Goal: Answer question/provide support: Share knowledge or assist other users

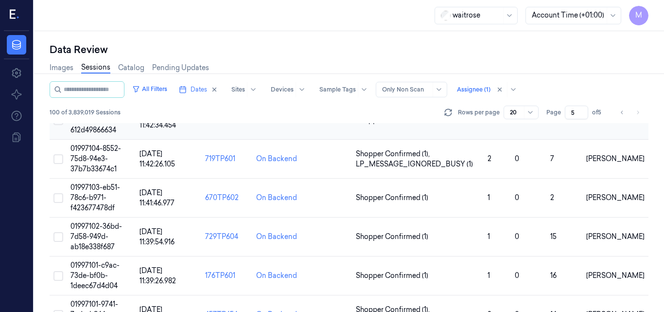
scroll to position [531, 0]
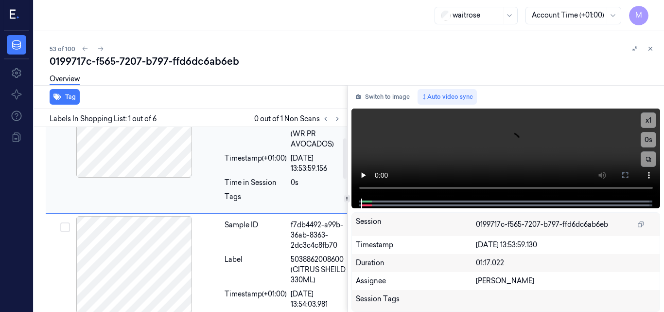
scroll to position [97, 0]
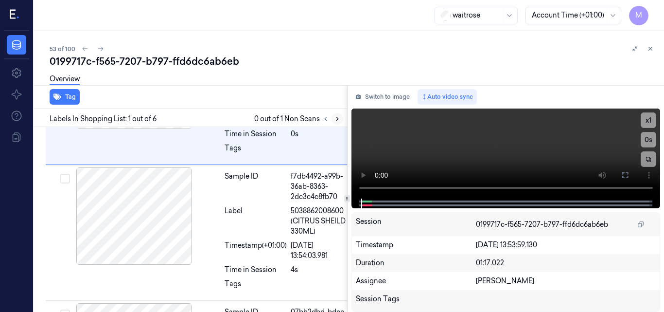
click at [336, 121] on icon at bounding box center [337, 118] width 7 height 7
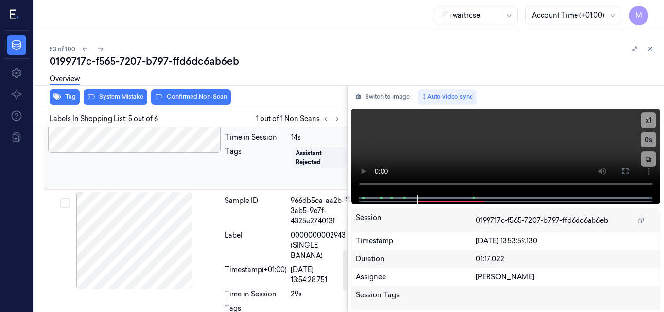
scroll to position [556, 0]
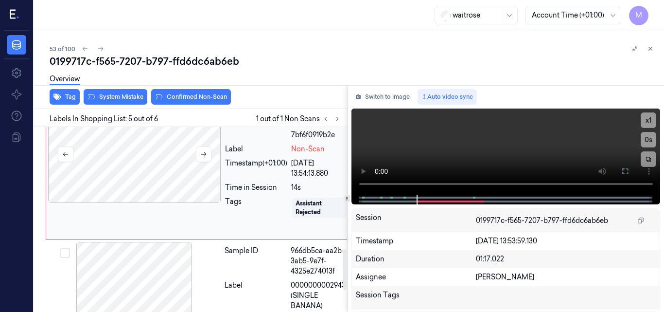
click at [165, 177] on div at bounding box center [134, 153] width 173 height 97
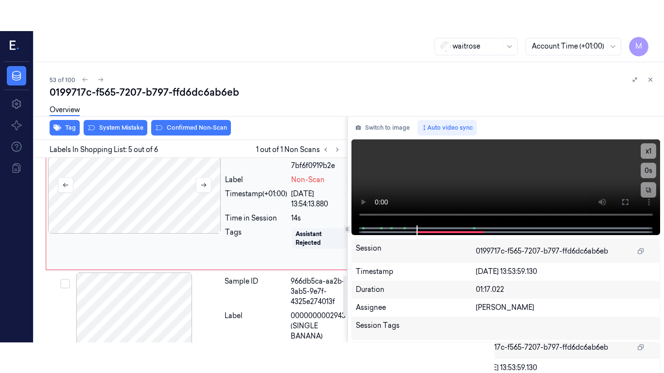
scroll to position [533, 0]
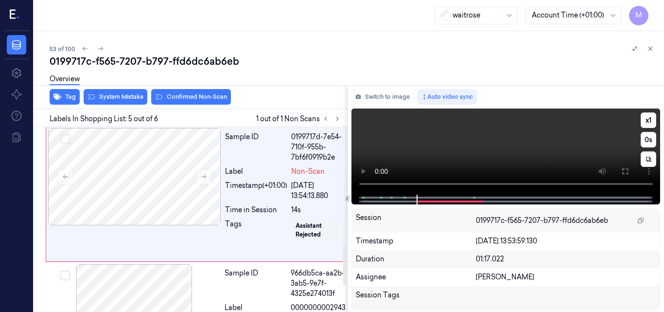
click at [499, 150] on video at bounding box center [505, 151] width 309 height 86
click at [534, 145] on video at bounding box center [505, 151] width 309 height 86
click at [487, 146] on video at bounding box center [505, 151] width 309 height 86
click at [627, 171] on icon at bounding box center [625, 171] width 8 height 8
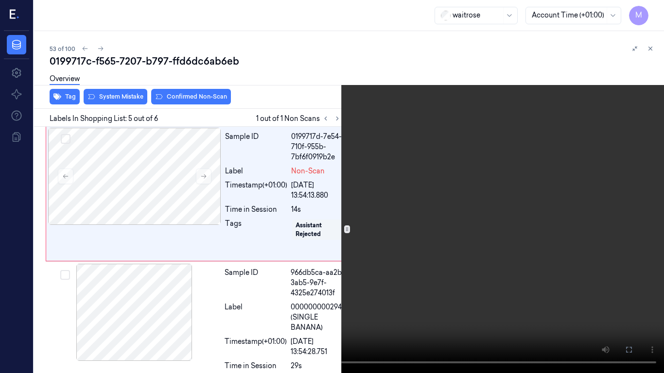
click at [379, 215] on video at bounding box center [332, 186] width 664 height 373
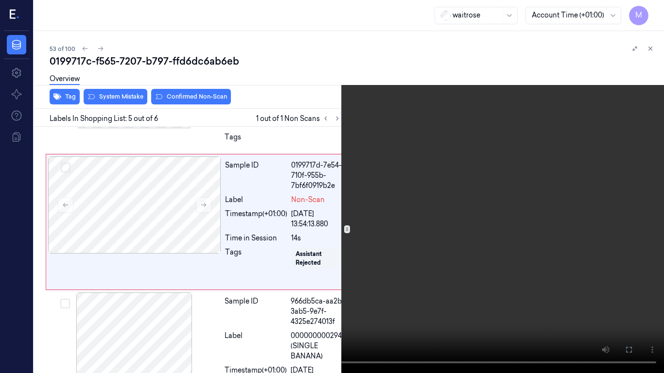
scroll to position [502, 0]
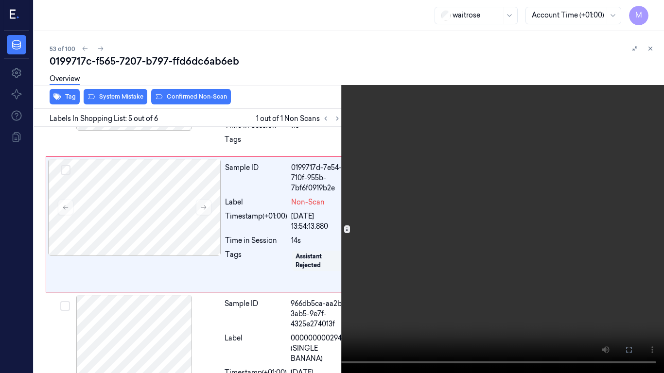
click at [296, 264] on video at bounding box center [332, 186] width 664 height 373
click at [650, 10] on button "x 1" at bounding box center [652, 12] width 16 height 16
click at [377, 219] on video at bounding box center [332, 186] width 664 height 373
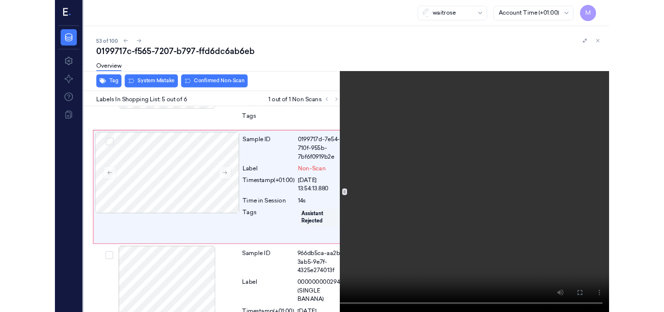
scroll to position [502, 0]
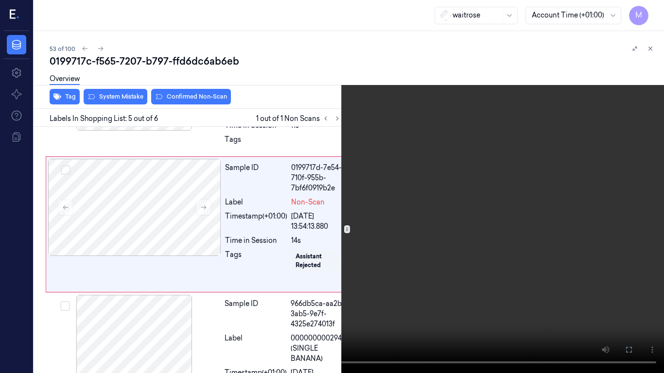
click at [0, 0] on icon at bounding box center [0, 0] width 0 height 0
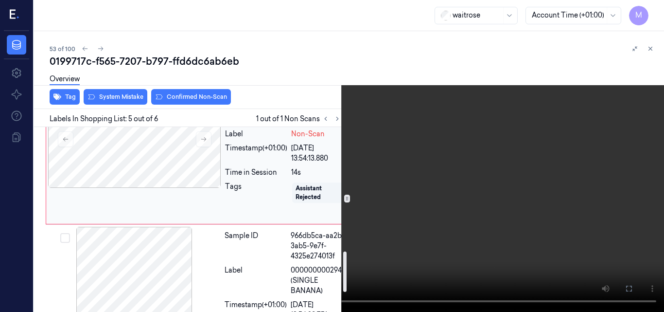
scroll to position [551, 0]
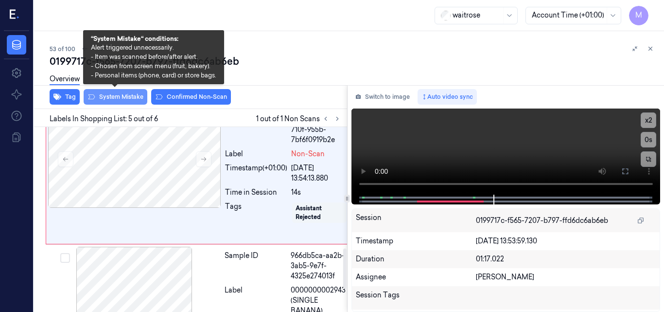
click at [126, 98] on button "System Mistake" at bounding box center [116, 97] width 64 height 16
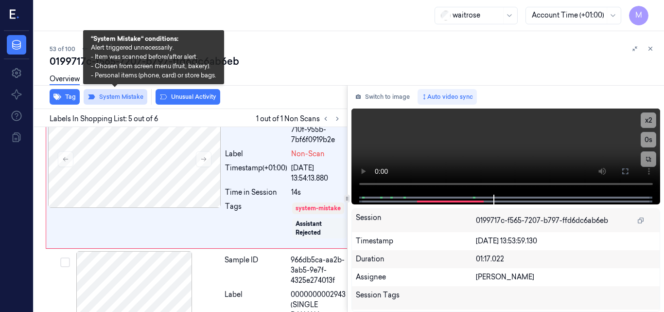
scroll to position [535, 0]
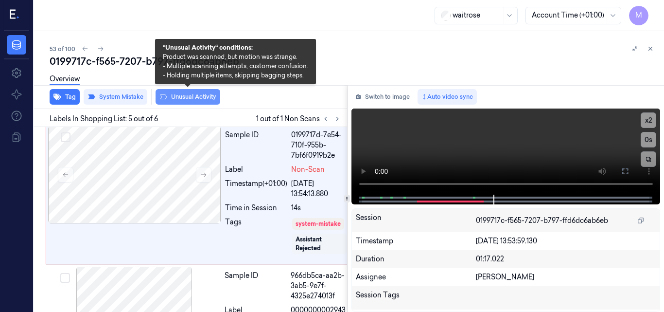
click at [206, 96] on button "Unusual Activity" at bounding box center [188, 97] width 65 height 16
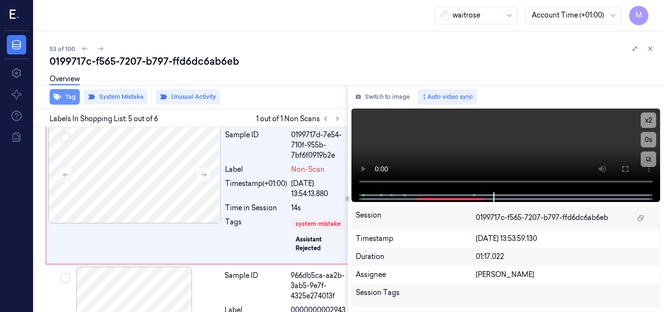
click at [65, 101] on button "Tag" at bounding box center [65, 97] width 30 height 16
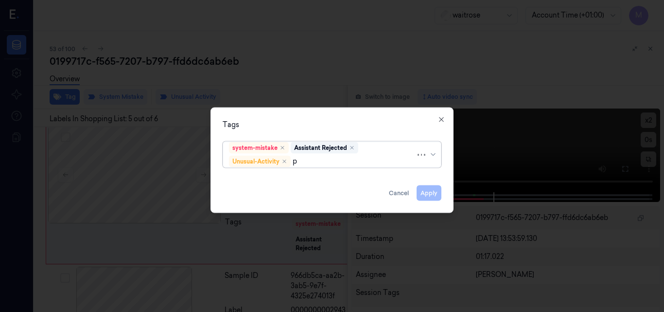
type input "pi"
click at [281, 177] on div "Picklist item alert" at bounding box center [257, 179] width 56 height 10
click at [304, 125] on div "Tags" at bounding box center [332, 124] width 219 height 10
click at [436, 195] on button "Apply" at bounding box center [429, 193] width 25 height 16
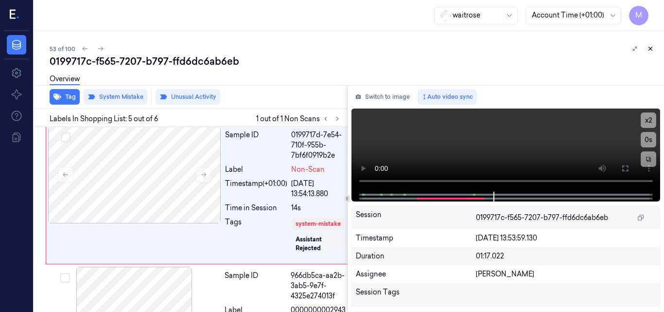
click at [650, 47] on icon at bounding box center [650, 48] width 7 height 7
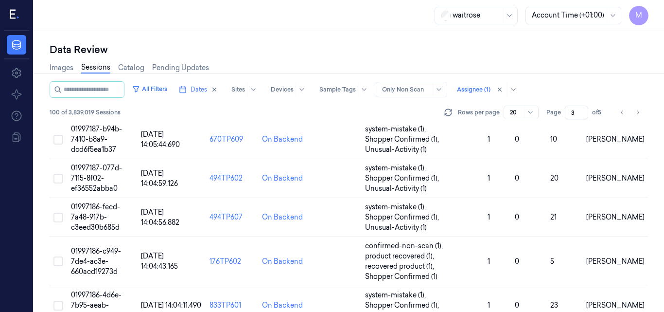
scroll to position [459, 0]
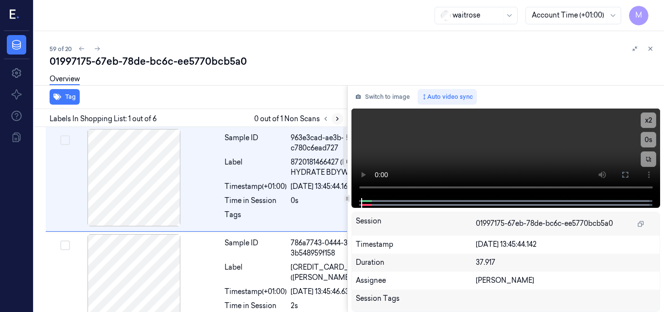
click at [337, 119] on icon at bounding box center [337, 118] width 7 height 7
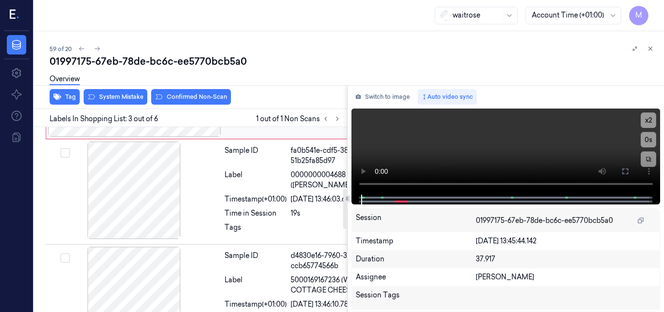
scroll to position [282, 0]
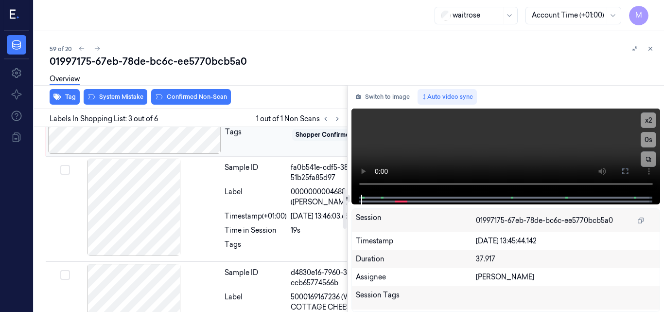
click at [167, 154] on div at bounding box center [134, 104] width 173 height 97
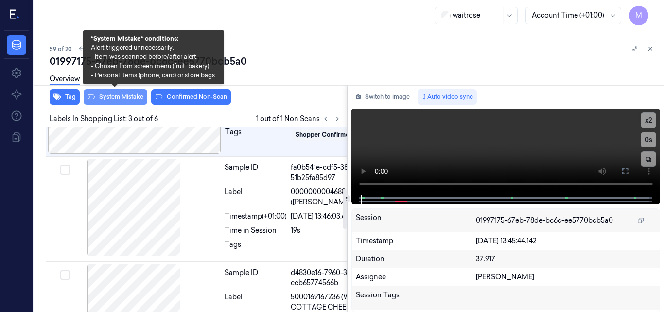
click at [122, 94] on button "System Mistake" at bounding box center [116, 97] width 64 height 16
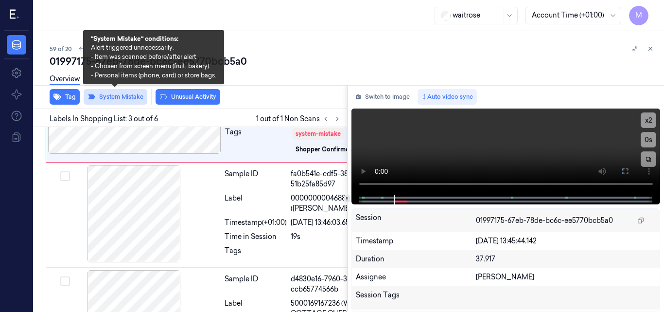
scroll to position [284, 0]
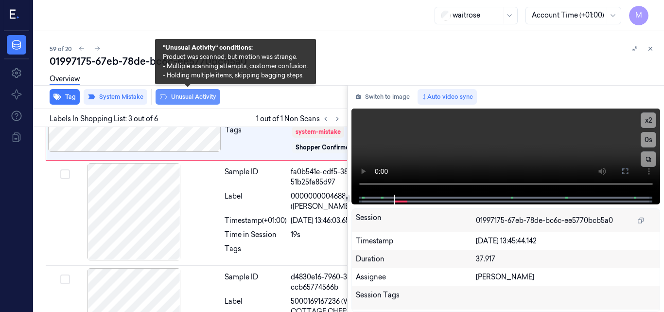
click at [183, 94] on button "Unusual Activity" at bounding box center [188, 97] width 65 height 16
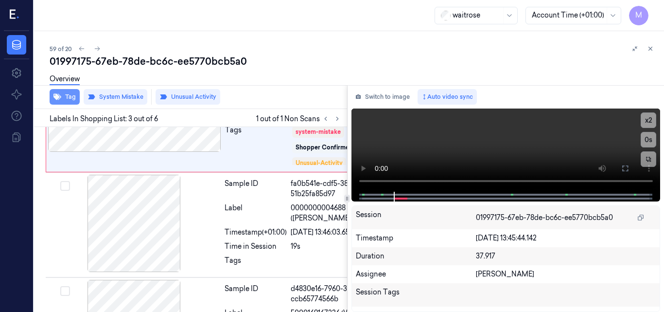
click at [71, 99] on button "Tag" at bounding box center [65, 97] width 30 height 16
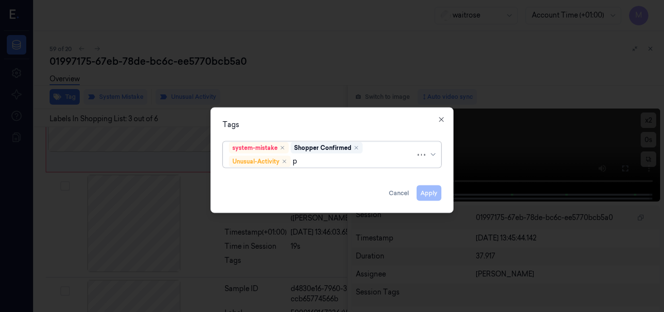
type input "pi"
click at [263, 178] on div "Picklist item alert" at bounding box center [257, 179] width 56 height 10
click at [289, 124] on div "Tags" at bounding box center [332, 124] width 219 height 10
click at [435, 192] on button "Apply" at bounding box center [429, 193] width 25 height 16
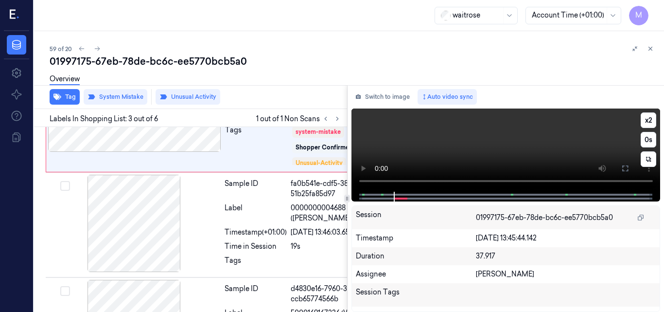
click at [512, 141] on video at bounding box center [505, 149] width 309 height 83
click at [521, 144] on video at bounding box center [505, 149] width 309 height 83
click at [461, 136] on video at bounding box center [505, 149] width 309 height 83
click at [517, 148] on video at bounding box center [505, 149] width 309 height 83
click at [652, 48] on icon at bounding box center [650, 48] width 7 height 7
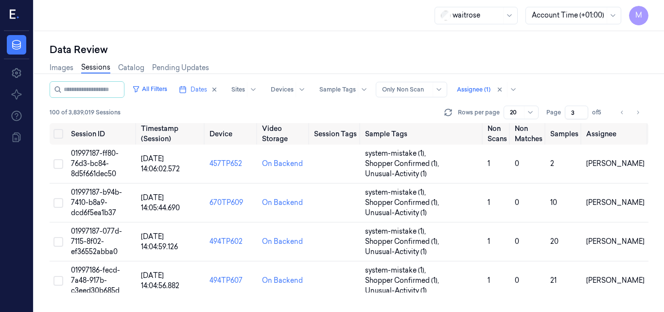
scroll to position [699, 0]
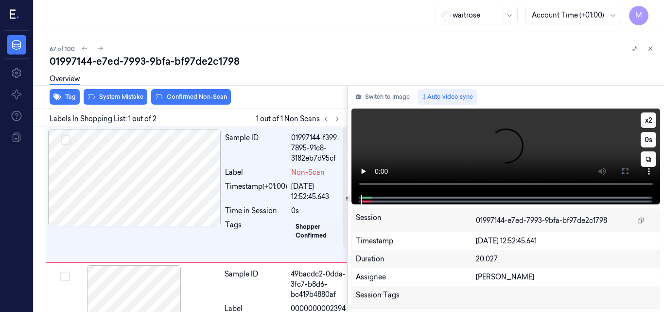
click at [465, 148] on video at bounding box center [505, 151] width 309 height 86
click at [504, 151] on video at bounding box center [505, 151] width 309 height 86
click at [531, 146] on video at bounding box center [505, 151] width 309 height 86
click at [477, 150] on video at bounding box center [505, 151] width 309 height 86
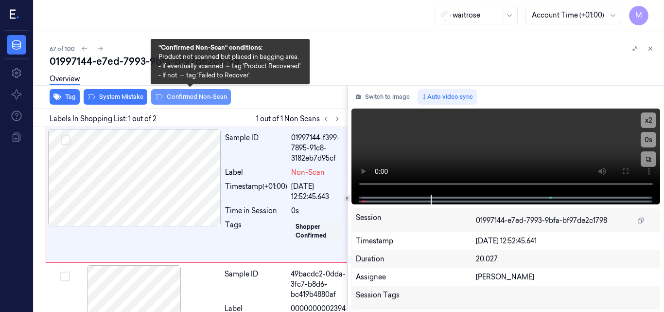
click at [202, 97] on button "Confirmed Non-Scan" at bounding box center [191, 97] width 80 height 16
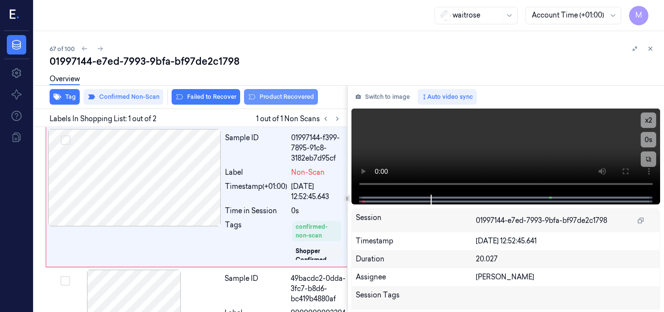
click at [294, 99] on button "Product Recovered" at bounding box center [281, 97] width 74 height 16
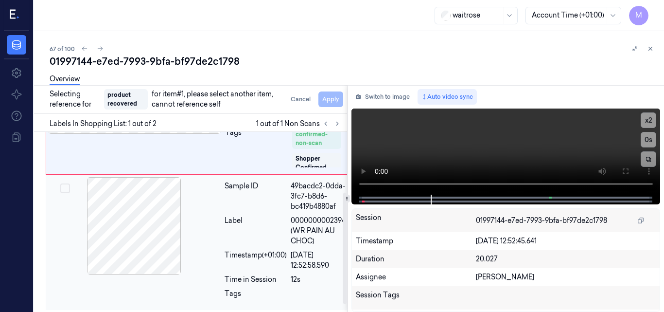
click at [149, 249] on div at bounding box center [134, 225] width 173 height 97
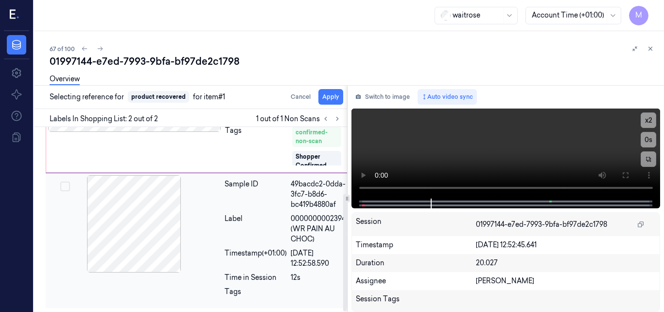
scroll to position [104, 0]
click at [332, 95] on button "Apply" at bounding box center [330, 97] width 25 height 16
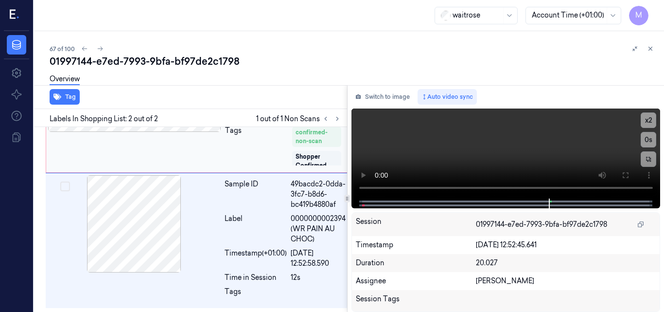
scroll to position [115, 0]
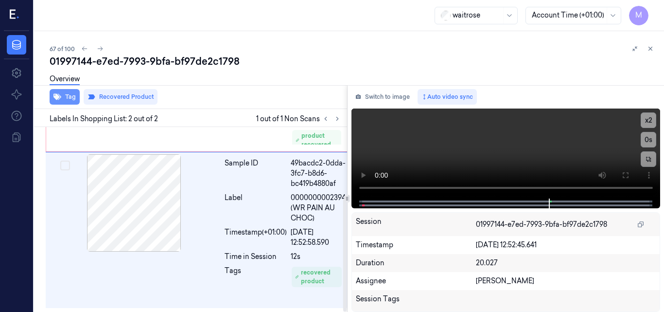
click at [66, 96] on button "Tag" at bounding box center [65, 97] width 30 height 16
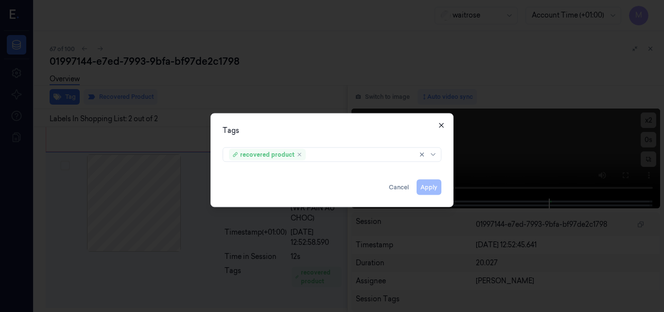
click at [440, 124] on icon "button" at bounding box center [441, 124] width 4 height 4
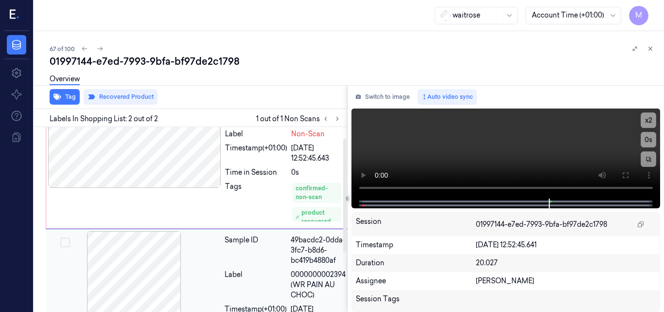
scroll to position [18, 0]
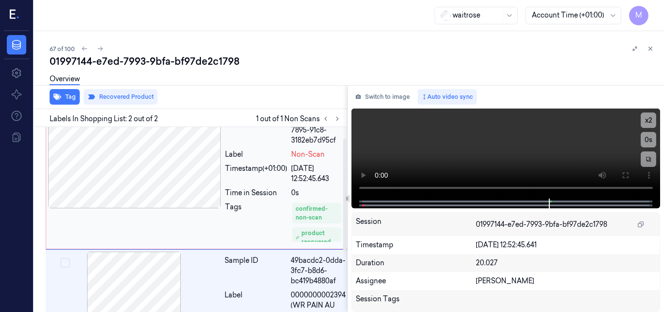
click at [175, 182] on div at bounding box center [134, 159] width 173 height 97
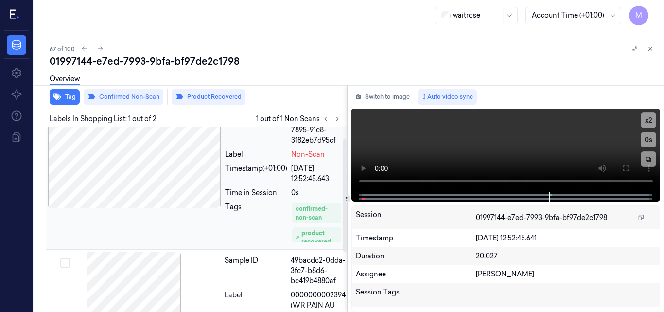
scroll to position [0, 0]
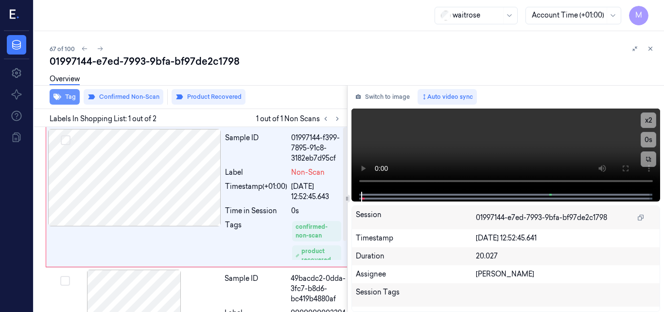
click at [69, 98] on button "Tag" at bounding box center [65, 97] width 30 height 16
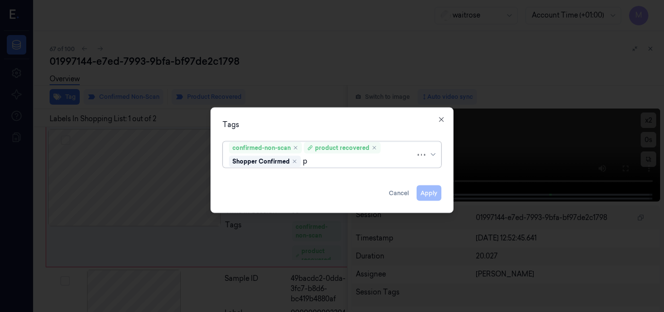
type input "pi"
click at [296, 179] on div "Picklist item alert" at bounding box center [332, 179] width 206 height 10
click at [355, 119] on div "Tags confirmed-non-scan product recovered Shopper Confirmed Picklist item alert…" at bounding box center [331, 159] width 243 height 105
click at [433, 193] on button "Apply" at bounding box center [429, 193] width 25 height 16
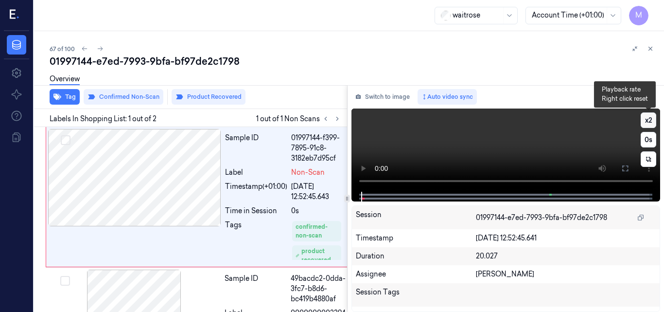
click at [651, 122] on button "x 2" at bounding box center [649, 120] width 16 height 16
click at [650, 123] on button "x 4" at bounding box center [649, 120] width 16 height 16
click at [521, 146] on video at bounding box center [505, 149] width 309 height 83
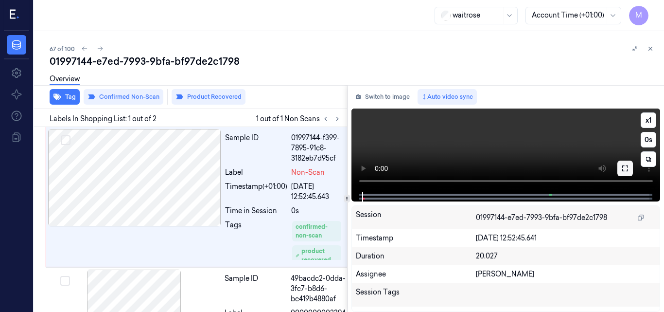
click at [622, 166] on icon at bounding box center [625, 168] width 6 height 6
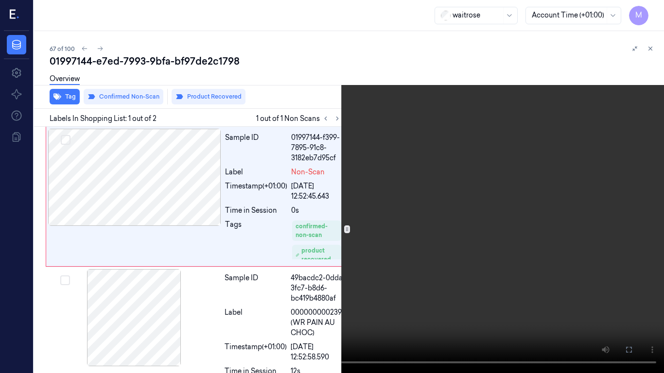
click at [433, 205] on video at bounding box center [332, 186] width 664 height 373
click at [379, 192] on video at bounding box center [332, 186] width 664 height 373
click at [471, 248] on video at bounding box center [332, 186] width 664 height 373
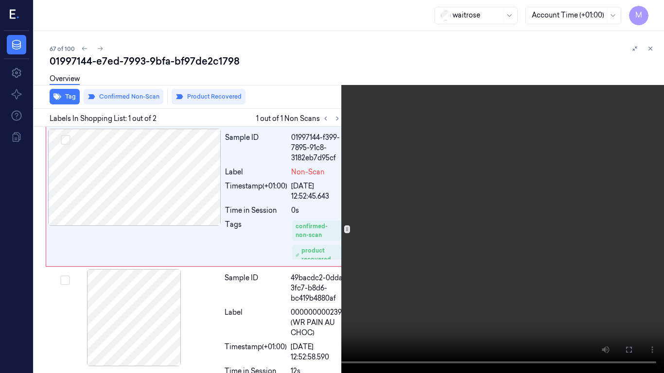
click at [0, 0] on icon at bounding box center [0, 0] width 0 height 0
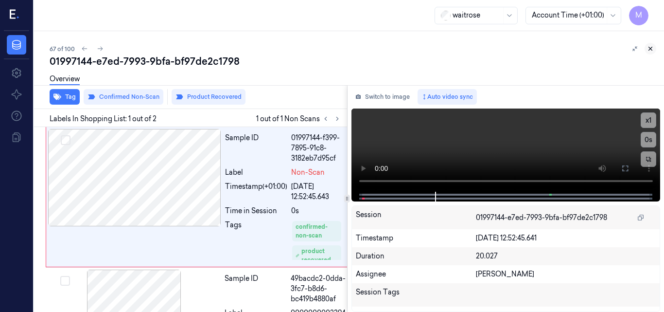
click at [652, 47] on icon at bounding box center [650, 48] width 3 height 3
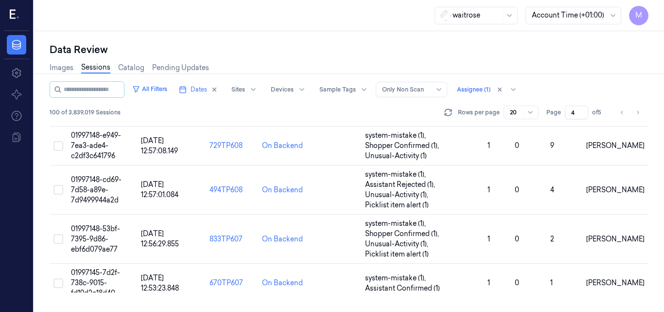
scroll to position [221, 0]
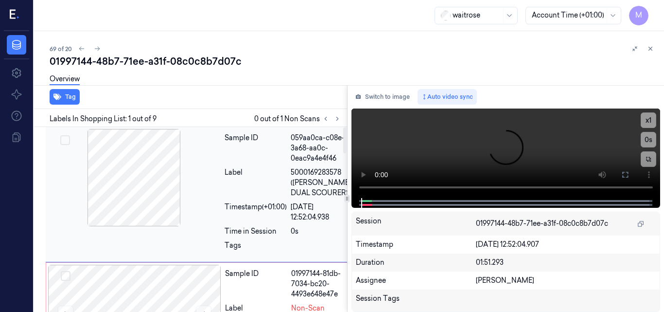
click at [157, 200] on div at bounding box center [134, 177] width 173 height 97
click at [474, 133] on video at bounding box center [505, 152] width 309 height 89
click at [625, 177] on icon at bounding box center [625, 175] width 8 height 8
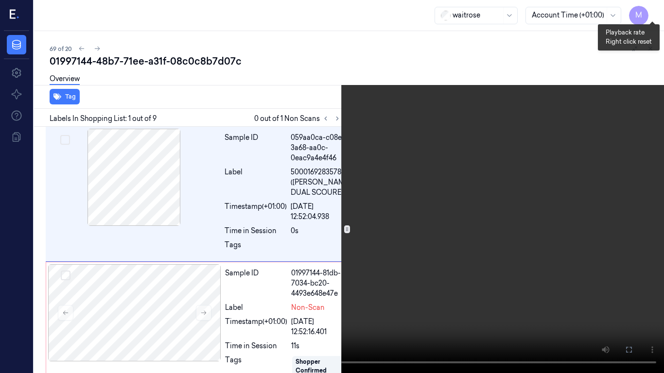
click at [649, 9] on button "x 1" at bounding box center [652, 12] width 16 height 16
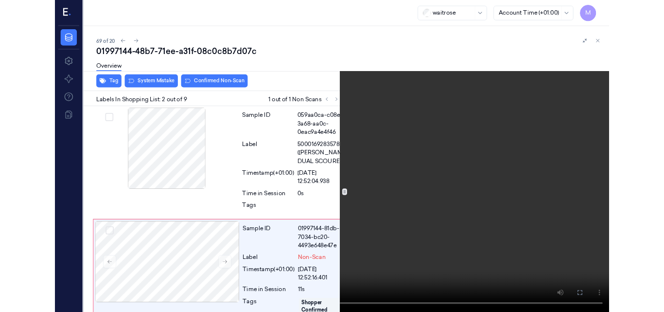
scroll to position [95, 0]
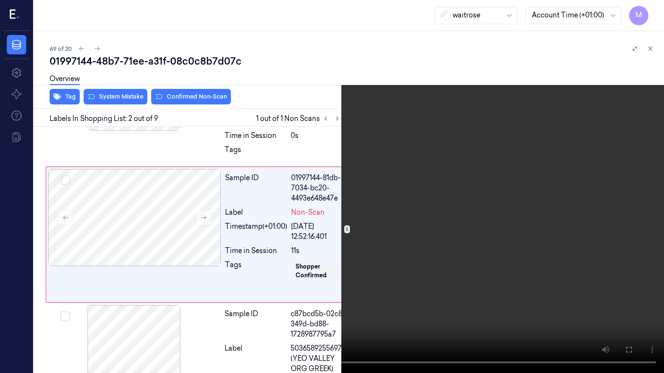
click at [474, 174] on video at bounding box center [332, 186] width 664 height 373
click at [0, 0] on button at bounding box center [0, 0] width 0 height 0
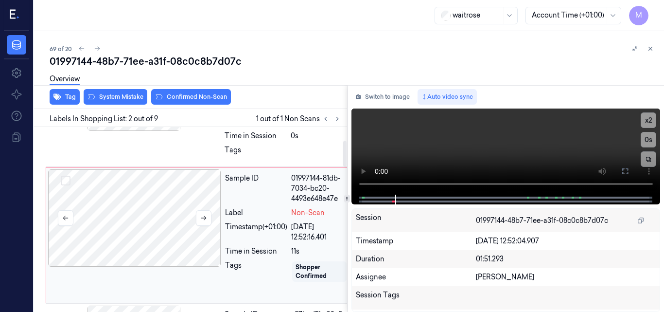
click at [166, 223] on div at bounding box center [134, 217] width 173 height 97
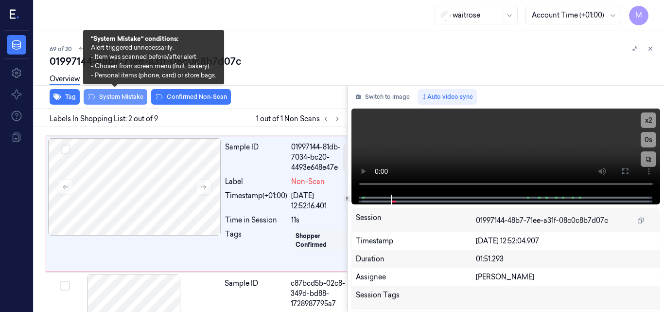
click at [116, 96] on button "System Mistake" at bounding box center [116, 97] width 64 height 16
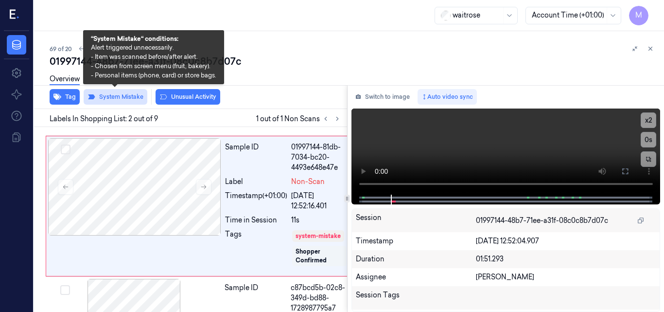
scroll to position [128, 0]
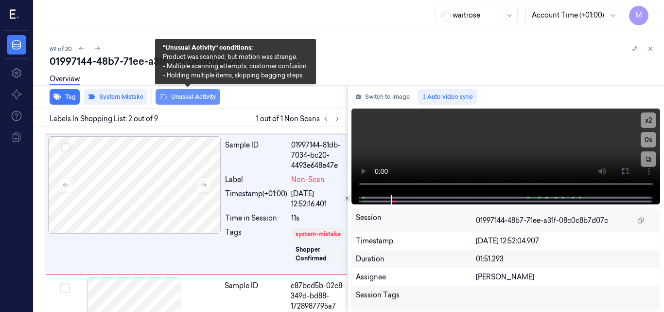
click at [195, 95] on button "Unusual Activity" at bounding box center [188, 97] width 65 height 16
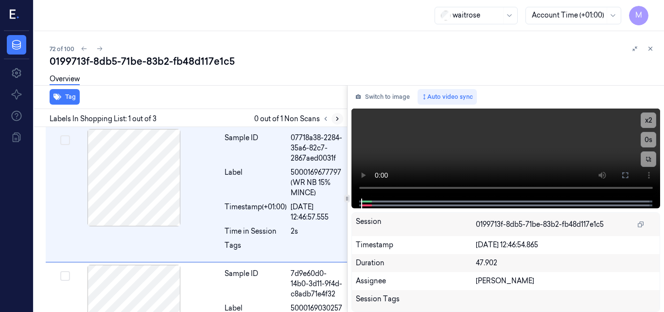
click at [334, 119] on icon at bounding box center [337, 118] width 7 height 7
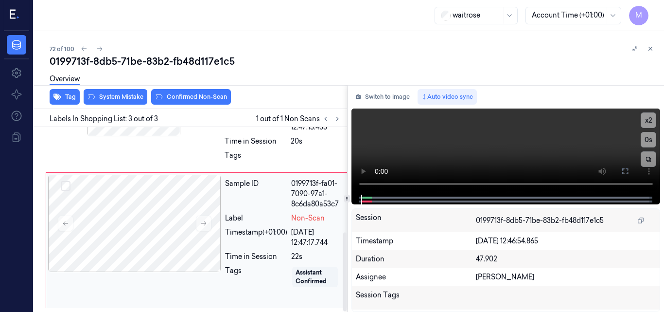
scroll to position [149, 0]
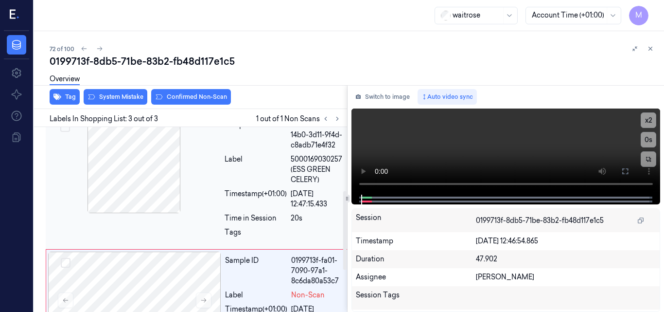
click at [163, 166] on div at bounding box center [134, 164] width 173 height 97
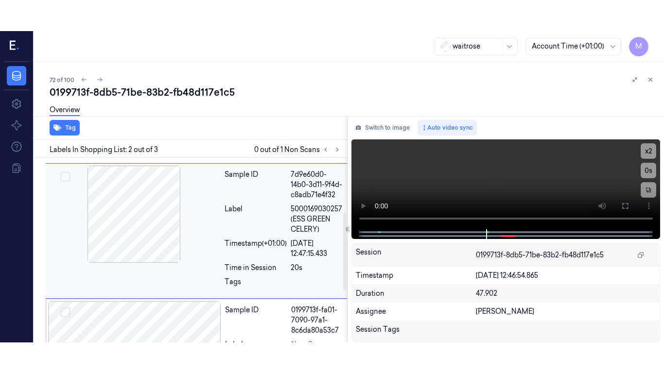
scroll to position [126, 0]
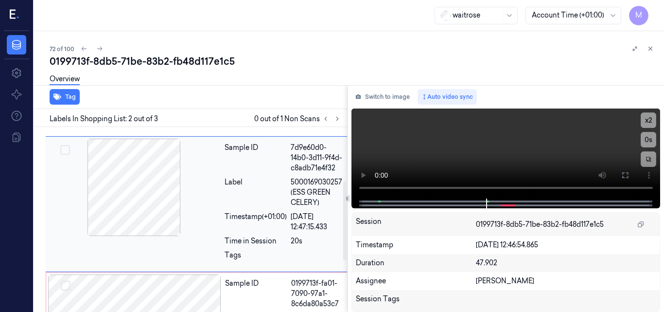
click at [145, 191] on div at bounding box center [134, 187] width 173 height 97
click at [534, 151] on video at bounding box center [505, 153] width 309 height 90
click at [623, 174] on icon at bounding box center [625, 175] width 6 height 6
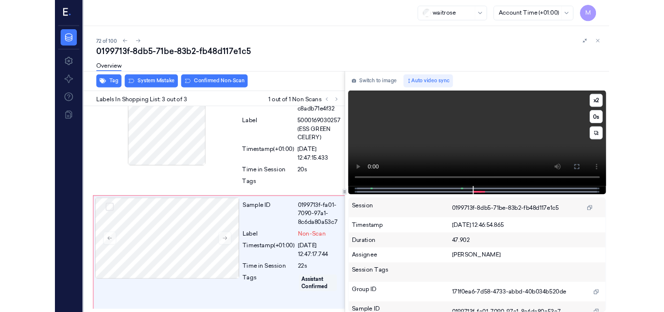
scroll to position [184, 0]
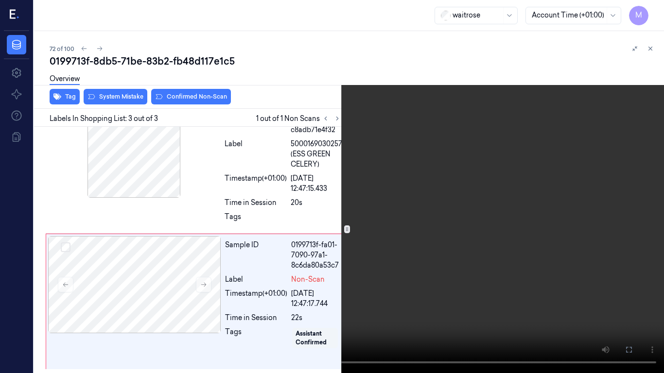
click at [422, 190] on video at bounding box center [332, 186] width 664 height 373
drag, startPoint x: 624, startPoint y: 349, endPoint x: 625, endPoint y: 306, distance: 42.8
click at [0, 0] on icon at bounding box center [0, 0] width 0 height 0
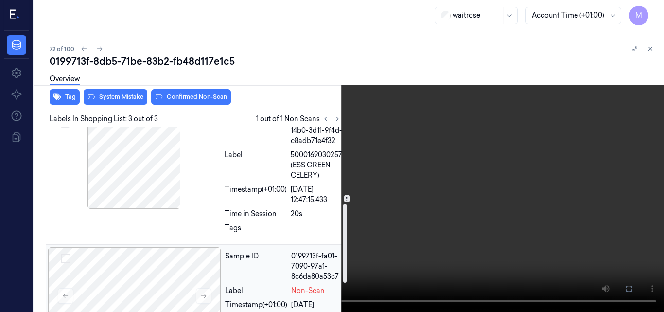
scroll to position [149, 0]
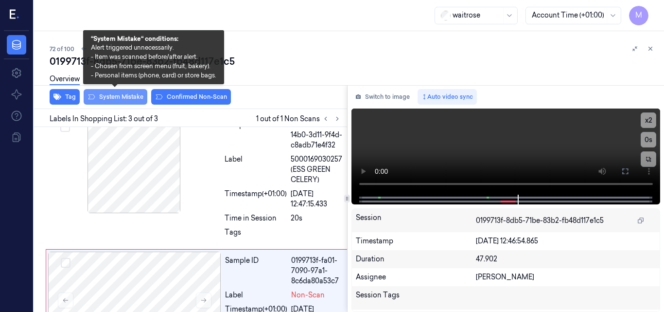
click at [113, 93] on button "System Mistake" at bounding box center [116, 97] width 64 height 16
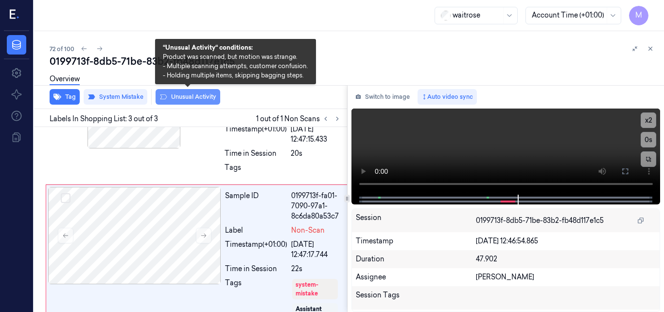
scroll to position [250, 0]
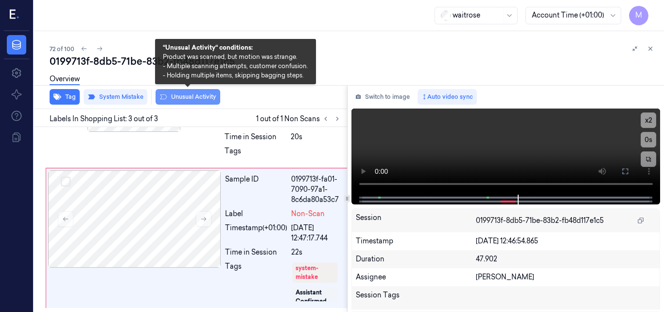
click at [193, 99] on button "Unusual Activity" at bounding box center [188, 97] width 65 height 16
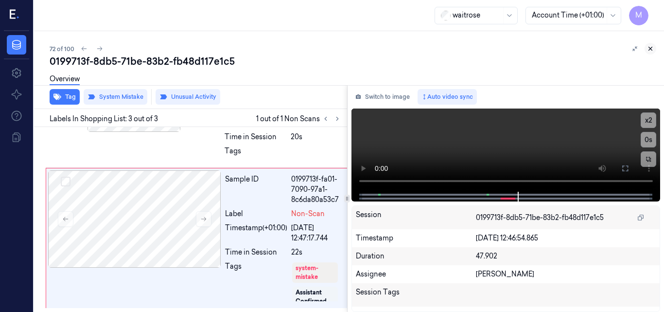
click at [648, 47] on icon at bounding box center [650, 48] width 7 height 7
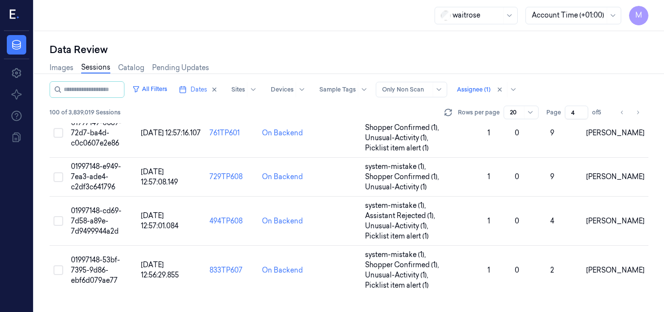
scroll to position [456, 0]
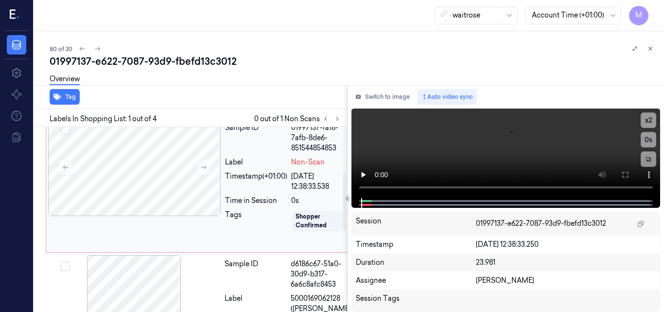
scroll to position [97, 0]
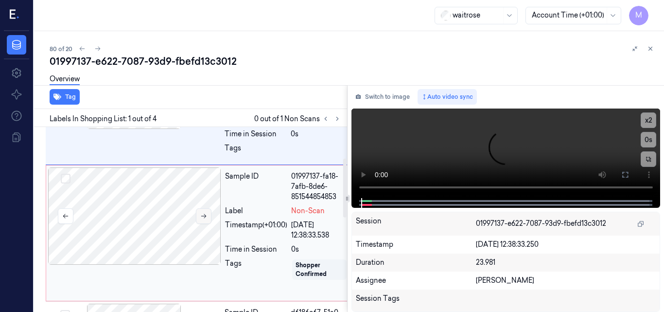
click at [209, 224] on button at bounding box center [204, 216] width 16 height 16
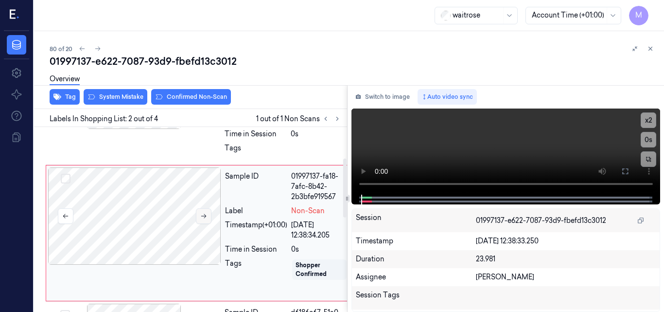
scroll to position [121, 0]
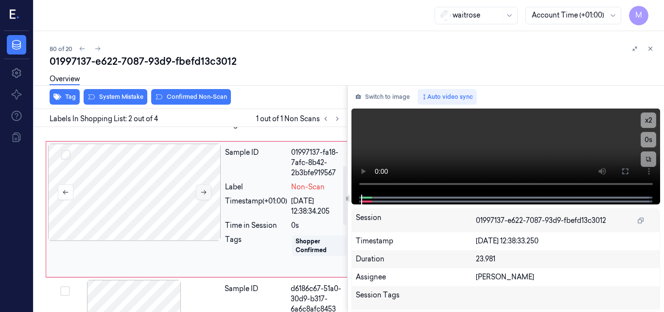
click at [208, 200] on button at bounding box center [204, 192] width 16 height 16
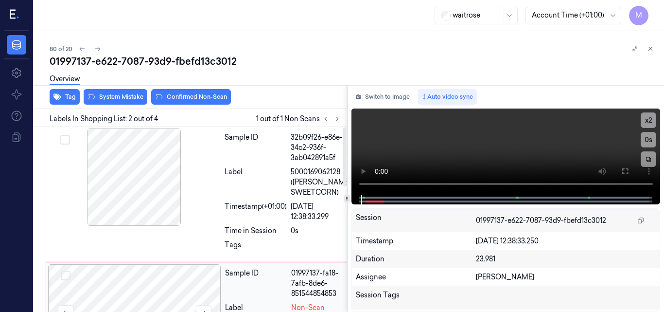
scroll to position [0, 0]
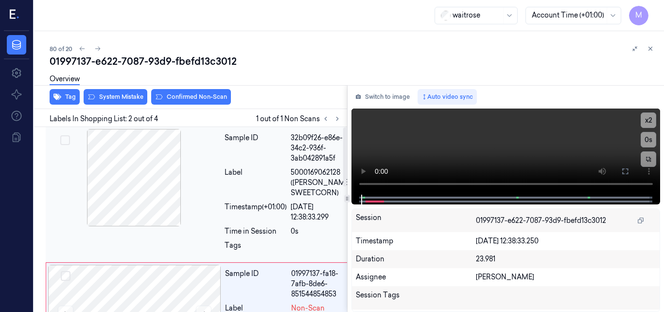
click at [145, 164] on div at bounding box center [134, 177] width 173 height 97
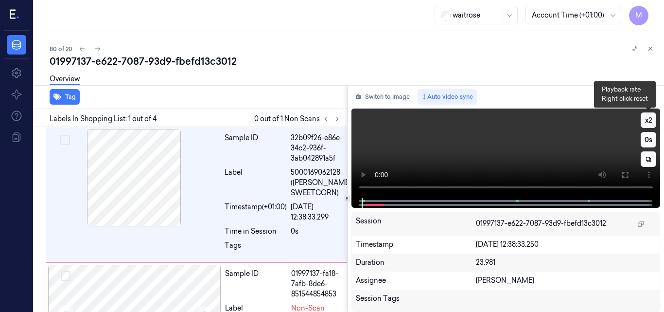
click at [652, 119] on button "x 2" at bounding box center [649, 120] width 16 height 16
click at [648, 119] on button "x 4" at bounding box center [649, 120] width 16 height 16
click at [525, 141] on video at bounding box center [505, 152] width 309 height 89
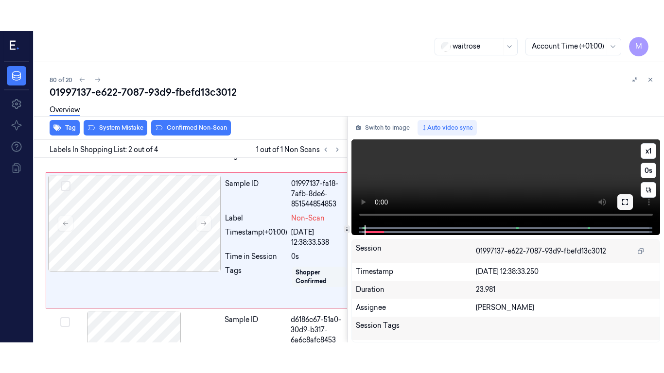
scroll to position [121, 0]
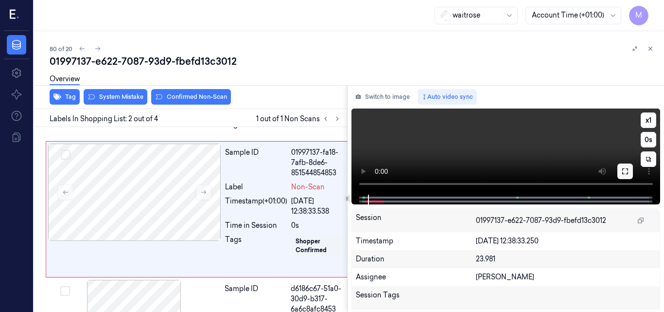
click at [625, 173] on icon at bounding box center [625, 171] width 8 height 8
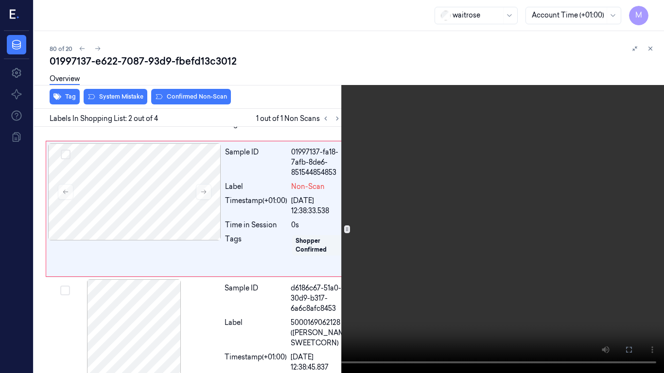
click at [443, 229] on video at bounding box center [332, 186] width 664 height 373
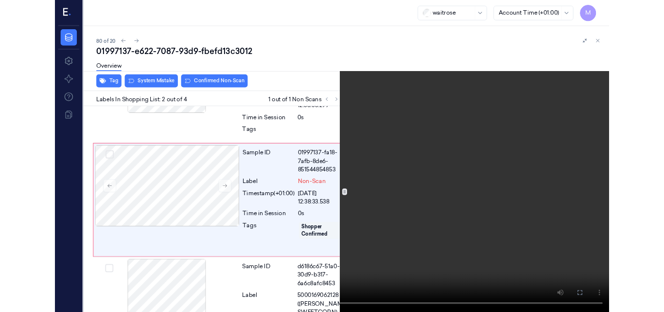
scroll to position [90, 0]
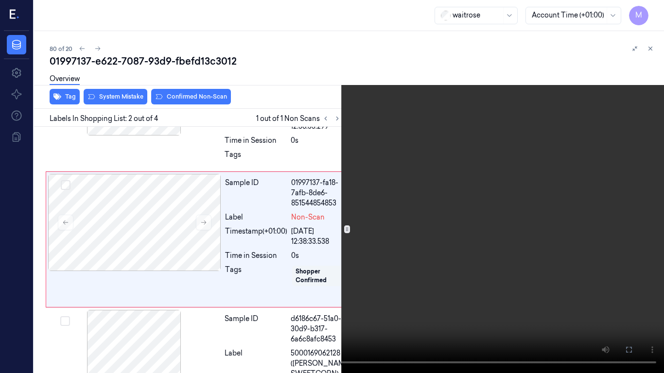
click at [444, 223] on video at bounding box center [332, 186] width 664 height 373
click at [450, 218] on video at bounding box center [332, 186] width 664 height 373
click at [0, 0] on icon at bounding box center [0, 0] width 0 height 0
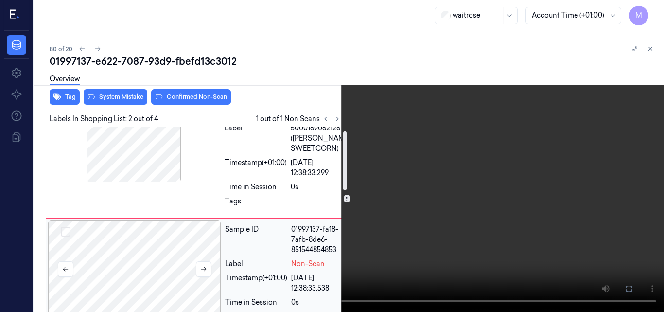
scroll to position [0, 0]
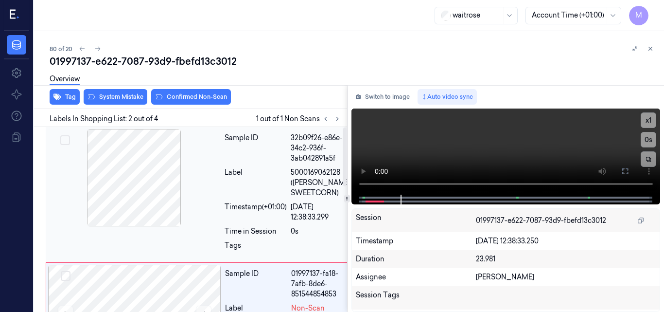
click at [126, 182] on div at bounding box center [134, 177] width 173 height 97
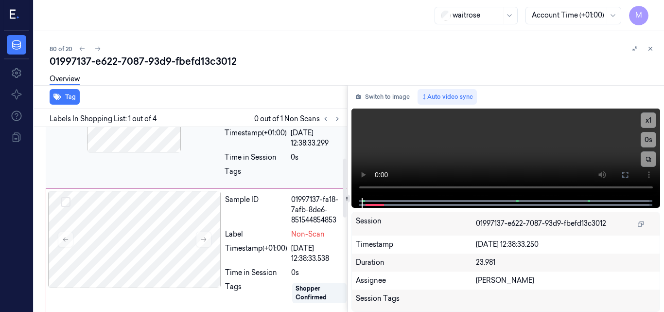
scroll to position [97, 0]
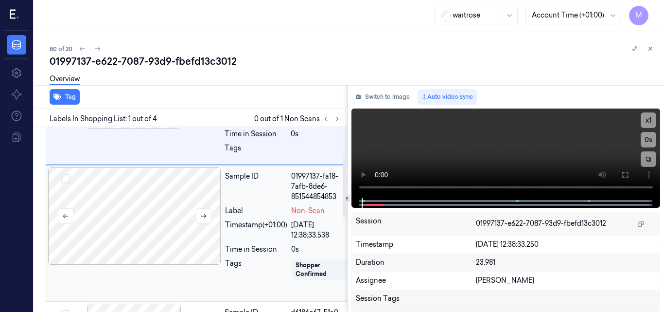
click at [177, 225] on div at bounding box center [134, 215] width 173 height 97
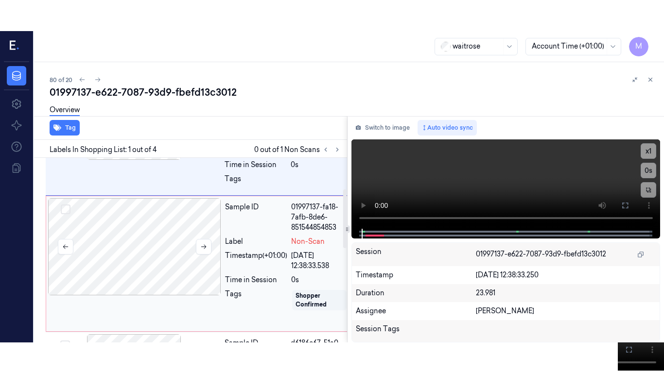
scroll to position [121, 0]
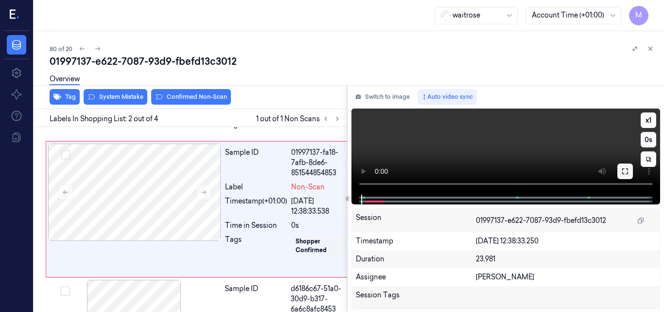
click at [631, 173] on button at bounding box center [625, 171] width 16 height 16
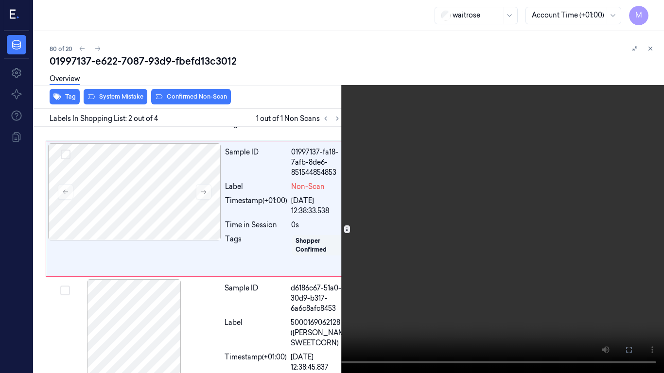
click at [424, 198] on video at bounding box center [332, 186] width 664 height 373
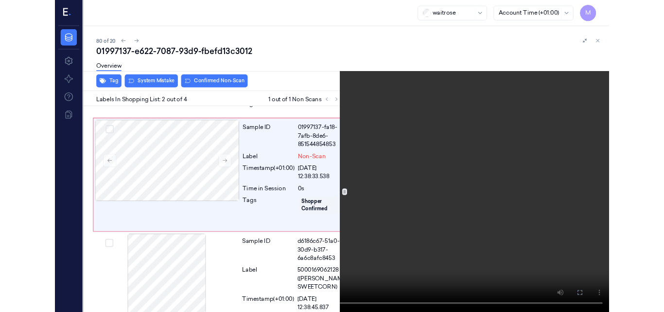
scroll to position [90, 0]
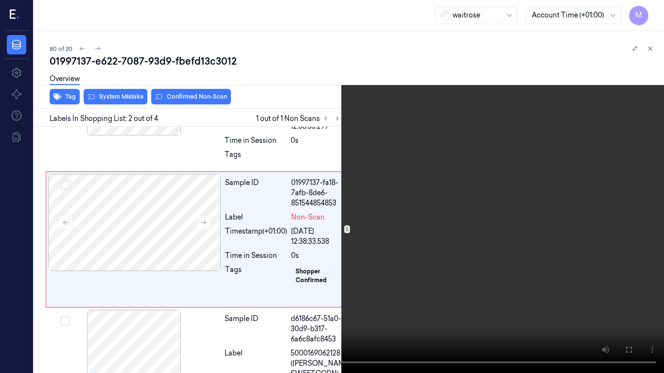
click at [531, 233] on video at bounding box center [332, 186] width 664 height 373
click at [0, 0] on button at bounding box center [0, 0] width 0 height 0
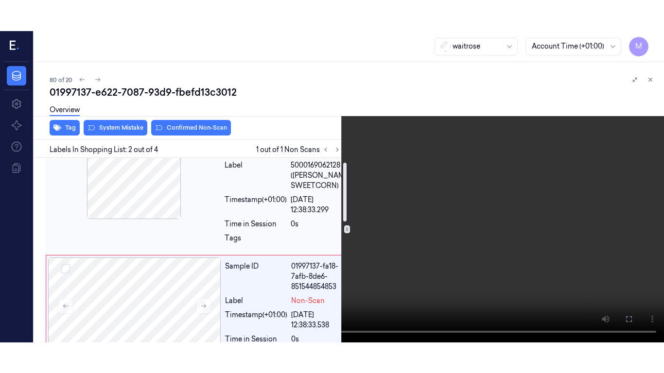
scroll to position [0, 0]
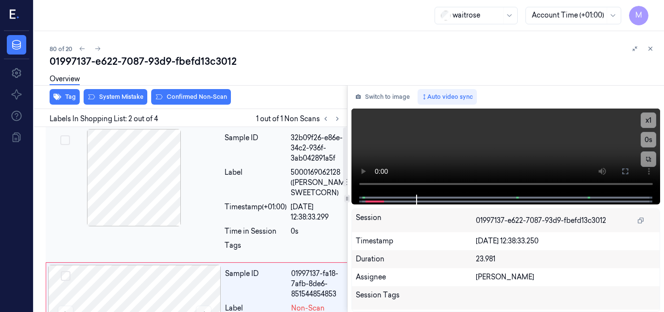
click at [143, 158] on div at bounding box center [134, 177] width 173 height 97
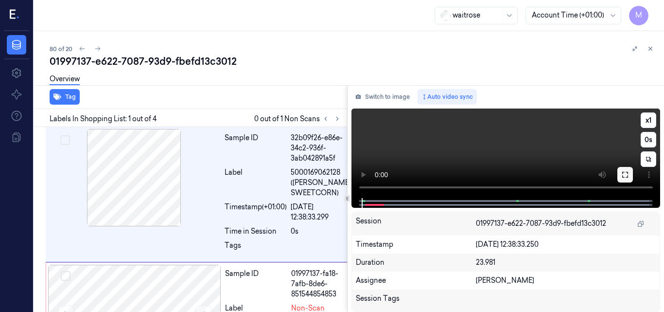
click at [622, 175] on icon at bounding box center [625, 175] width 8 height 8
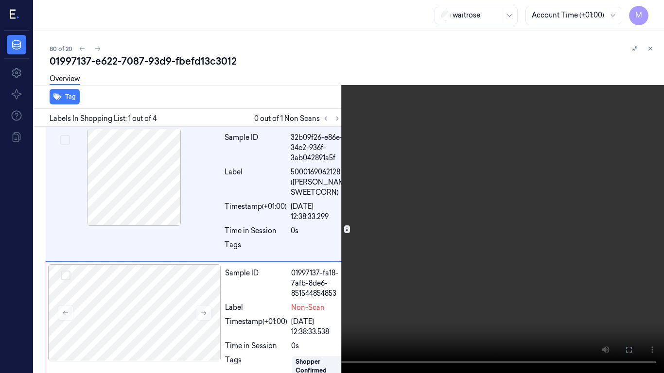
click at [455, 245] on video at bounding box center [332, 186] width 664 height 373
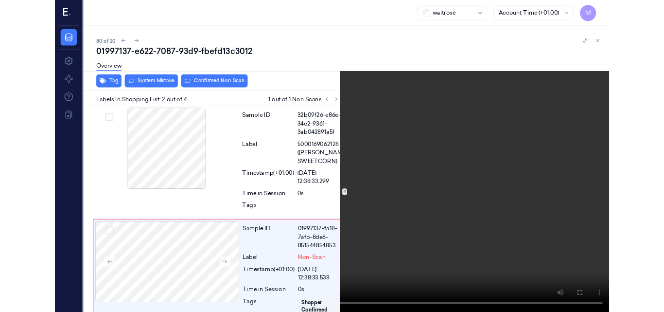
scroll to position [90, 0]
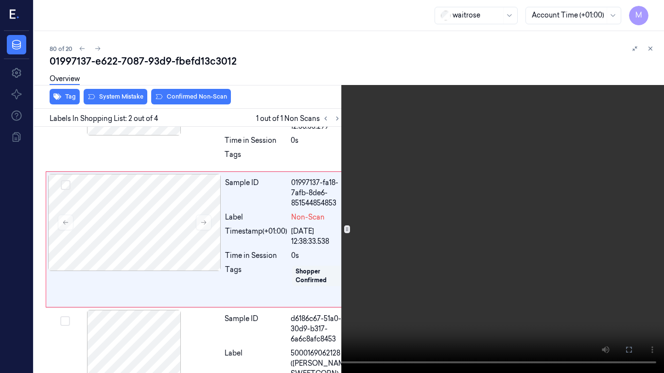
click at [455, 245] on video at bounding box center [332, 186] width 664 height 373
click at [0, 0] on icon at bounding box center [0, 0] width 0 height 0
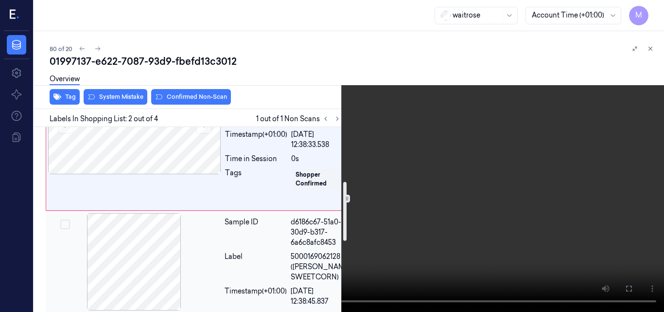
scroll to position [139, 0]
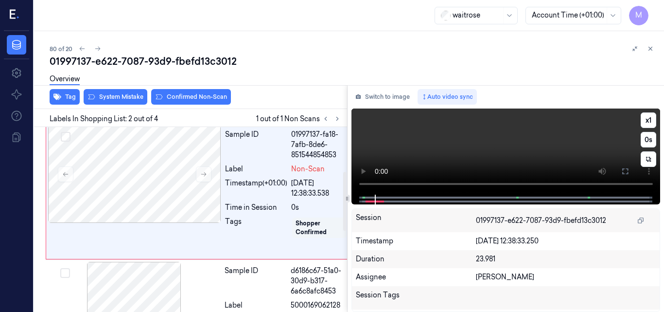
click at [546, 149] on video at bounding box center [505, 151] width 309 height 86
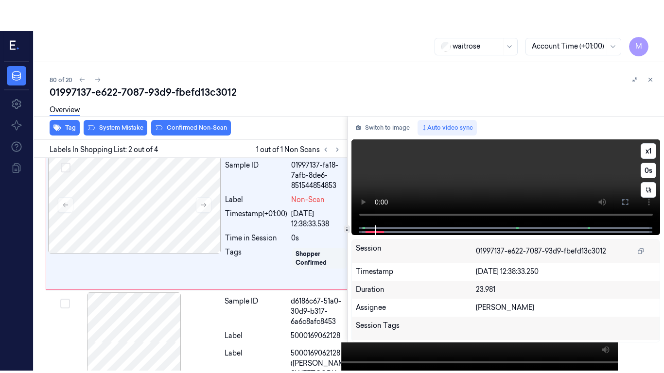
scroll to position [121, 0]
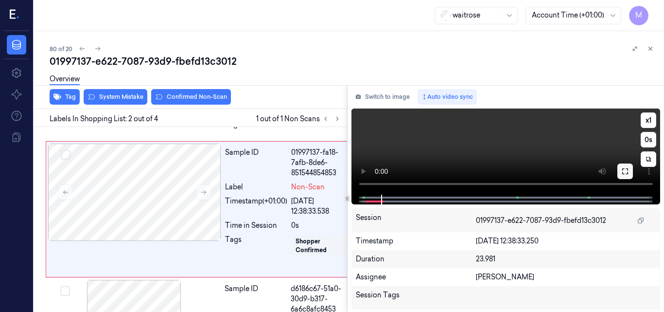
click at [626, 169] on icon at bounding box center [625, 171] width 6 height 6
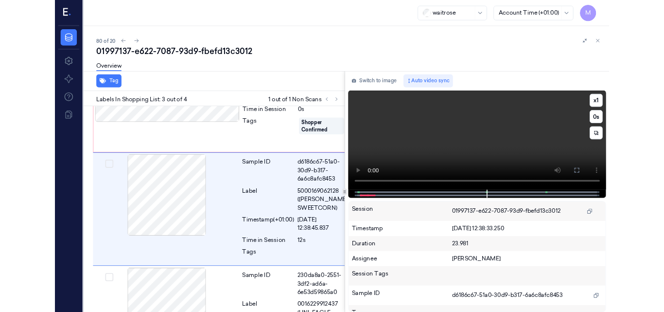
scroll to position [231, 0]
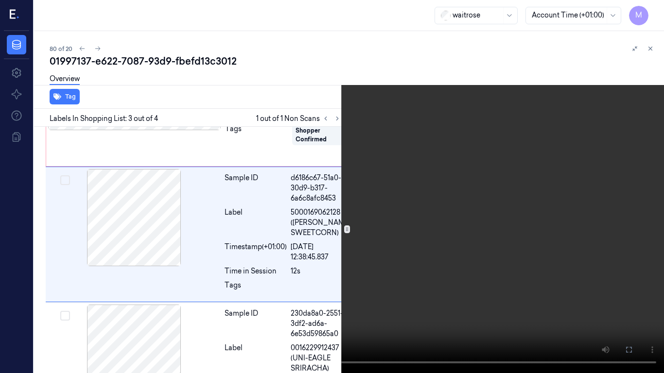
click at [496, 221] on video at bounding box center [332, 186] width 664 height 373
click at [0, 0] on icon at bounding box center [0, 0] width 0 height 0
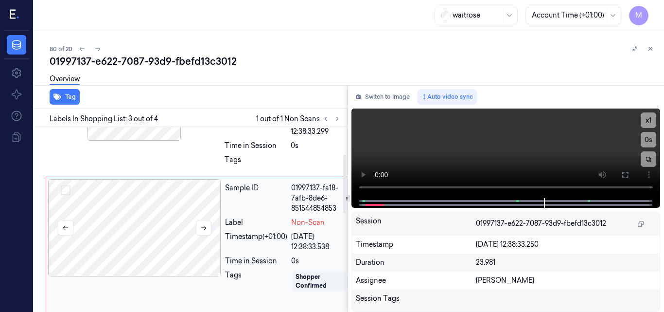
click at [172, 211] on div at bounding box center [134, 227] width 173 height 97
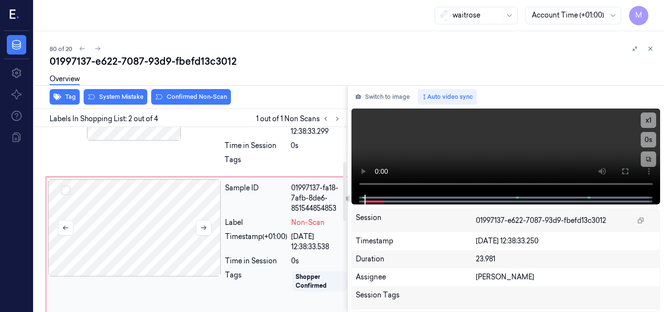
scroll to position [121, 0]
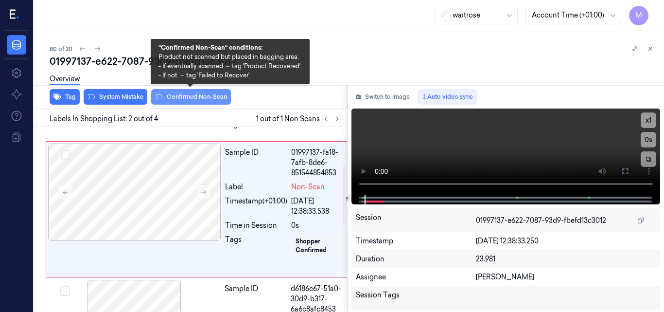
click at [196, 93] on button "Confirmed Non-Scan" at bounding box center [191, 97] width 80 height 16
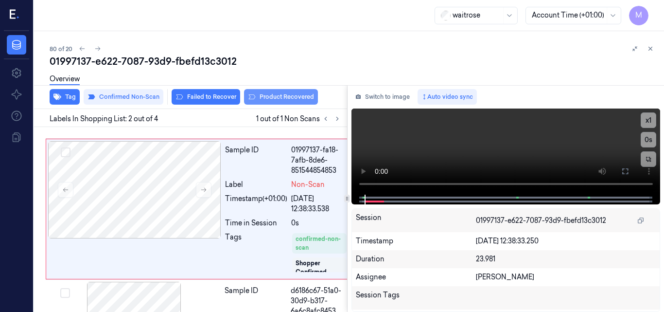
click at [284, 97] on button "Product Recovered" at bounding box center [281, 97] width 74 height 16
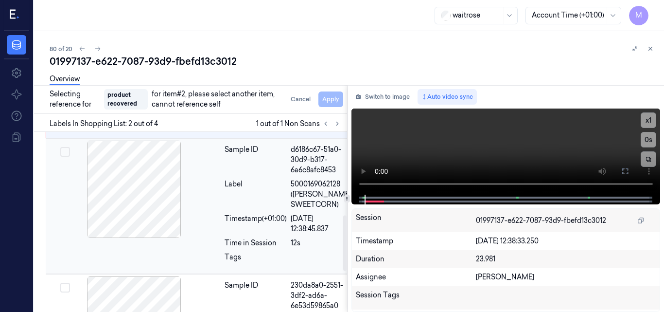
click at [152, 212] on div at bounding box center [134, 188] width 173 height 97
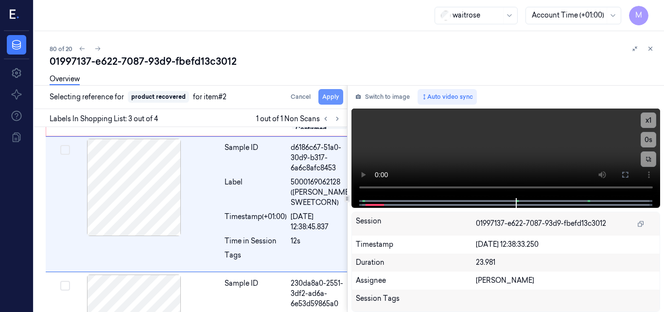
click at [330, 99] on button "Apply" at bounding box center [330, 97] width 25 height 16
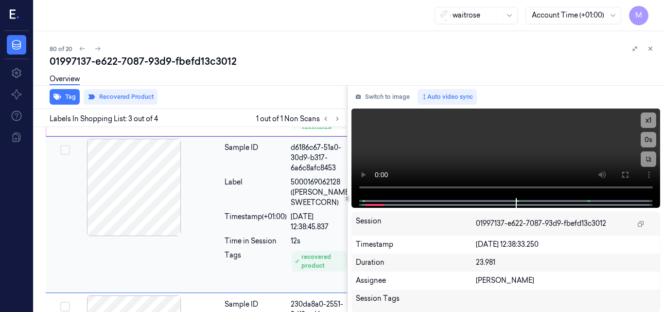
scroll to position [277, 0]
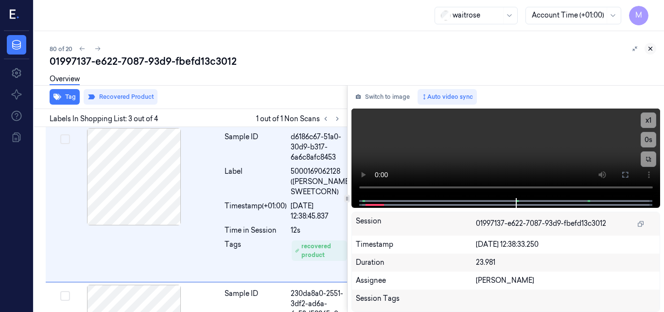
click at [649, 50] on icon at bounding box center [650, 48] width 3 height 3
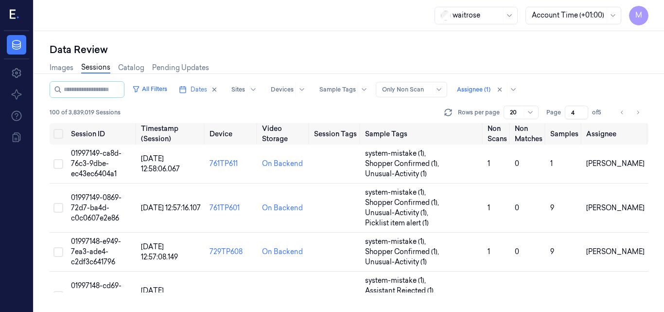
scroll to position [781, 0]
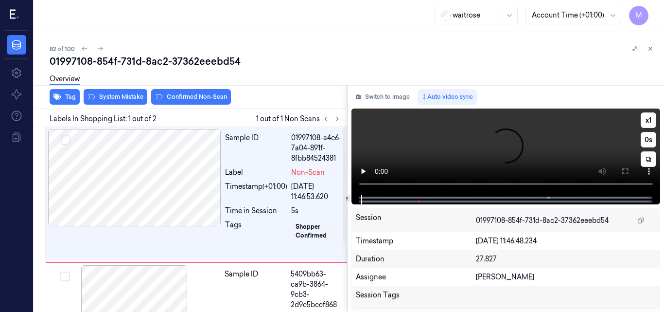
click at [461, 153] on video at bounding box center [505, 151] width 309 height 86
click at [624, 170] on icon at bounding box center [625, 171] width 8 height 8
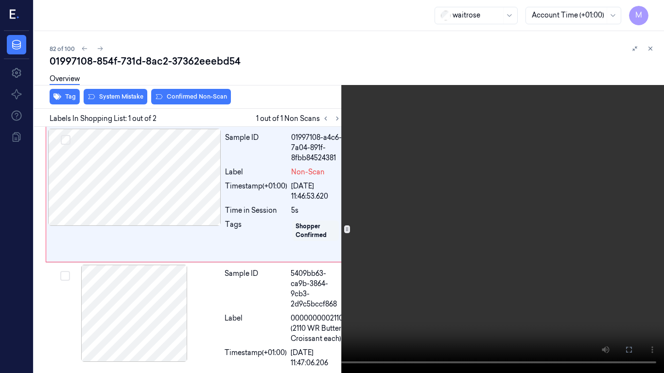
click at [0, 0] on icon at bounding box center [0, 0] width 0 height 0
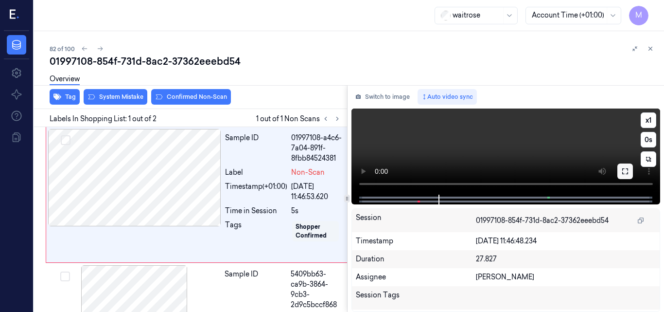
click at [625, 169] on icon at bounding box center [625, 171] width 8 height 8
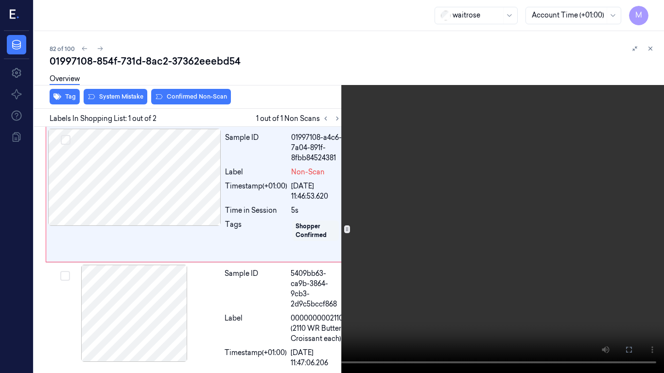
click at [344, 193] on video at bounding box center [332, 186] width 664 height 373
click at [323, 218] on video at bounding box center [332, 186] width 664 height 373
click at [303, 176] on video at bounding box center [332, 186] width 664 height 373
click at [0, 0] on icon at bounding box center [0, 0] width 0 height 0
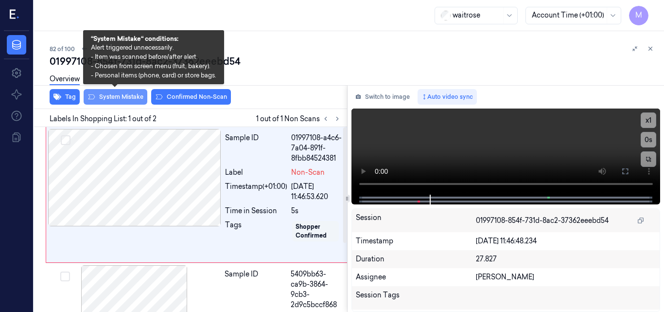
click at [127, 94] on button "System Mistake" at bounding box center [116, 97] width 64 height 16
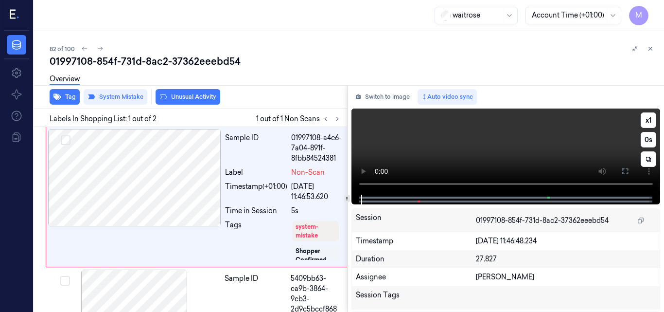
click at [476, 153] on video at bounding box center [505, 151] width 309 height 86
click at [459, 152] on video at bounding box center [505, 151] width 309 height 86
click at [649, 48] on icon at bounding box center [650, 48] width 3 height 3
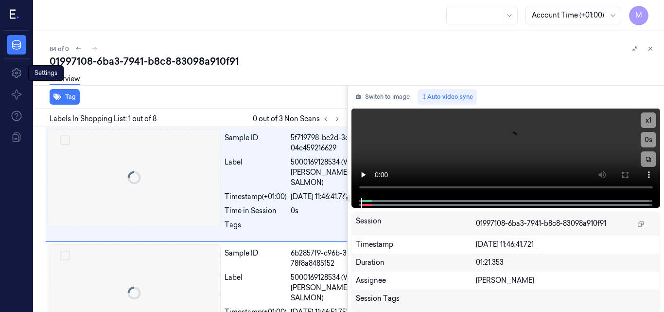
scroll to position [0, 16]
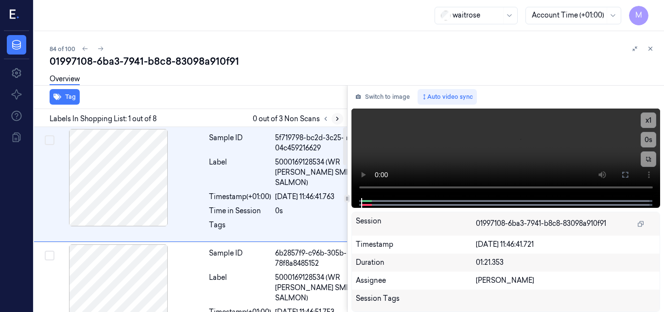
click at [333, 118] on button at bounding box center [337, 119] width 12 height 12
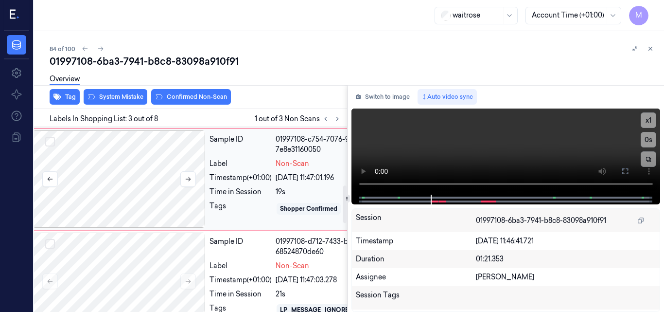
scroll to position [286, 16]
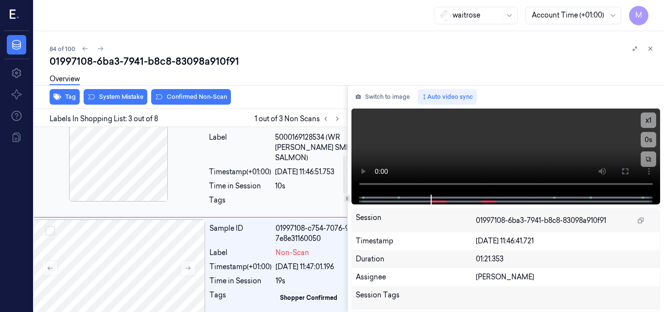
click at [147, 171] on div at bounding box center [118, 152] width 173 height 97
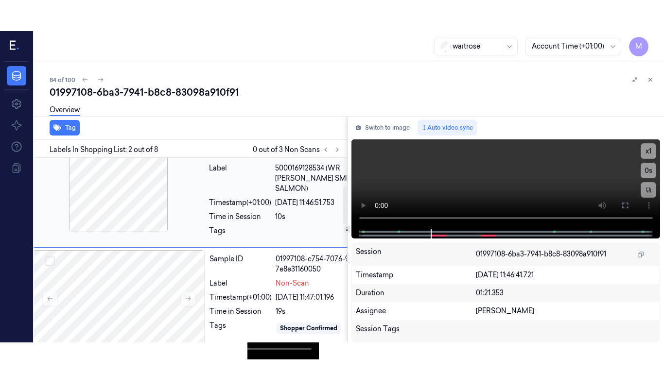
scroll to position [80, 16]
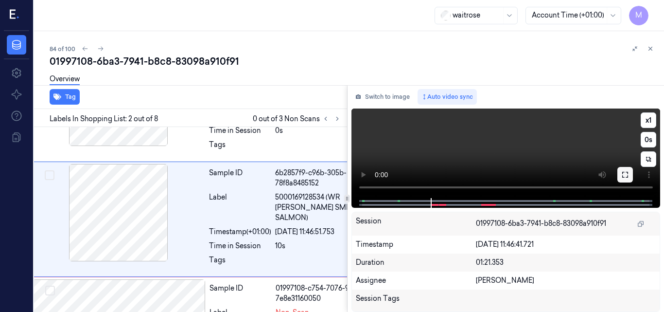
click at [627, 173] on icon at bounding box center [625, 175] width 6 height 6
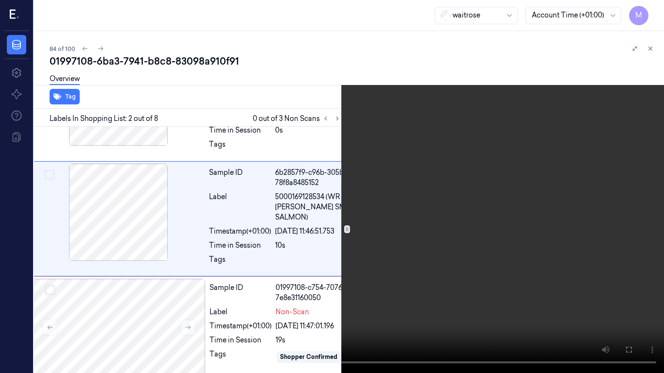
click at [441, 181] on video at bounding box center [332, 186] width 664 height 373
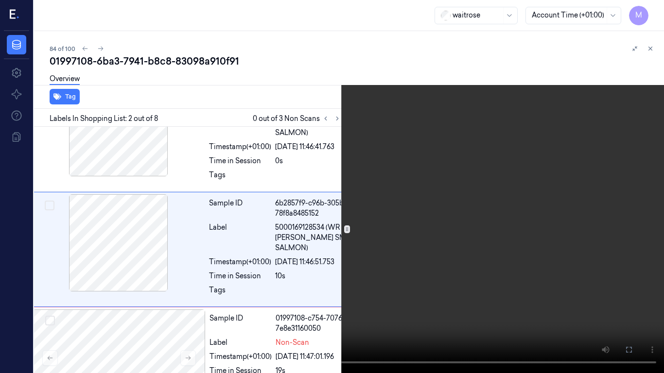
scroll to position [49, 16]
click at [443, 221] on video at bounding box center [332, 186] width 664 height 373
click at [342, 235] on video at bounding box center [332, 186] width 664 height 373
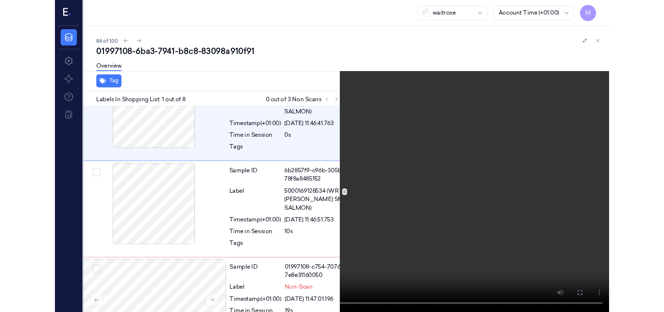
scroll to position [0, 16]
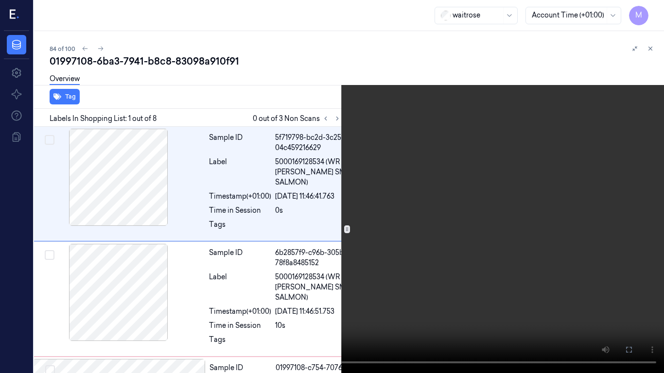
click at [383, 237] on video at bounding box center [332, 186] width 664 height 373
click at [0, 0] on icon at bounding box center [0, 0] width 0 height 0
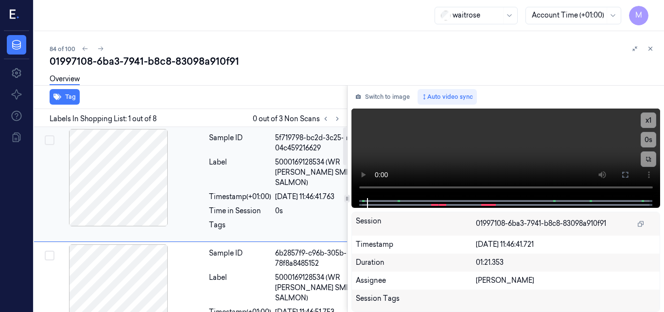
click at [270, 176] on div "Label" at bounding box center [240, 172] width 62 height 31
click at [627, 174] on icon at bounding box center [625, 175] width 8 height 8
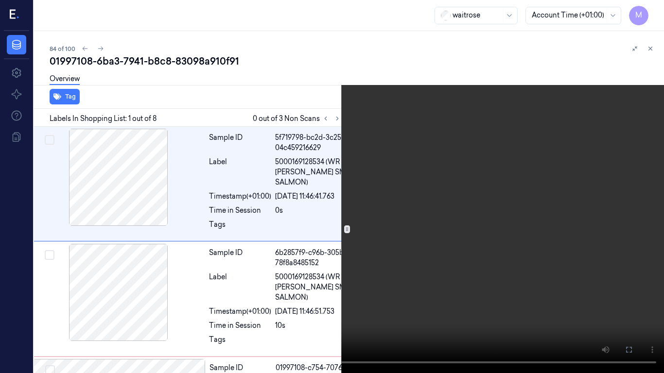
click at [485, 169] on video at bounding box center [332, 186] width 664 height 373
click at [429, 206] on video at bounding box center [332, 186] width 664 height 373
click at [0, 0] on button at bounding box center [0, 0] width 0 height 0
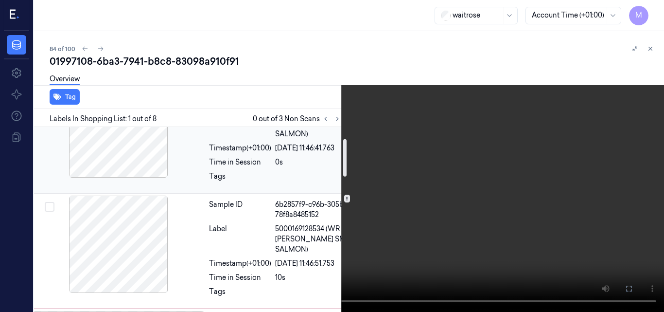
scroll to position [146, 16]
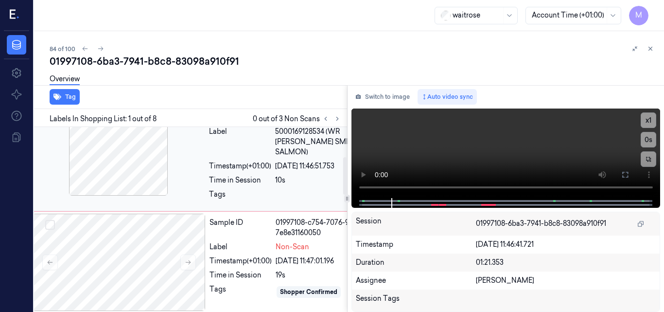
click at [274, 176] on div "Time in Session 10s" at bounding box center [295, 180] width 173 height 10
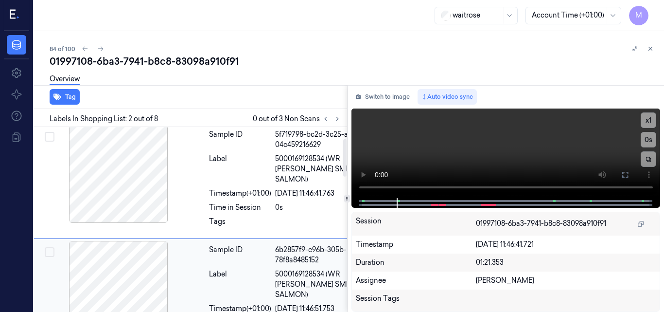
scroll to position [0, 16]
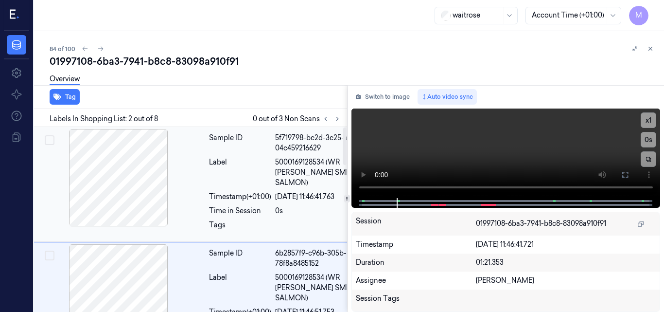
click at [252, 190] on div "Sample ID 5f719798-bc2d-3c25-a6e1-04c459216629 Label 5000169128534 (WR SCOT SMK…" at bounding box center [295, 184] width 180 height 110
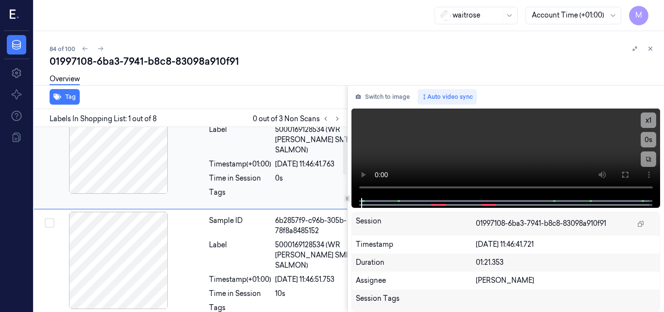
scroll to position [49, 16]
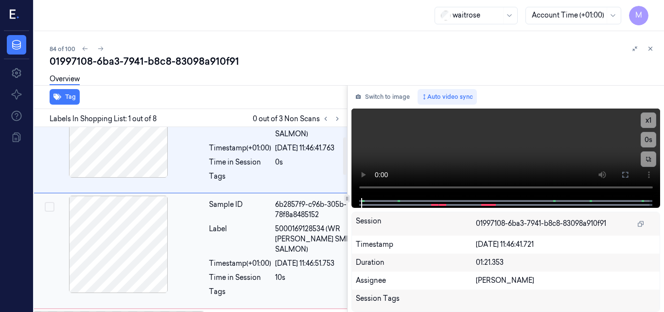
click at [229, 232] on div "Label" at bounding box center [240, 239] width 62 height 31
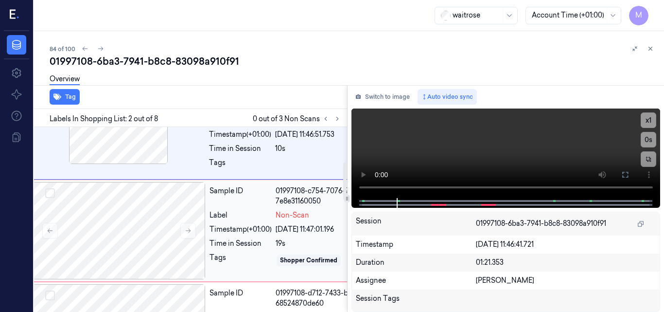
scroll to position [129, 16]
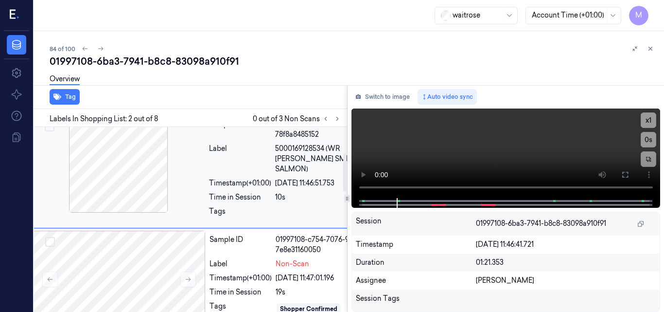
click at [148, 175] on div at bounding box center [118, 163] width 173 height 97
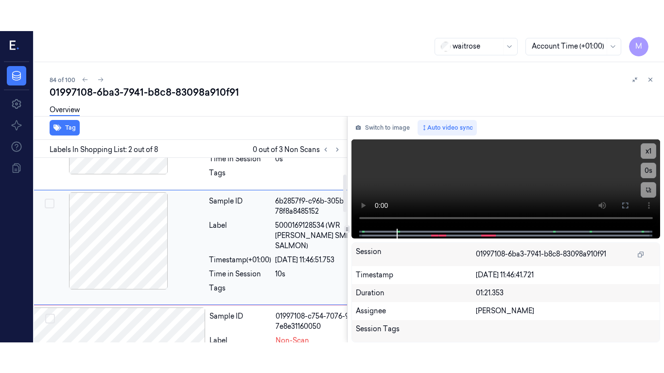
scroll to position [80, 16]
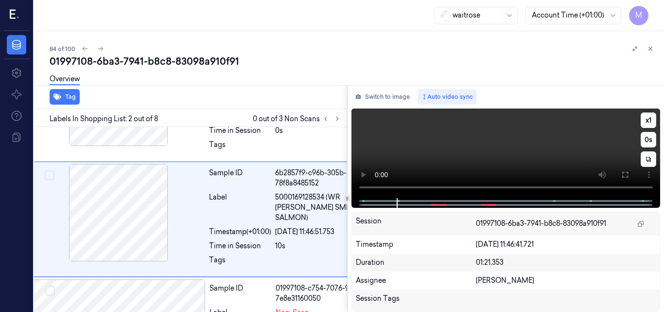
click at [537, 144] on video at bounding box center [505, 152] width 309 height 89
click at [620, 174] on button at bounding box center [625, 175] width 16 height 16
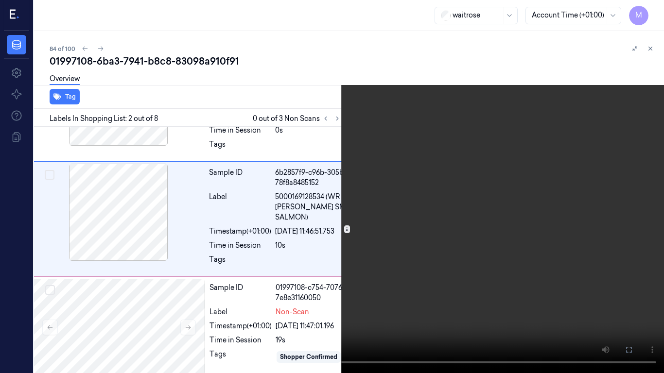
click at [408, 239] on video at bounding box center [332, 186] width 664 height 373
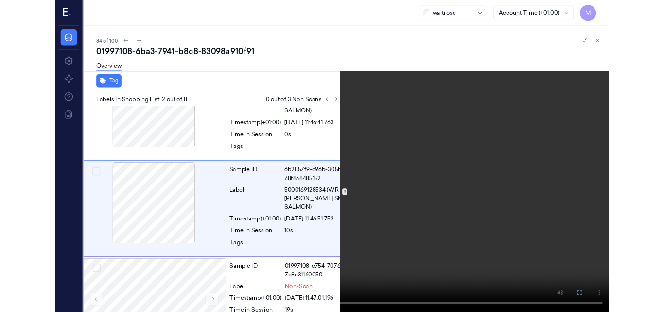
scroll to position [49, 16]
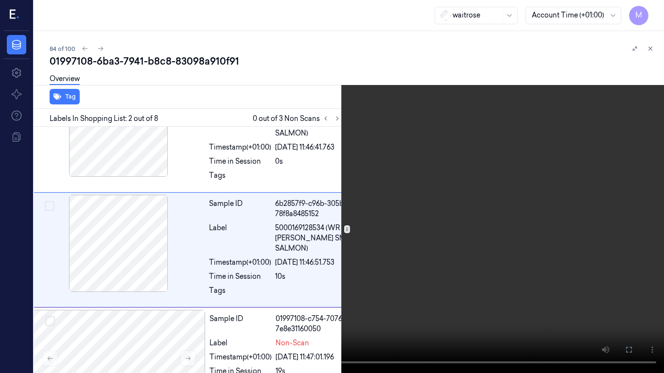
click at [408, 239] on video at bounding box center [332, 186] width 664 height 373
click at [0, 0] on icon at bounding box center [0, 0] width 0 height 0
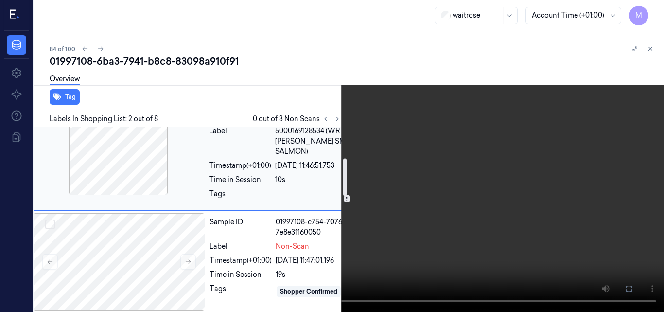
scroll to position [195, 16]
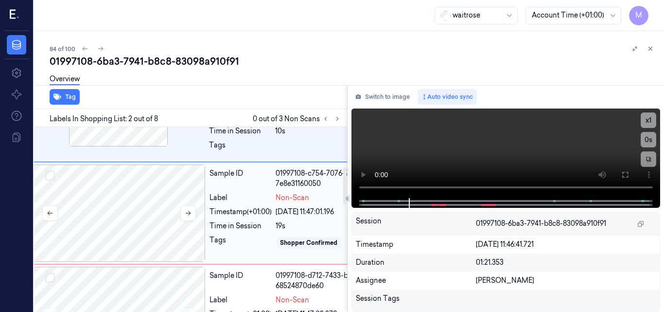
click at [159, 216] on div at bounding box center [119, 212] width 173 height 97
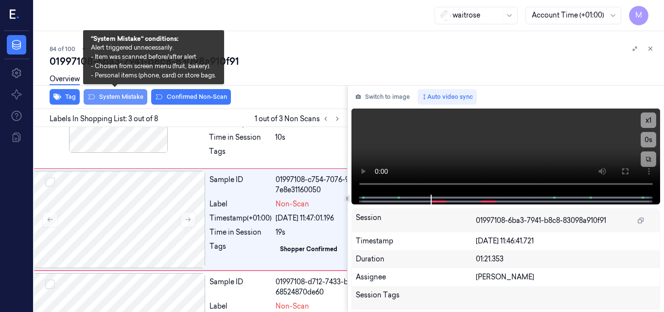
click at [111, 96] on button "System Mistake" at bounding box center [116, 97] width 64 height 16
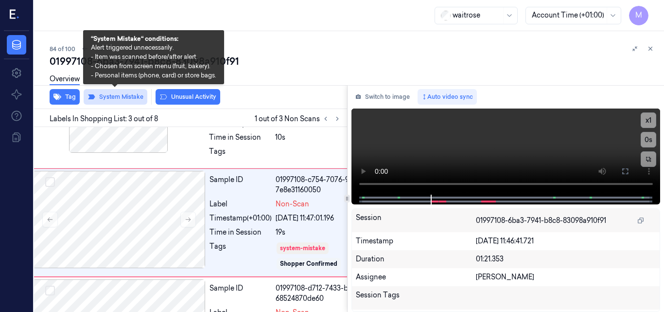
scroll to position [192, 16]
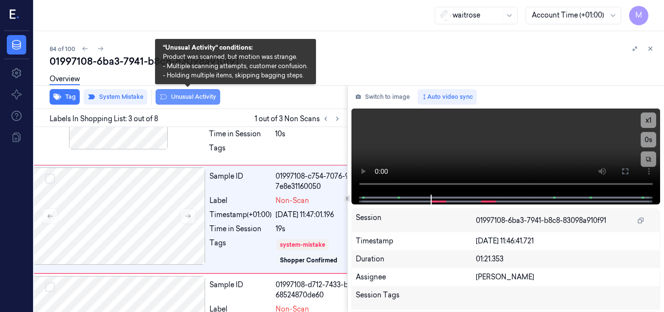
click at [185, 98] on button "Unusual Activity" at bounding box center [188, 97] width 65 height 16
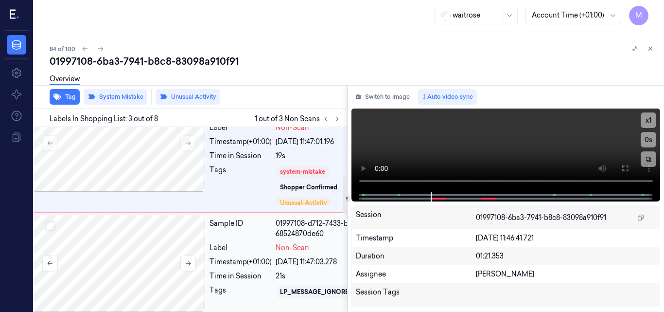
scroll to position [246, 16]
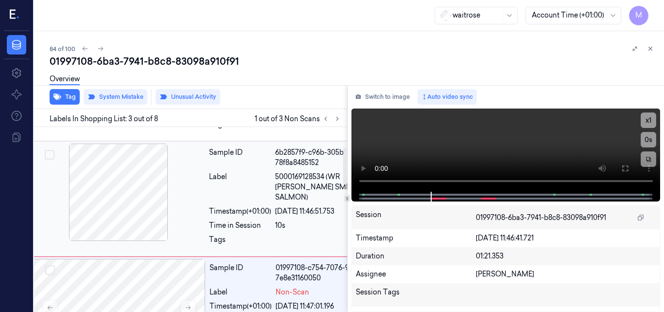
click at [134, 184] on div at bounding box center [118, 191] width 173 height 97
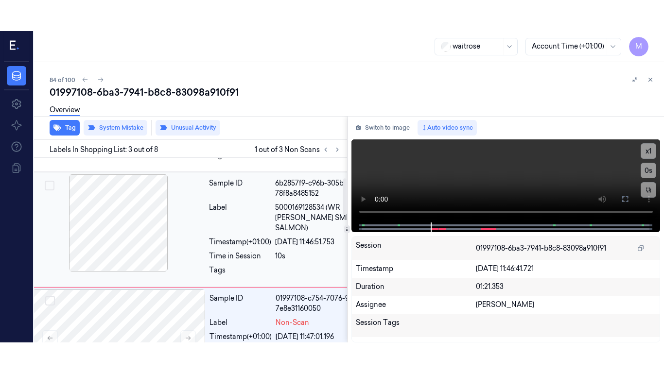
scroll to position [80, 16]
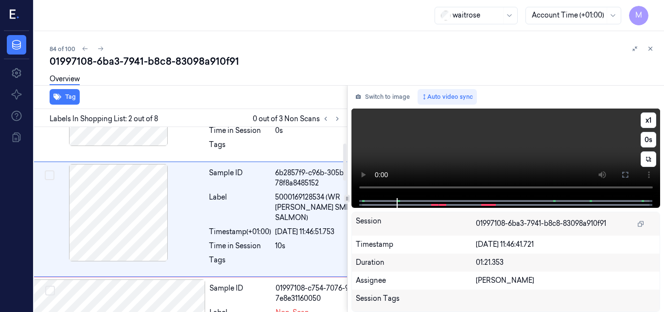
click at [504, 155] on video at bounding box center [505, 152] width 309 height 89
click at [628, 173] on icon at bounding box center [625, 175] width 8 height 8
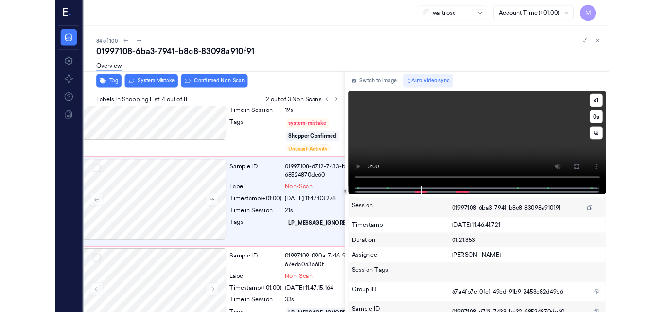
scroll to position [291, 16]
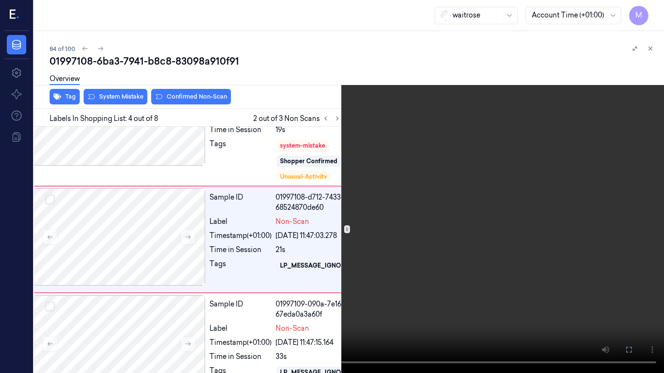
click at [398, 246] on video at bounding box center [332, 186] width 664 height 373
click at [0, 0] on button at bounding box center [0, 0] width 0 height 0
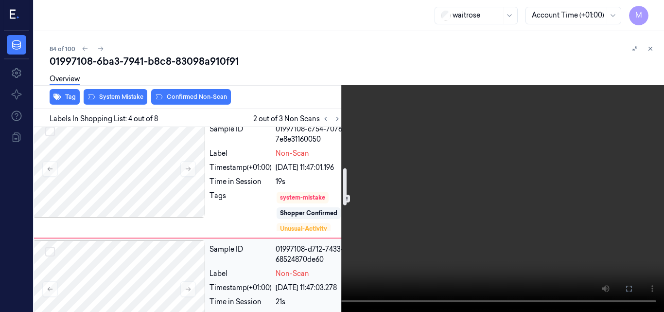
scroll to position [193, 16]
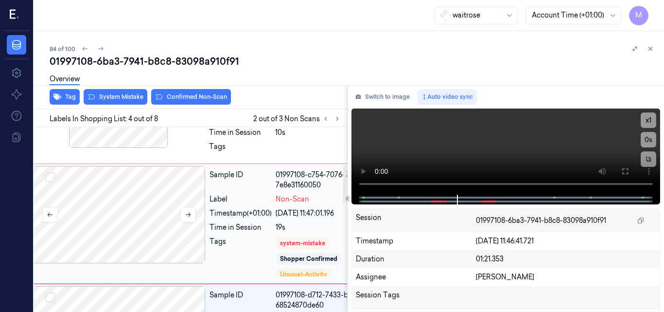
click at [148, 191] on div at bounding box center [119, 214] width 173 height 97
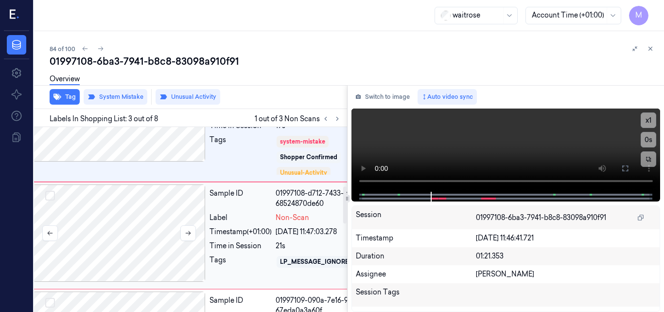
click at [170, 215] on div at bounding box center [119, 232] width 173 height 97
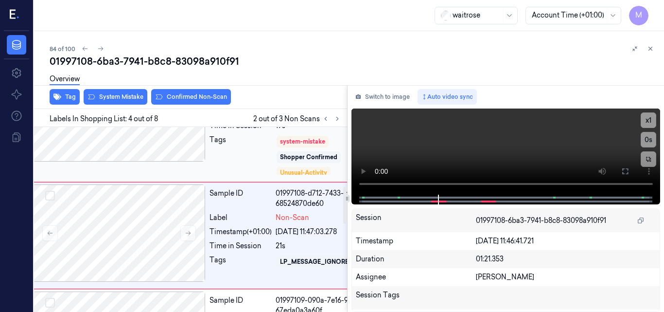
scroll to position [321, 16]
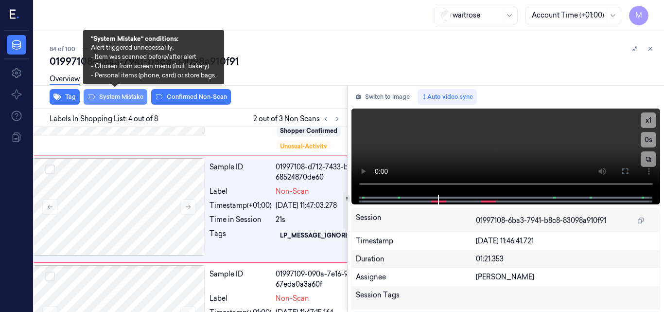
click at [129, 101] on button "System Mistake" at bounding box center [116, 97] width 64 height 16
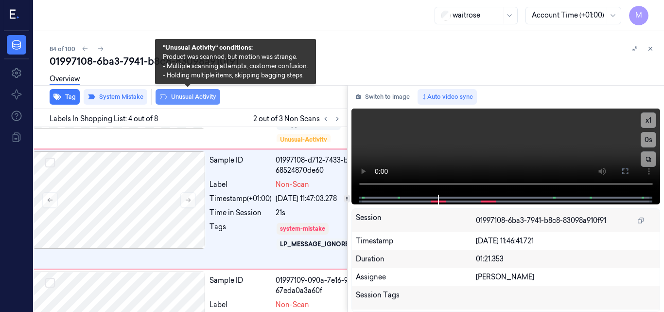
click at [191, 97] on button "Unusual Activity" at bounding box center [188, 97] width 65 height 16
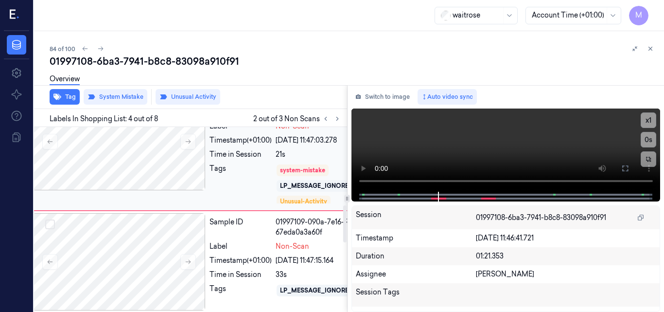
scroll to position [405, 16]
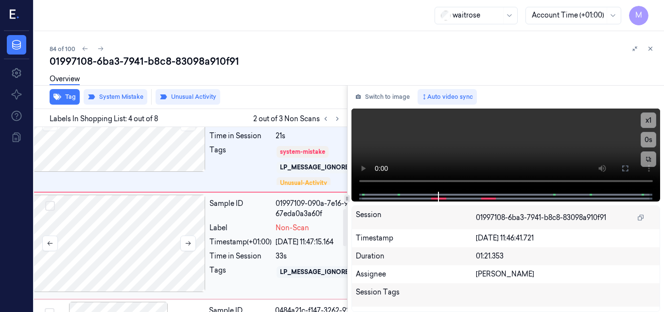
click at [134, 220] on div at bounding box center [119, 242] width 173 height 97
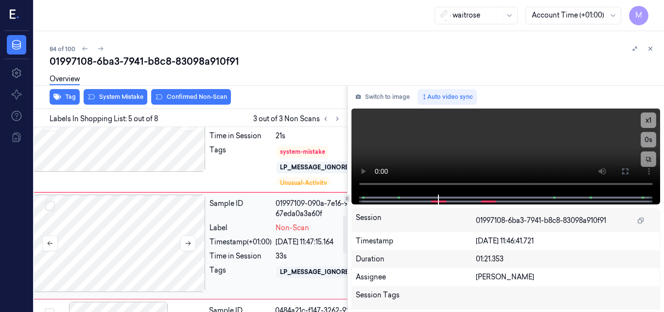
scroll to position [441, 16]
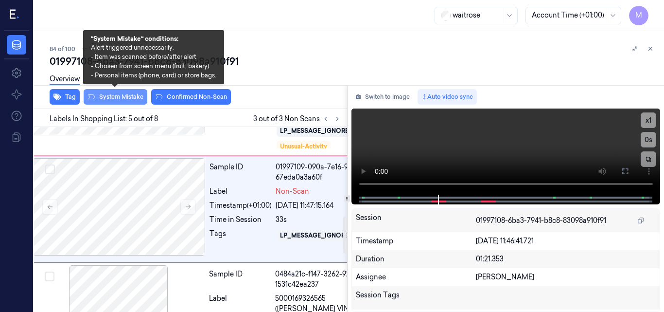
click at [119, 94] on button "System Mistake" at bounding box center [116, 97] width 64 height 16
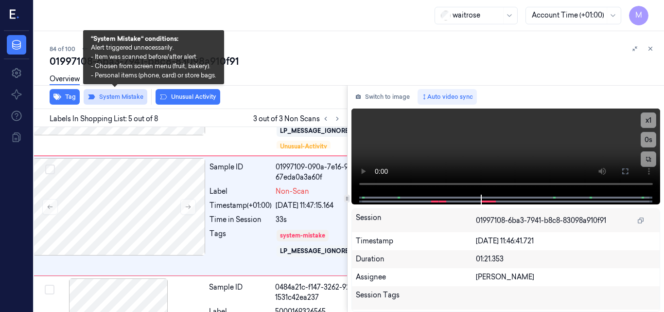
scroll to position [448, 16]
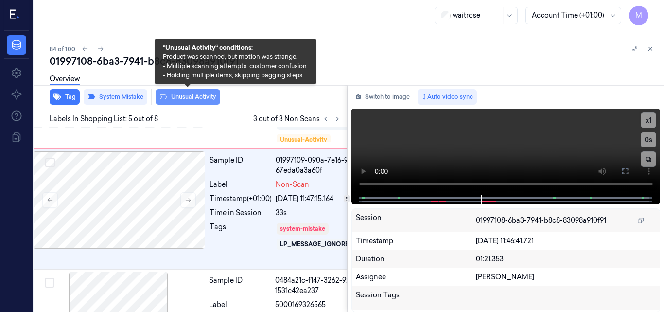
click at [185, 95] on button "Unusual Activity" at bounding box center [188, 97] width 65 height 16
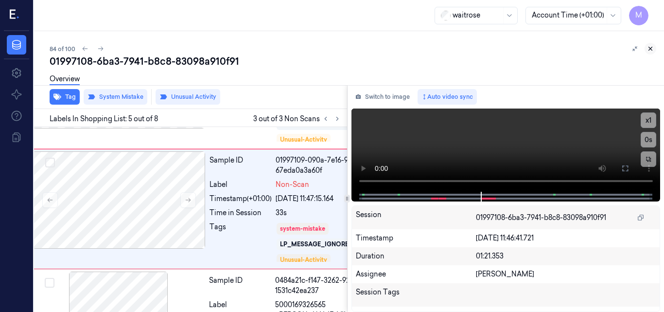
click at [651, 48] on icon at bounding box center [650, 48] width 3 height 3
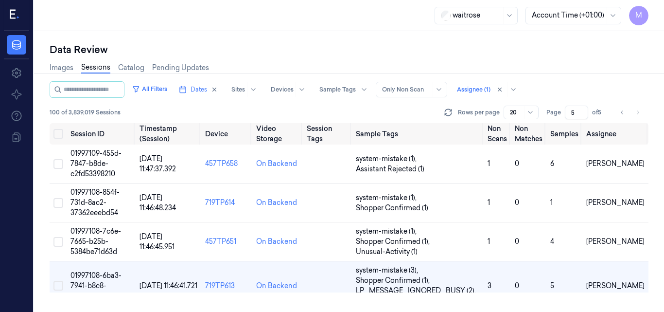
scroll to position [73, 0]
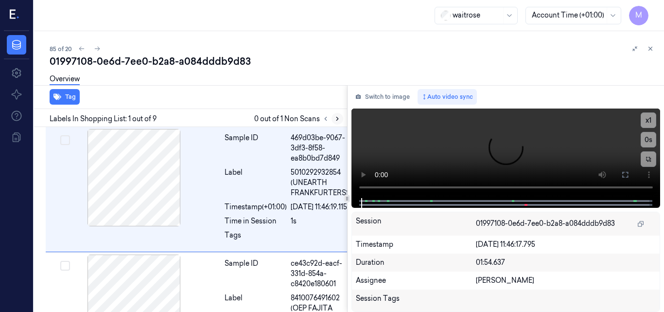
click at [336, 118] on icon at bounding box center [337, 118] width 7 height 7
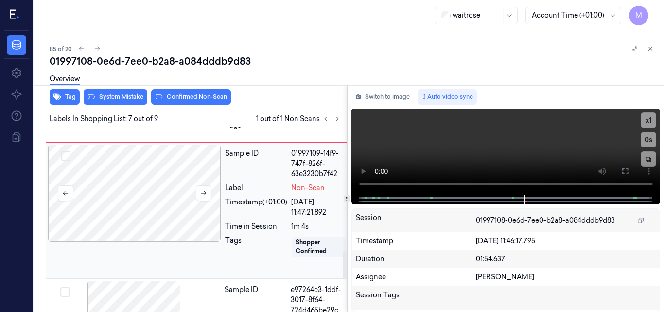
scroll to position [702, 0]
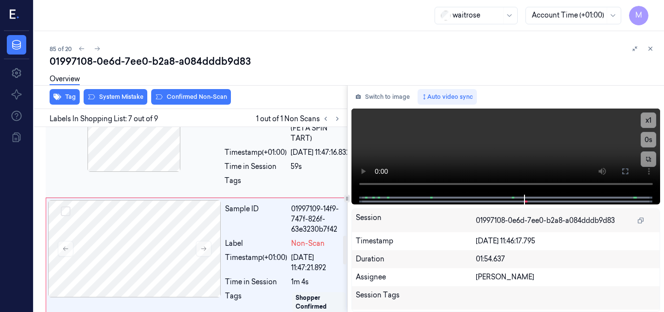
click at [146, 158] on div at bounding box center [134, 122] width 173 height 97
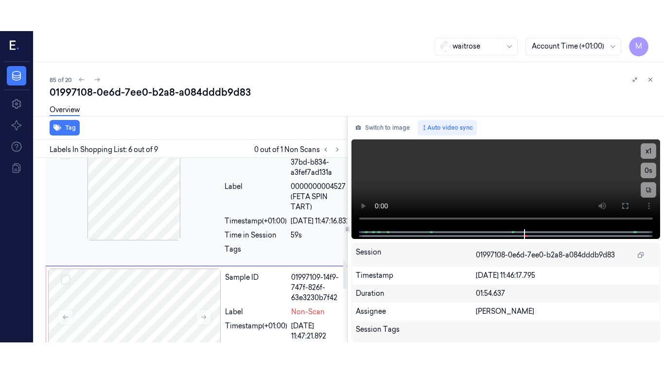
scroll to position [663, 0]
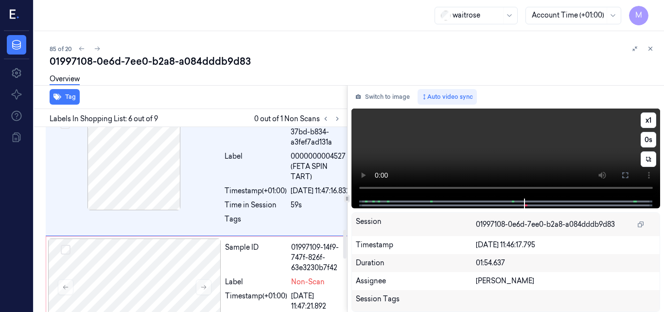
click at [505, 146] on video at bounding box center [505, 153] width 309 height 90
click at [625, 174] on icon at bounding box center [625, 175] width 8 height 8
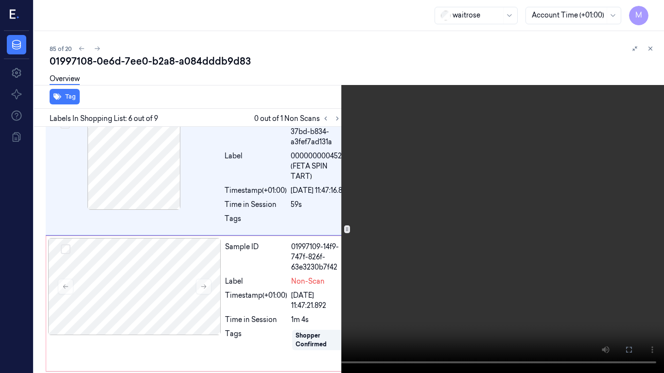
click at [408, 215] on video at bounding box center [332, 186] width 664 height 373
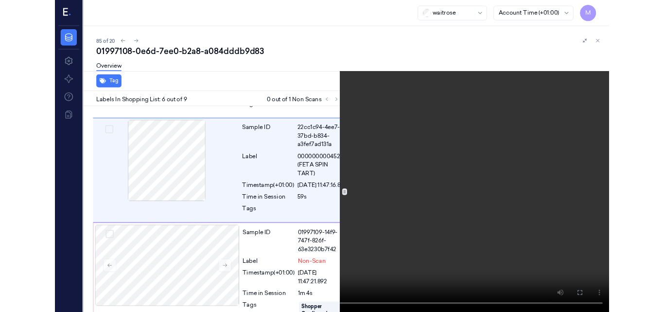
scroll to position [632, 0]
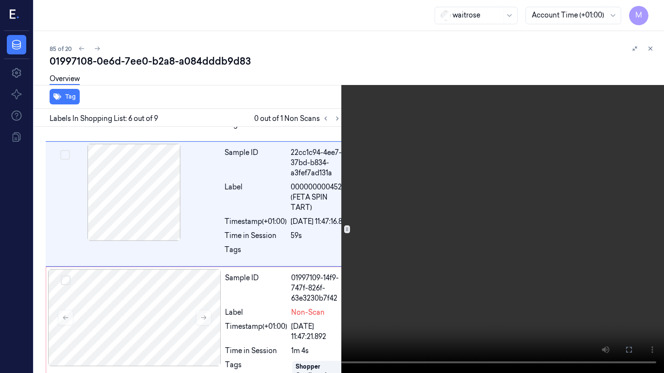
click at [0, 0] on button at bounding box center [0, 0] width 0 height 0
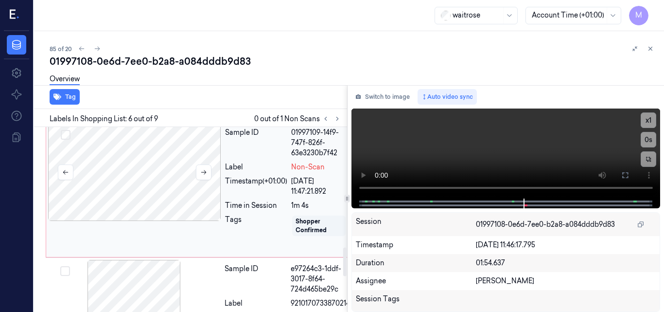
click at [141, 217] on div at bounding box center [134, 171] width 173 height 97
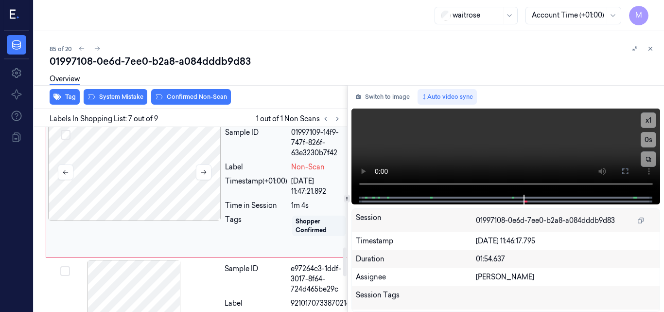
scroll to position [799, 0]
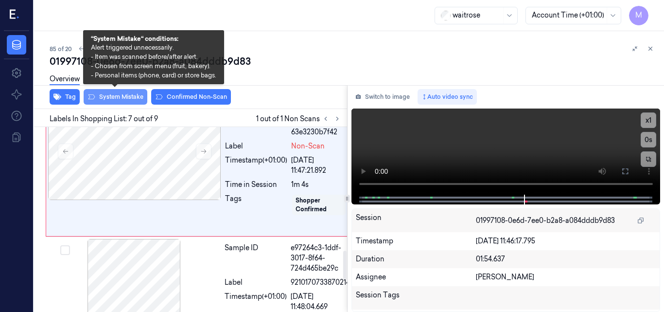
click at [129, 98] on button "System Mistake" at bounding box center [116, 97] width 64 height 16
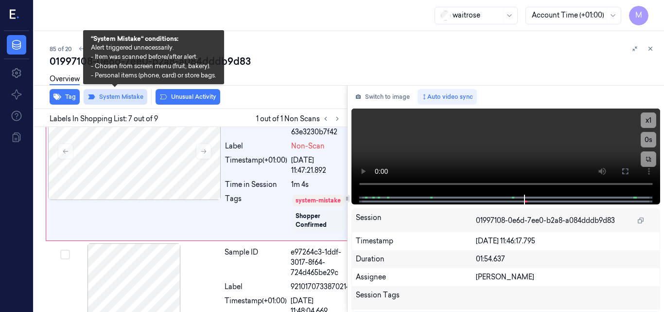
scroll to position [801, 0]
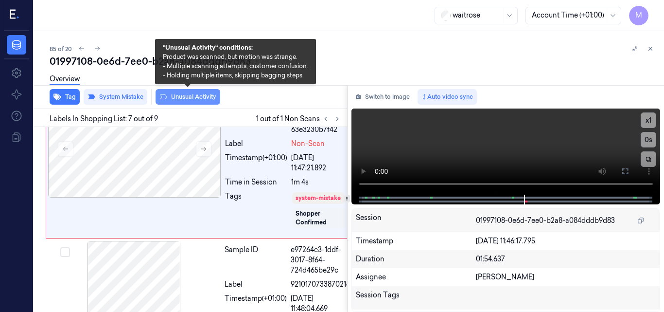
click at [206, 99] on button "Unusual Activity" at bounding box center [188, 97] width 65 height 16
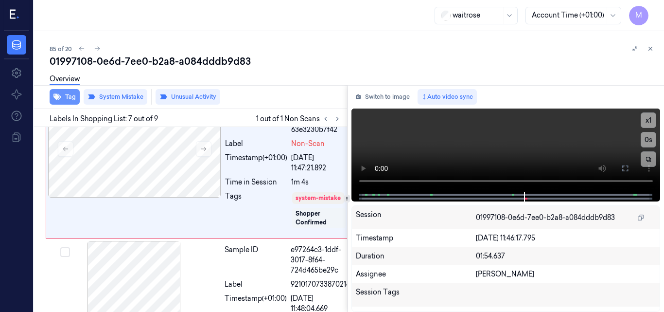
click at [67, 94] on button "Tag" at bounding box center [65, 97] width 30 height 16
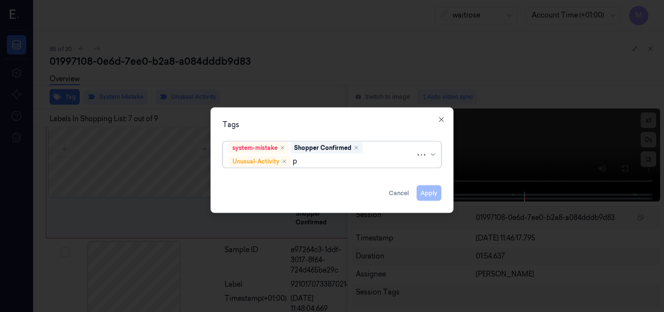
type input "pi"
click at [282, 175] on div "Picklist item alert" at bounding box center [257, 179] width 56 height 10
click at [305, 125] on div "Tags" at bounding box center [332, 124] width 219 height 10
click at [426, 192] on button "Apply" at bounding box center [429, 193] width 25 height 16
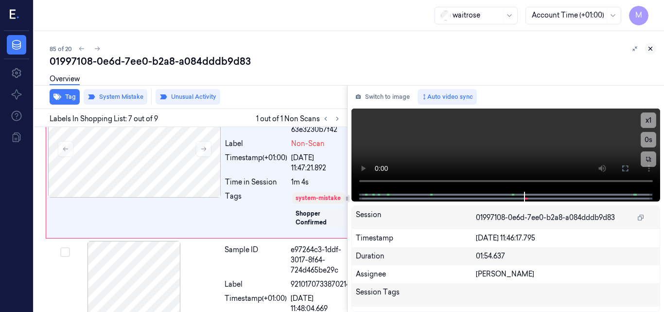
click at [651, 48] on icon at bounding box center [650, 48] width 3 height 3
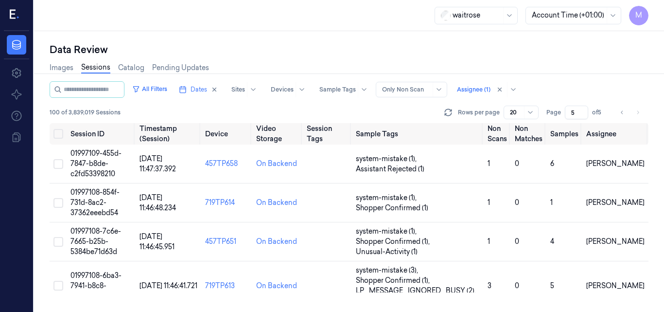
scroll to position [127, 0]
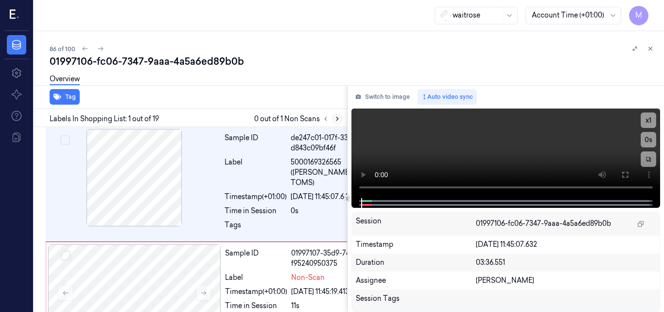
click at [336, 120] on icon at bounding box center [337, 118] width 7 height 7
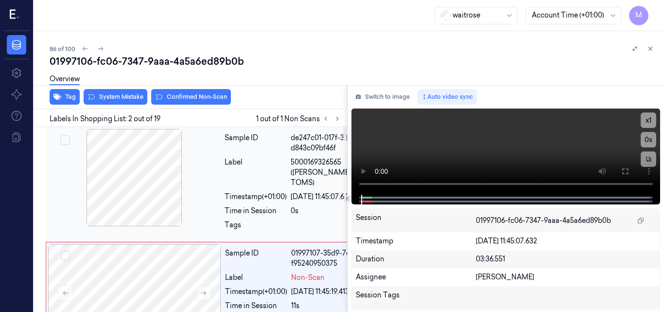
click at [145, 167] on div at bounding box center [134, 177] width 173 height 97
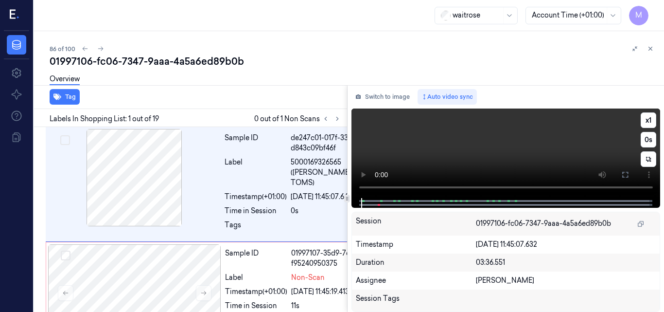
click at [499, 145] on video at bounding box center [505, 152] width 309 height 89
click at [626, 178] on button at bounding box center [625, 175] width 16 height 16
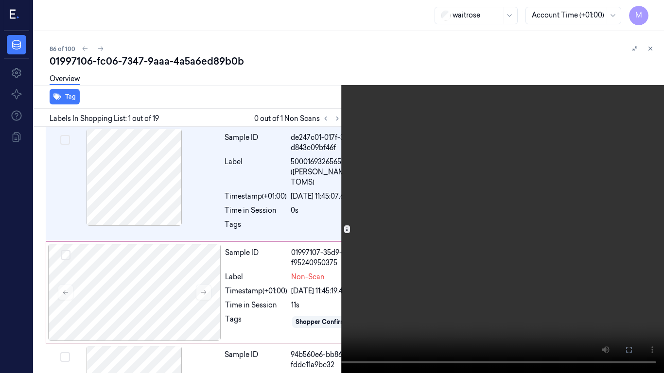
click at [523, 242] on video at bounding box center [332, 186] width 664 height 373
click at [462, 187] on video at bounding box center [332, 186] width 664 height 373
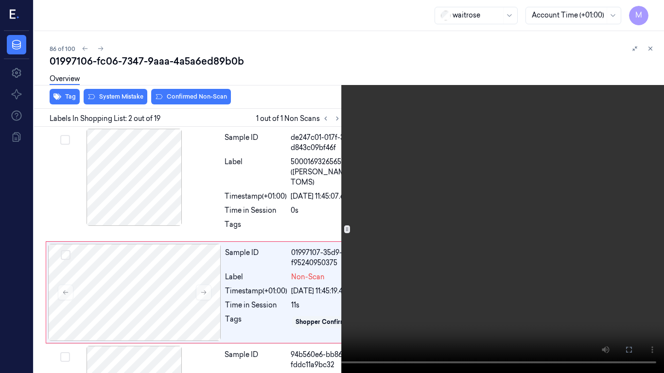
scroll to position [85, 0]
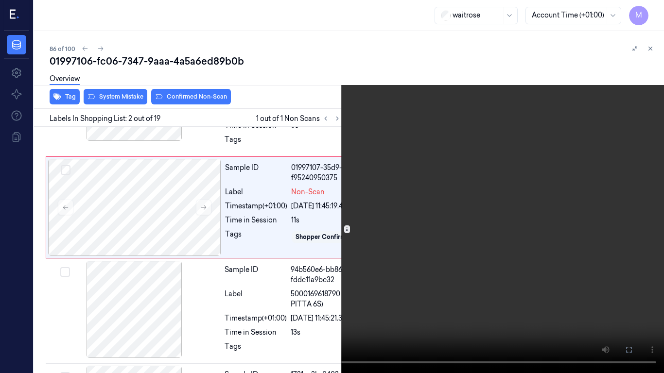
click at [305, 246] on video at bounding box center [332, 186] width 664 height 373
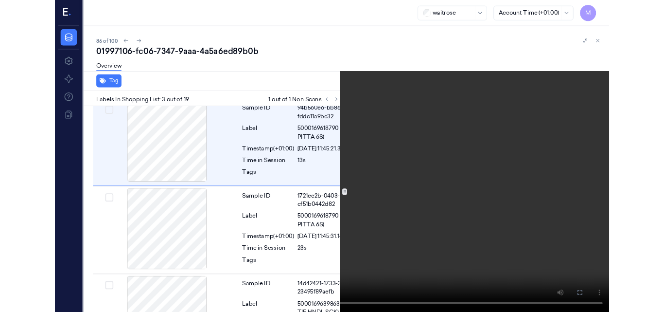
scroll to position [231, 0]
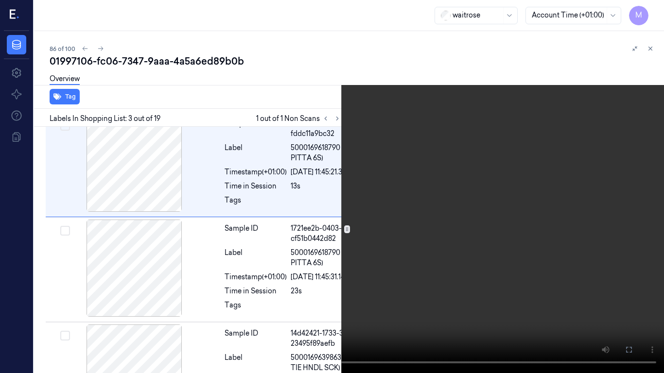
click at [0, 0] on button at bounding box center [0, 0] width 0 height 0
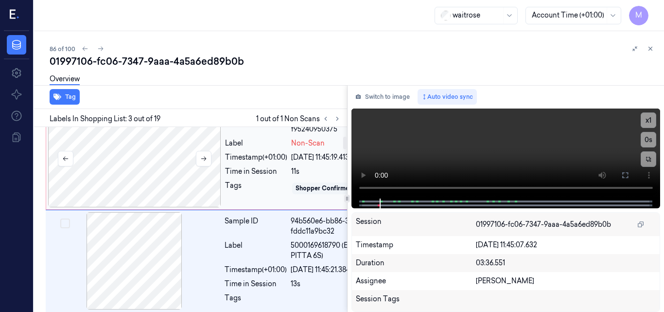
click at [151, 168] on div at bounding box center [134, 158] width 173 height 97
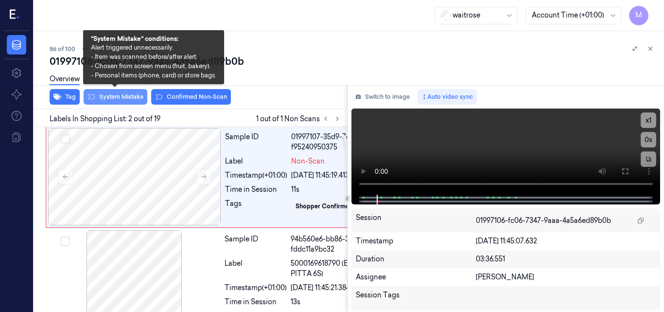
click at [128, 96] on button "System Mistake" at bounding box center [116, 97] width 64 height 16
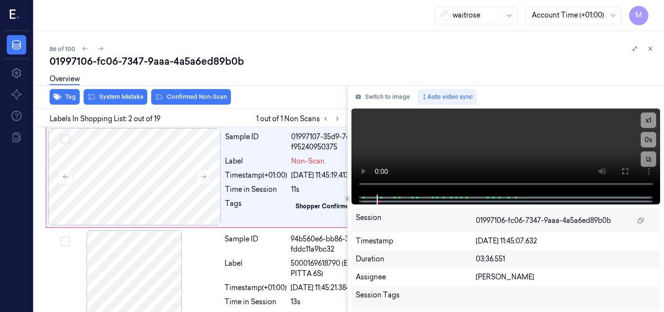
scroll to position [118, 0]
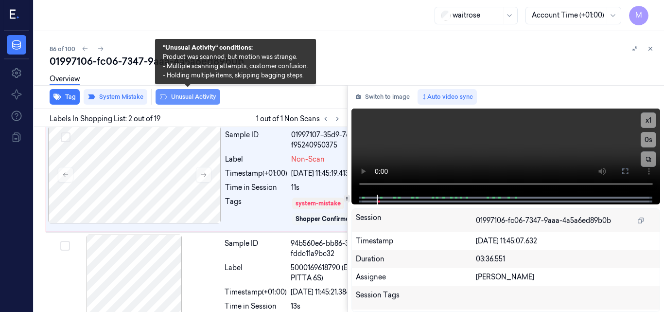
click at [206, 96] on button "Unusual Activity" at bounding box center [188, 97] width 65 height 16
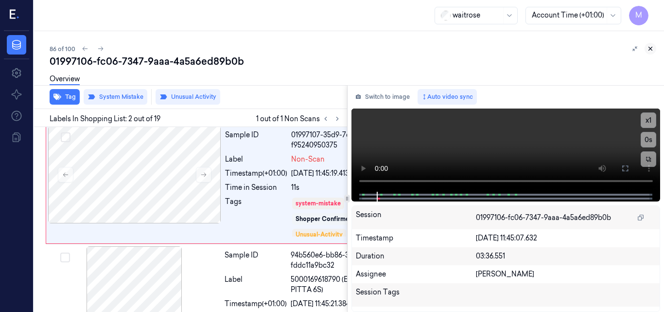
click at [654, 49] on button at bounding box center [650, 49] width 12 height 12
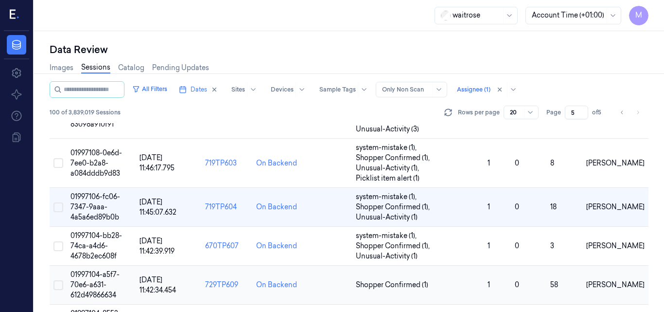
scroll to position [166, 0]
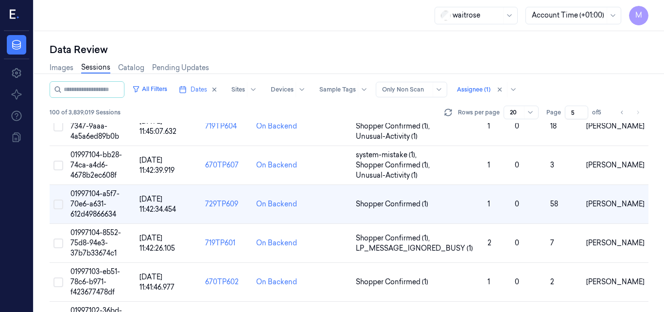
scroll to position [239, 0]
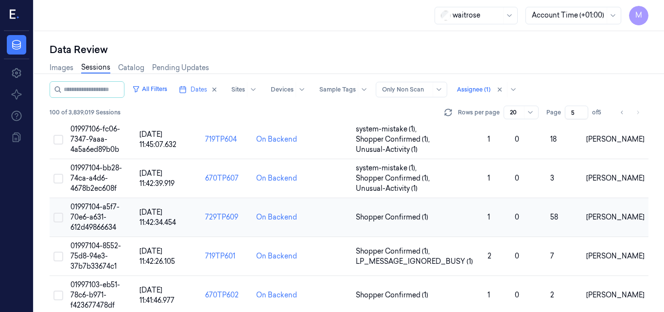
click at [99, 209] on span "01997104-a5f7-70e6-a631-612d49866634" at bounding box center [94, 216] width 49 height 29
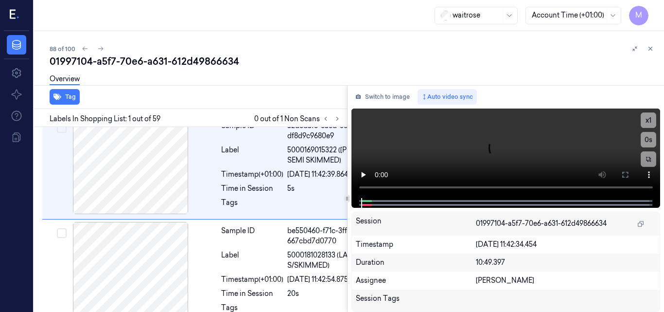
scroll to position [0, 3]
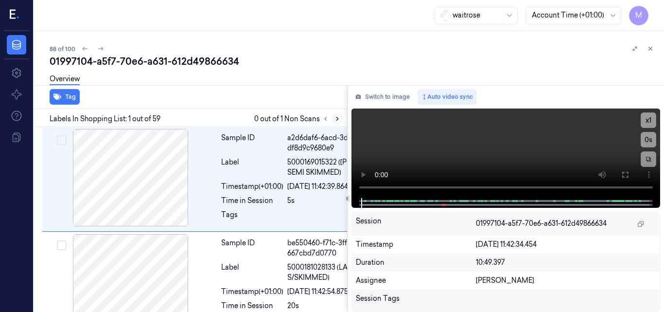
click at [335, 118] on icon at bounding box center [337, 118] width 7 height 7
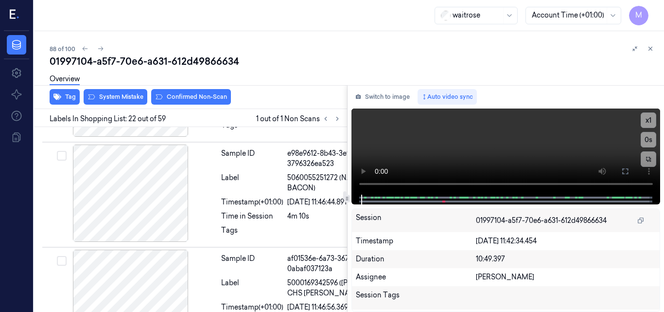
scroll to position [2945, 3]
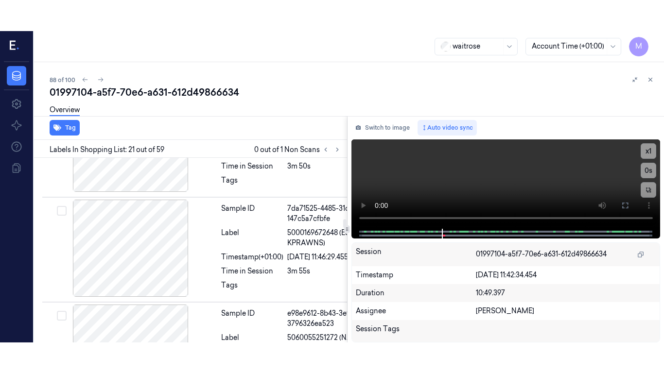
scroll to position [2804, 3]
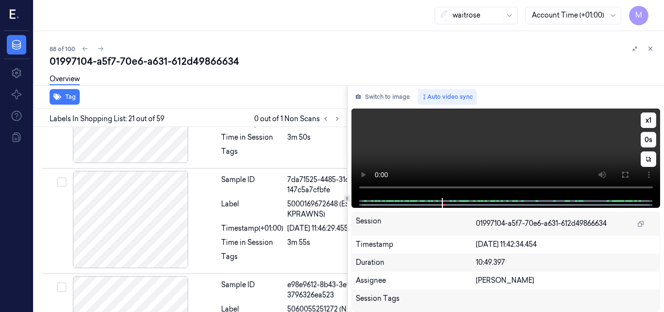
click at [529, 155] on video at bounding box center [505, 152] width 309 height 89
click at [630, 175] on button at bounding box center [625, 175] width 16 height 16
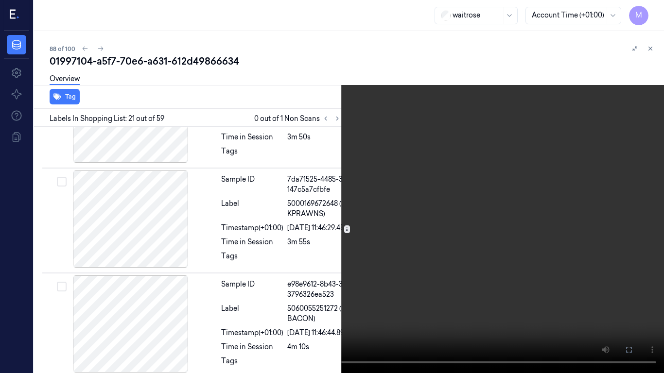
click at [426, 237] on video at bounding box center [332, 186] width 664 height 373
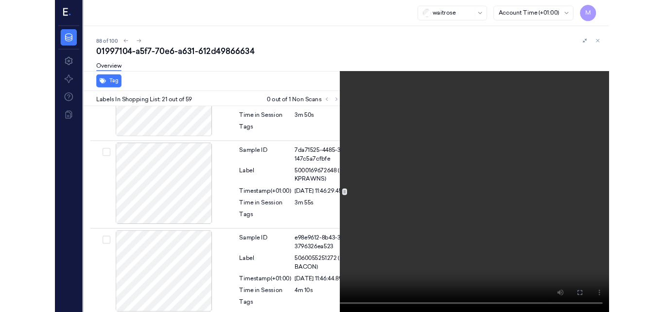
scroll to position [2774, 3]
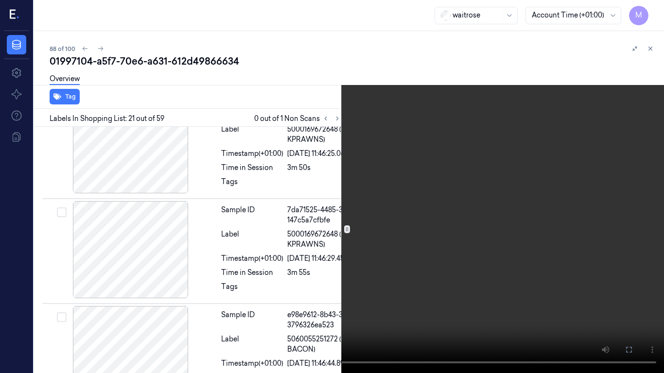
click at [0, 0] on icon at bounding box center [0, 0] width 0 height 0
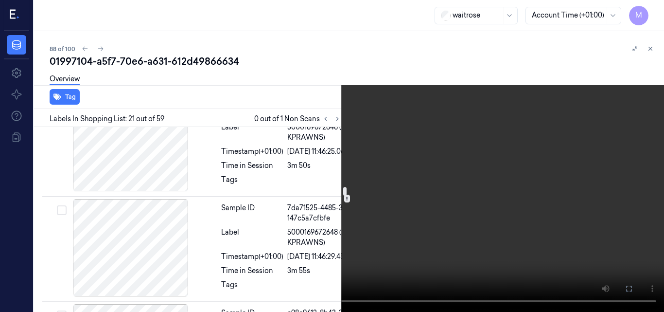
scroll to position [2725, 3]
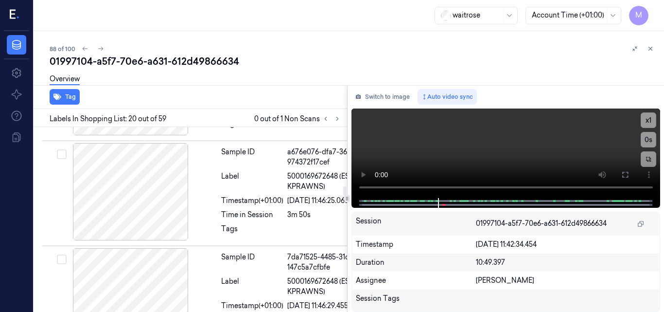
scroll to position [2707, 3]
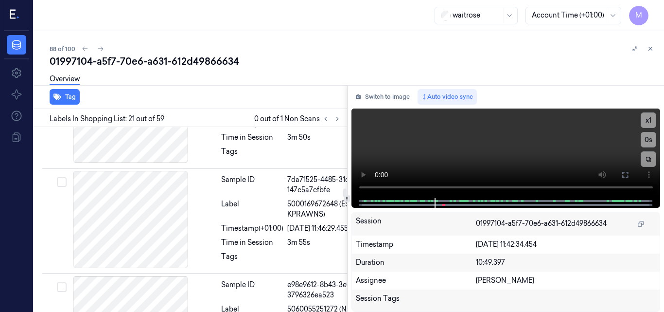
scroll to position [2902, 3]
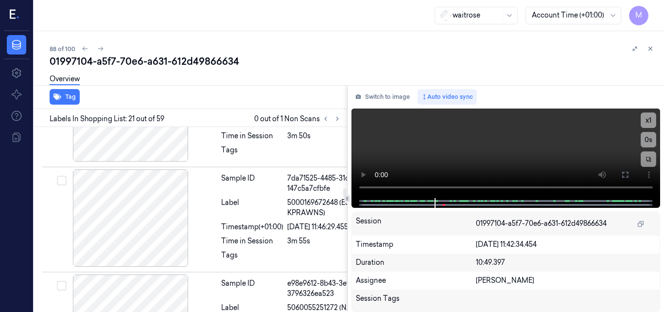
scroll to position [2804, 3]
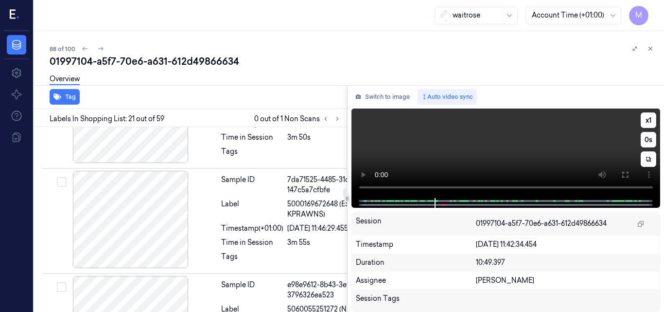
click at [527, 158] on video at bounding box center [505, 152] width 309 height 89
click at [626, 174] on icon at bounding box center [625, 175] width 8 height 8
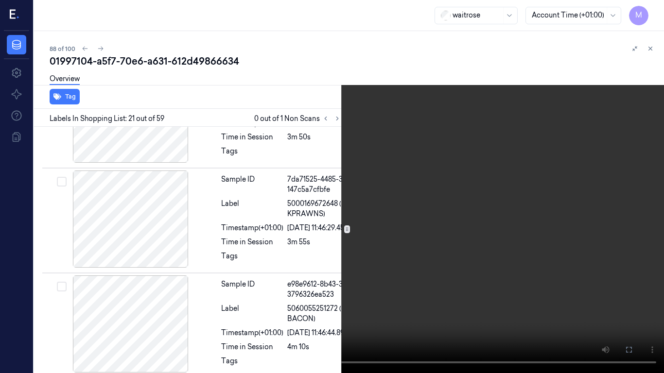
click at [0, 0] on icon at bounding box center [0, 0] width 0 height 0
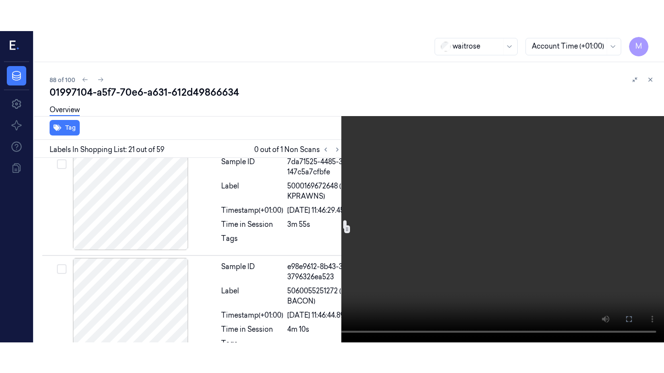
scroll to position [2950, 3]
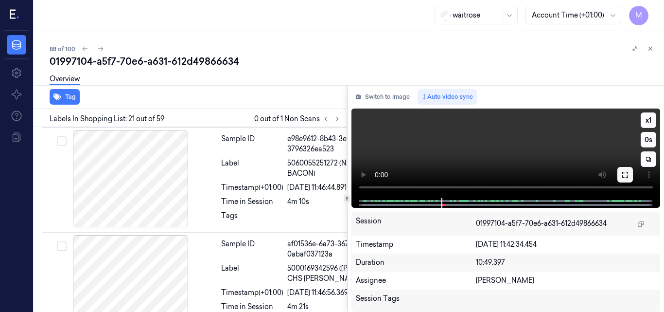
click at [624, 174] on icon at bounding box center [625, 175] width 8 height 8
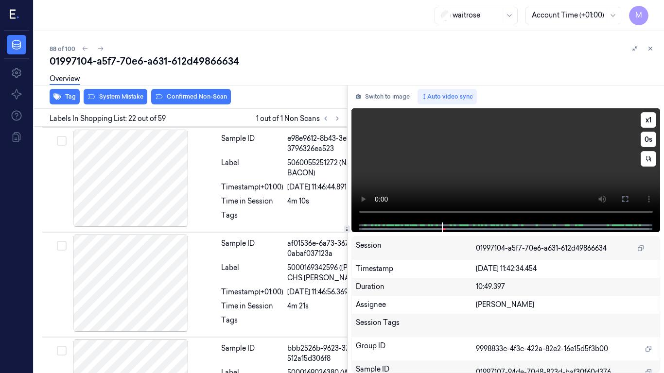
scroll to position [2945, 3]
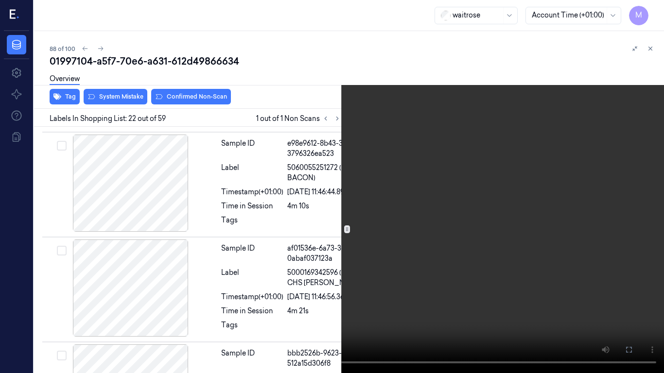
click at [337, 209] on video at bounding box center [332, 186] width 664 height 373
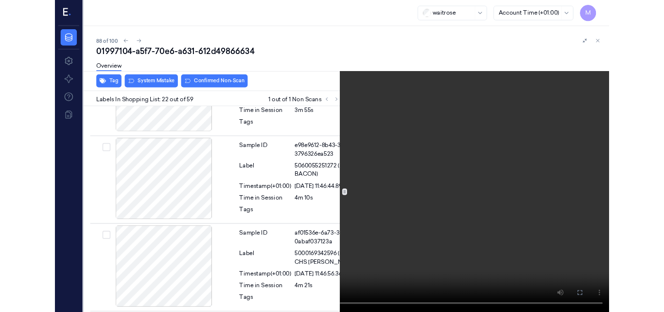
scroll to position [2915, 3]
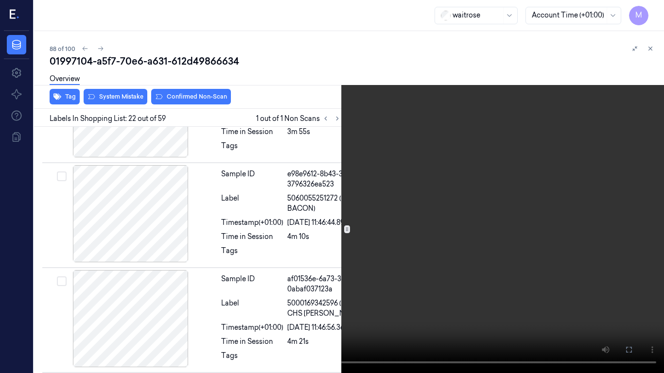
click at [0, 0] on button at bounding box center [0, 0] width 0 height 0
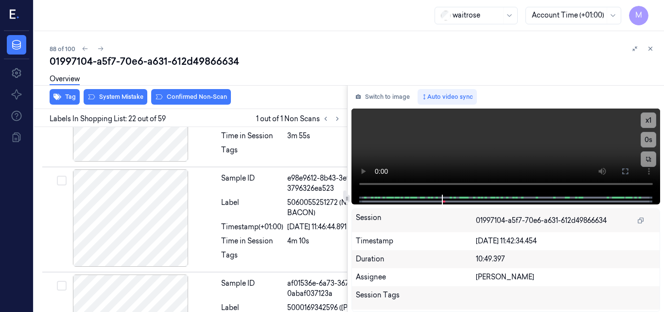
scroll to position [2848, 3]
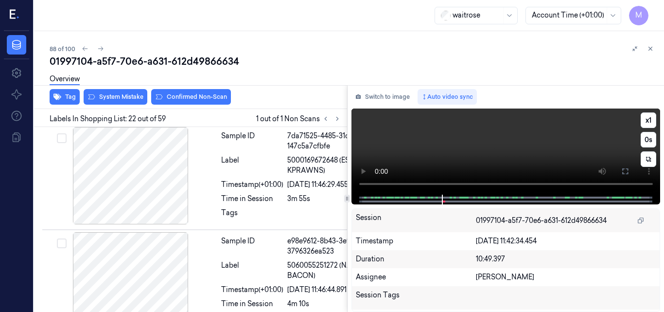
click at [507, 148] on video at bounding box center [505, 151] width 309 height 86
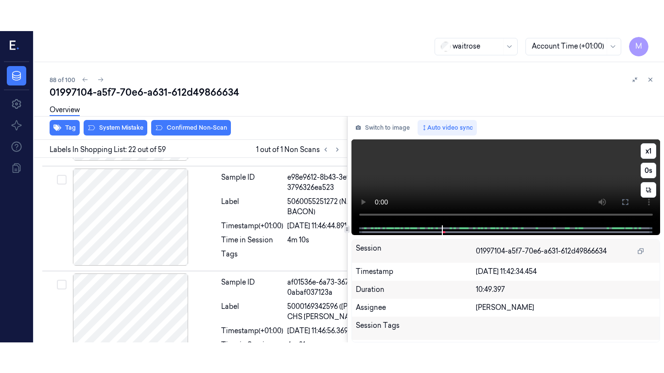
scroll to position [2945, 3]
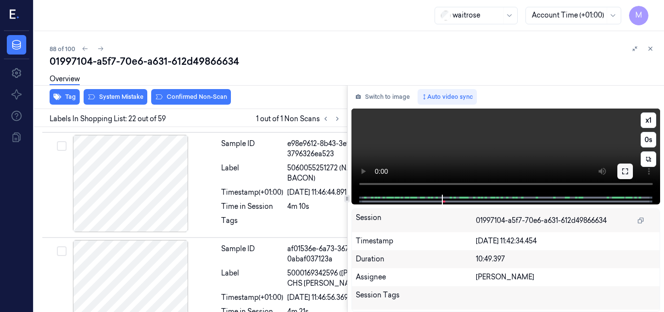
click at [624, 170] on icon at bounding box center [625, 171] width 8 height 8
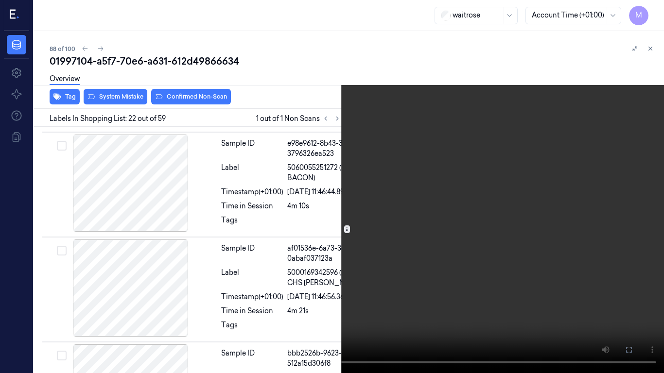
click at [373, 227] on video at bounding box center [332, 186] width 664 height 373
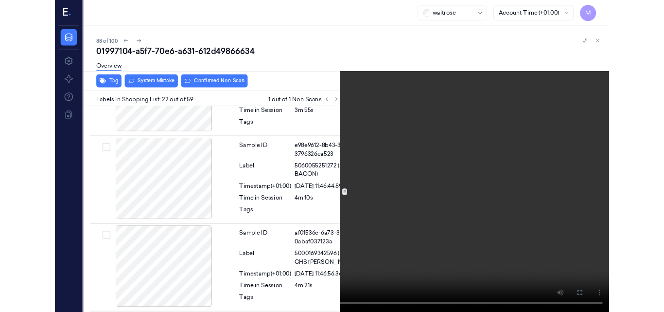
scroll to position [2915, 3]
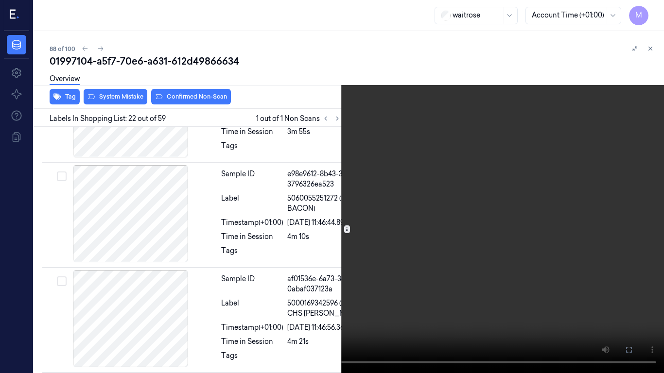
click at [0, 0] on icon at bounding box center [0, 0] width 0 height 0
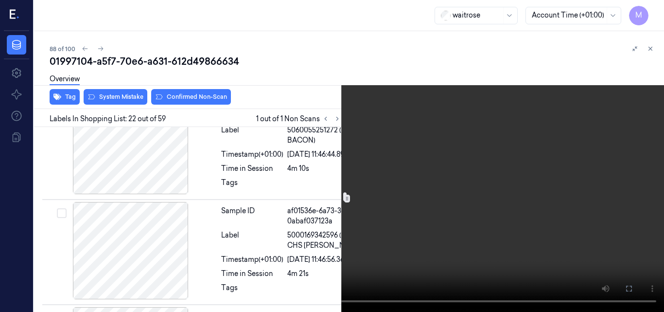
scroll to position [2963, 3]
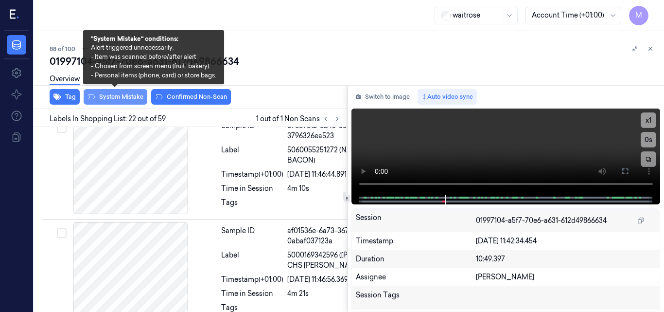
click at [119, 100] on button "System Mistake" at bounding box center [116, 97] width 64 height 16
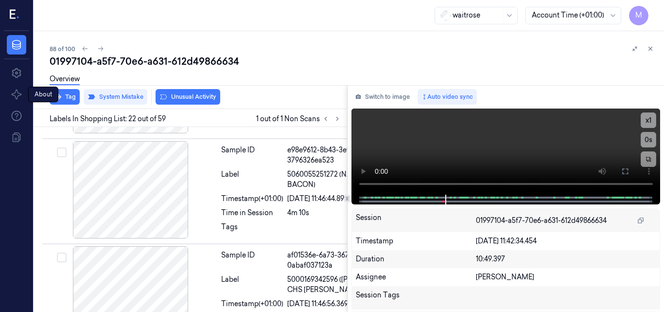
scroll to position [2948, 3]
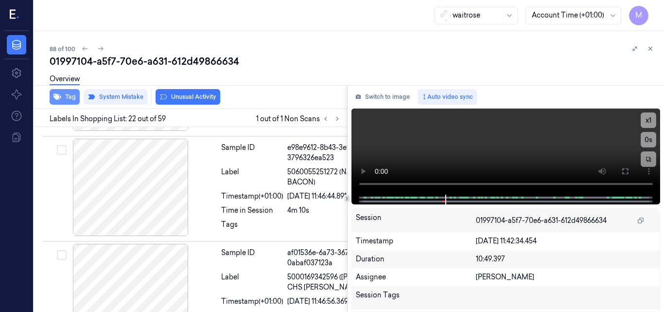
click at [62, 95] on button "Tag" at bounding box center [65, 97] width 30 height 16
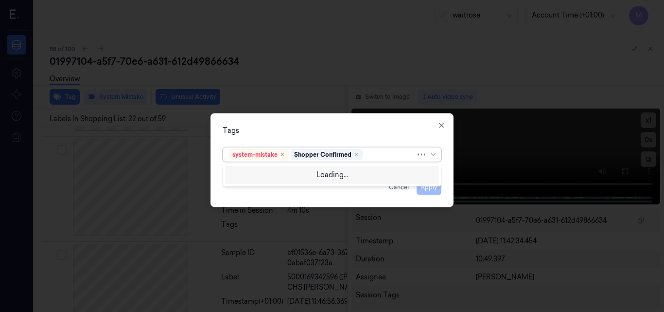
click at [372, 155] on div at bounding box center [390, 154] width 51 height 10
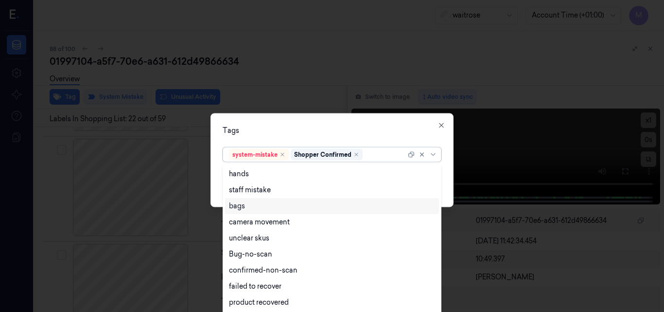
click at [252, 204] on div "bags" at bounding box center [332, 206] width 206 height 10
click at [310, 131] on div "Tags" at bounding box center [332, 130] width 219 height 10
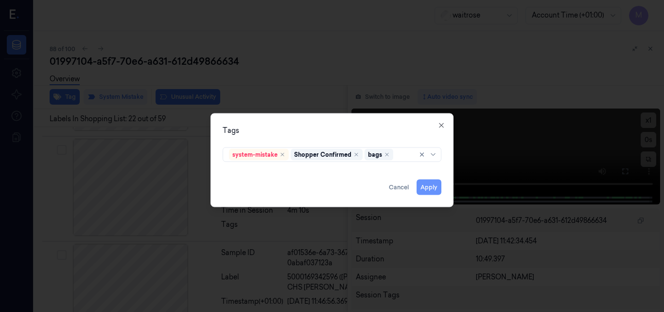
click at [434, 186] on button "Apply" at bounding box center [429, 187] width 25 height 16
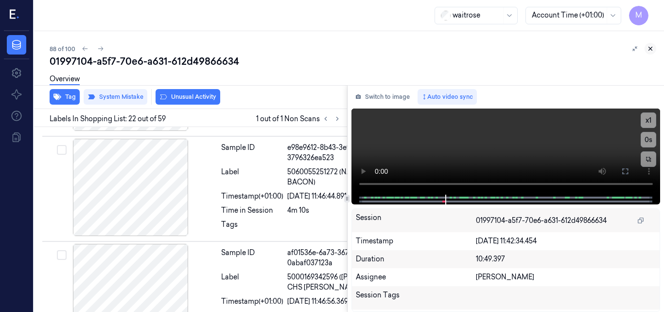
click at [651, 48] on icon at bounding box center [650, 48] width 7 height 7
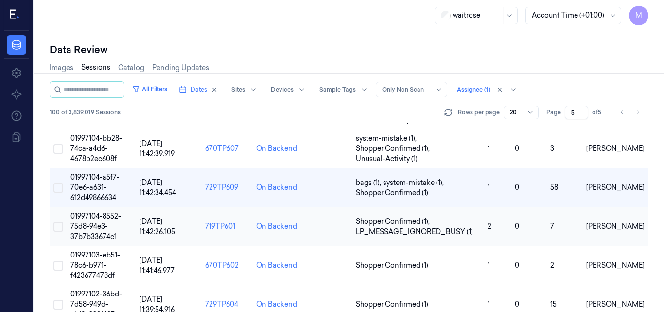
scroll to position [288, 0]
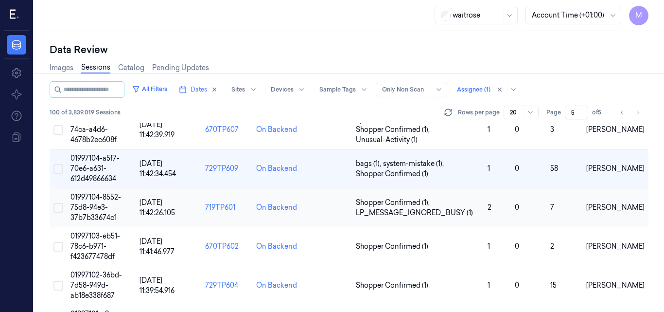
click at [103, 200] on span "01997104-8552-75d8-94e3-37b7b33674c1" at bounding box center [95, 206] width 51 height 29
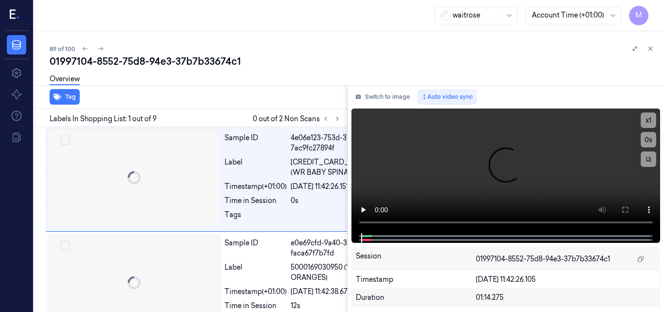
scroll to position [0, 16]
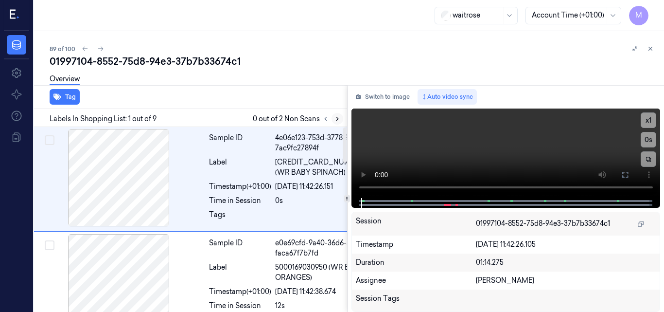
click at [334, 116] on icon at bounding box center [337, 118] width 7 height 7
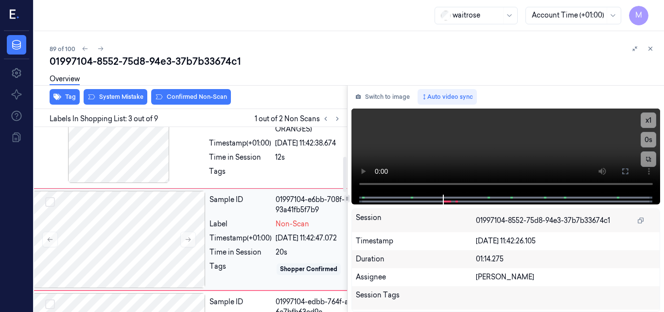
scroll to position [168, 16]
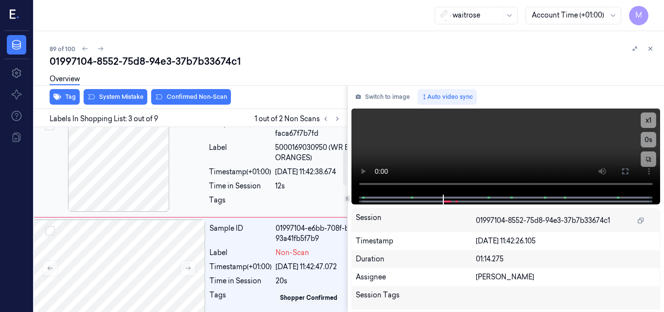
click at [139, 152] on div at bounding box center [118, 162] width 173 height 97
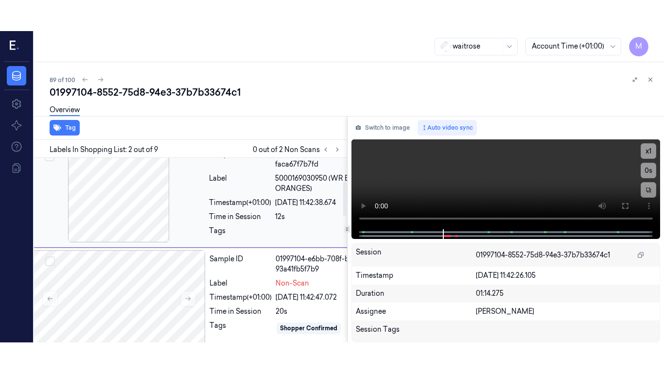
scroll to position [65, 16]
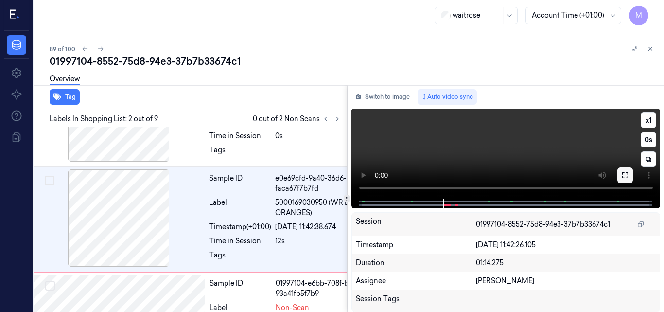
click at [625, 178] on icon at bounding box center [625, 175] width 8 height 8
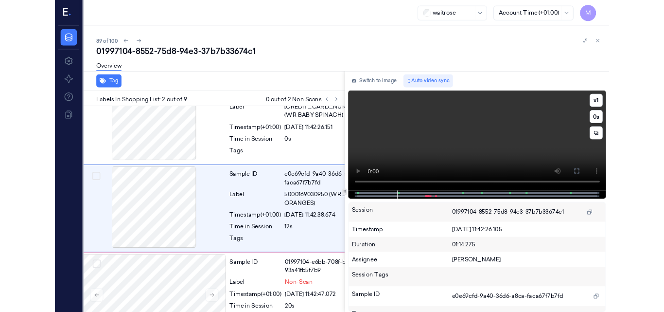
scroll to position [34, 16]
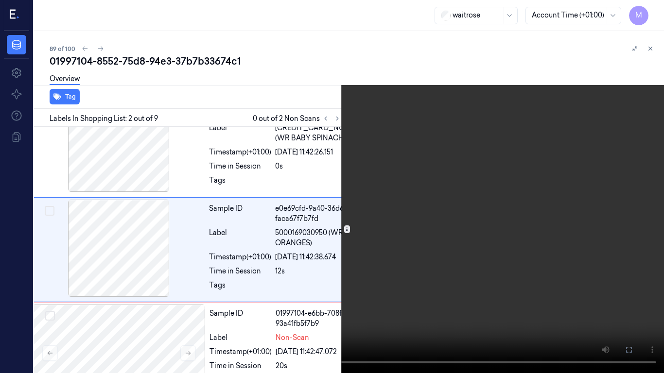
click at [0, 0] on icon at bounding box center [0, 0] width 0 height 0
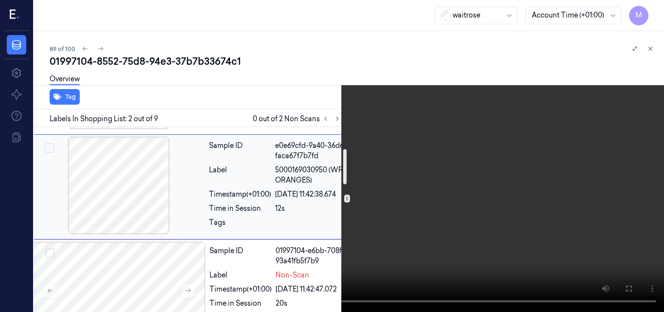
scroll to position [146, 16]
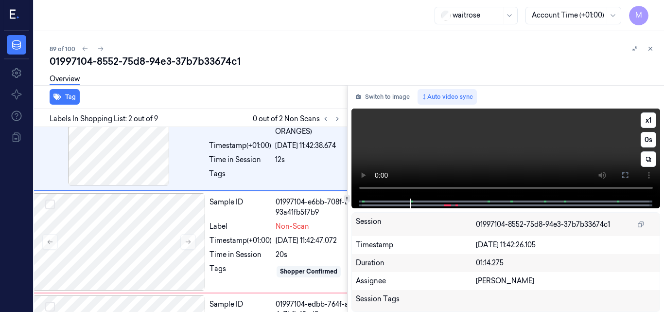
click at [517, 152] on video at bounding box center [505, 153] width 309 height 90
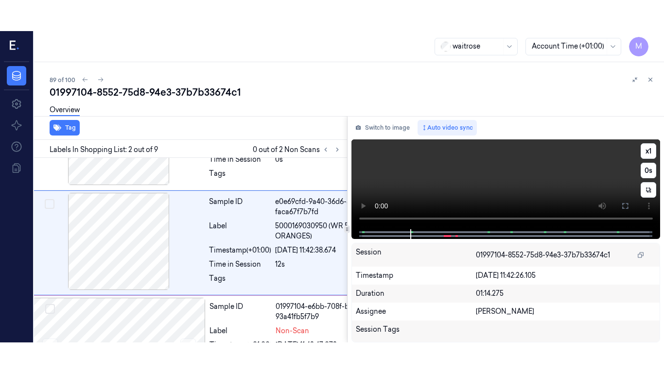
scroll to position [65, 16]
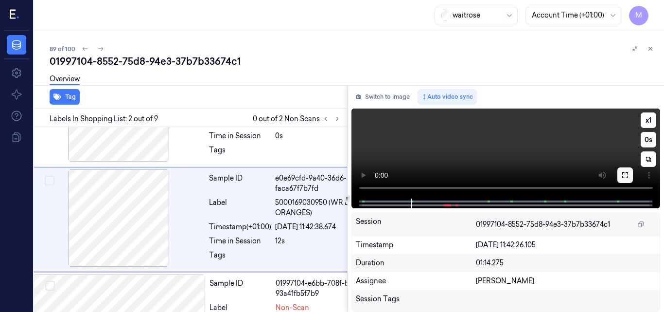
click at [622, 174] on icon at bounding box center [625, 175] width 8 height 8
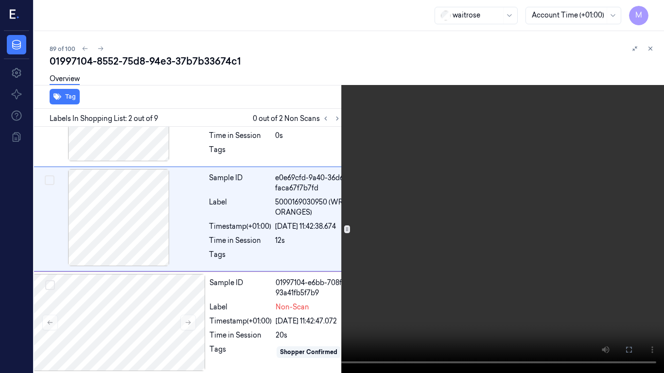
click at [431, 248] on video at bounding box center [332, 186] width 664 height 373
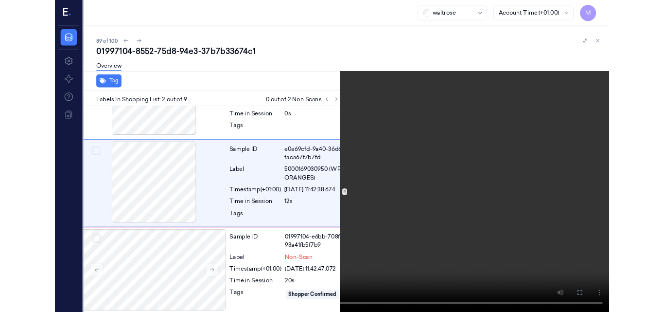
scroll to position [34, 16]
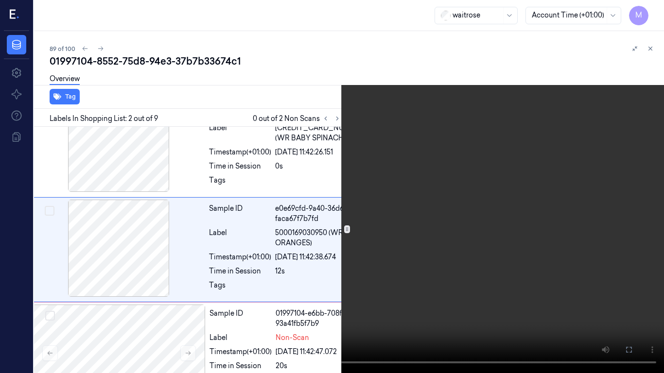
click at [431, 248] on video at bounding box center [332, 186] width 664 height 373
click at [0, 0] on icon at bounding box center [0, 0] width 0 height 0
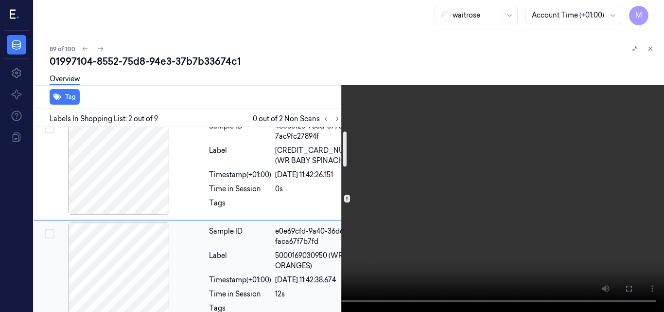
scroll to position [0, 16]
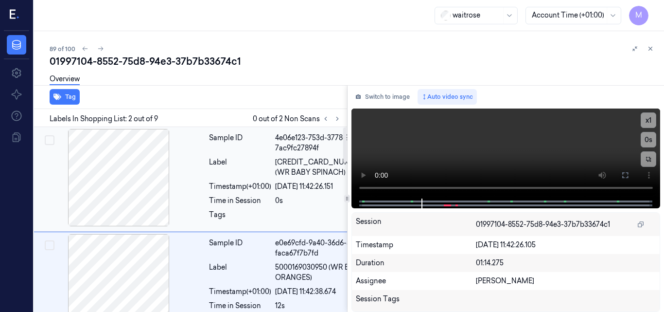
click at [122, 160] on div at bounding box center [118, 177] width 173 height 97
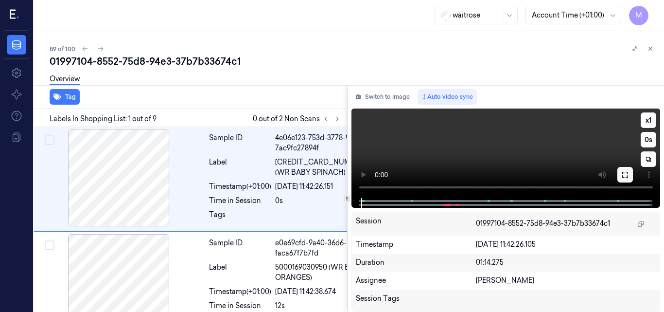
click at [622, 174] on icon at bounding box center [625, 175] width 8 height 8
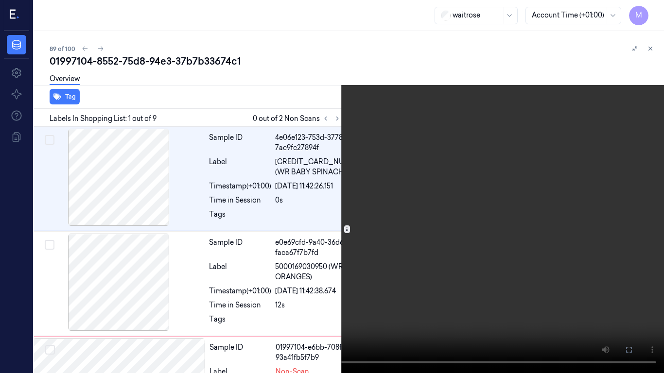
click at [393, 249] on video at bounding box center [332, 186] width 664 height 373
click at [475, 251] on video at bounding box center [332, 186] width 664 height 373
click at [0, 0] on icon at bounding box center [0, 0] width 0 height 0
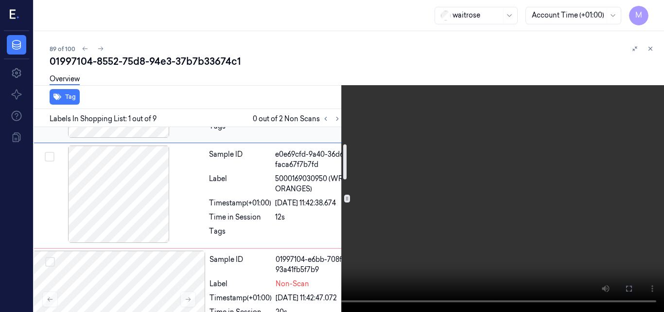
scroll to position [146, 16]
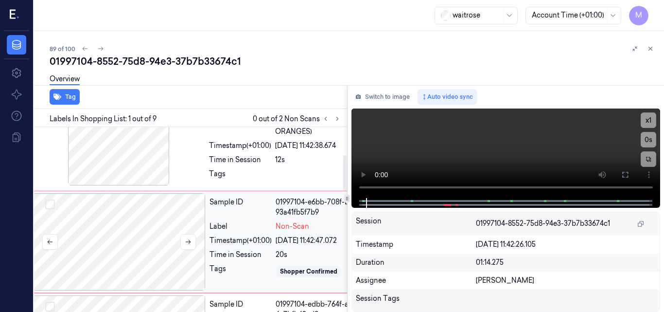
click at [160, 213] on div at bounding box center [119, 241] width 173 height 97
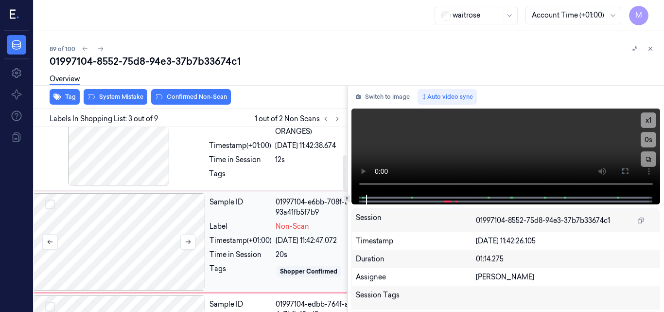
scroll to position [168, 16]
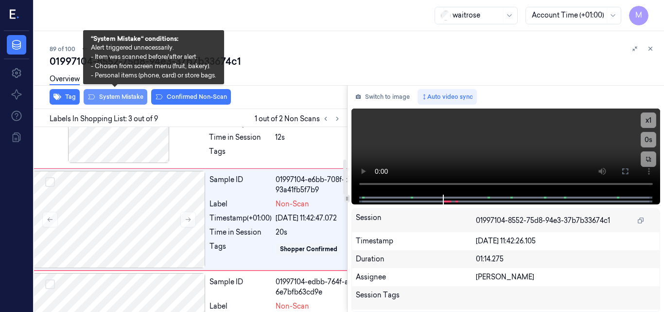
click at [128, 95] on button "System Mistake" at bounding box center [116, 97] width 64 height 16
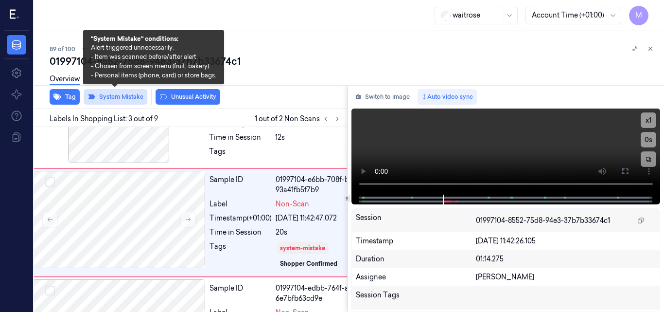
scroll to position [172, 16]
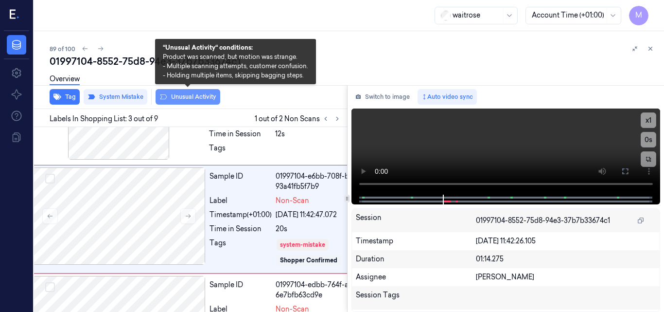
click at [187, 95] on button "Unusual Activity" at bounding box center [188, 97] width 65 height 16
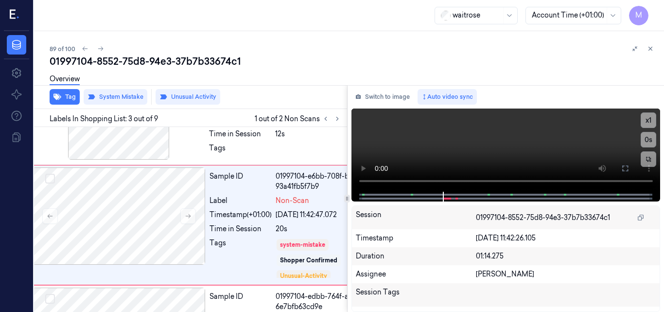
scroll to position [177, 16]
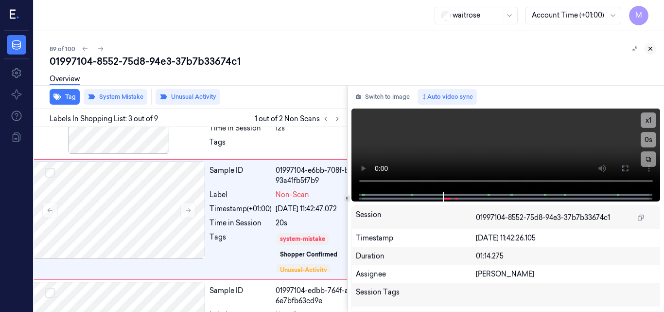
click at [650, 49] on icon at bounding box center [650, 48] width 7 height 7
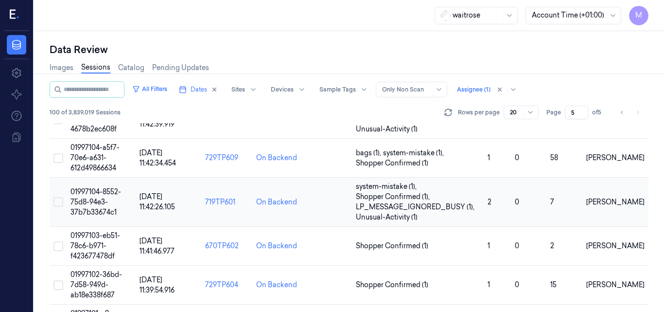
scroll to position [288, 0]
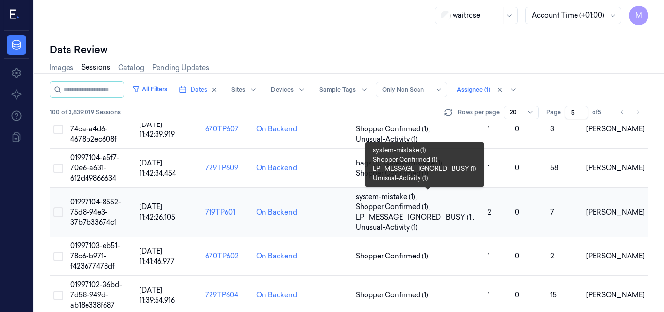
click at [426, 209] on span "Shopper Confirmed (1) ," at bounding box center [394, 207] width 76 height 10
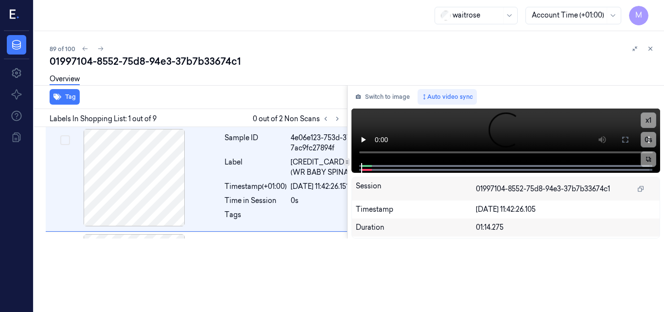
scroll to position [27, 16]
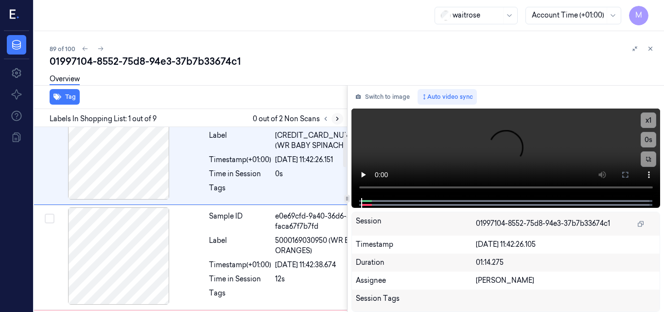
click at [335, 119] on icon at bounding box center [337, 118] width 7 height 7
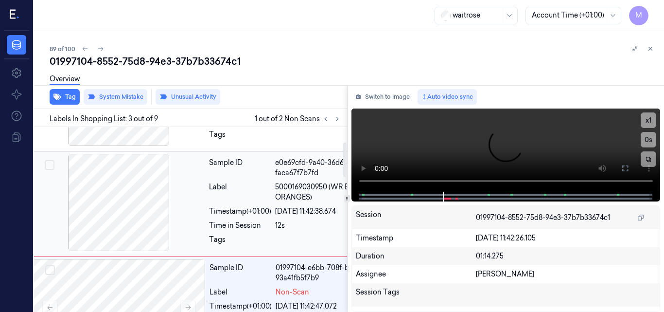
scroll to position [226, 16]
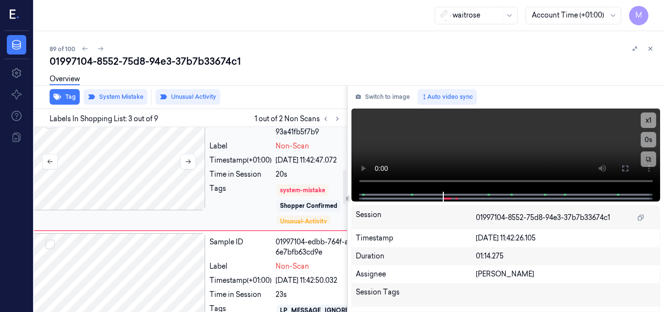
click at [183, 175] on div at bounding box center [119, 161] width 173 height 97
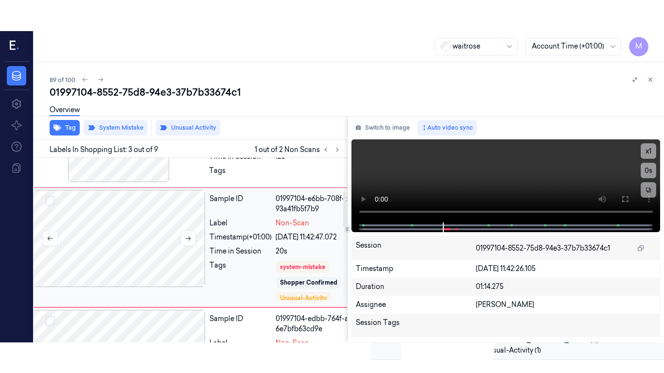
scroll to position [177, 16]
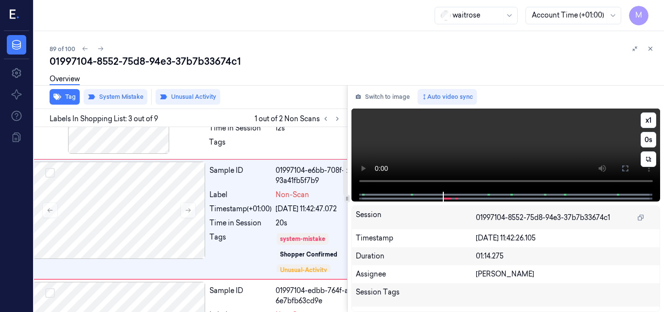
click at [501, 144] on video at bounding box center [505, 149] width 309 height 83
click at [624, 167] on icon at bounding box center [625, 168] width 8 height 8
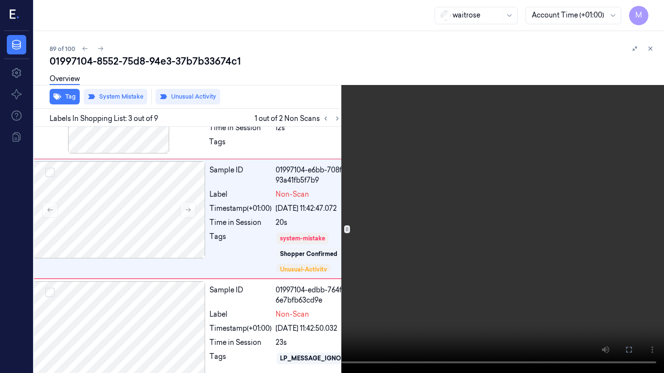
click at [443, 218] on video at bounding box center [332, 186] width 664 height 373
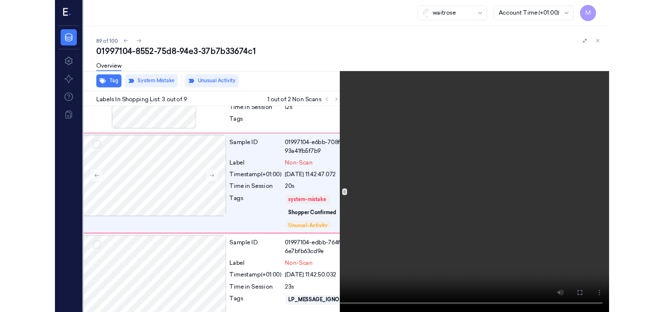
scroll to position [146, 16]
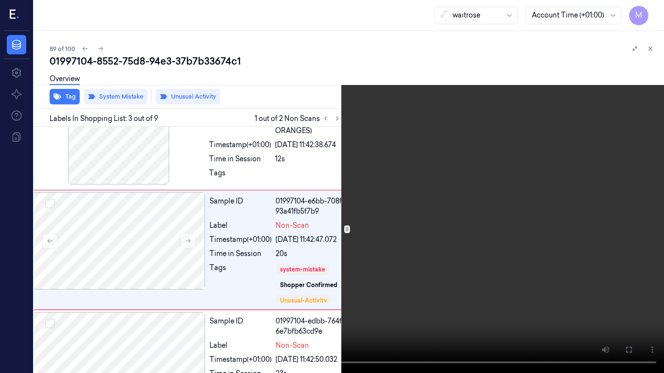
click at [0, 0] on icon at bounding box center [0, 0] width 0 height 0
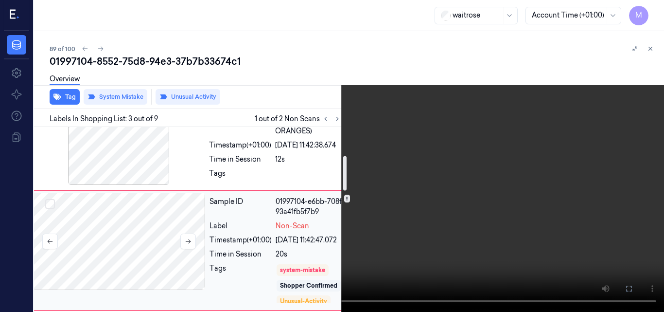
scroll to position [195, 16]
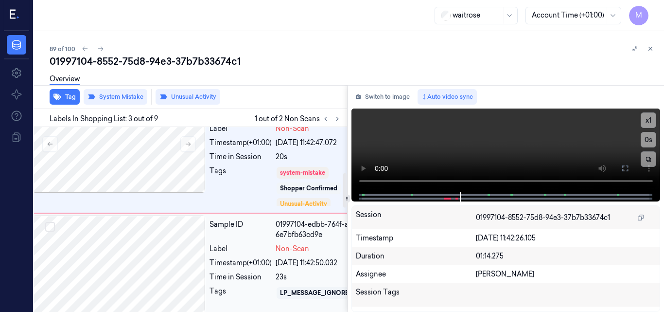
click at [156, 236] on div at bounding box center [119, 263] width 173 height 97
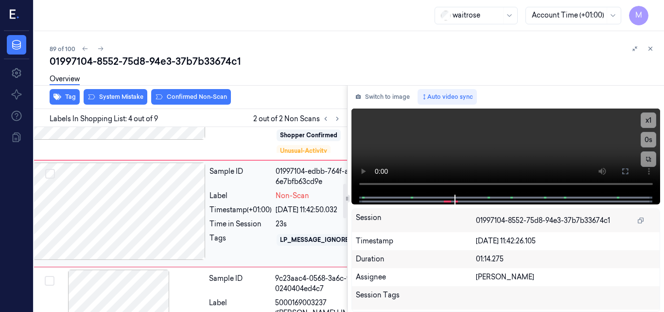
scroll to position [301, 16]
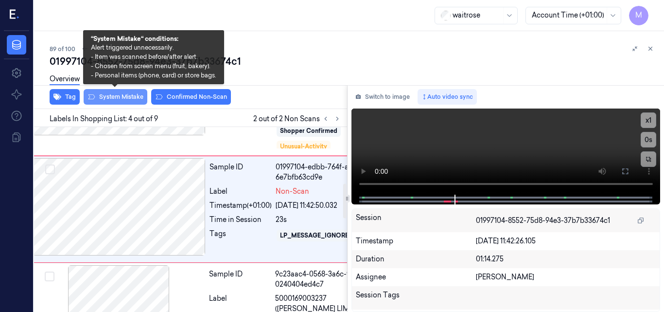
click at [131, 101] on button "System Mistake" at bounding box center [116, 97] width 64 height 16
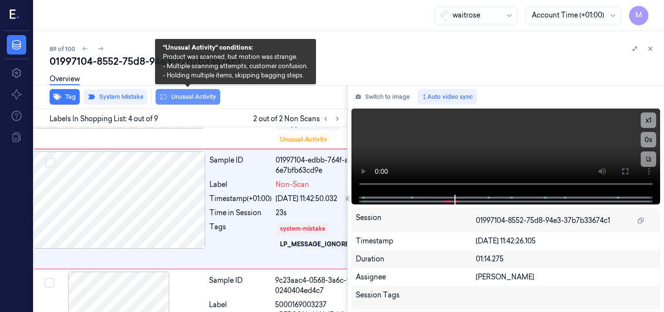
click at [195, 96] on button "Unusual Activity" at bounding box center [188, 97] width 65 height 16
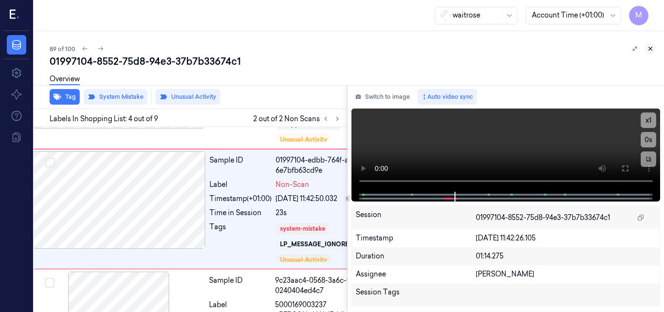
click at [652, 47] on icon at bounding box center [650, 48] width 7 height 7
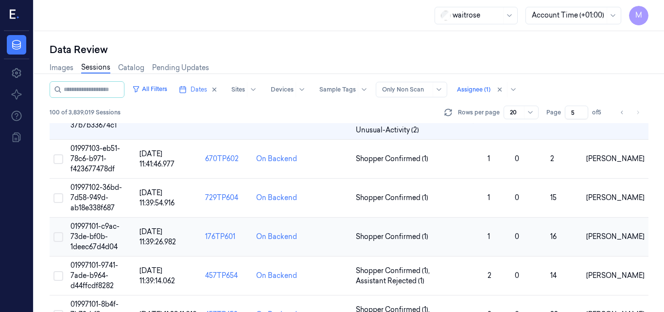
scroll to position [337, 0]
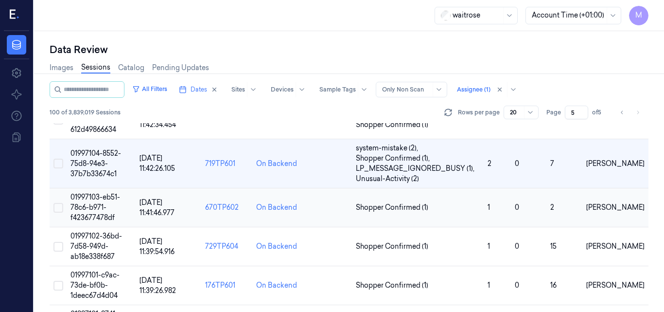
click at [100, 202] on td "01997103-eb51-78c6-b971-f423677478df" at bounding box center [101, 207] width 69 height 39
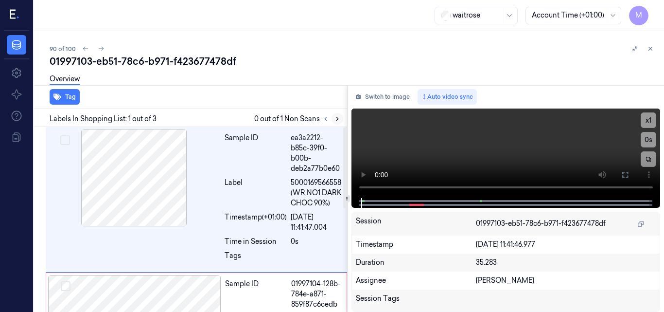
click at [338, 118] on icon at bounding box center [337, 118] width 7 height 7
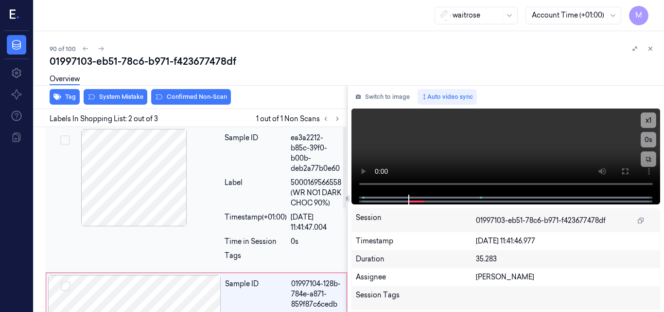
click at [156, 167] on div at bounding box center [134, 177] width 173 height 97
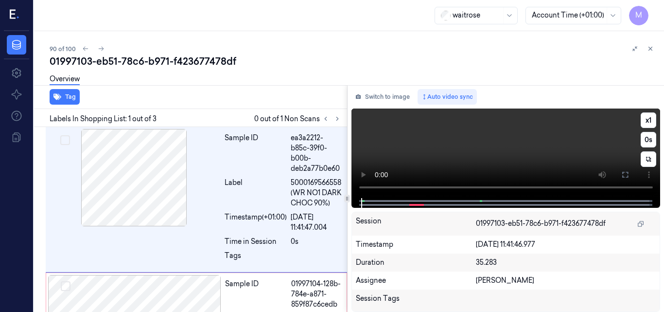
click at [566, 153] on video at bounding box center [505, 152] width 309 height 89
click at [628, 176] on icon at bounding box center [625, 175] width 8 height 8
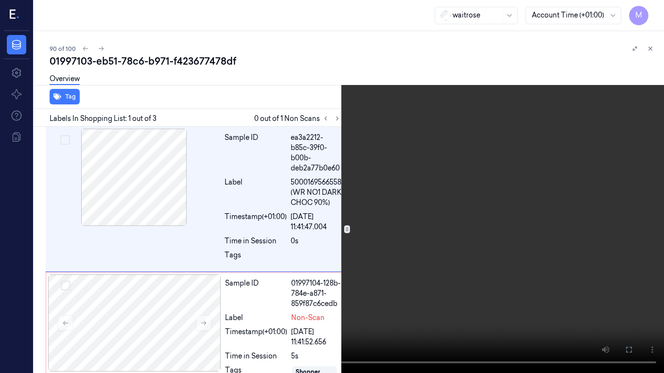
click at [457, 237] on video at bounding box center [332, 186] width 664 height 373
click at [0, 0] on icon at bounding box center [0, 0] width 0 height 0
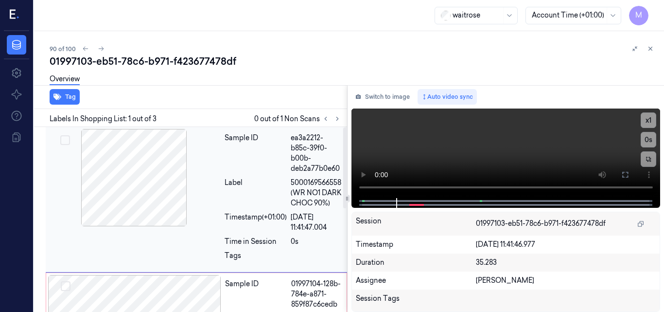
click at [157, 198] on div at bounding box center [134, 177] width 173 height 97
click at [147, 169] on div at bounding box center [134, 177] width 173 height 97
click at [625, 173] on icon at bounding box center [625, 175] width 8 height 8
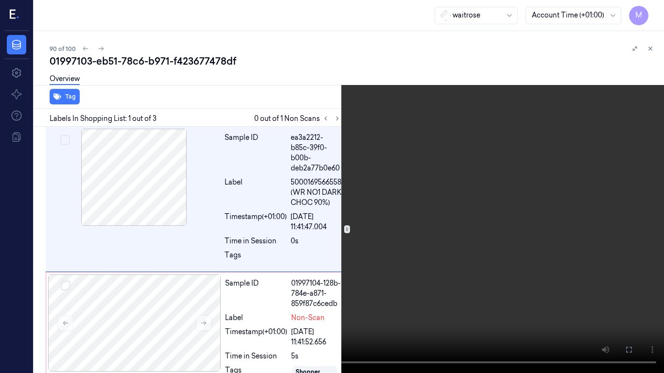
click at [413, 223] on video at bounding box center [332, 186] width 664 height 373
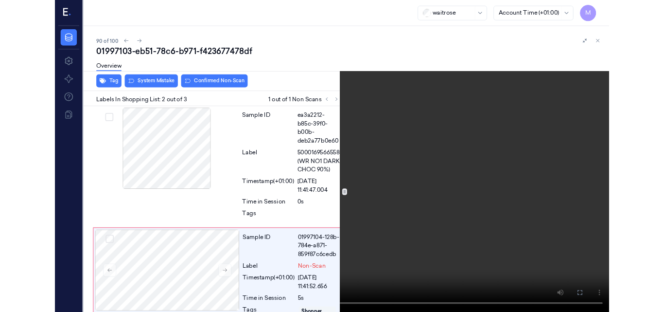
scroll to position [85, 0]
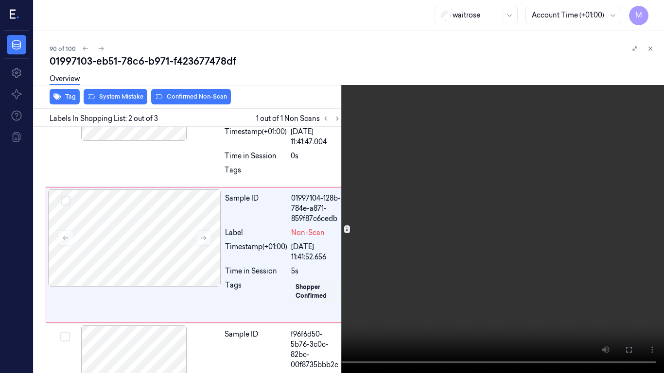
click at [397, 253] on video at bounding box center [332, 186] width 664 height 373
click at [0, 0] on icon at bounding box center [0, 0] width 0 height 0
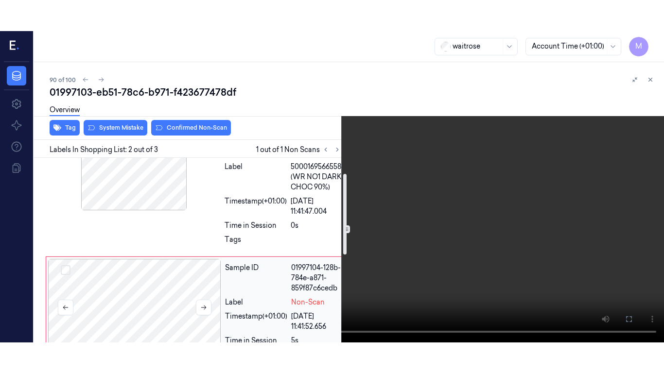
scroll to position [0, 0]
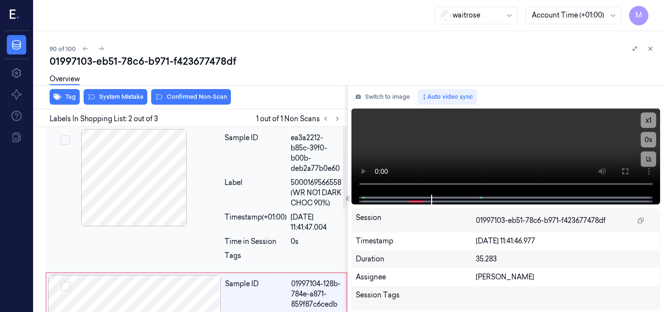
click at [138, 171] on div at bounding box center [134, 177] width 173 height 97
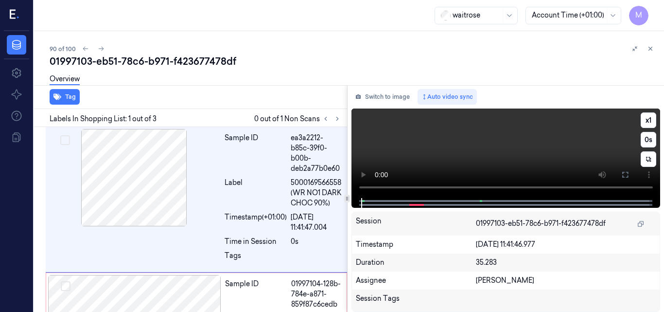
click at [625, 172] on icon at bounding box center [625, 175] width 8 height 8
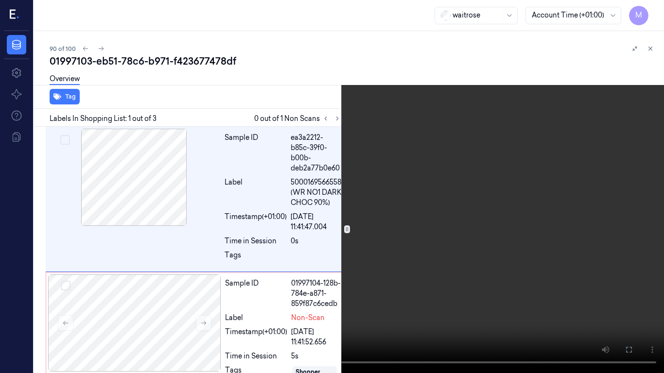
click at [465, 214] on video at bounding box center [332, 186] width 664 height 373
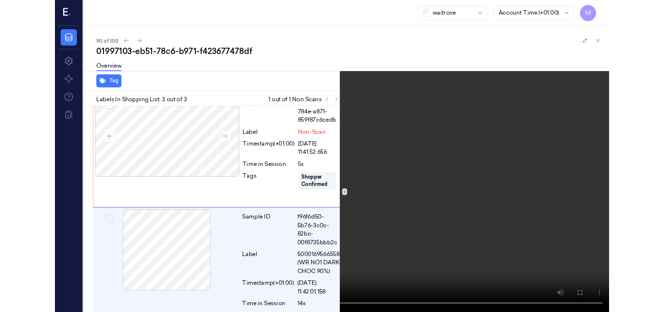
scroll to position [174, 0]
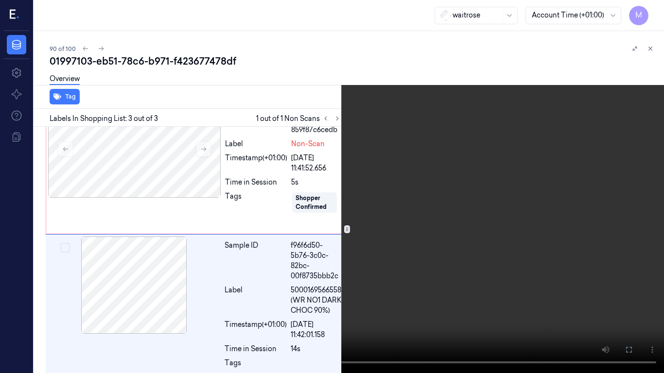
click at [360, 234] on video at bounding box center [332, 186] width 664 height 373
click at [0, 0] on icon at bounding box center [0, 0] width 0 height 0
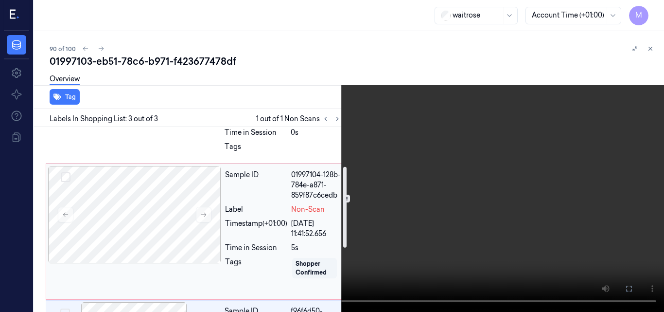
scroll to position [90, 0]
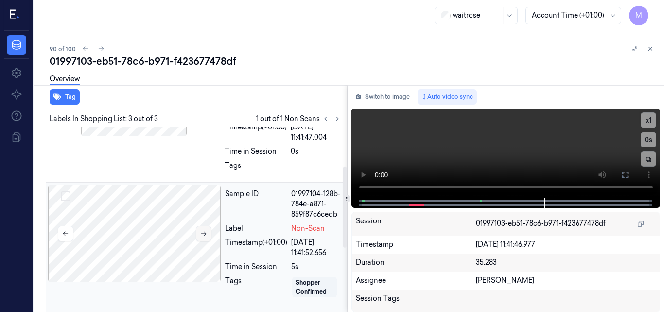
click at [202, 230] on icon at bounding box center [203, 233] width 7 height 7
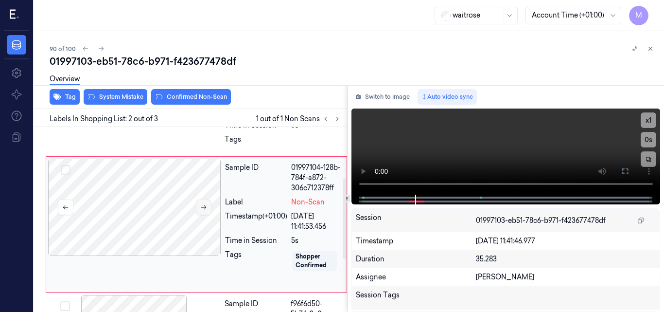
click at [204, 204] on icon at bounding box center [203, 207] width 7 height 7
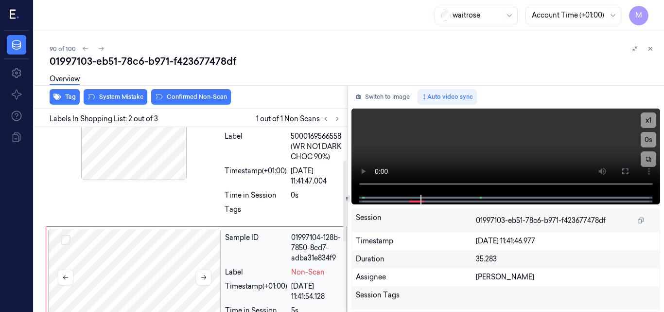
scroll to position [19, 0]
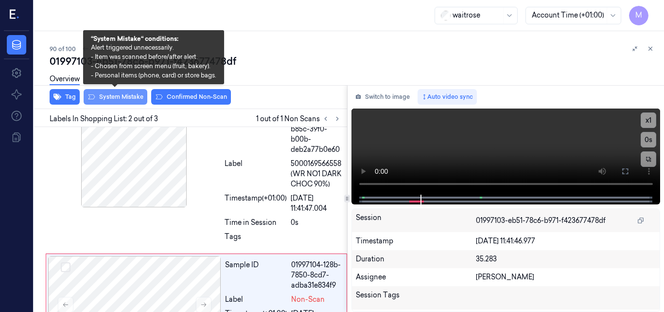
click at [125, 96] on button "System Mistake" at bounding box center [116, 97] width 64 height 16
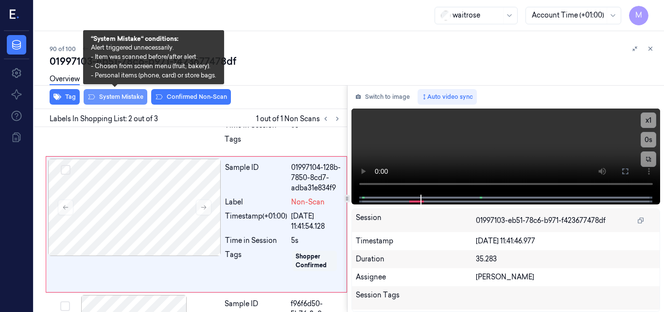
scroll to position [118, 0]
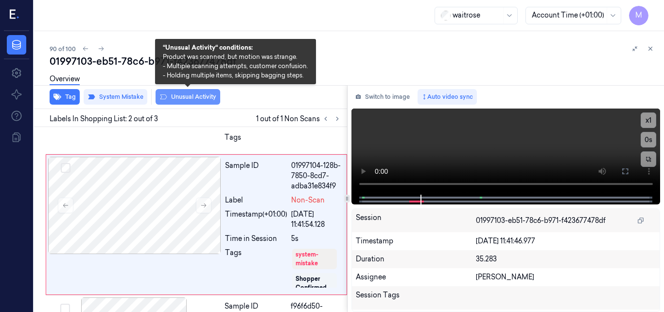
click at [188, 95] on button "Unusual Activity" at bounding box center [188, 97] width 65 height 16
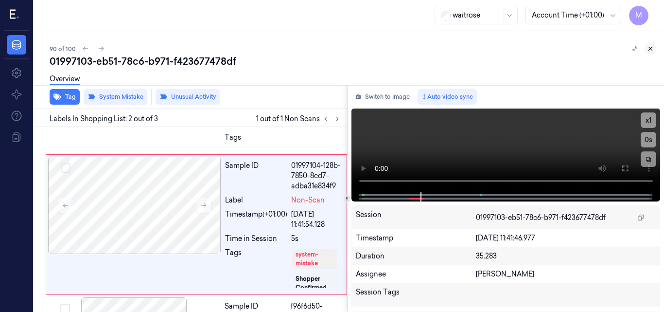
click at [648, 49] on icon at bounding box center [650, 48] width 7 height 7
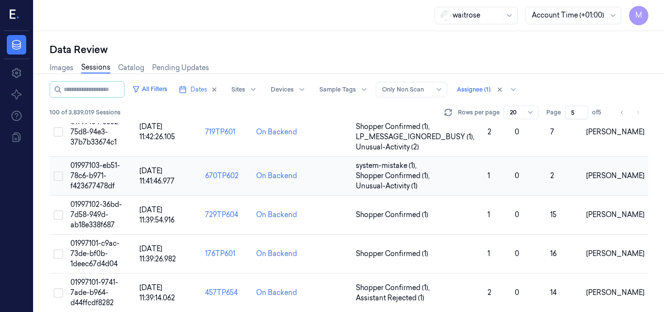
scroll to position [386, 0]
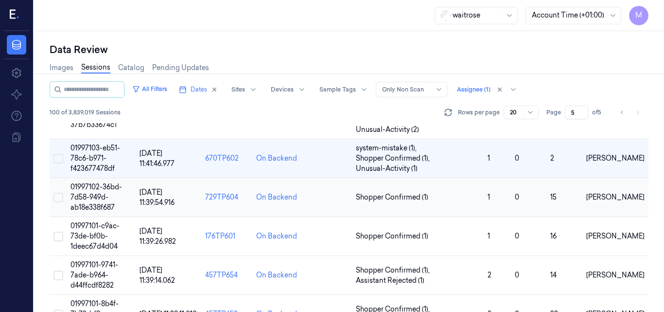
click at [100, 191] on span "01997102-36bd-7d58-949d-ab18e338f687" at bounding box center [96, 196] width 52 height 29
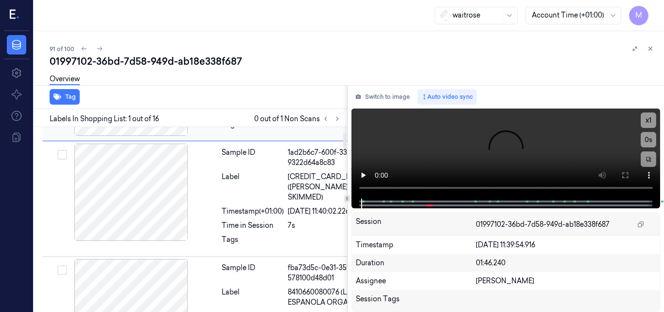
scroll to position [97, 3]
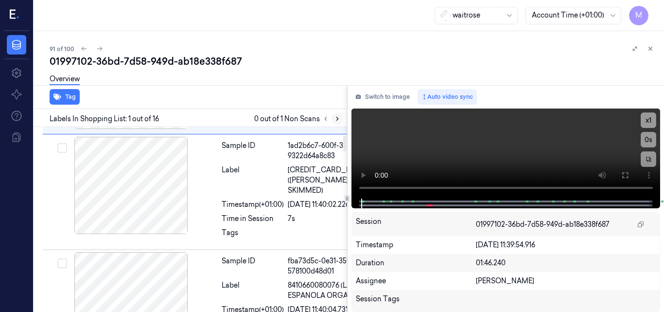
click at [336, 117] on icon at bounding box center [337, 118] width 7 height 7
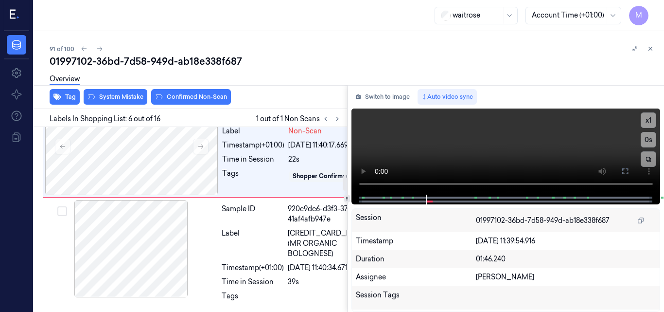
scroll to position [615, 3]
click at [173, 90] on div at bounding box center [131, 41] width 173 height 97
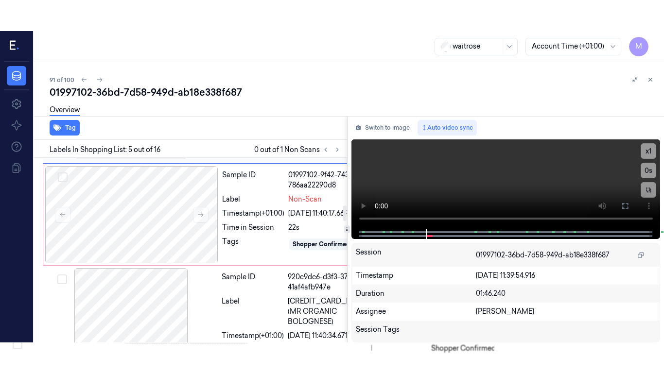
scroll to position [528, 3]
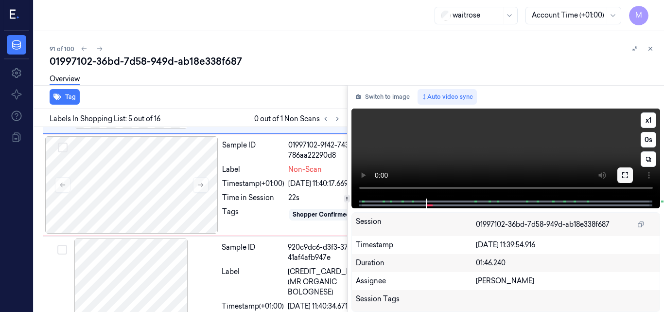
click at [625, 173] on icon at bounding box center [625, 175] width 8 height 8
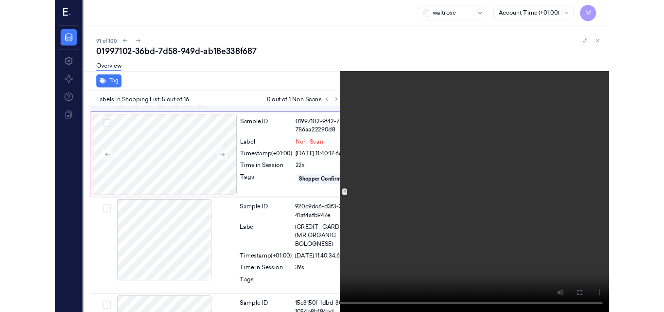
scroll to position [497, 3]
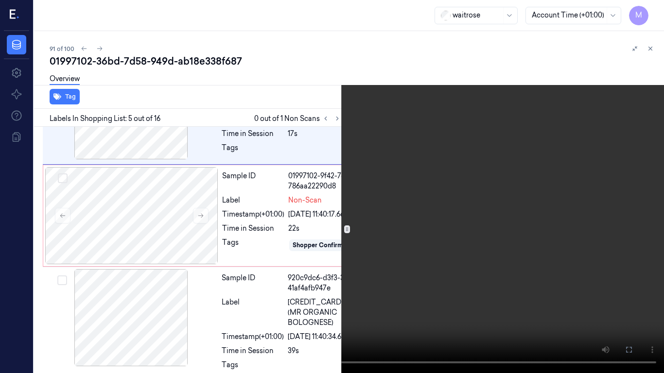
click at [478, 213] on video at bounding box center [332, 186] width 664 height 373
click at [373, 192] on video at bounding box center [332, 186] width 664 height 373
click at [463, 273] on video at bounding box center [332, 186] width 664 height 373
click at [0, 0] on button at bounding box center [0, 0] width 0 height 0
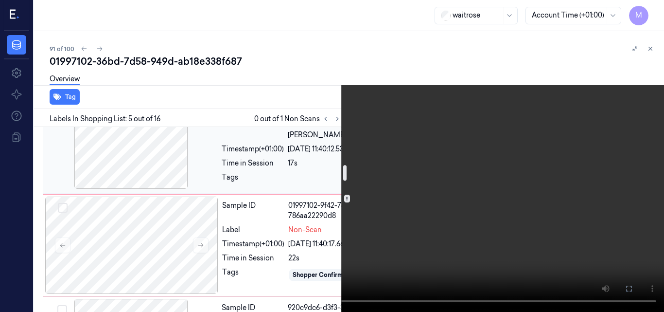
scroll to position [448, 3]
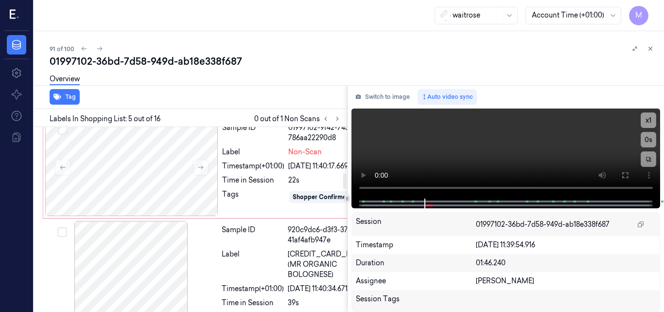
click at [160, 111] on div at bounding box center [131, 62] width 173 height 97
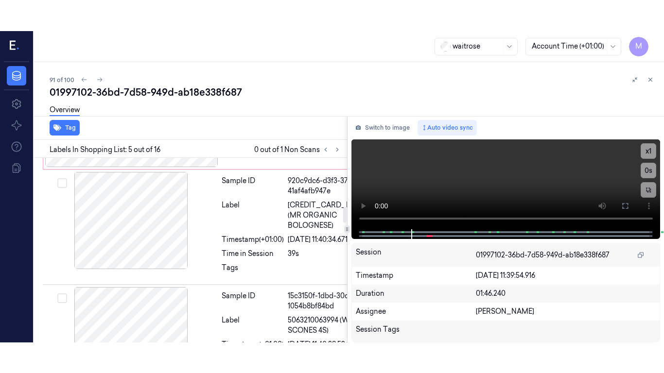
scroll to position [528, 3]
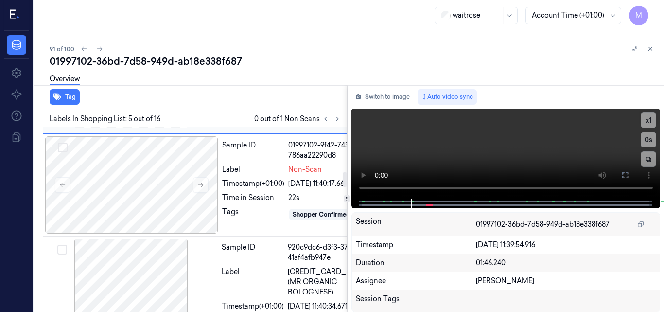
click at [158, 128] on div at bounding box center [131, 79] width 173 height 97
click at [509, 147] on video at bounding box center [505, 153] width 309 height 90
drag, startPoint x: 623, startPoint y: 172, endPoint x: 623, endPoint y: 214, distance: 42.3
click at [623, 172] on icon at bounding box center [625, 175] width 6 height 6
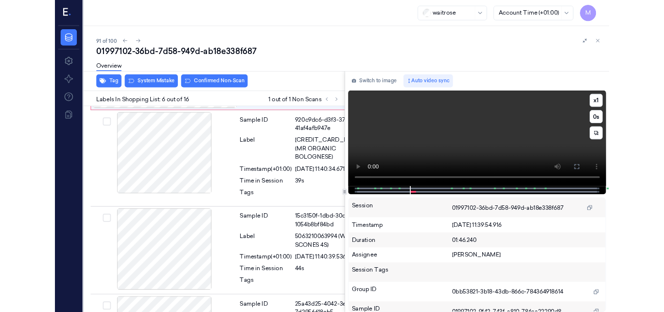
scroll to position [633, 3]
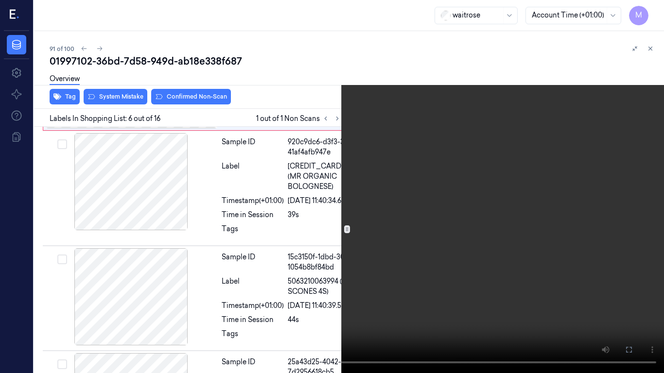
click at [465, 224] on video at bounding box center [332, 186] width 664 height 373
click at [0, 0] on icon at bounding box center [0, 0] width 0 height 0
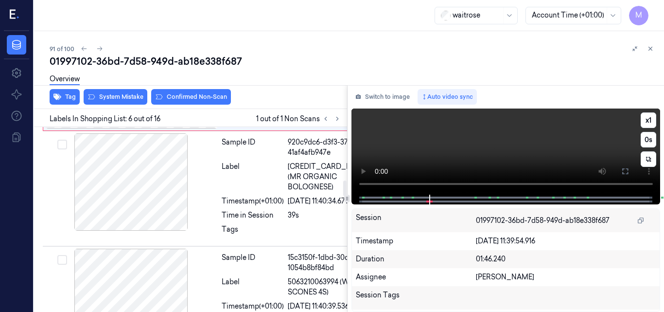
click at [522, 141] on video at bounding box center [505, 151] width 309 height 86
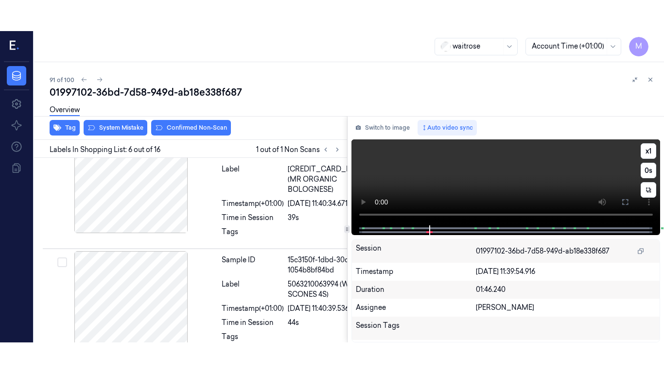
scroll to position [663, 3]
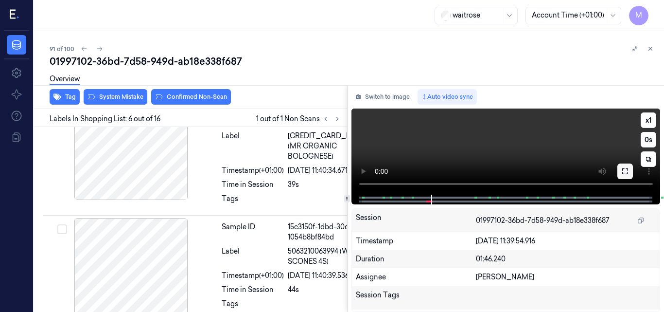
click at [625, 170] on icon at bounding box center [625, 171] width 8 height 8
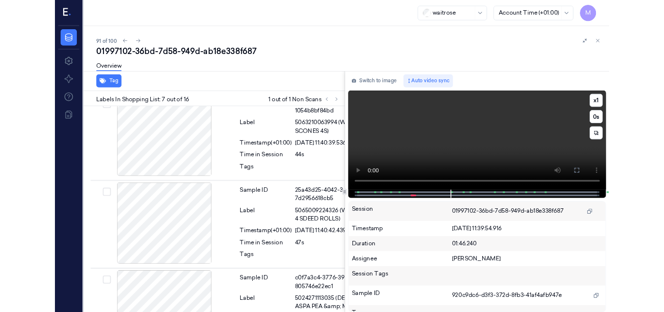
scroll to position [768, 3]
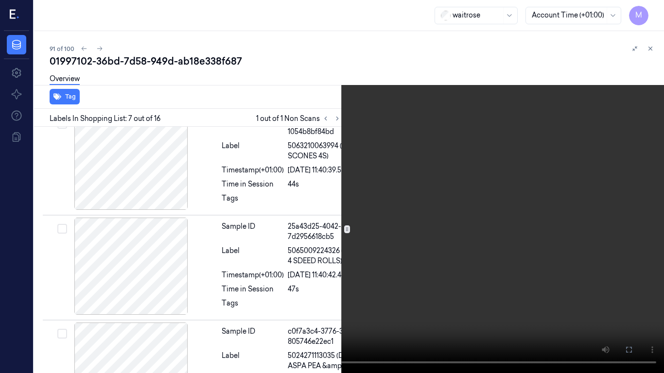
click at [422, 226] on video at bounding box center [332, 186] width 664 height 373
click at [420, 226] on video at bounding box center [332, 186] width 664 height 373
click at [0, 0] on icon at bounding box center [0, 0] width 0 height 0
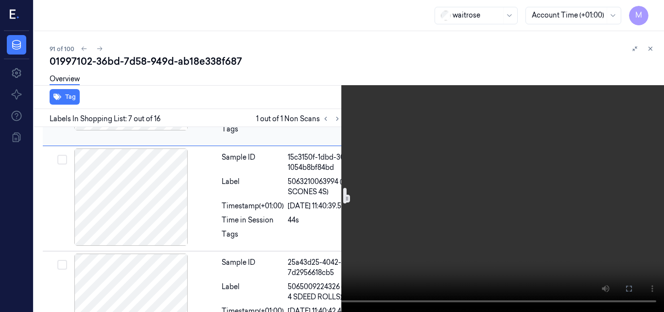
scroll to position [720, 3]
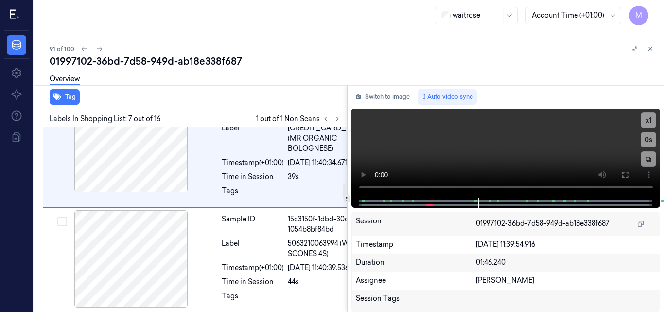
click at [174, 90] on div at bounding box center [131, 41] width 173 height 97
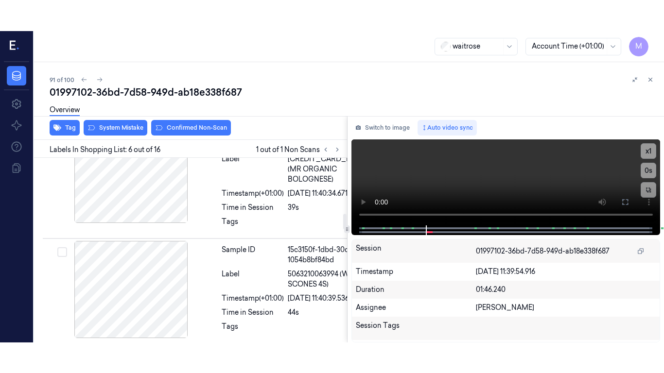
scroll to position [663, 3]
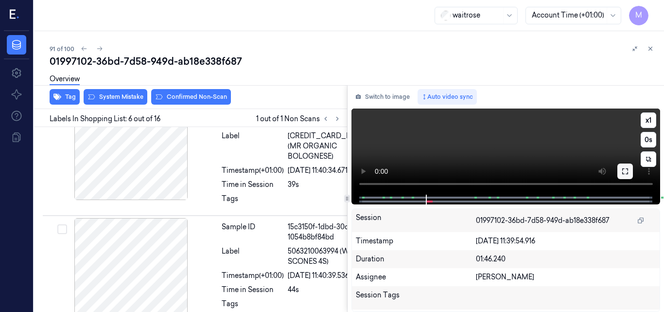
click at [623, 170] on icon at bounding box center [625, 171] width 6 height 6
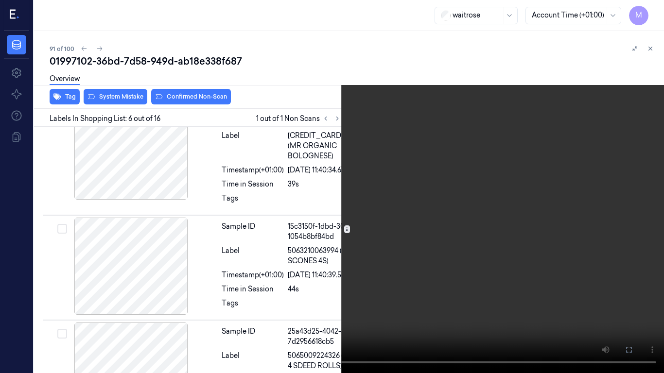
click at [438, 190] on video at bounding box center [332, 186] width 664 height 373
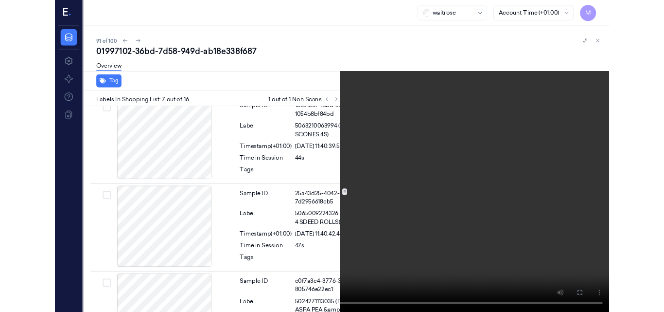
scroll to position [768, 3]
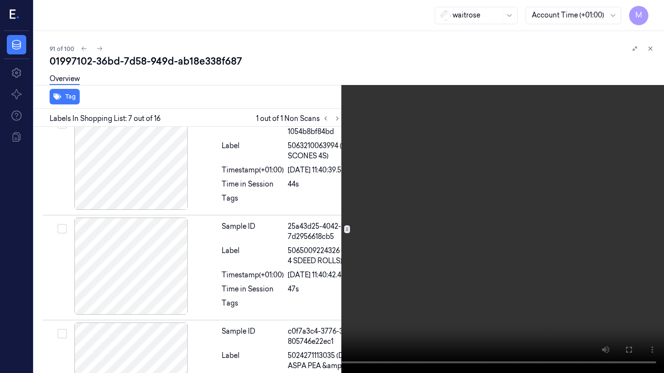
click at [359, 217] on video at bounding box center [332, 186] width 664 height 373
click at [0, 0] on icon at bounding box center [0, 0] width 0 height 0
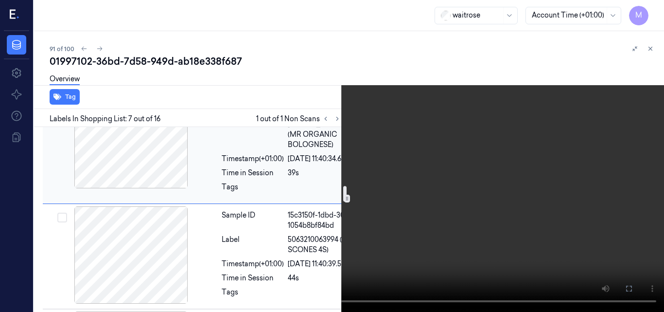
scroll to position [671, 3]
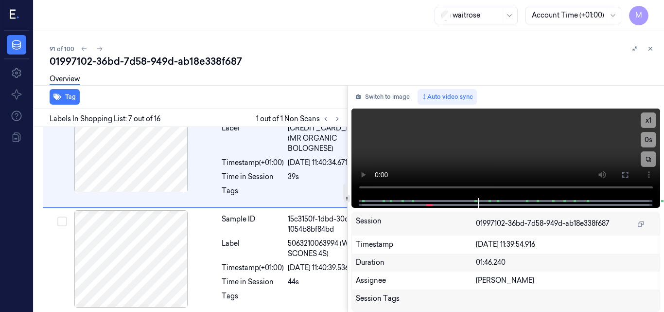
click at [174, 90] on div at bounding box center [131, 41] width 173 height 97
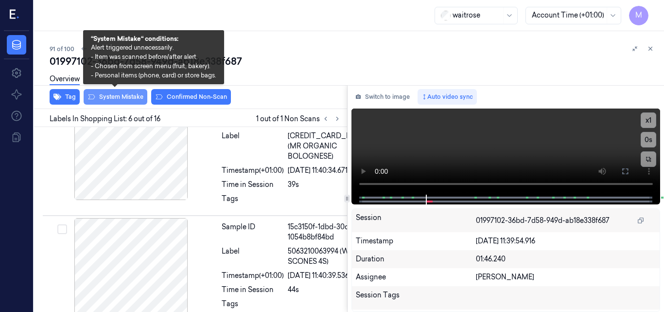
click at [116, 96] on button "System Mistake" at bounding box center [116, 97] width 64 height 16
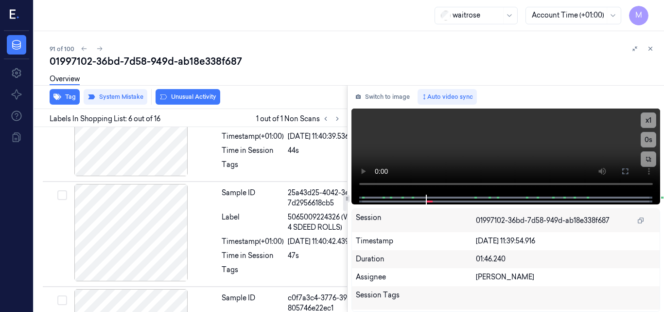
scroll to position [812, 3]
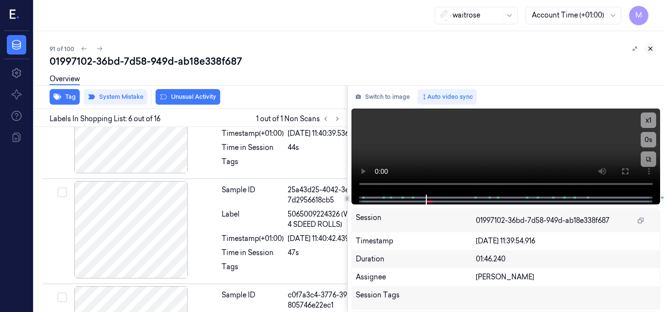
click at [650, 49] on icon at bounding box center [650, 48] width 3 height 3
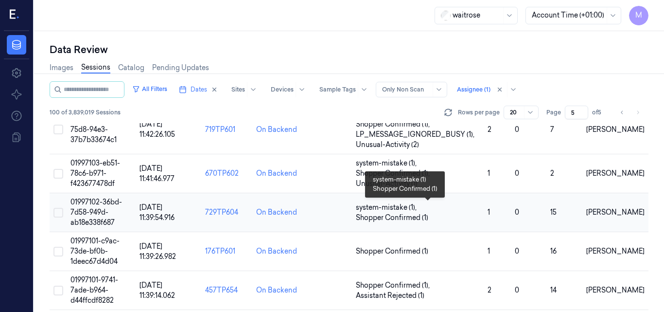
scroll to position [419, 0]
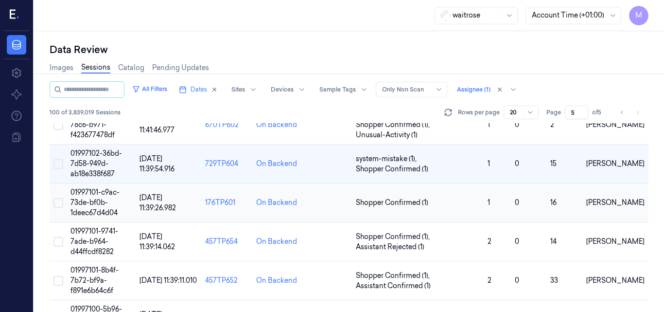
click at [90, 192] on span "01997101-c9ac-73de-bf0b-1deec67d4d04" at bounding box center [94, 202] width 49 height 29
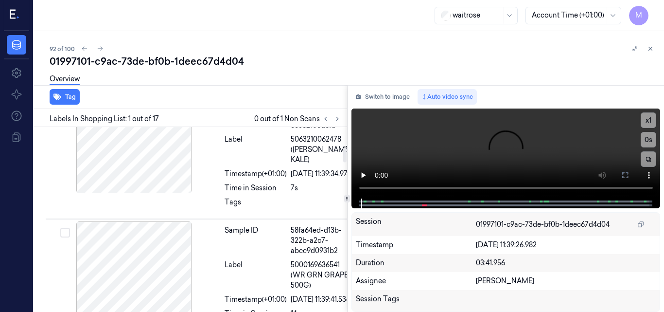
scroll to position [292, 0]
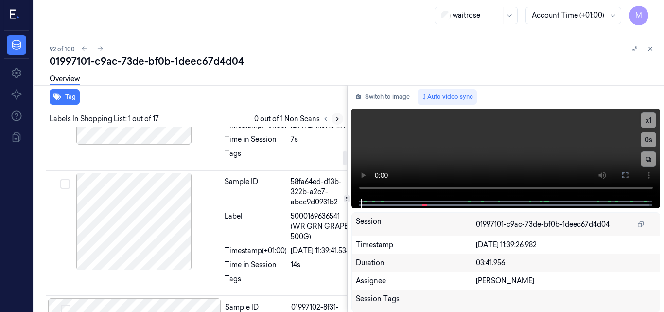
click at [337, 118] on icon at bounding box center [337, 118] width 7 height 7
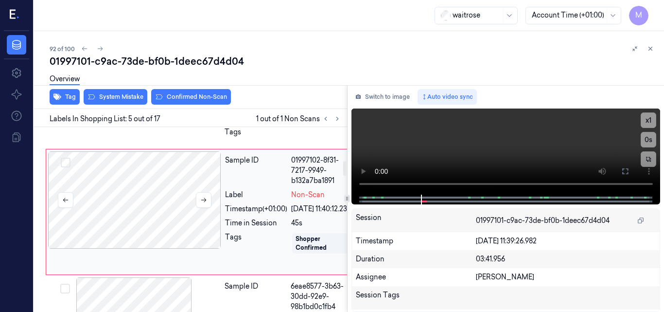
scroll to position [390, 0]
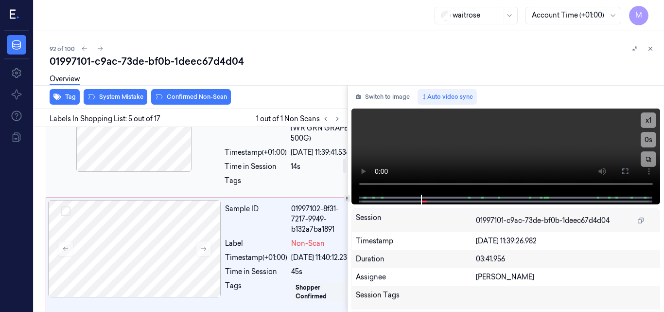
click at [148, 154] on div at bounding box center [134, 122] width 173 height 97
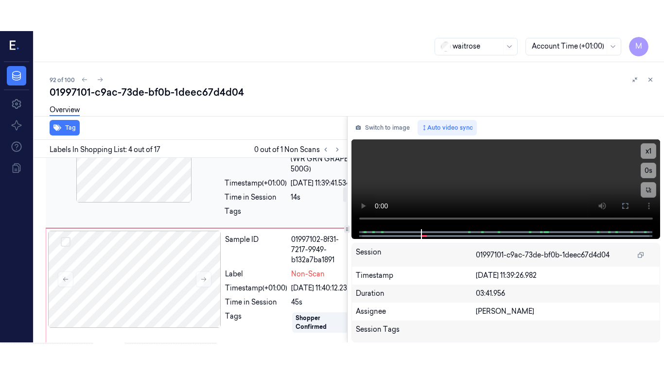
scroll to position [346, 0]
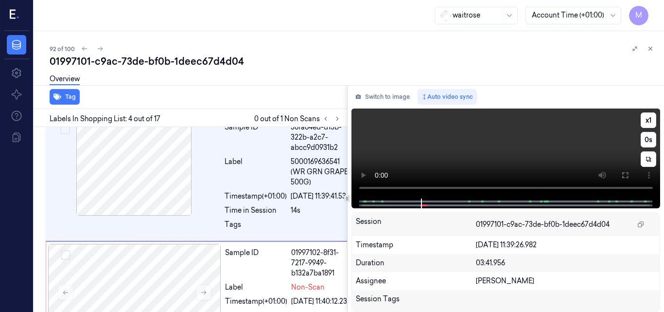
click at [529, 151] on video at bounding box center [505, 153] width 309 height 90
click at [627, 174] on icon at bounding box center [625, 175] width 6 height 6
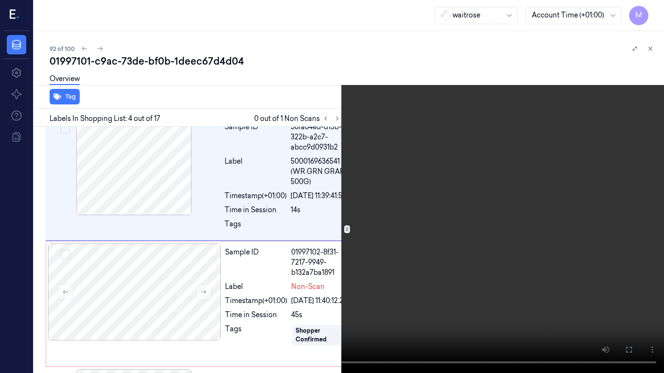
click at [329, 208] on video at bounding box center [332, 186] width 664 height 373
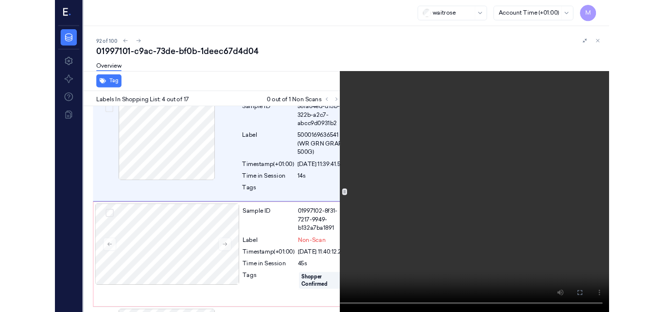
scroll to position [315, 0]
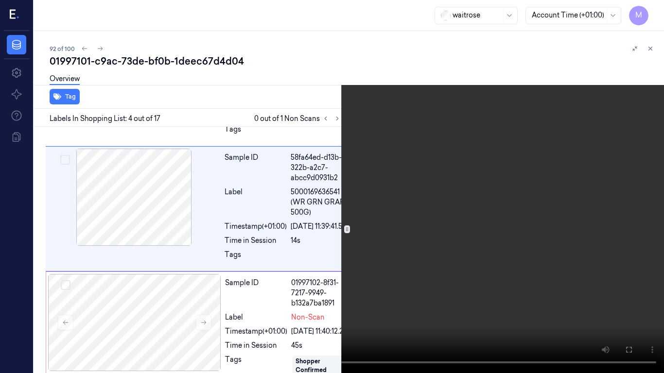
click at [363, 224] on video at bounding box center [332, 186] width 664 height 373
click at [431, 246] on video at bounding box center [332, 186] width 664 height 373
click at [0, 0] on icon at bounding box center [0, 0] width 0 height 0
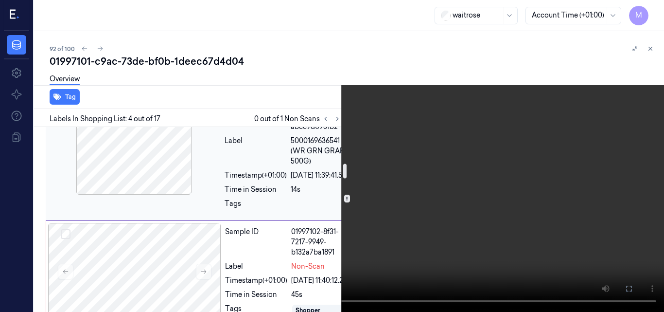
scroll to position [364, 0]
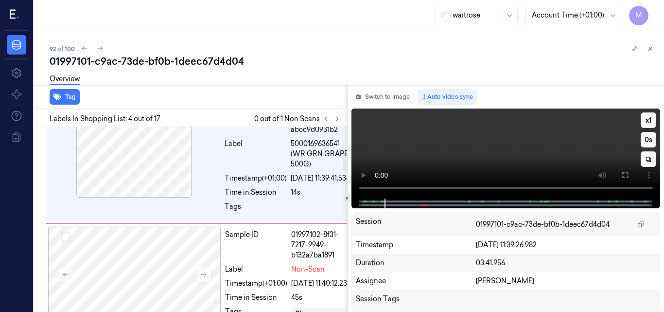
click at [514, 154] on video at bounding box center [505, 153] width 309 height 90
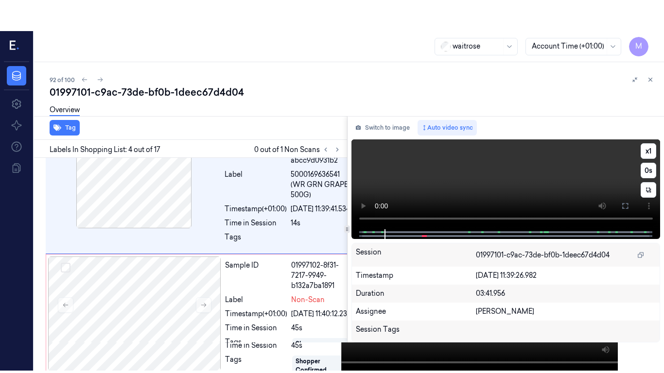
scroll to position [346, 0]
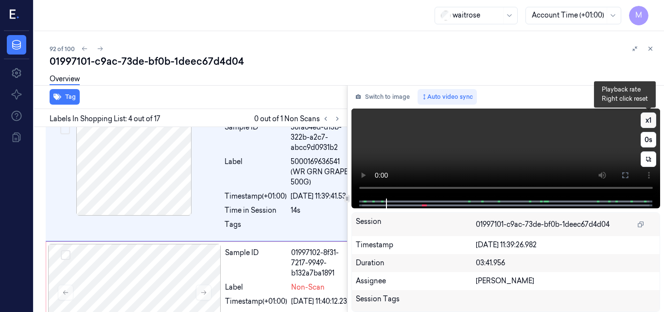
click at [648, 118] on button "x 1" at bounding box center [649, 120] width 16 height 16
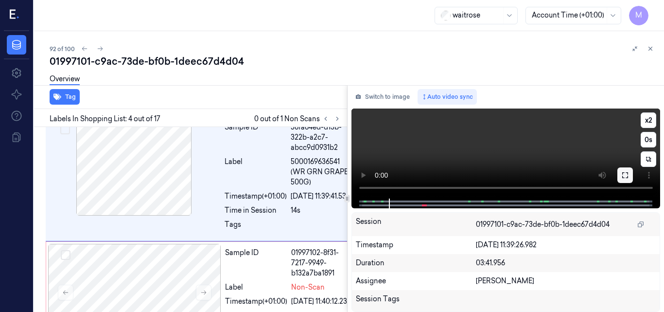
click at [624, 174] on icon at bounding box center [625, 175] width 8 height 8
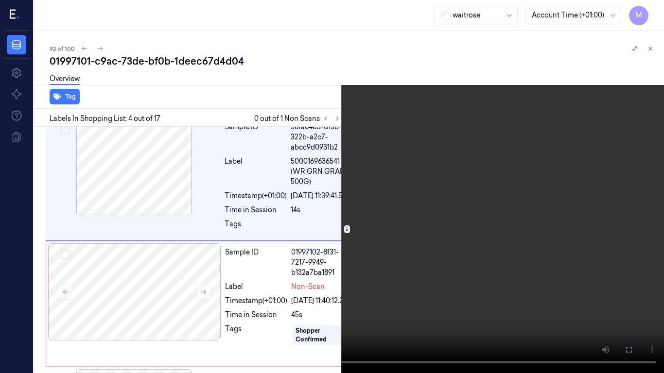
click at [407, 212] on video at bounding box center [332, 186] width 664 height 373
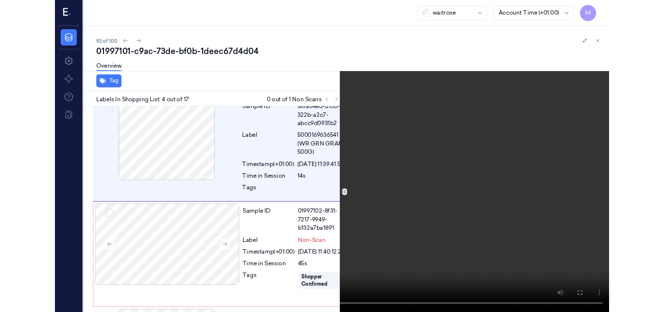
scroll to position [315, 0]
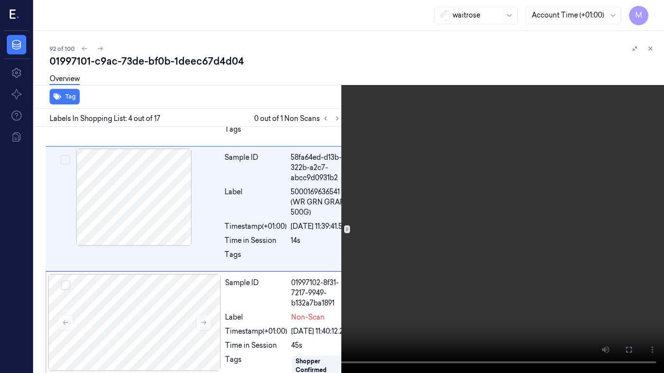
click at [0, 0] on icon at bounding box center [0, 0] width 0 height 0
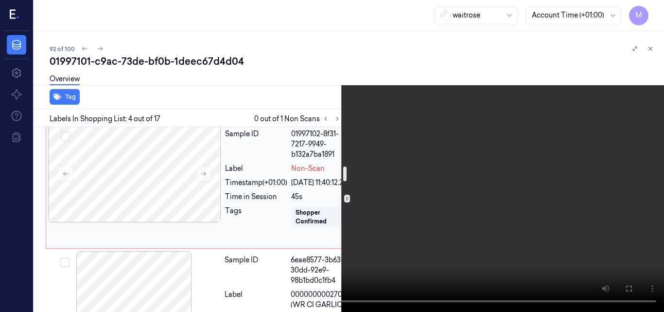
scroll to position [461, 0]
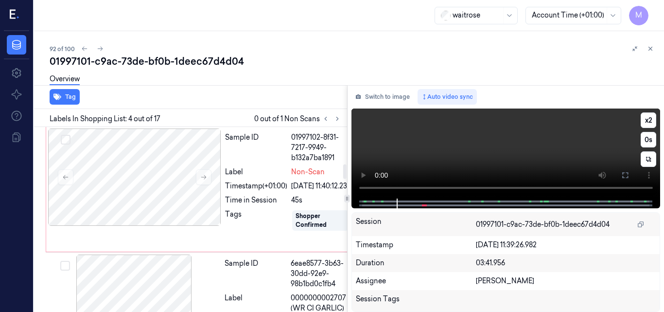
click at [498, 151] on video at bounding box center [505, 153] width 309 height 90
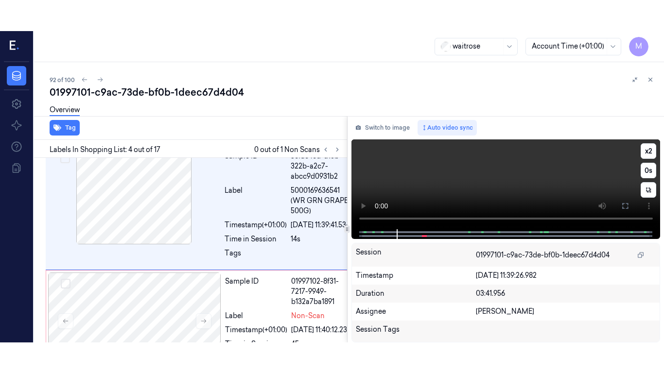
scroll to position [346, 0]
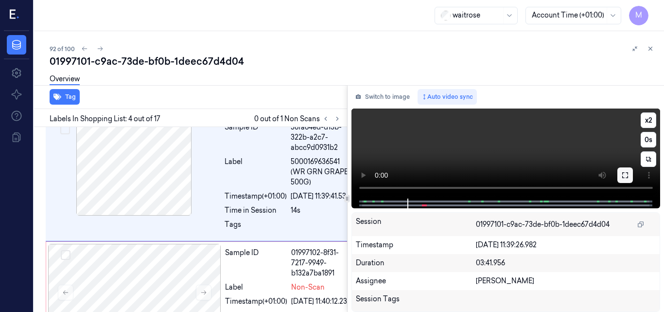
click at [625, 175] on icon at bounding box center [625, 175] width 8 height 8
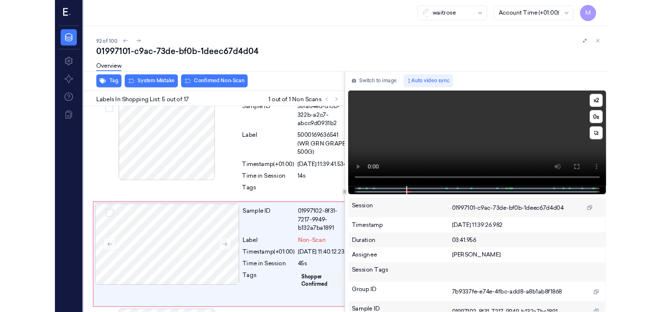
scroll to position [456, 0]
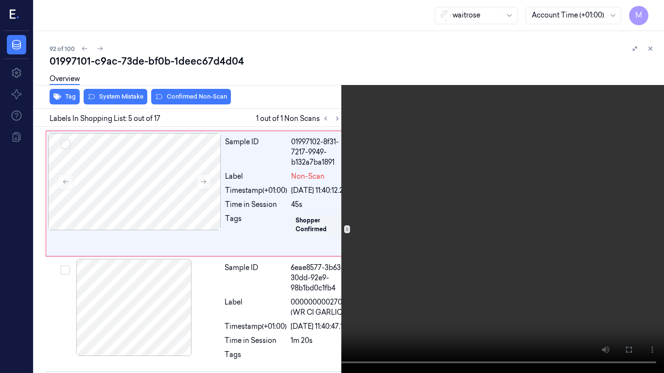
click at [416, 198] on video at bounding box center [332, 186] width 664 height 373
click at [0, 0] on icon at bounding box center [0, 0] width 0 height 0
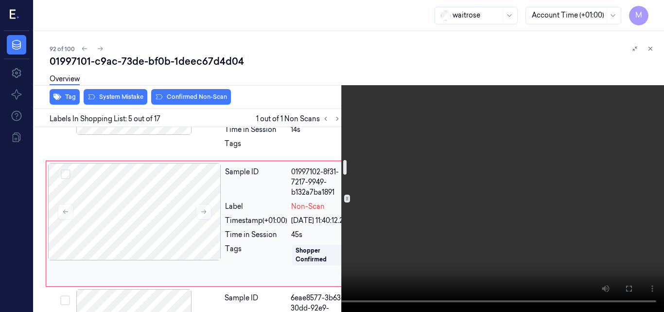
scroll to position [408, 0]
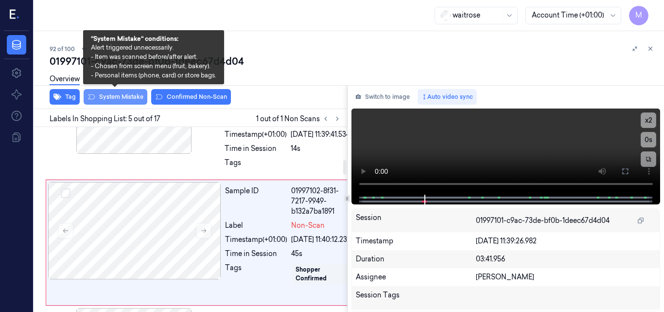
click at [127, 97] on button "System Mistake" at bounding box center [116, 97] width 64 height 16
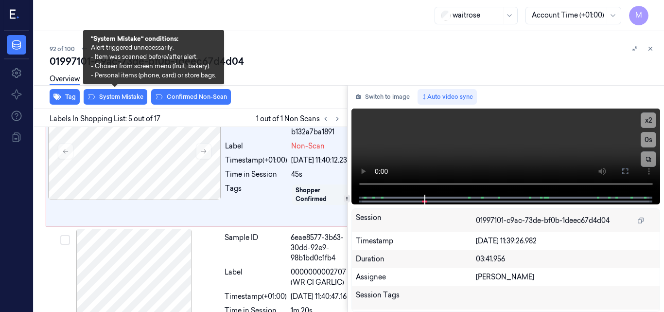
scroll to position [489, 0]
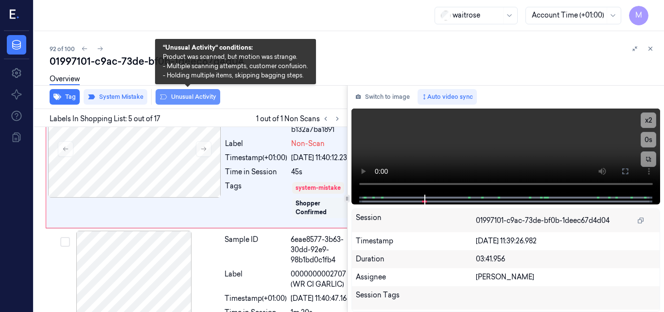
click at [197, 99] on button "Unusual Activity" at bounding box center [188, 97] width 65 height 16
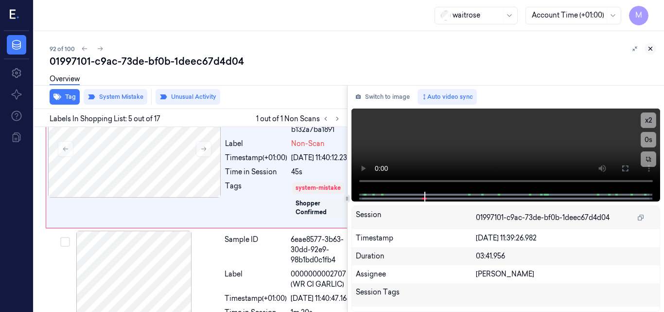
click at [652, 51] on icon at bounding box center [650, 48] width 7 height 7
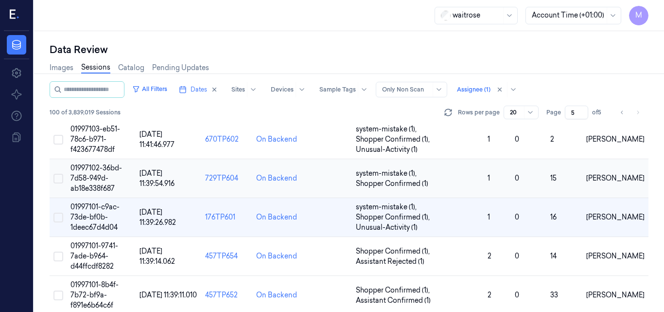
scroll to position [453, 0]
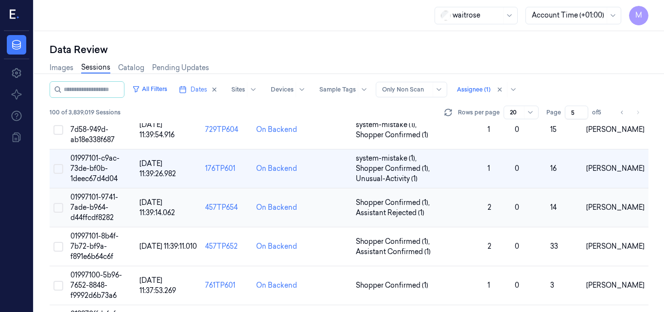
click at [100, 204] on span "01997101-9741-7ade-b964-d44ffcdf8282" at bounding box center [94, 206] width 48 height 29
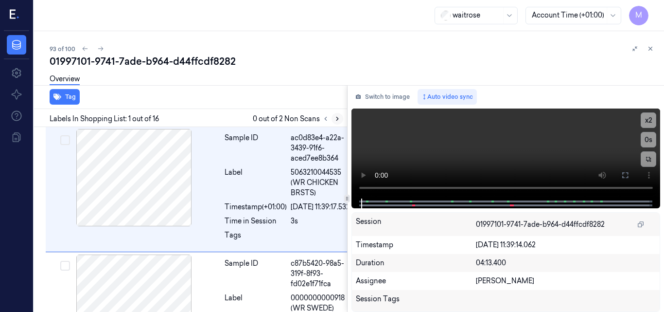
click at [336, 118] on icon at bounding box center [337, 118] width 7 height 7
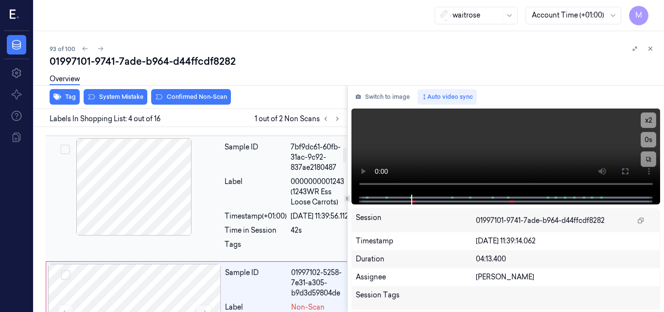
scroll to position [339, 0]
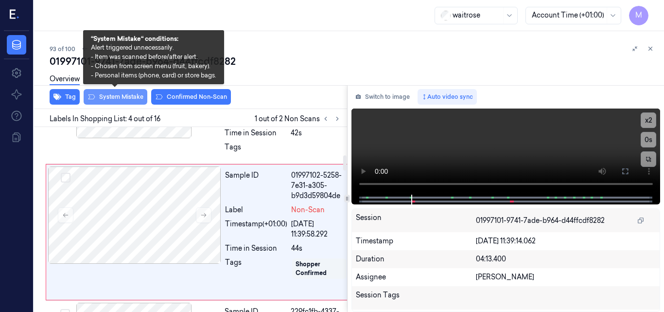
click at [130, 97] on button "System Mistake" at bounding box center [116, 97] width 64 height 16
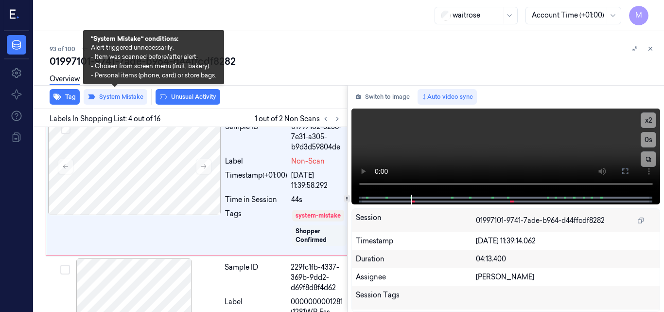
scroll to position [389, 0]
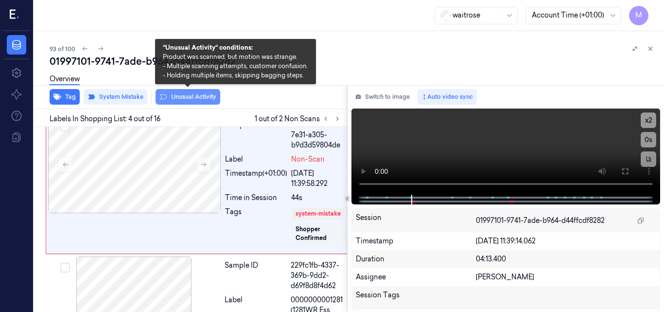
click at [192, 98] on button "Unusual Activity" at bounding box center [188, 97] width 65 height 16
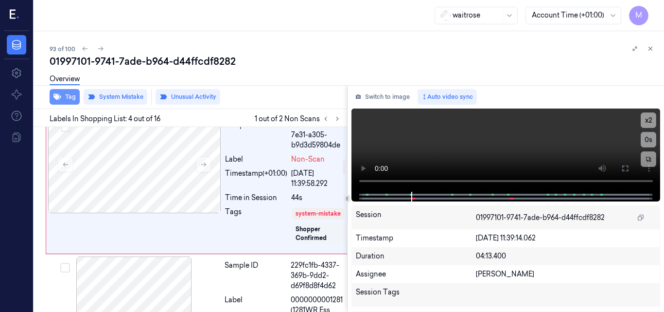
click at [68, 97] on button "Tag" at bounding box center [65, 97] width 30 height 16
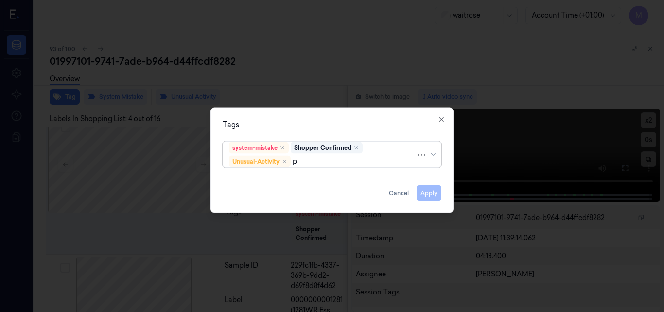
type input "pi"
click at [275, 175] on div "Picklist item alert" at bounding box center [257, 179] width 56 height 10
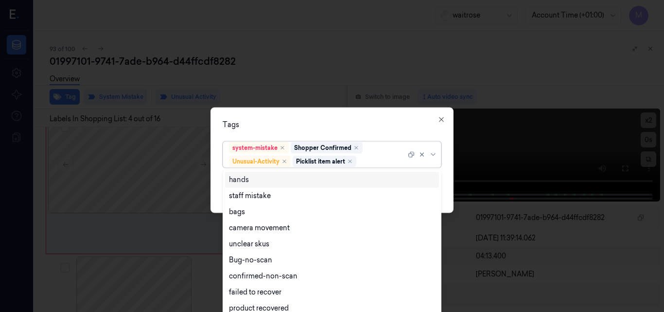
click at [377, 125] on div "Tags" at bounding box center [332, 124] width 219 height 10
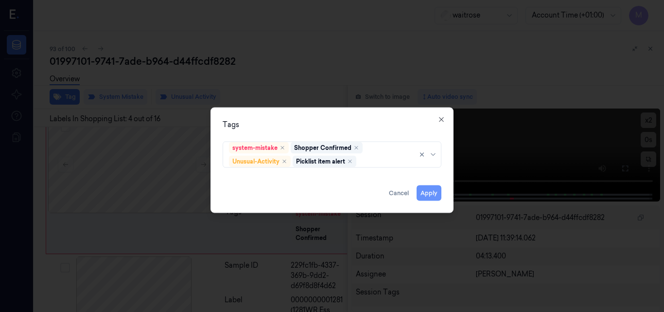
click at [431, 193] on button "Apply" at bounding box center [429, 193] width 25 height 16
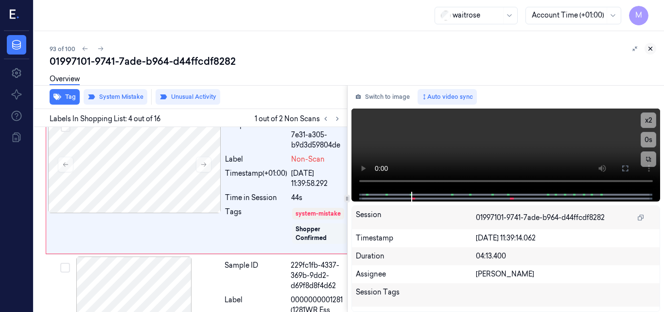
click at [648, 51] on icon at bounding box center [650, 48] width 7 height 7
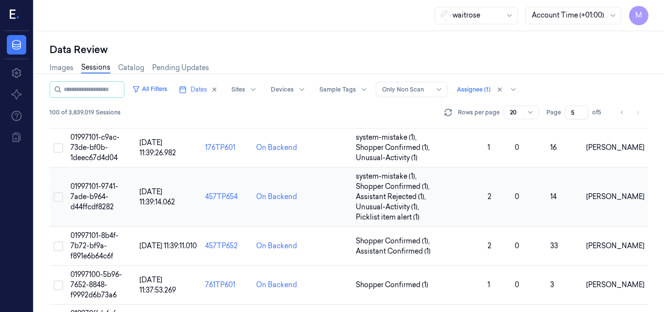
scroll to position [454, 0]
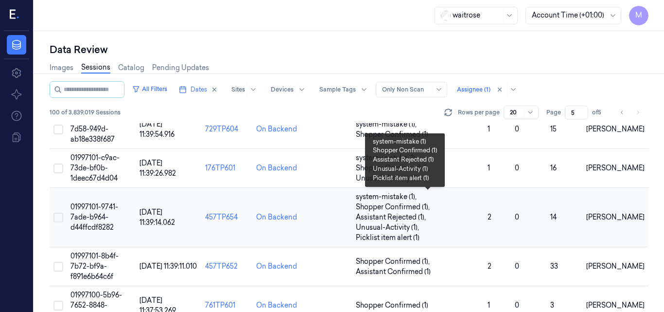
click at [383, 213] on span "Assistant Rejected (1) ," at bounding box center [392, 217] width 72 height 10
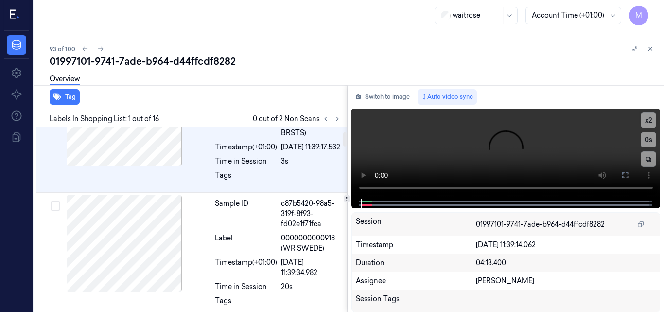
scroll to position [61, 0]
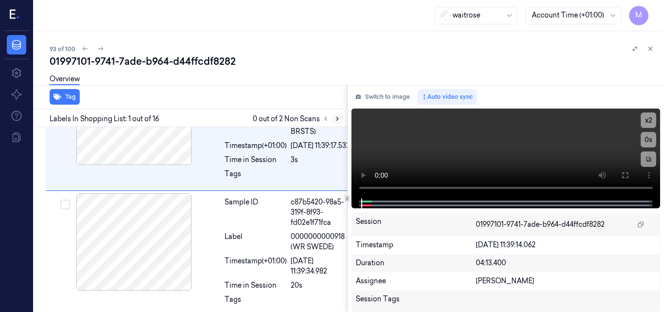
click at [337, 119] on icon at bounding box center [337, 118] width 7 height 7
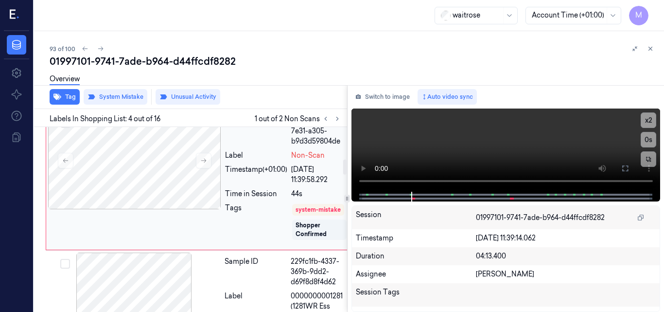
scroll to position [389, 0]
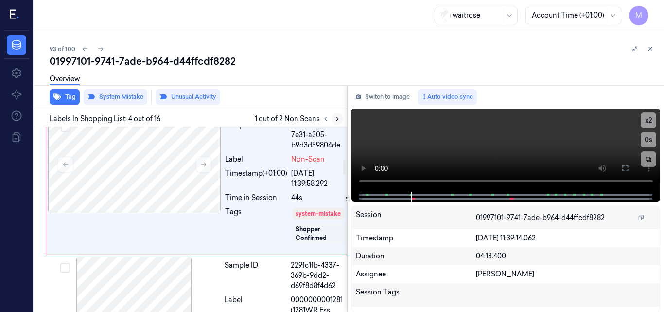
click at [335, 121] on icon at bounding box center [337, 118] width 7 height 7
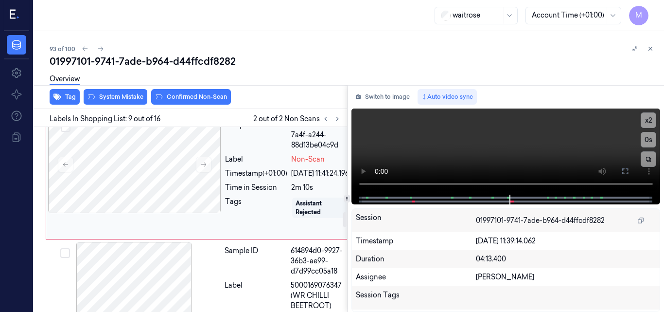
scroll to position [983, 0]
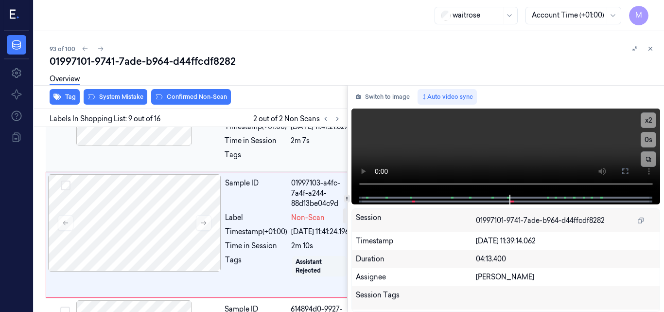
click at [168, 146] on div at bounding box center [134, 97] width 173 height 97
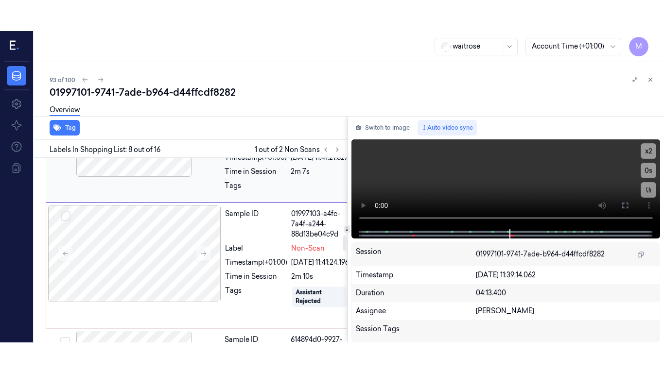
scroll to position [939, 0]
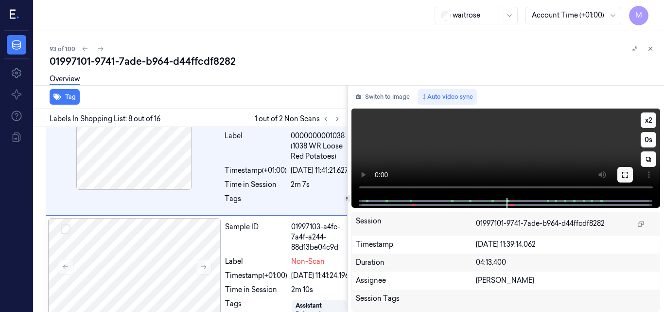
click at [630, 175] on button at bounding box center [625, 175] width 16 height 16
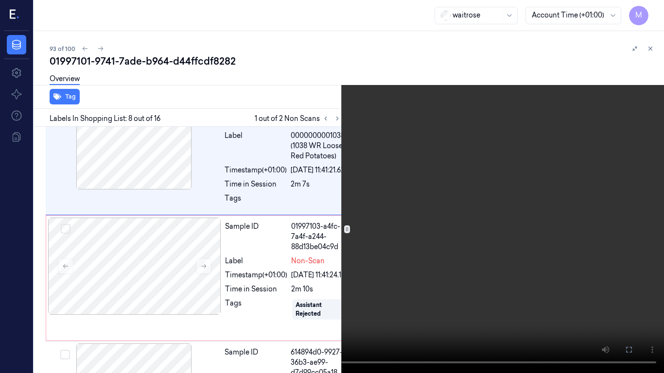
click at [444, 257] on video at bounding box center [332, 186] width 664 height 373
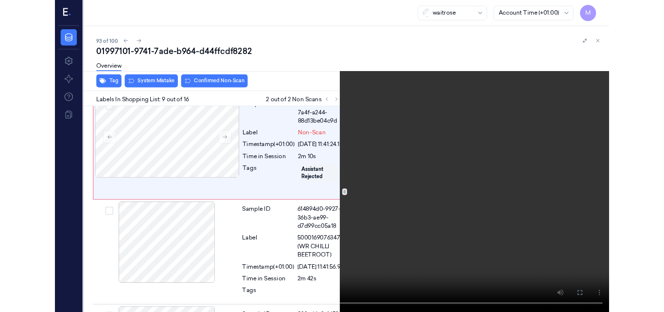
scroll to position [1049, 0]
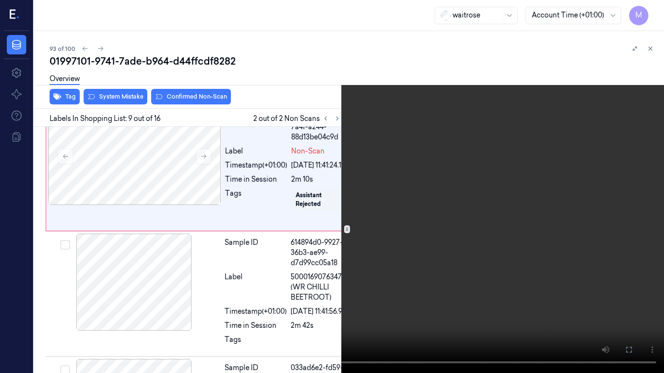
click at [427, 270] on video at bounding box center [332, 186] width 664 height 373
click at [653, 13] on button "x 2" at bounding box center [652, 12] width 16 height 16
click at [653, 13] on button "x 4" at bounding box center [652, 12] width 16 height 16
click at [0, 0] on icon at bounding box center [0, 0] width 0 height 0
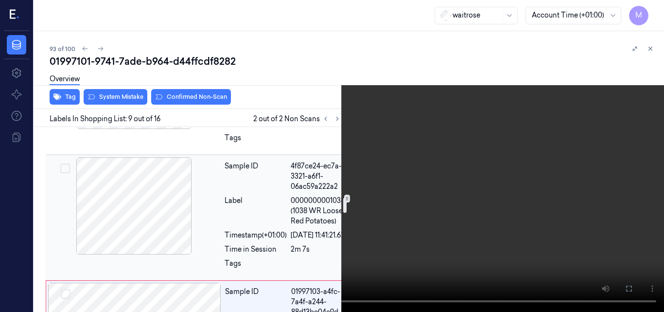
scroll to position [855, 0]
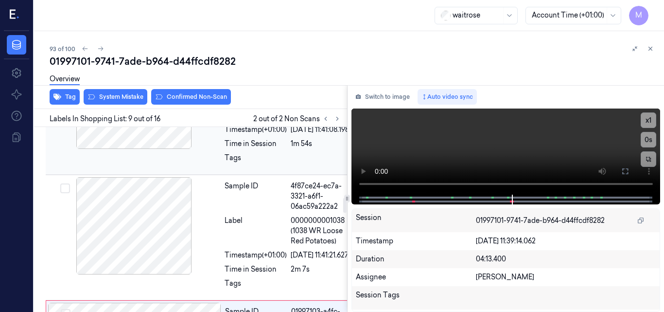
click at [159, 149] on div at bounding box center [134, 100] width 173 height 97
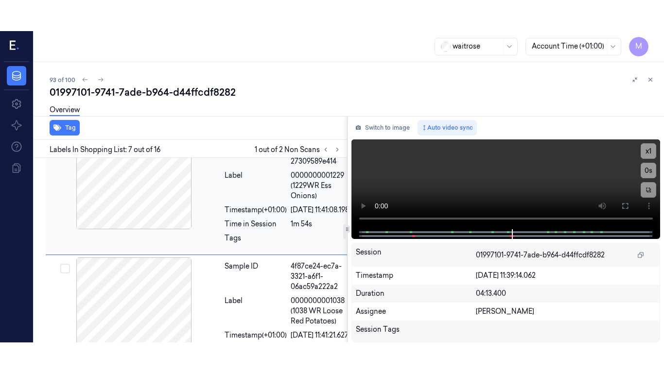
scroll to position [804, 0]
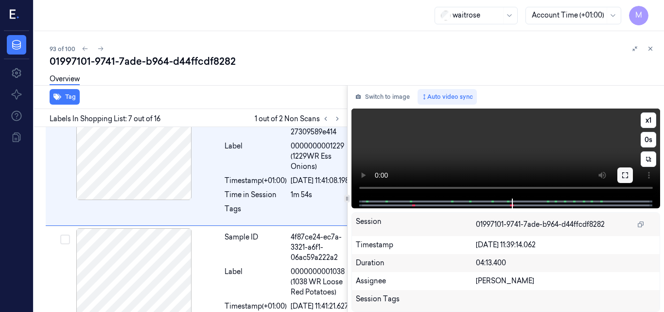
click at [625, 178] on icon at bounding box center [625, 175] width 8 height 8
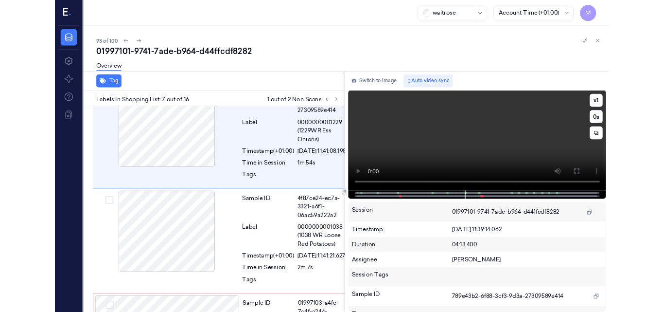
scroll to position [773, 0]
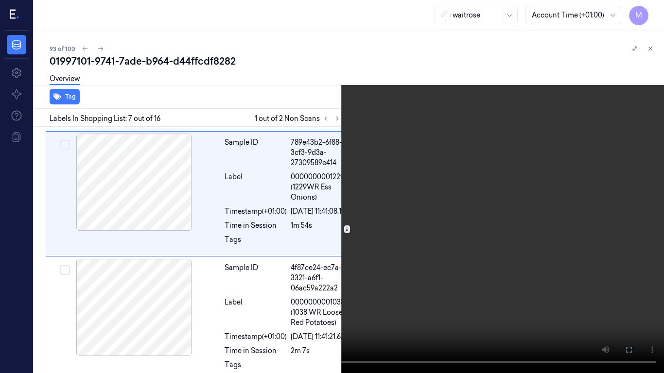
click at [457, 226] on video at bounding box center [332, 186] width 664 height 373
click at [457, 240] on video at bounding box center [332, 186] width 664 height 373
click at [0, 0] on icon at bounding box center [0, 0] width 0 height 0
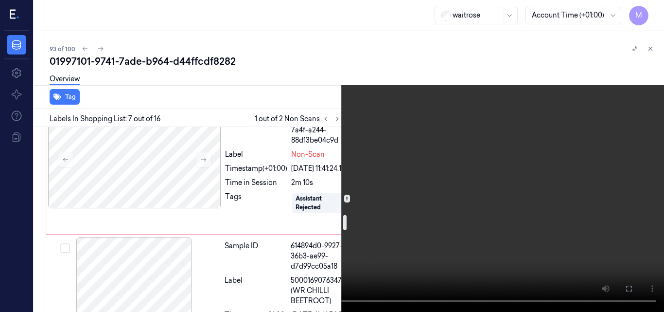
scroll to position [1064, 0]
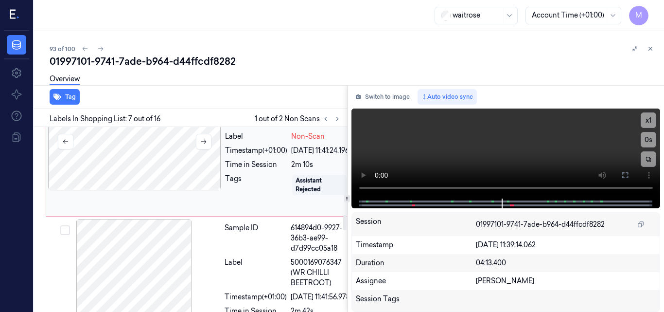
click at [174, 190] on div at bounding box center [134, 141] width 173 height 97
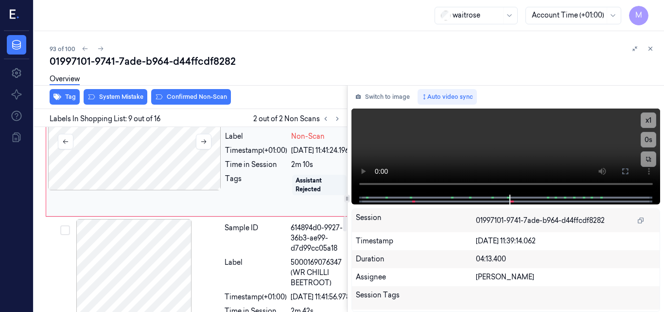
scroll to position [1080, 0]
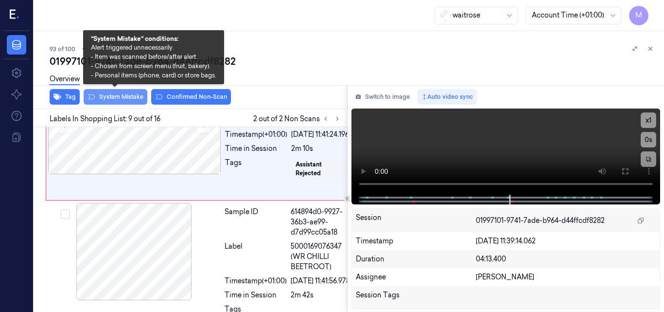
click at [127, 94] on button "System Mistake" at bounding box center [116, 97] width 64 height 16
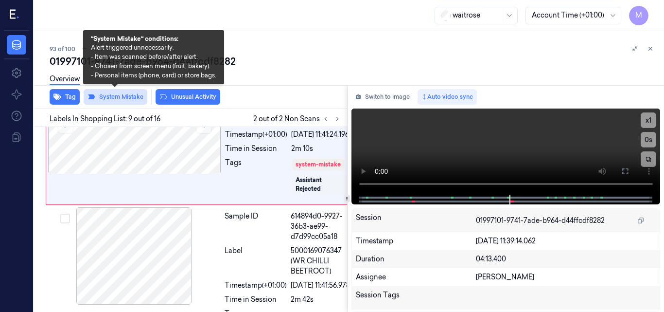
scroll to position [1082, 0]
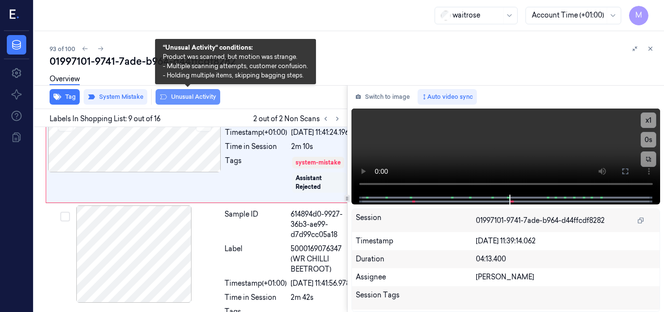
click at [191, 95] on button "Unusual Activity" at bounding box center [188, 97] width 65 height 16
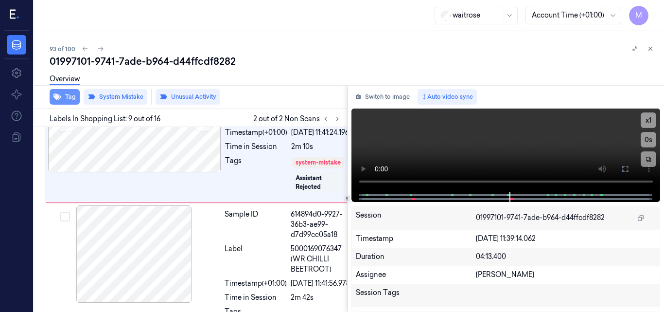
click at [69, 99] on button "Tag" at bounding box center [65, 97] width 30 height 16
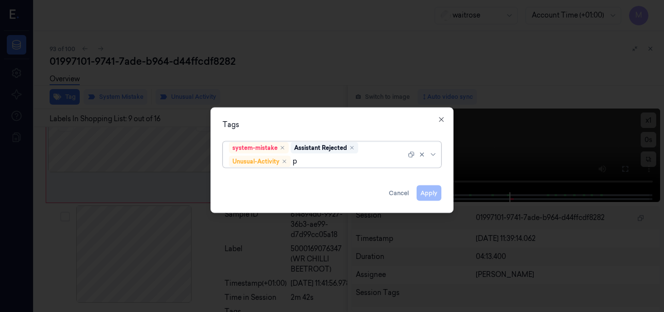
type input "pi"
click at [274, 178] on div "Picklist item alert" at bounding box center [257, 179] width 56 height 10
click at [301, 127] on div "Tags" at bounding box center [332, 124] width 219 height 10
click at [427, 192] on button "Apply" at bounding box center [429, 193] width 25 height 16
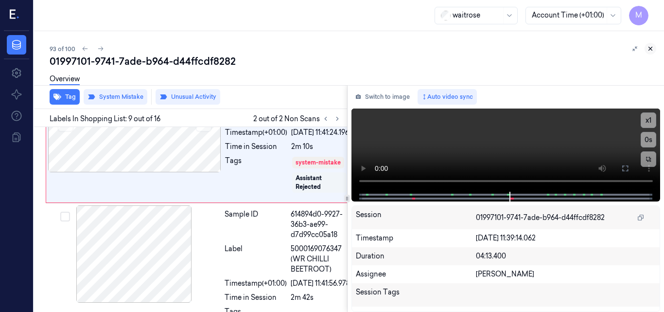
click at [651, 49] on icon at bounding box center [650, 48] width 7 height 7
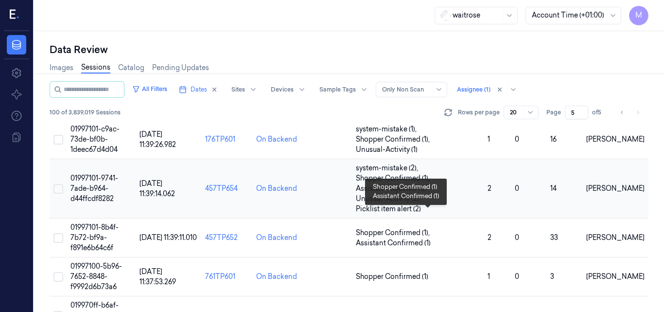
scroll to position [503, 0]
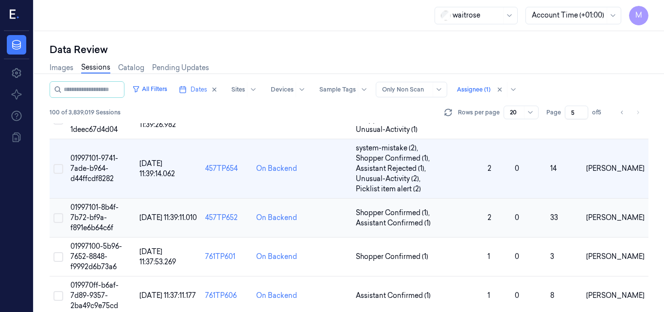
click at [97, 213] on span "01997101-8b4f-7b72-bf9a-f891e6b64c6f" at bounding box center [94, 217] width 48 height 29
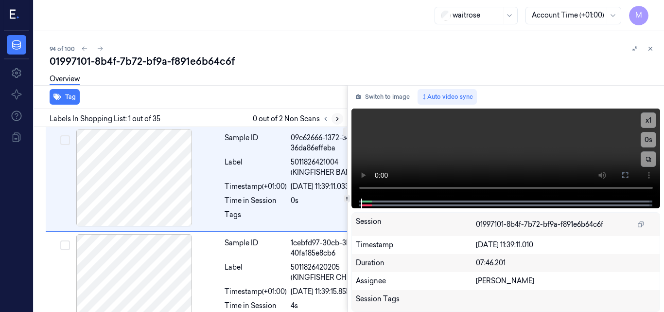
click at [336, 119] on icon at bounding box center [337, 118] width 7 height 7
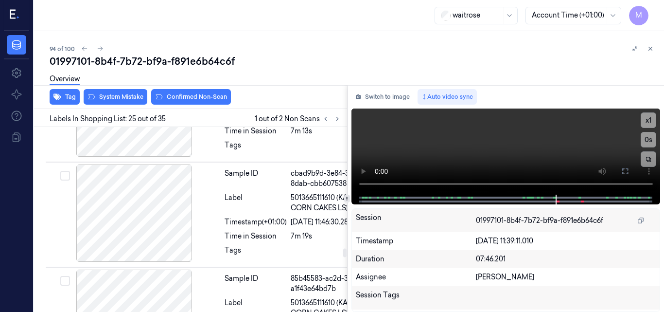
scroll to position [3383, 0]
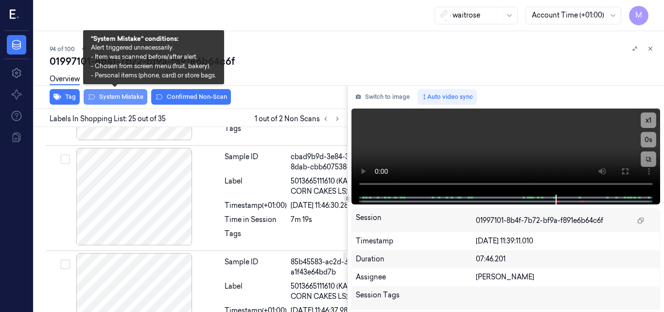
click at [117, 100] on button "System Mistake" at bounding box center [116, 97] width 64 height 16
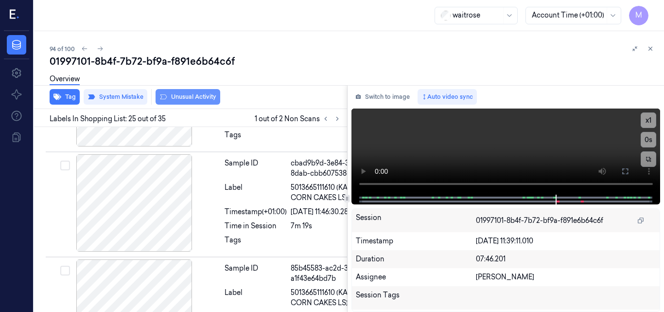
scroll to position [3385, 0]
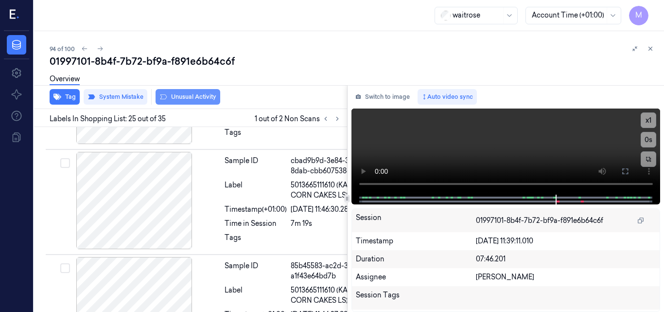
click at [183, 101] on button "Unusual Activity" at bounding box center [188, 97] width 65 height 16
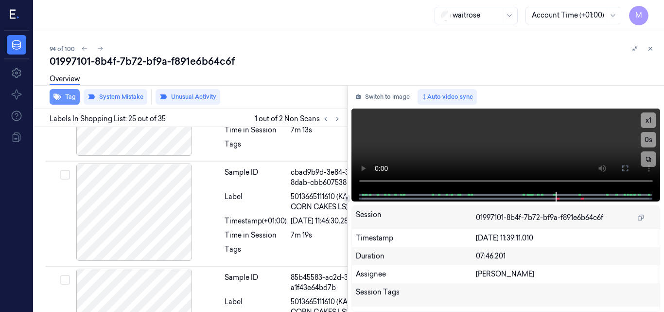
click at [65, 100] on button "Tag" at bounding box center [65, 97] width 30 height 16
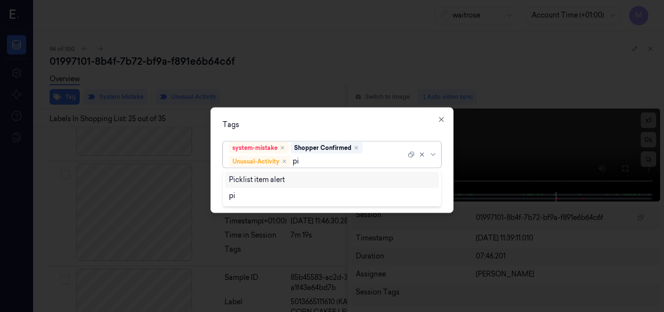
type input "pic"
click at [262, 178] on div "Picklist item alert" at bounding box center [257, 179] width 56 height 10
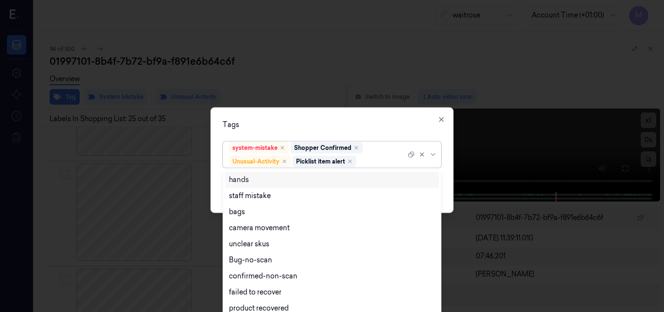
click at [313, 127] on div "Tags" at bounding box center [332, 124] width 219 height 10
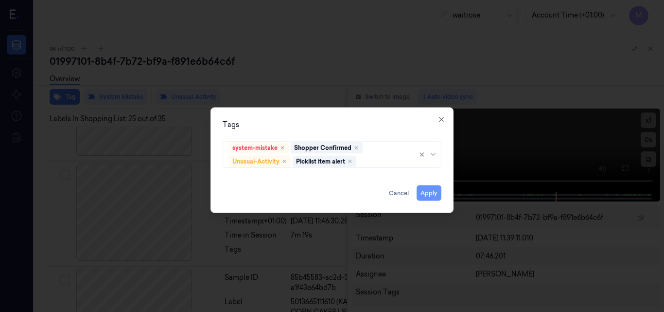
click at [429, 193] on button "Apply" at bounding box center [429, 193] width 25 height 16
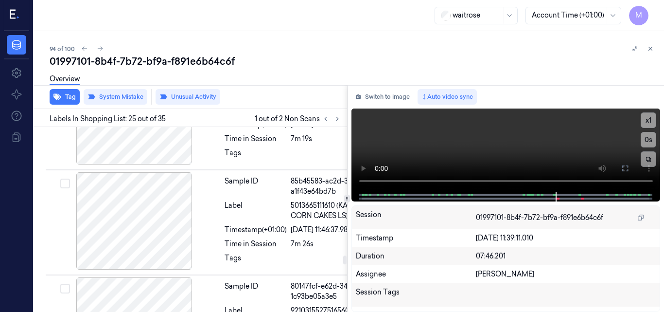
scroll to position [3482, 0]
click at [335, 118] on icon at bounding box center [337, 118] width 7 height 7
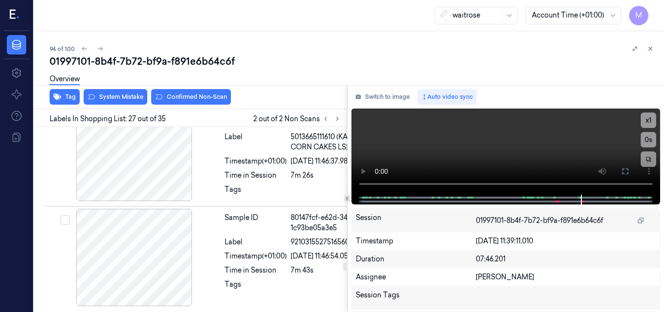
scroll to position [3664, 0]
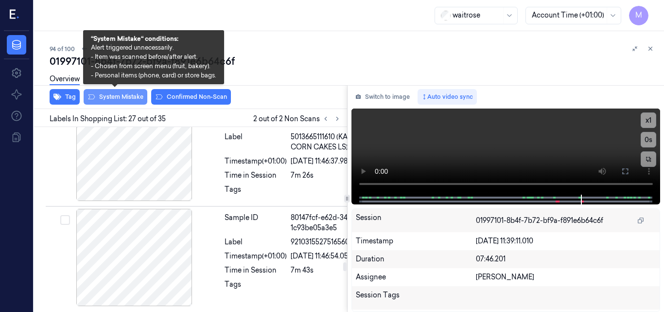
click at [127, 97] on button "System Mistake" at bounding box center [116, 97] width 64 height 16
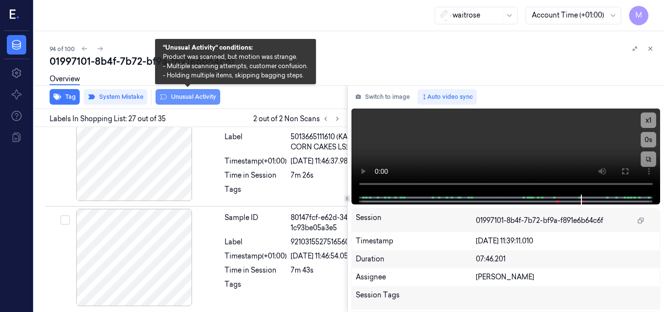
click at [191, 97] on button "Unusual Activity" at bounding box center [188, 97] width 65 height 16
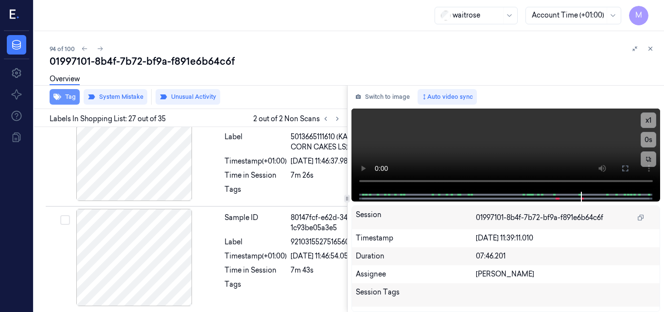
click at [69, 100] on button "Tag" at bounding box center [65, 97] width 30 height 16
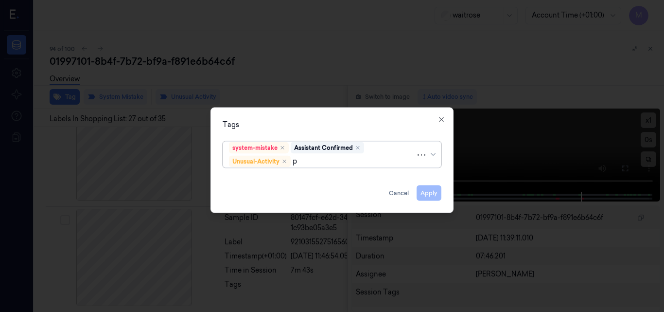
type input "pi"
click at [266, 179] on div "Picklist item alert" at bounding box center [257, 179] width 56 height 10
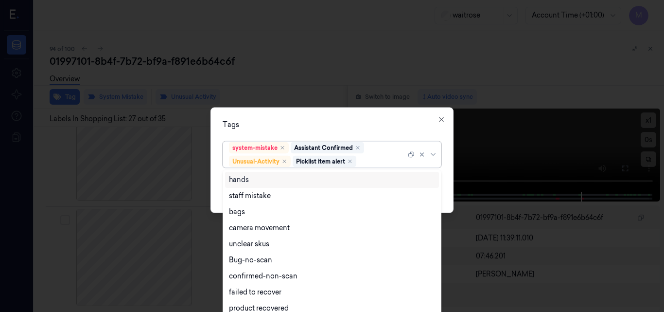
click at [304, 123] on div "Tags" at bounding box center [332, 124] width 219 height 10
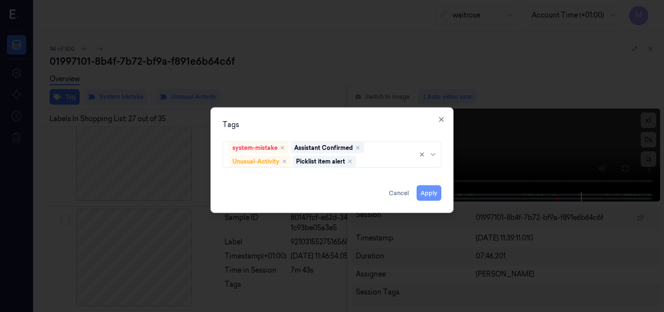
click at [433, 196] on button "Apply" at bounding box center [429, 193] width 25 height 16
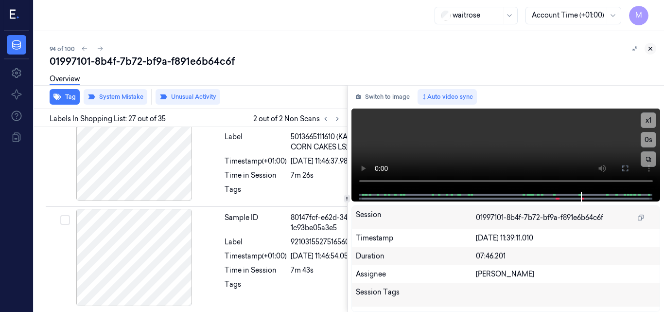
click at [651, 46] on icon at bounding box center [650, 48] width 7 height 7
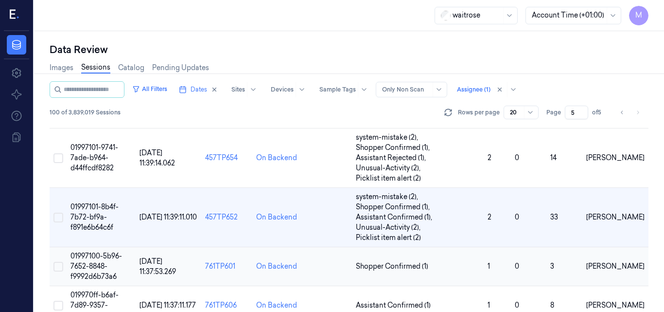
scroll to position [610, 0]
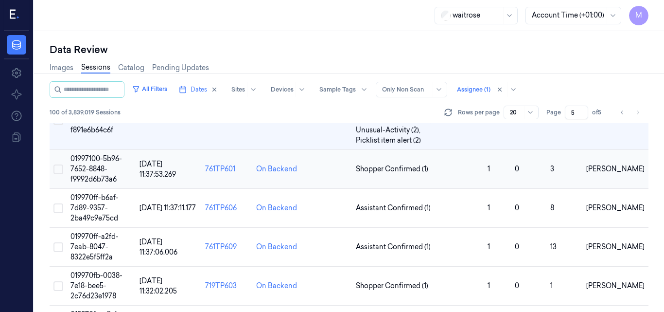
click at [100, 163] on td "01997100-5b96-7652-8848-f9992d6b73a6" at bounding box center [101, 169] width 69 height 39
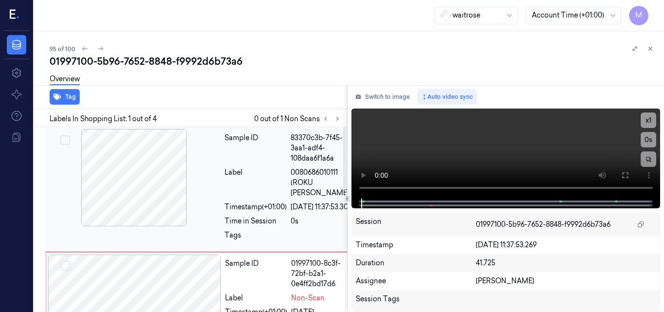
click at [156, 167] on div at bounding box center [134, 177] width 173 height 97
click at [487, 148] on video at bounding box center [505, 153] width 309 height 90
click at [621, 172] on button at bounding box center [625, 175] width 16 height 16
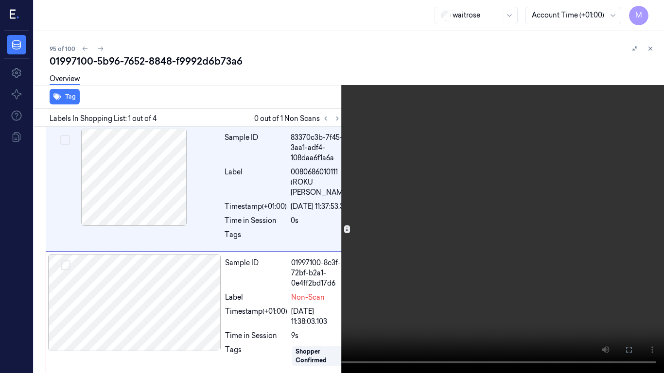
click at [581, 228] on video at bounding box center [332, 186] width 664 height 373
click at [0, 0] on icon at bounding box center [0, 0] width 0 height 0
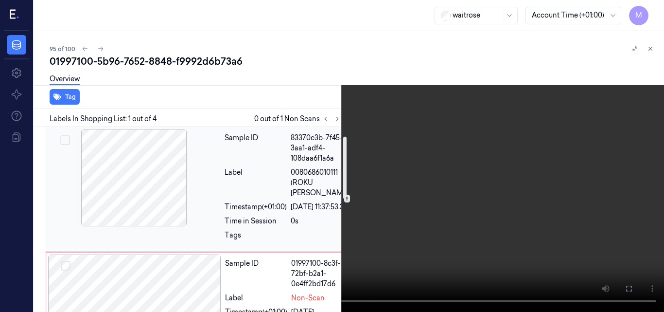
scroll to position [97, 0]
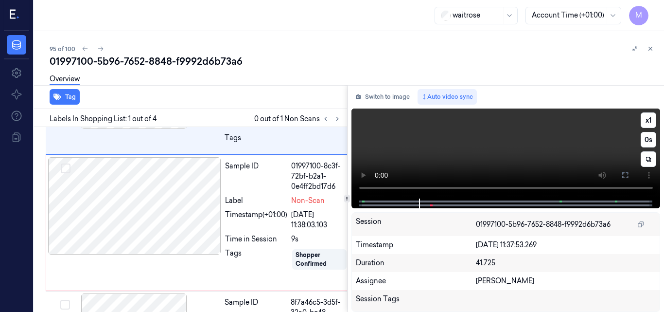
click at [516, 145] on video at bounding box center [505, 153] width 309 height 90
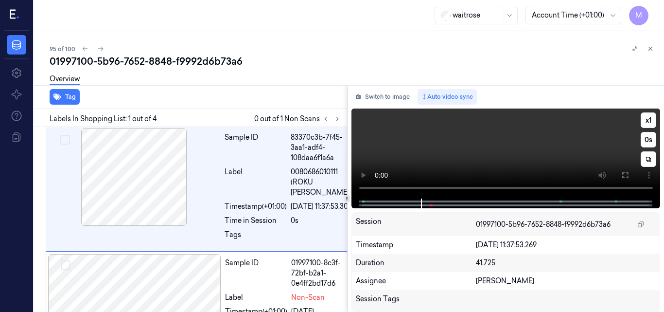
scroll to position [0, 0]
click at [516, 145] on video at bounding box center [505, 153] width 309 height 90
drag, startPoint x: 622, startPoint y: 174, endPoint x: 622, endPoint y: 216, distance: 42.3
click at [622, 174] on icon at bounding box center [625, 175] width 8 height 8
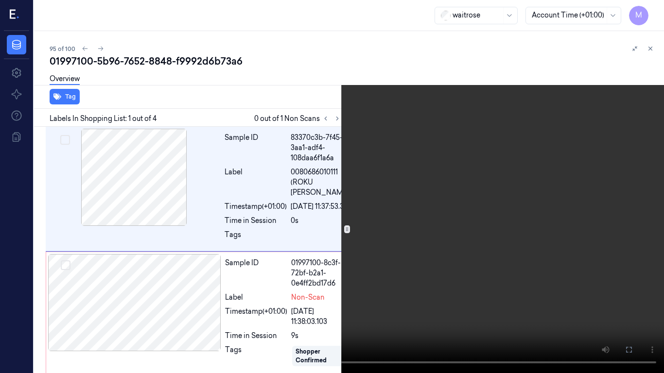
click at [475, 230] on video at bounding box center [332, 186] width 664 height 373
click at [404, 254] on video at bounding box center [332, 186] width 664 height 373
click at [424, 223] on video at bounding box center [332, 186] width 664 height 373
click at [386, 259] on video at bounding box center [332, 186] width 664 height 373
drag, startPoint x: 634, startPoint y: 349, endPoint x: 589, endPoint y: 304, distance: 63.9
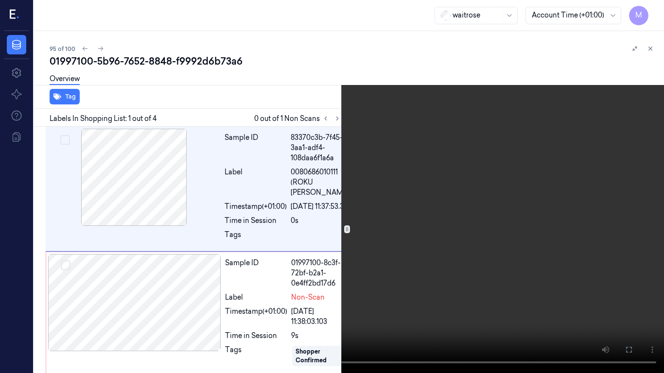
click at [0, 0] on button at bounding box center [0, 0] width 0 height 0
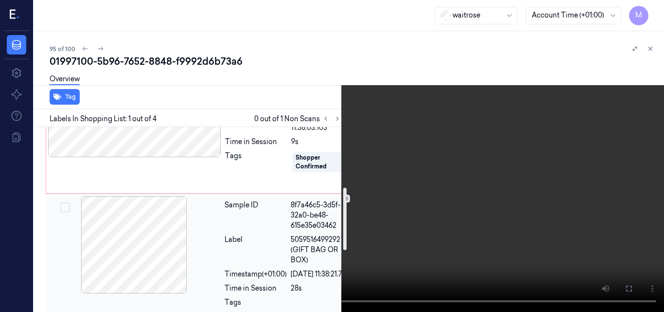
scroll to position [146, 0]
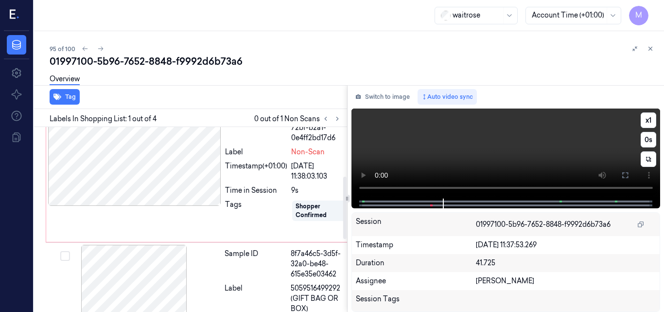
click at [516, 138] on video at bounding box center [505, 153] width 309 height 90
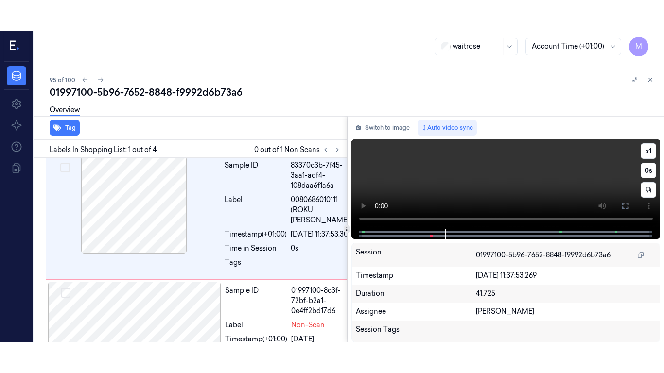
scroll to position [0, 0]
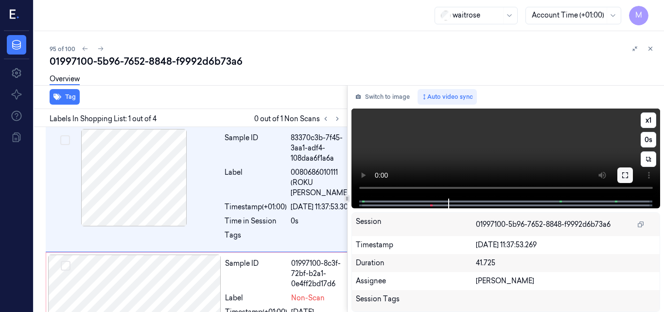
click at [624, 174] on icon at bounding box center [625, 175] width 8 height 8
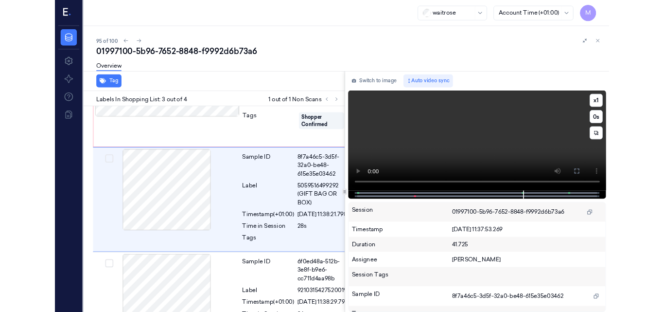
scroll to position [236, 0]
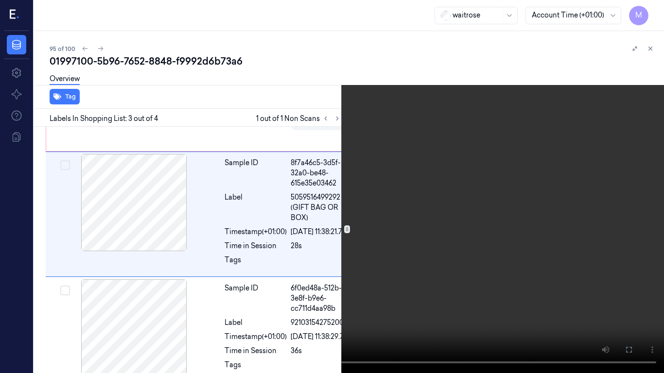
click at [441, 259] on video at bounding box center [332, 186] width 664 height 373
click at [0, 0] on icon at bounding box center [0, 0] width 0 height 0
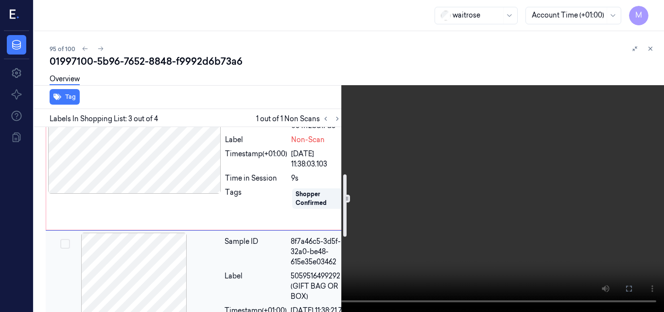
scroll to position [139, 0]
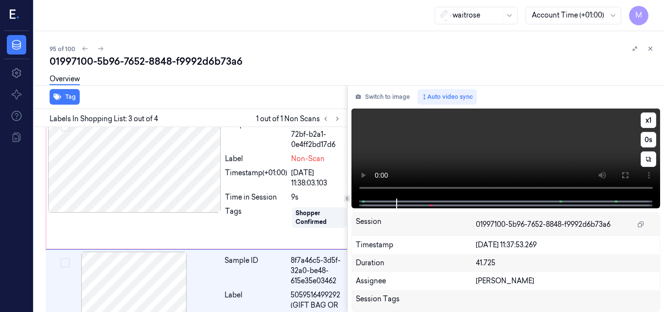
click at [475, 151] on video at bounding box center [505, 153] width 309 height 90
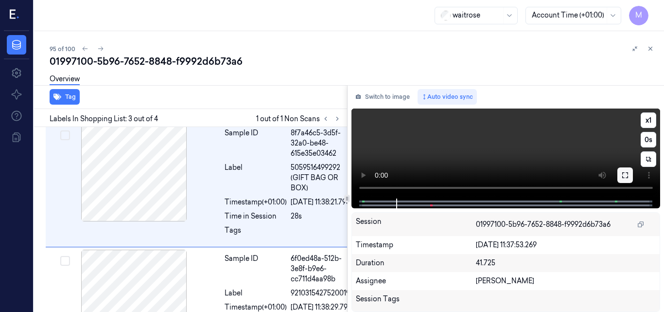
scroll to position [267, 0]
click at [495, 149] on video at bounding box center [505, 153] width 309 height 90
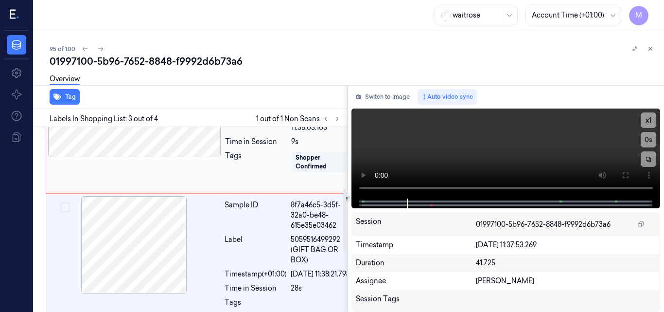
scroll to position [97, 0]
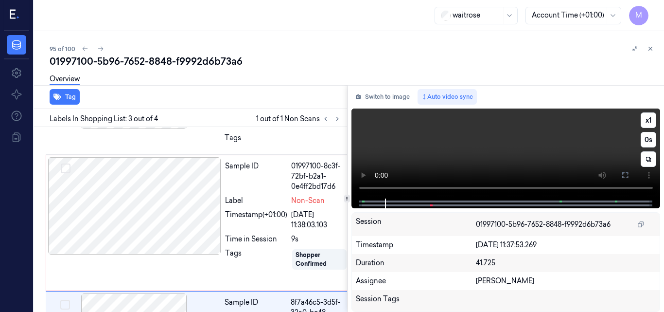
click at [536, 152] on video at bounding box center [505, 153] width 309 height 90
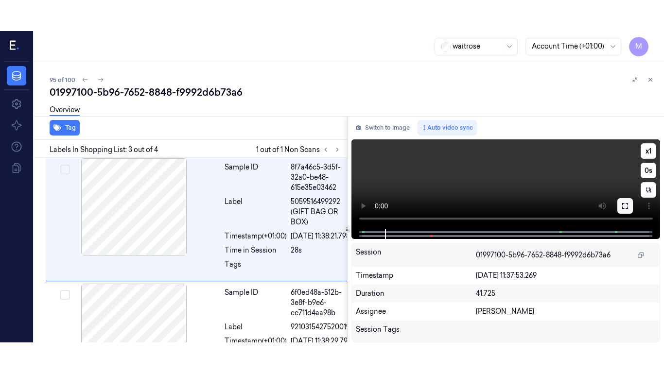
scroll to position [267, 0]
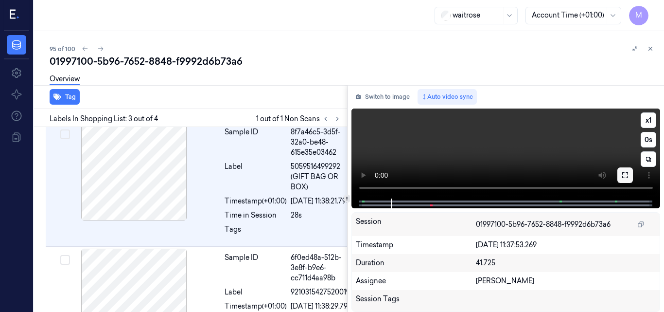
click at [629, 174] on button at bounding box center [625, 175] width 16 height 16
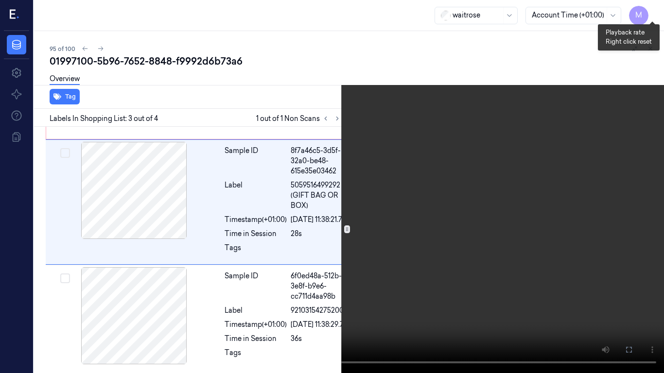
click at [654, 7] on button "x 1" at bounding box center [652, 12] width 16 height 16
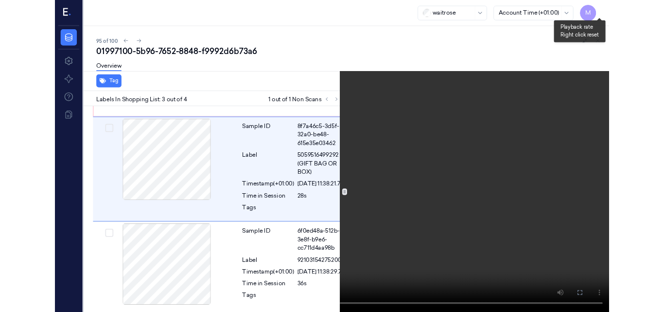
scroll to position [236, 0]
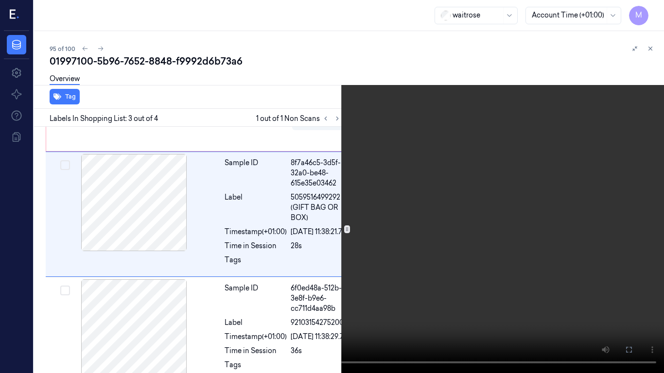
click at [611, 52] on video at bounding box center [332, 186] width 664 height 373
click at [0, 0] on icon at bounding box center [0, 0] width 0 height 0
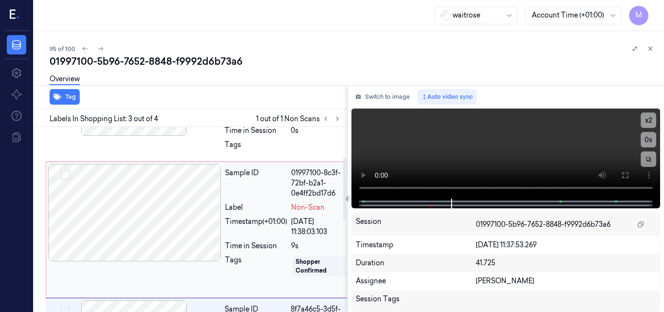
click at [155, 206] on div at bounding box center [134, 212] width 173 height 97
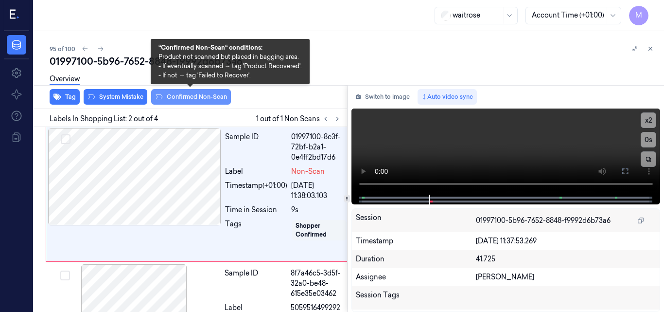
click at [196, 93] on button "Confirmed Non-Scan" at bounding box center [191, 97] width 80 height 16
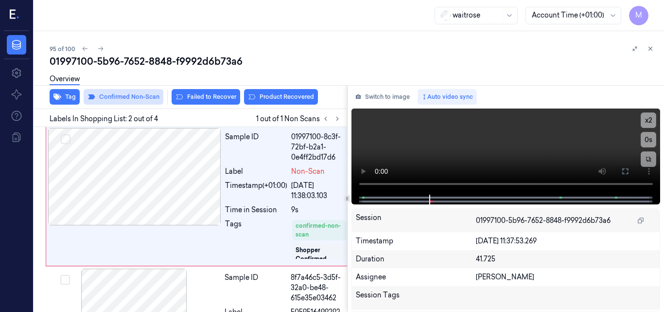
scroll to position [128, 0]
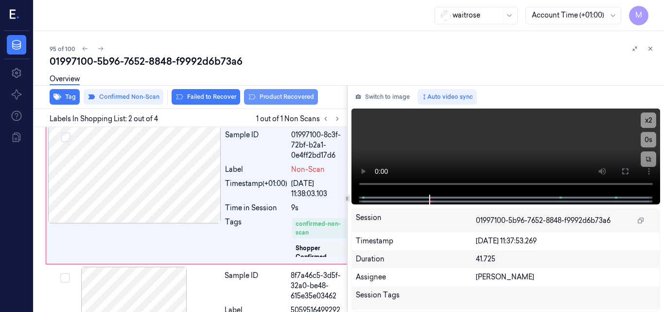
click at [295, 94] on button "Product Recovered" at bounding box center [281, 97] width 74 height 16
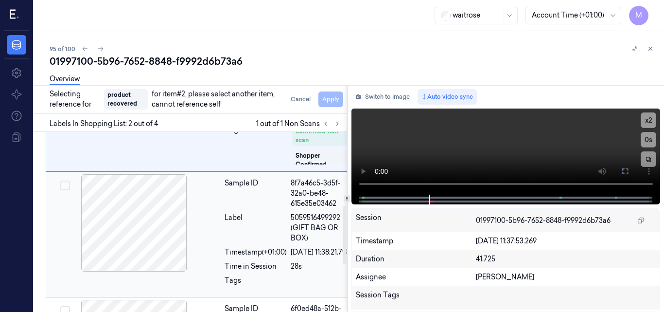
click at [157, 245] on div at bounding box center [134, 222] width 173 height 97
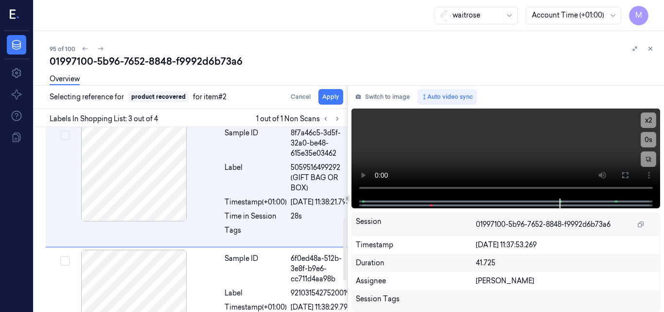
scroll to position [272, 0]
click at [330, 99] on button "Apply" at bounding box center [330, 97] width 25 height 16
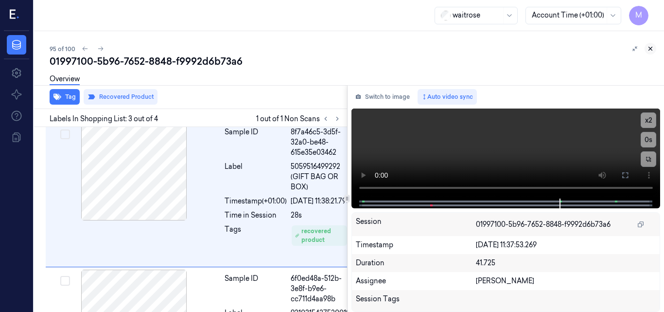
click at [650, 48] on icon at bounding box center [650, 48] width 7 height 7
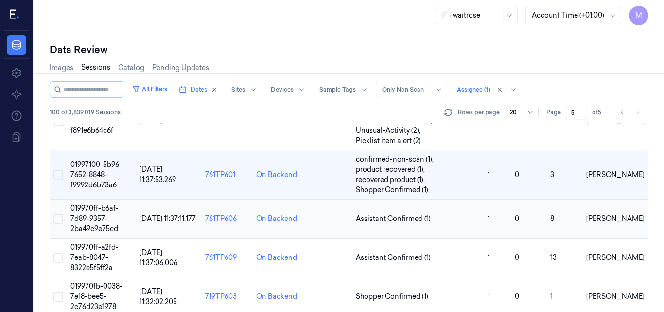
scroll to position [664, 0]
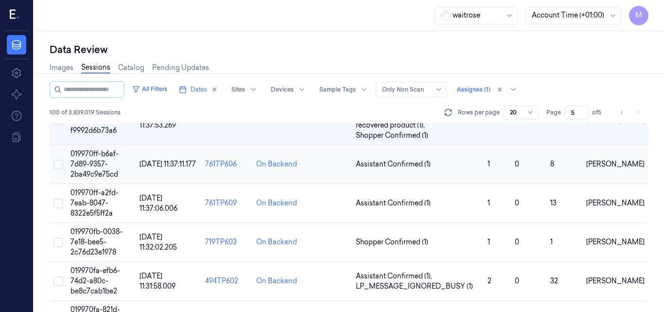
click at [99, 164] on span "019970ff-b6af-7d89-9357-2ba49c9e75cd" at bounding box center [94, 163] width 48 height 29
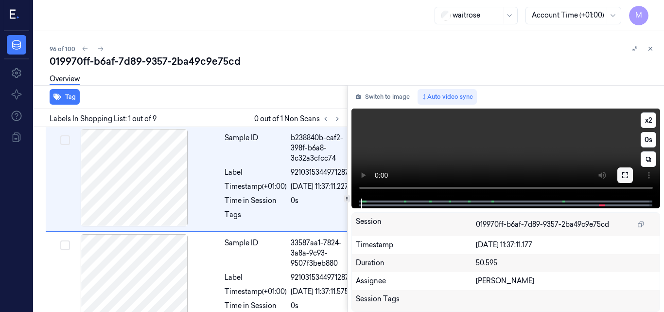
click at [626, 178] on icon at bounding box center [625, 175] width 8 height 8
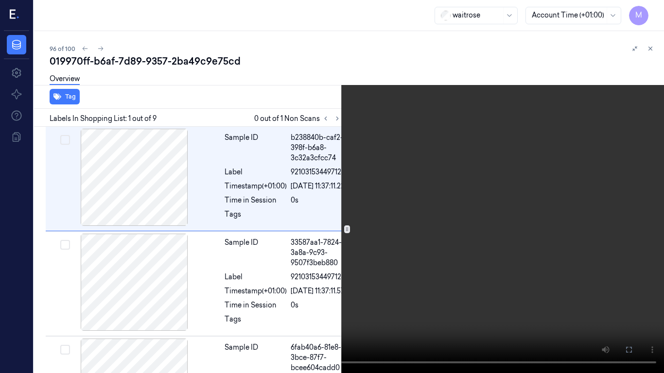
click at [378, 219] on video at bounding box center [332, 186] width 664 height 373
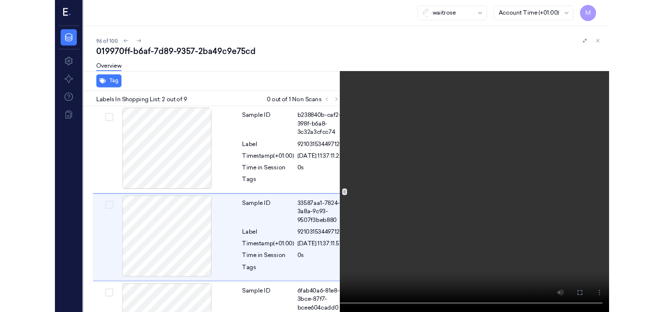
scroll to position [49, 0]
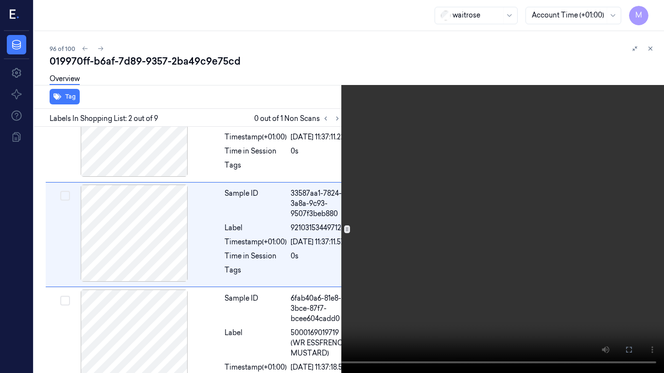
click at [495, 202] on video at bounding box center [332, 186] width 664 height 373
click at [0, 0] on icon at bounding box center [0, 0] width 0 height 0
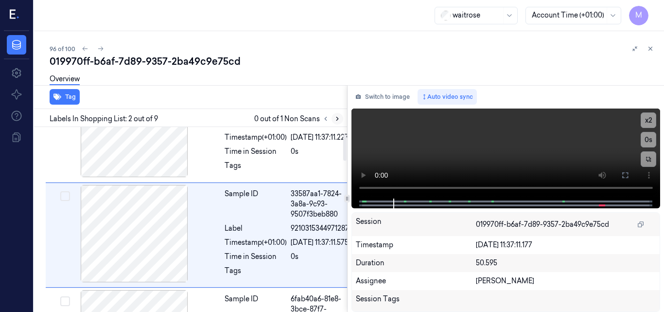
click at [335, 117] on icon at bounding box center [337, 118] width 7 height 7
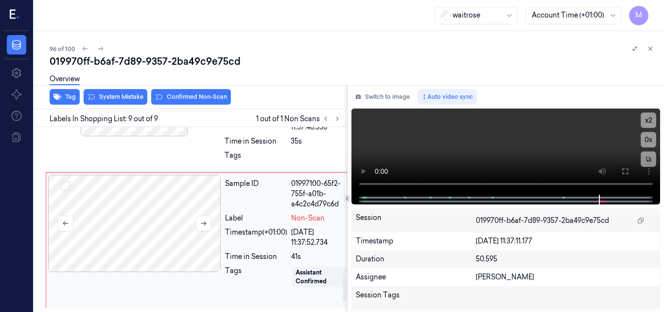
scroll to position [1062, 0]
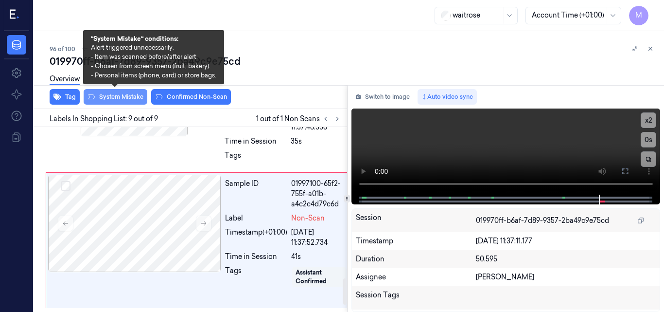
click at [122, 97] on button "System Mistake" at bounding box center [116, 97] width 64 height 16
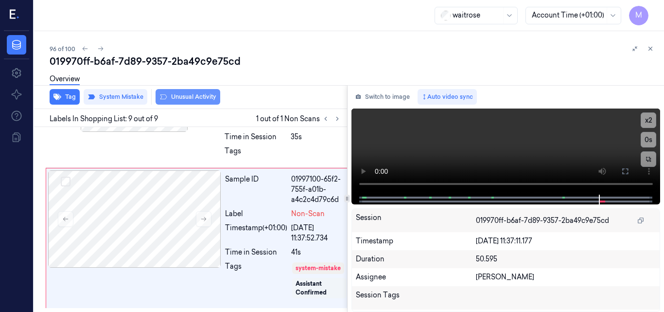
click at [200, 98] on button "Unusual Activity" at bounding box center [188, 97] width 65 height 16
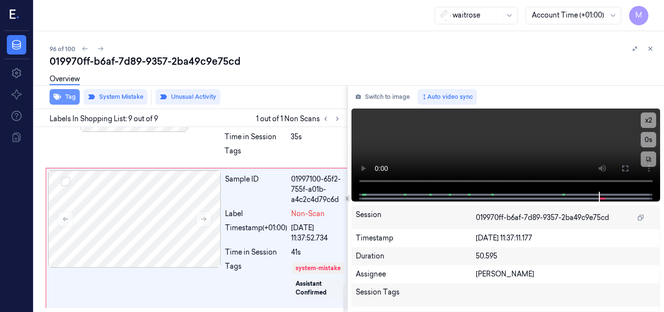
click at [69, 96] on button "Tag" at bounding box center [65, 97] width 30 height 16
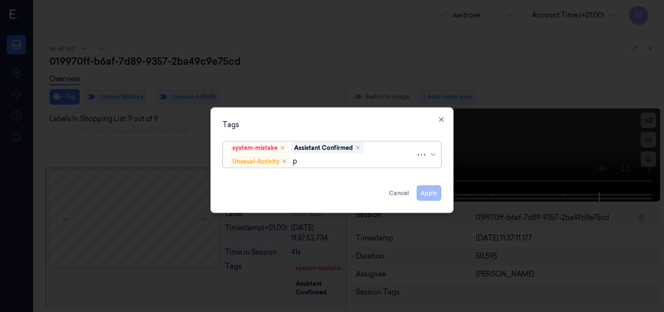
type input "pi"
click at [280, 178] on div "Picklist item alert" at bounding box center [257, 179] width 56 height 10
click at [303, 122] on div "Tags" at bounding box center [332, 124] width 219 height 10
click at [430, 191] on button "Apply" at bounding box center [429, 193] width 25 height 16
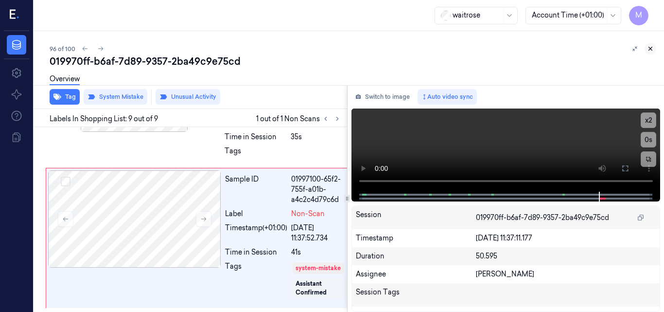
click at [650, 48] on icon at bounding box center [650, 48] width 7 height 7
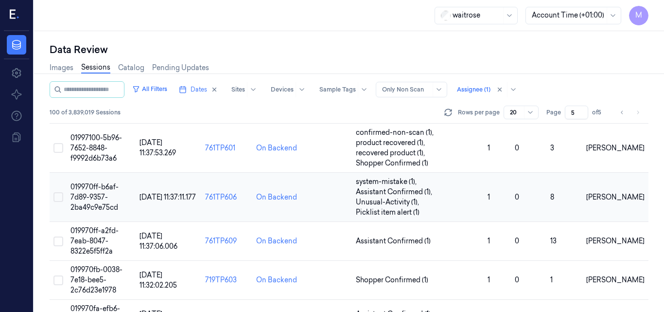
scroll to position [616, 0]
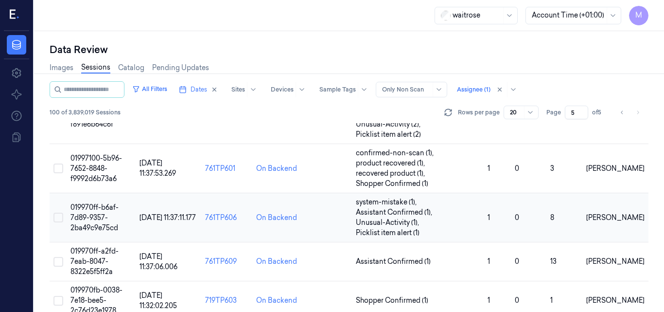
click at [108, 215] on td "019970ff-b6af-7d89-9357-2ba49c9e75cd" at bounding box center [101, 217] width 69 height 49
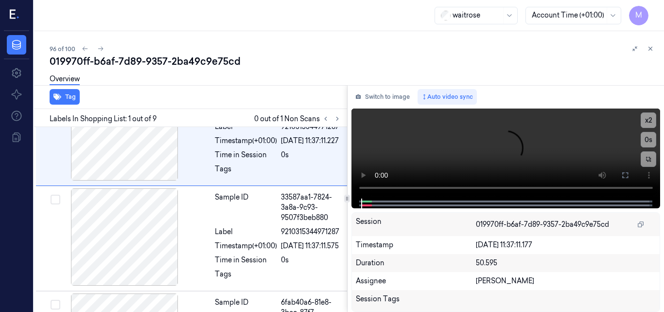
scroll to position [46, 0]
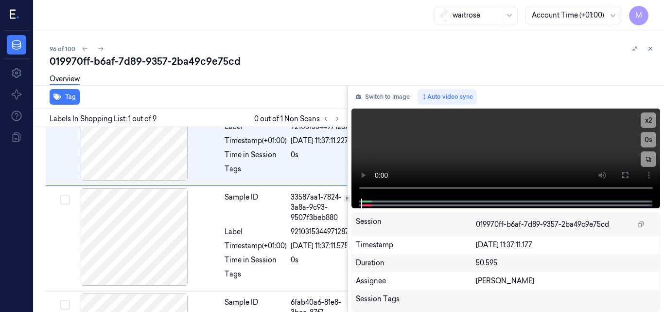
click at [304, 17] on div "waitrose Account Time (+01:00) M" at bounding box center [349, 15] width 630 height 31
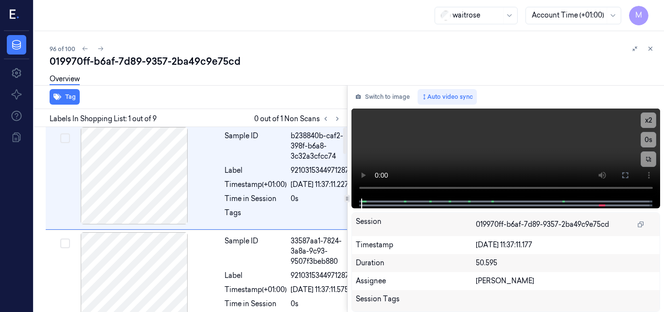
scroll to position [0, 0]
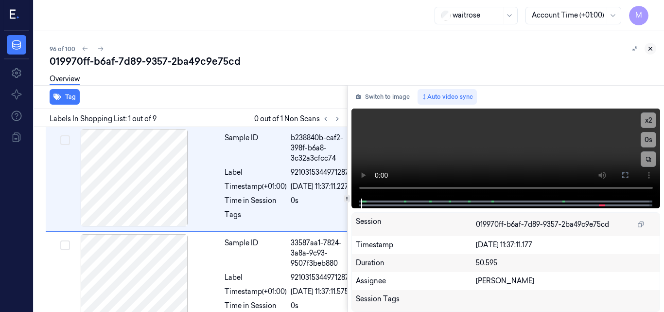
click at [652, 47] on icon at bounding box center [650, 48] width 3 height 3
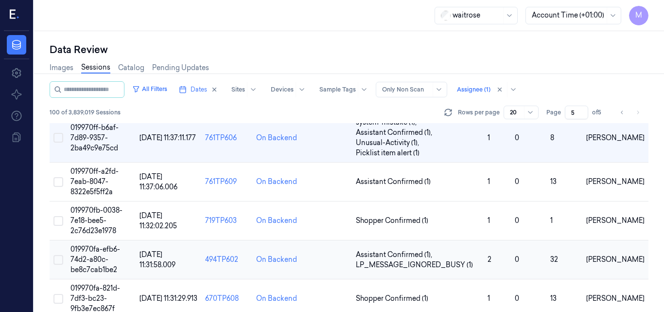
scroll to position [710, 0]
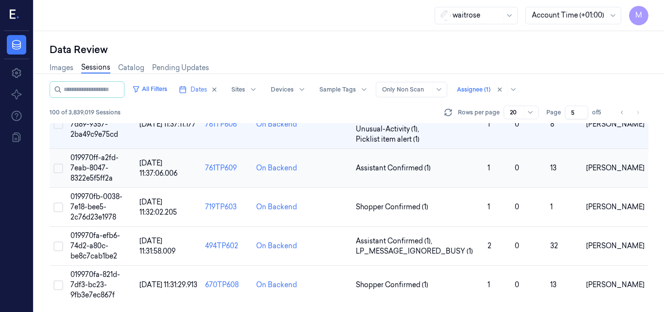
click at [91, 163] on td "019970ff-a2fd-7eab-8047-8322e5f5ff2a" at bounding box center [101, 168] width 69 height 39
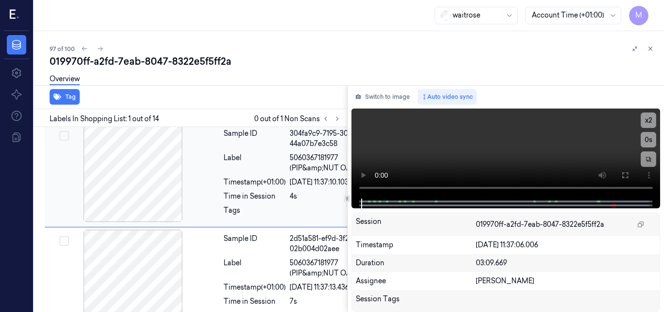
scroll to position [0, 1]
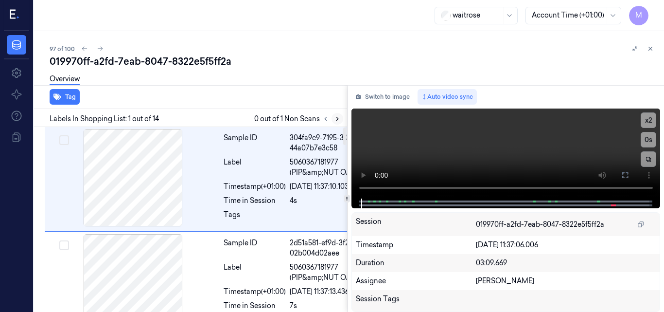
click at [337, 120] on icon at bounding box center [337, 118] width 2 height 3
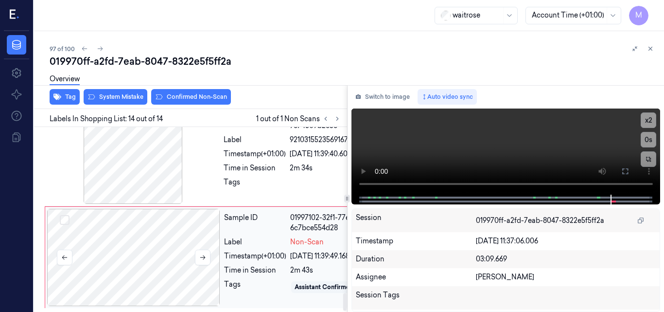
scroll to position [1671, 1]
click at [153, 198] on div at bounding box center [133, 154] width 173 height 97
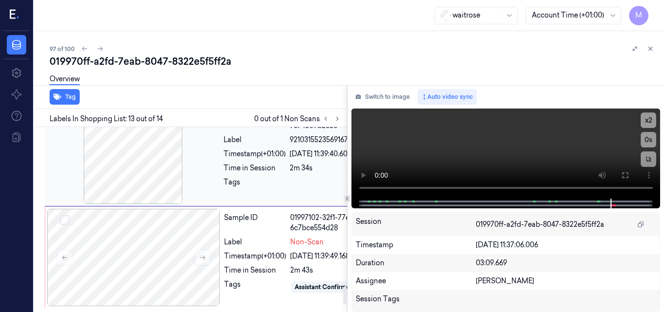
scroll to position [1712, 1]
click at [152, 159] on div at bounding box center [133, 154] width 173 height 97
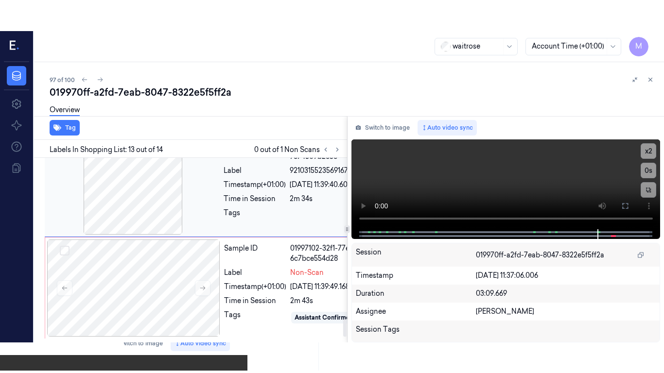
scroll to position [1664, 1]
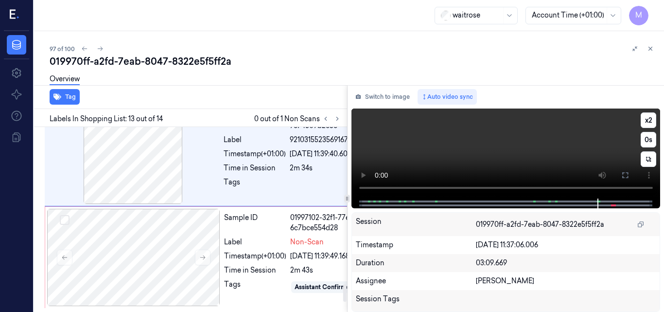
click at [572, 152] on video at bounding box center [505, 153] width 309 height 90
click at [626, 172] on icon at bounding box center [625, 175] width 8 height 8
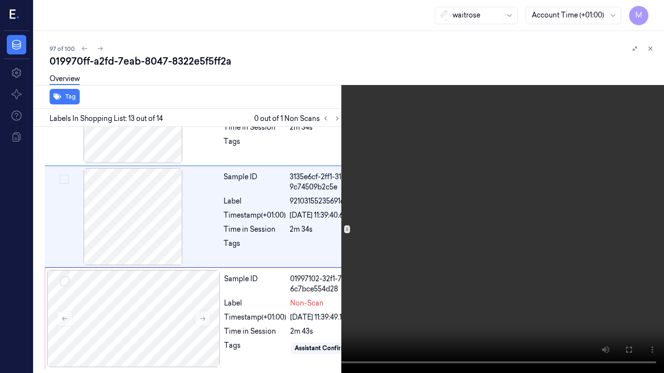
click at [429, 228] on video at bounding box center [332, 186] width 664 height 373
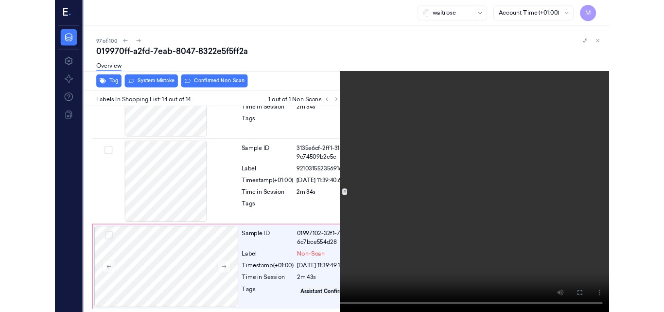
scroll to position [1706, 1]
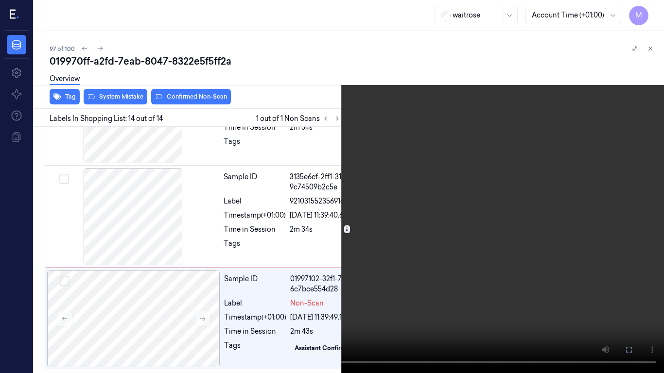
click at [346, 204] on video at bounding box center [332, 186] width 664 height 373
click at [0, 0] on button at bounding box center [0, 0] width 0 height 0
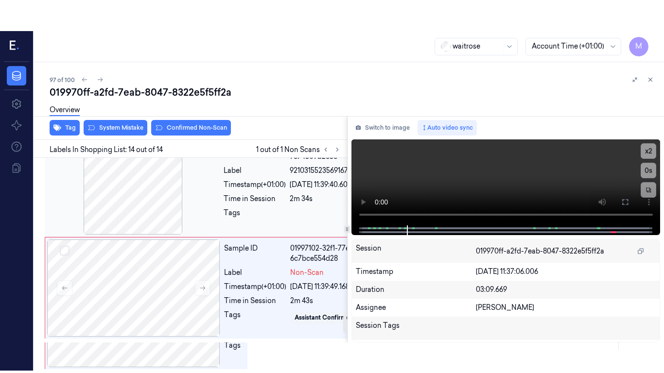
scroll to position [1525, 1]
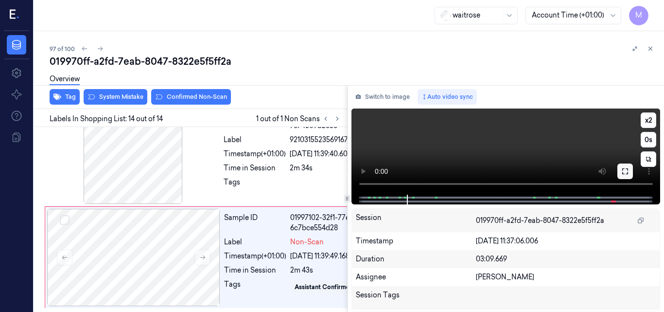
click at [623, 171] on icon at bounding box center [625, 171] width 8 height 8
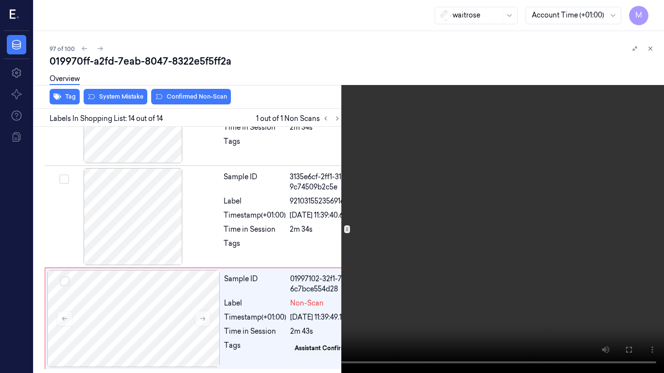
click at [366, 244] on video at bounding box center [332, 186] width 664 height 373
click at [652, 10] on button "x 2" at bounding box center [652, 12] width 16 height 16
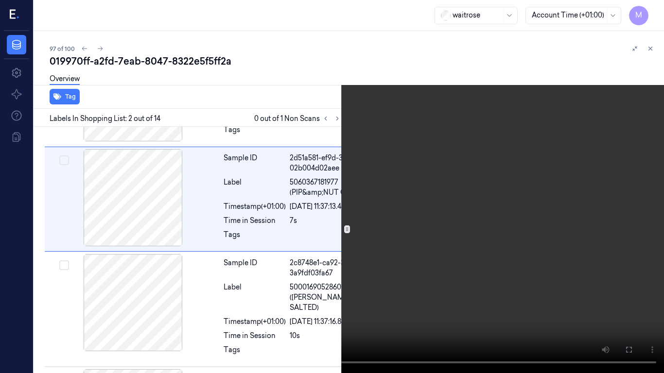
scroll to position [80, 1]
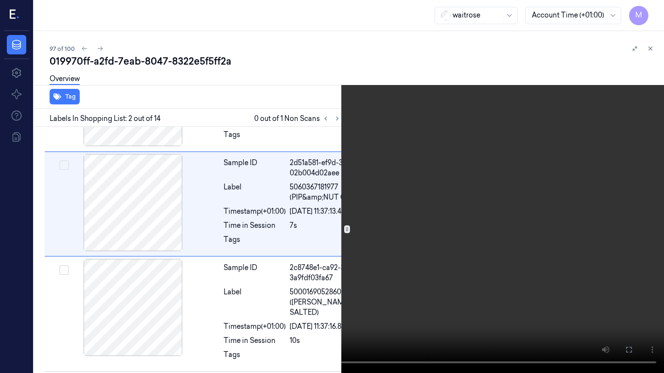
click at [395, 181] on video at bounding box center [332, 186] width 664 height 373
click at [653, 8] on button "x 4" at bounding box center [652, 12] width 16 height 16
click at [475, 120] on video at bounding box center [332, 186] width 664 height 373
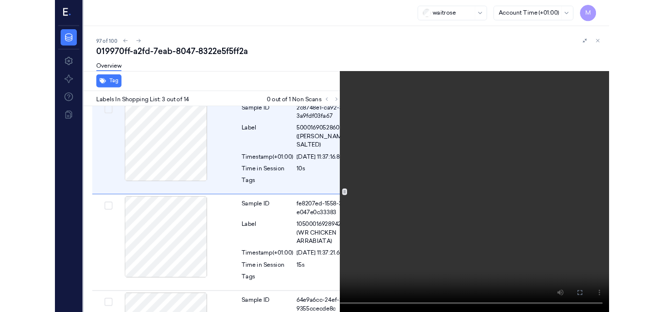
scroll to position [221, 1]
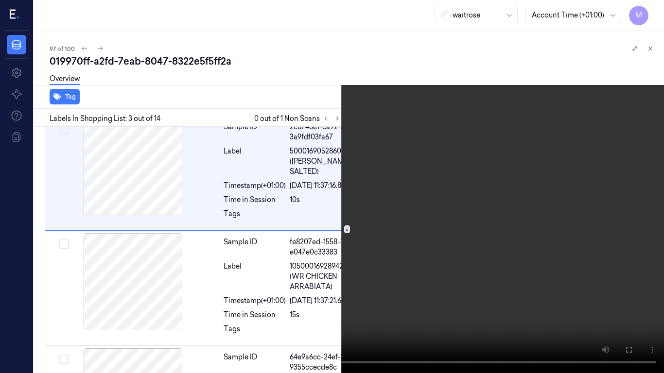
click at [422, 187] on video at bounding box center [332, 186] width 664 height 373
click at [0, 0] on icon at bounding box center [0, 0] width 0 height 0
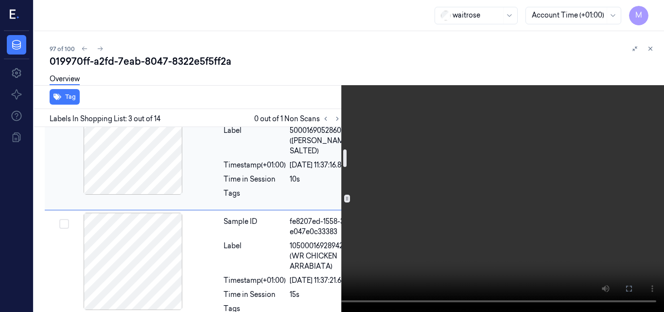
scroll to position [243, 1]
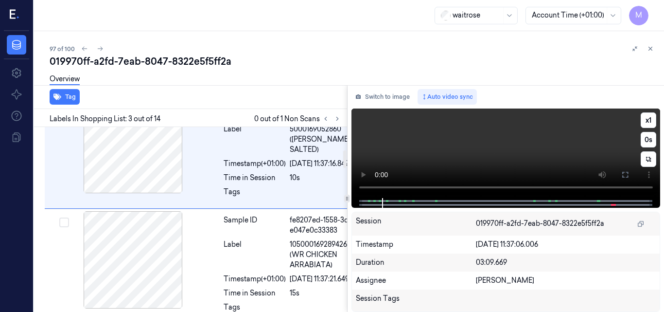
click at [470, 151] on video at bounding box center [505, 152] width 309 height 89
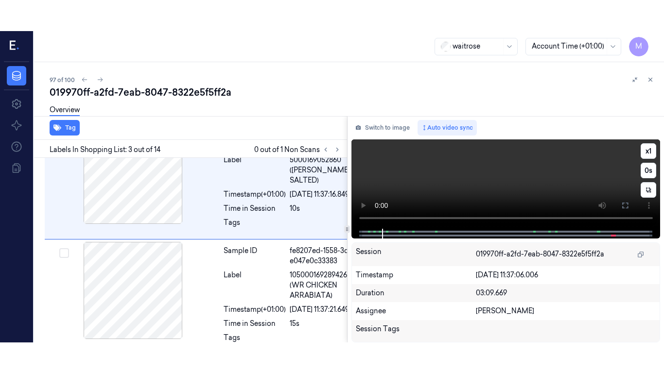
scroll to position [251, 1]
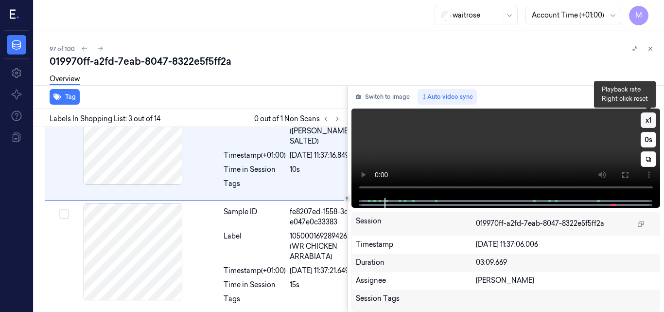
click at [647, 116] on button "x 1" at bounding box center [649, 120] width 16 height 16
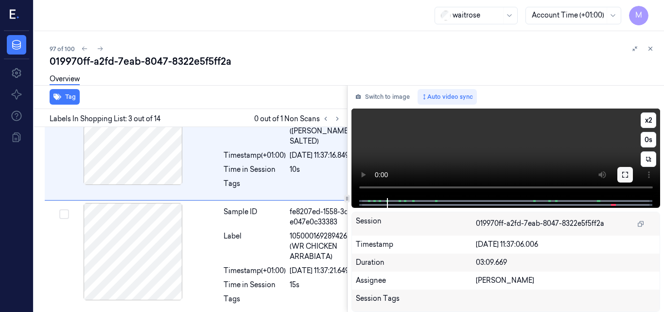
click at [626, 174] on icon at bounding box center [625, 175] width 8 height 8
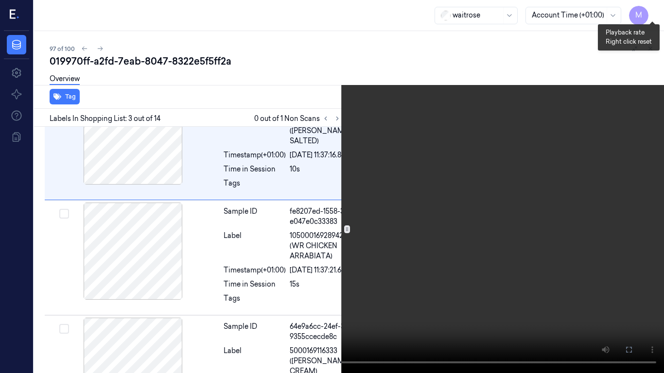
click at [650, 13] on button "x 2" at bounding box center [652, 12] width 16 height 16
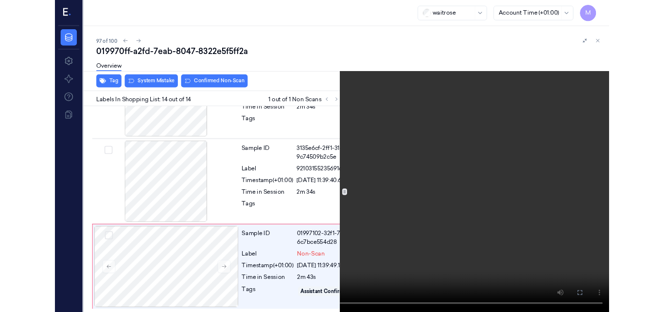
scroll to position [1706, 1]
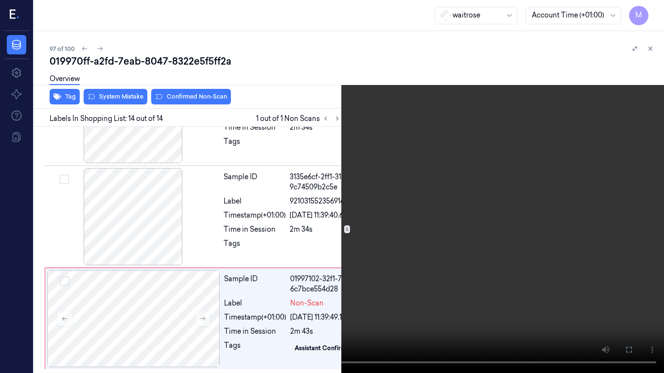
click at [445, 151] on video at bounding box center [332, 186] width 664 height 373
click at [0, 0] on icon at bounding box center [0, 0] width 0 height 0
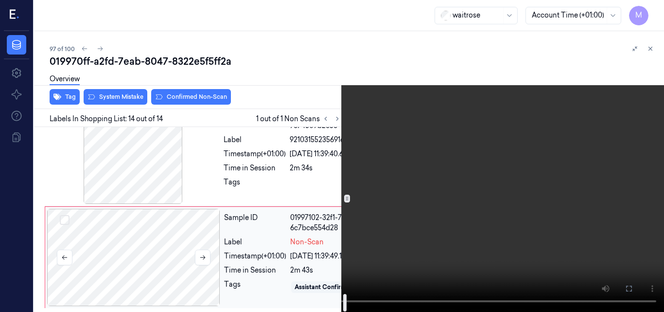
scroll to position [1768, 1]
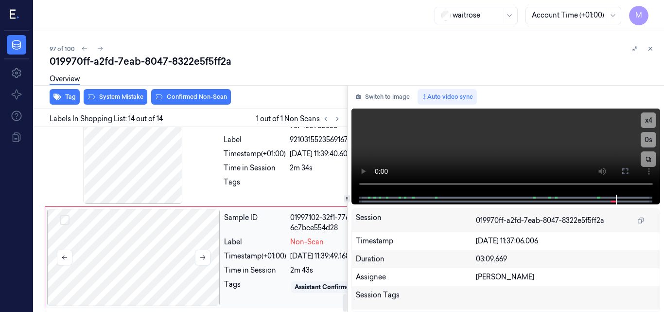
click at [151, 209] on div at bounding box center [133, 257] width 173 height 97
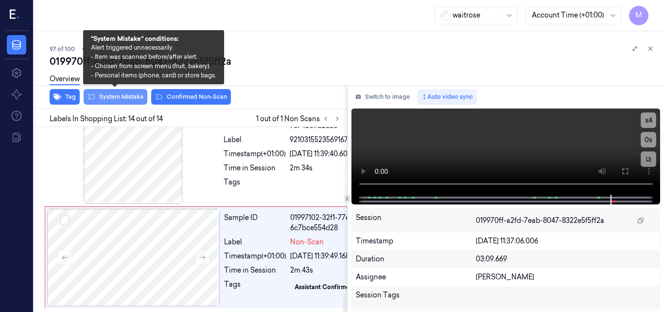
click at [118, 97] on button "System Mistake" at bounding box center [116, 97] width 64 height 16
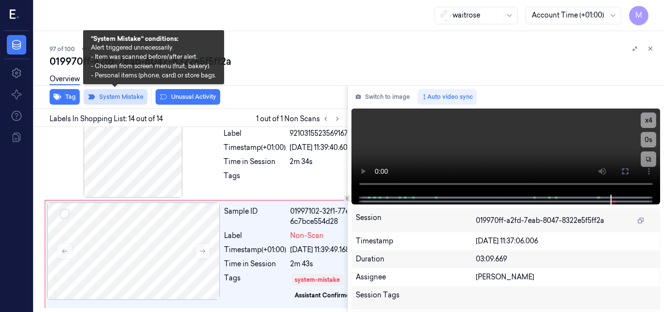
scroll to position [1773, 1]
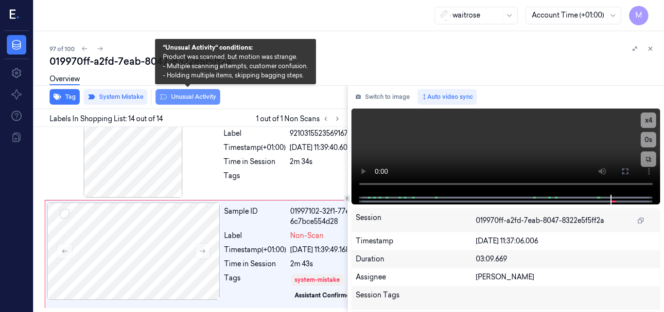
click at [191, 99] on button "Unusual Activity" at bounding box center [188, 97] width 65 height 16
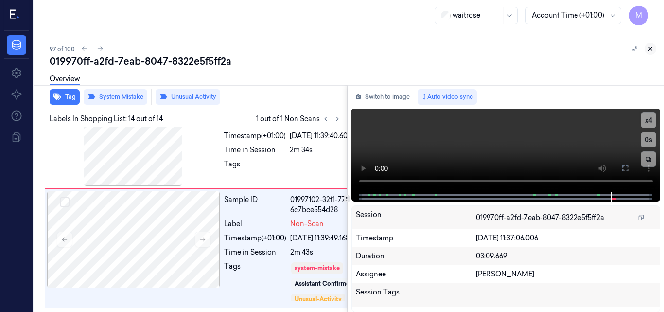
click at [651, 47] on icon at bounding box center [650, 48] width 7 height 7
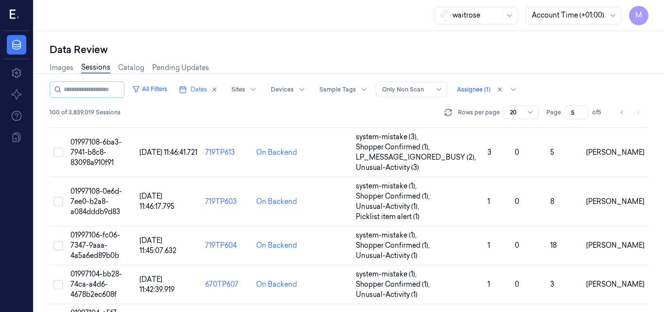
scroll to position [661, 0]
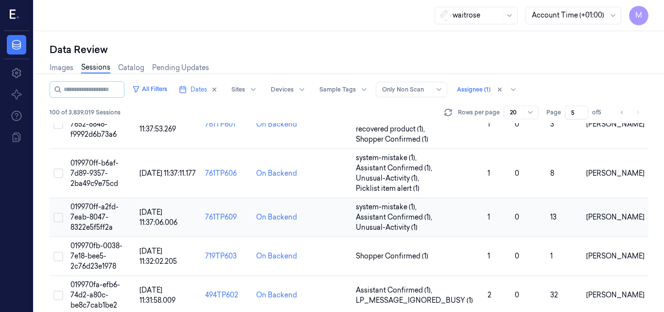
click at [105, 208] on span "019970ff-a2fd-7eab-8047-8322e5f5ff2a" at bounding box center [94, 216] width 48 height 29
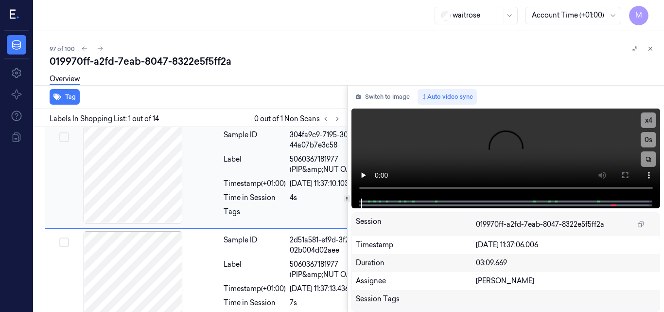
scroll to position [0, 1]
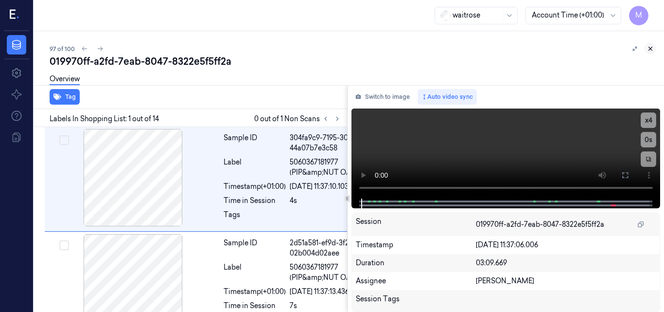
click at [650, 47] on icon at bounding box center [650, 48] width 7 height 7
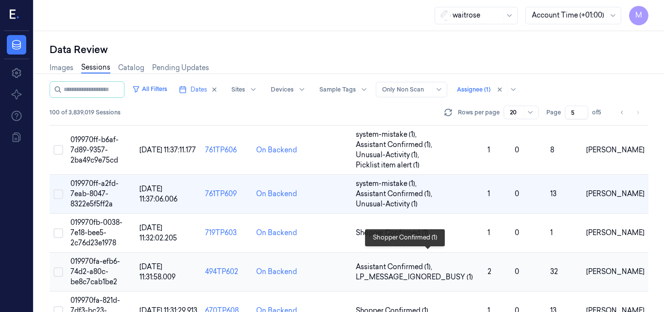
scroll to position [710, 0]
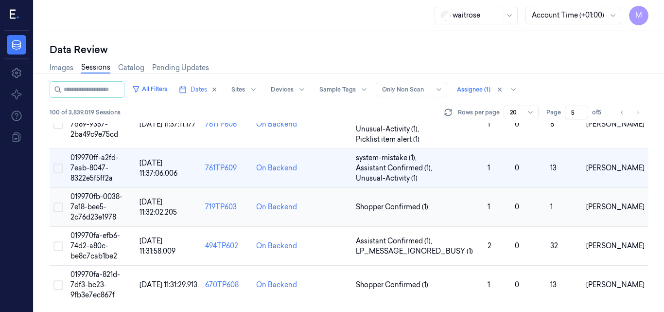
click at [98, 205] on span "019970fb-0038-7e18-bee5-2c76d23e1978" at bounding box center [96, 206] width 52 height 29
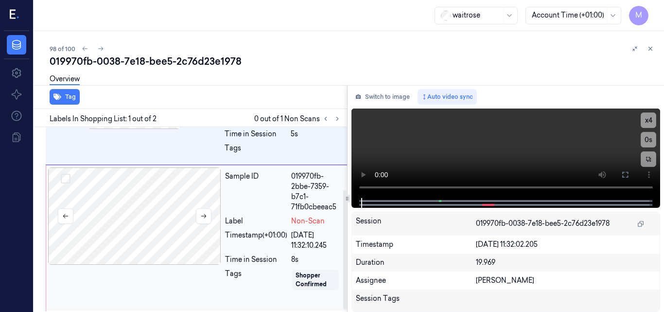
click at [146, 213] on div at bounding box center [134, 215] width 173 height 97
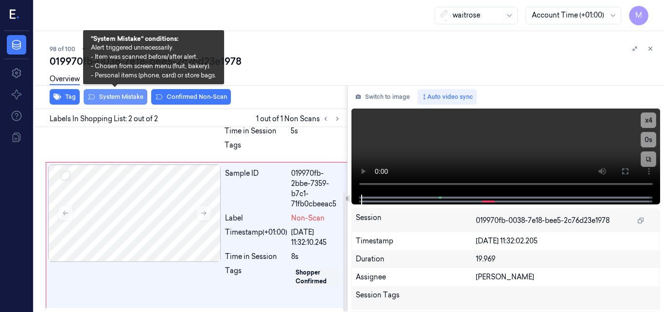
click at [128, 96] on button "System Mistake" at bounding box center [116, 97] width 64 height 16
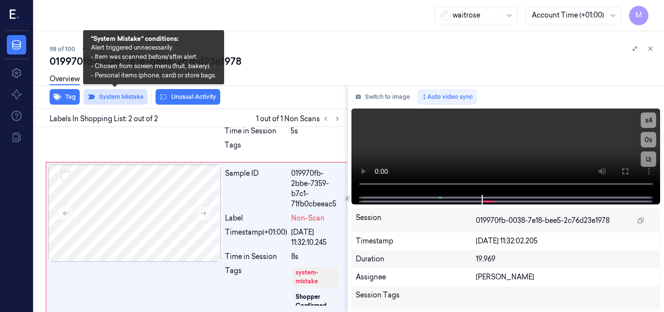
scroll to position [104, 0]
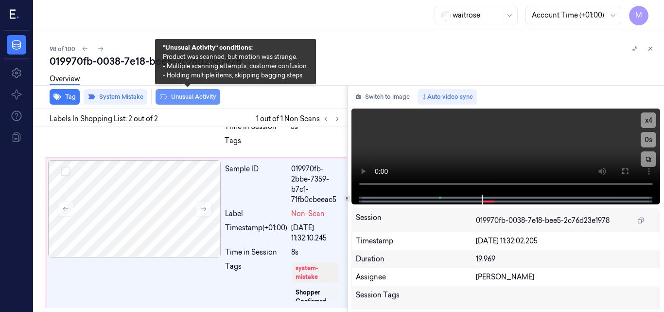
click at [193, 98] on button "Unusual Activity" at bounding box center [188, 97] width 65 height 16
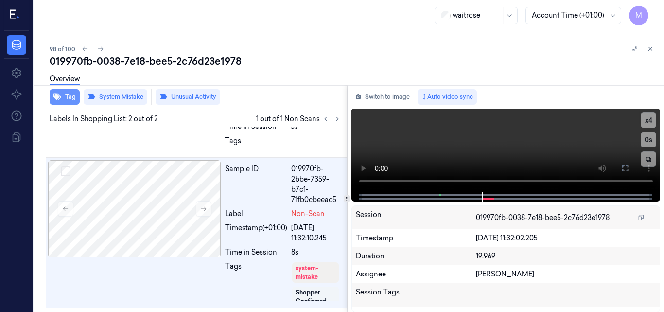
click at [72, 95] on button "Tag" at bounding box center [65, 97] width 30 height 16
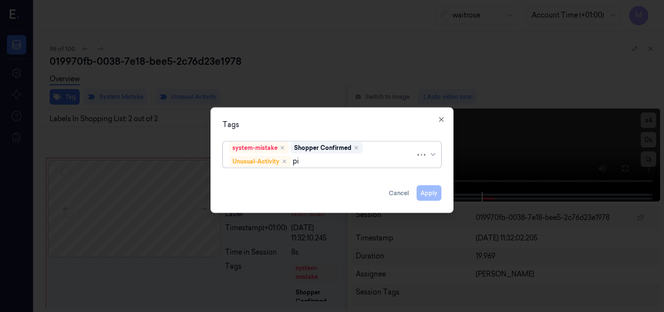
type input "pic"
click at [279, 181] on div "Picklist item alert" at bounding box center [257, 179] width 56 height 10
click at [306, 123] on div "Tags" at bounding box center [332, 124] width 219 height 10
click at [365, 121] on div "Tags" at bounding box center [332, 124] width 219 height 10
click at [433, 196] on button "Apply" at bounding box center [429, 193] width 25 height 16
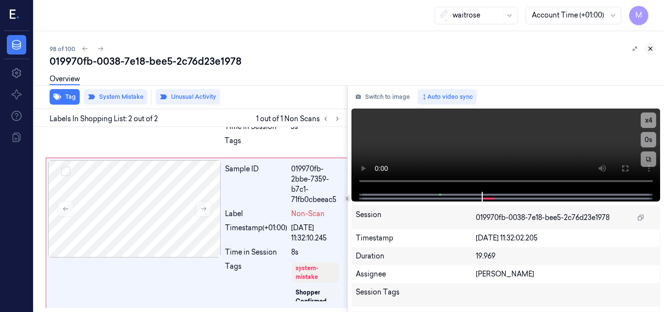
click at [649, 48] on icon at bounding box center [650, 48] width 3 height 3
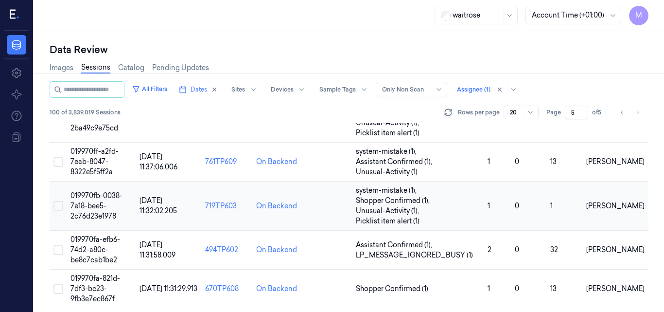
scroll to position [720, 0]
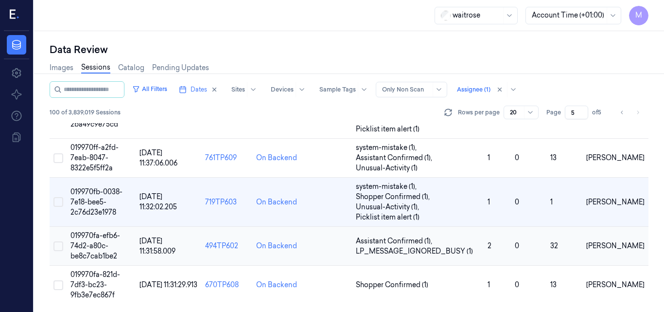
click at [102, 242] on span "019970fa-efb6-74d2-a80c-be8c7cab1be2" at bounding box center [95, 245] width 50 height 29
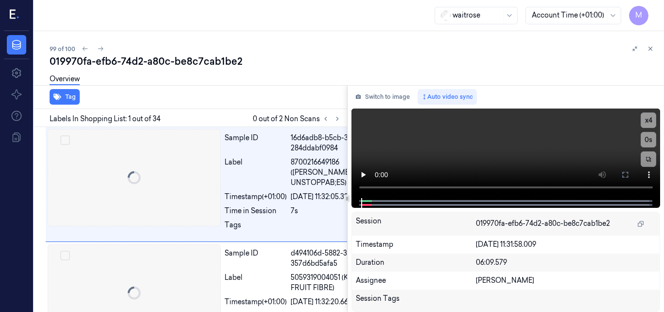
scroll to position [0, 16]
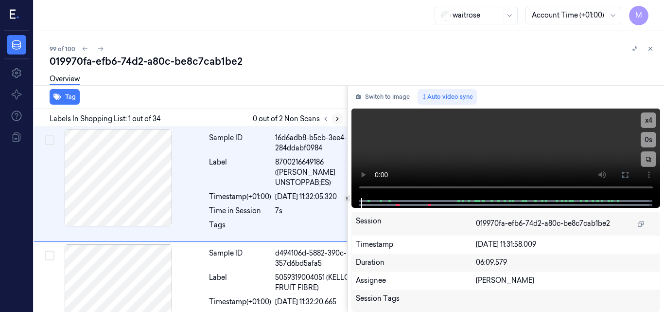
click at [335, 120] on icon at bounding box center [337, 118] width 7 height 7
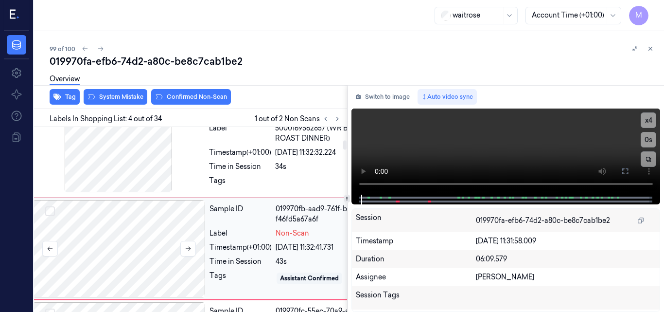
scroll to position [235, 16]
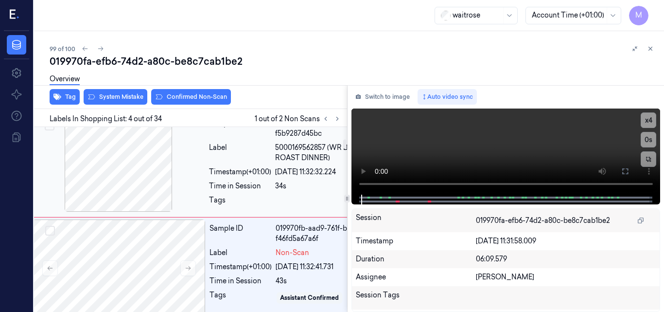
click at [131, 161] on div at bounding box center [118, 162] width 173 height 97
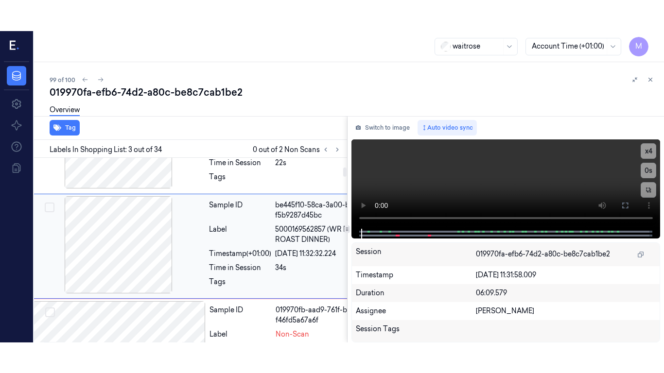
scroll to position [180, 16]
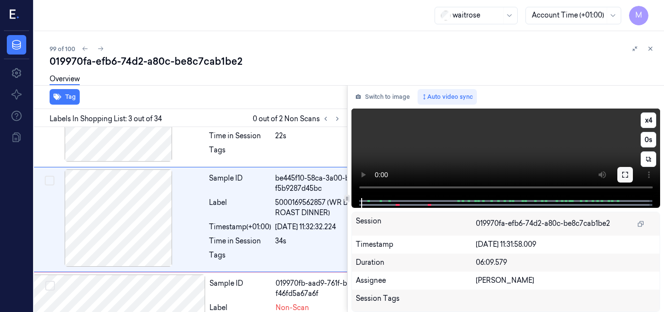
click at [626, 174] on icon at bounding box center [625, 175] width 8 height 8
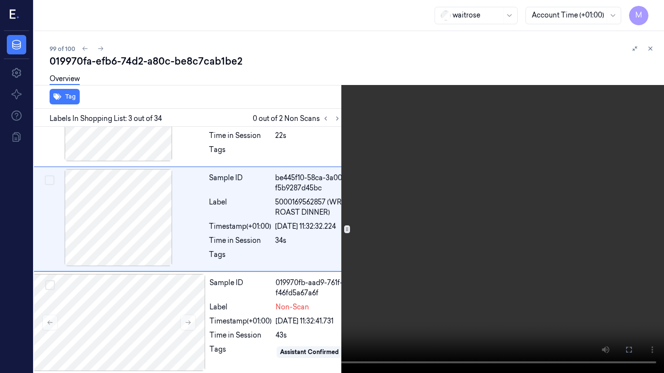
click at [489, 220] on video at bounding box center [332, 186] width 664 height 373
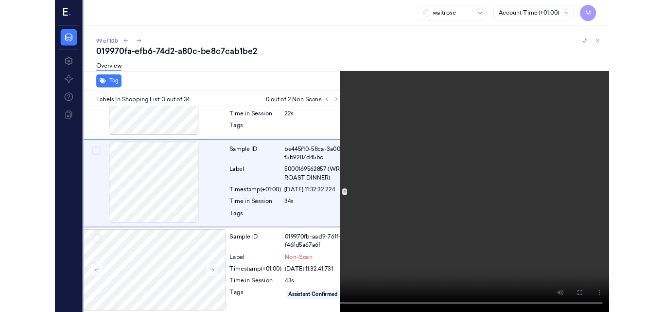
scroll to position [149, 16]
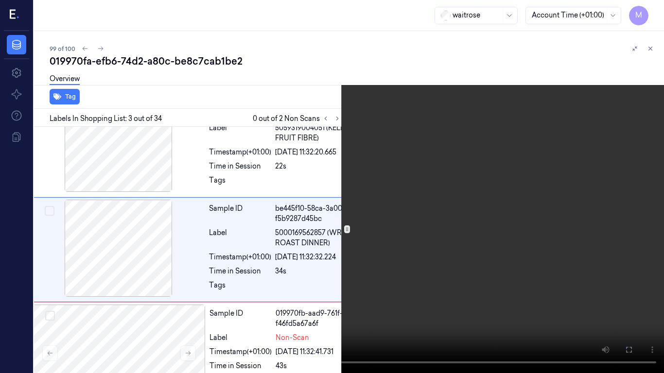
click at [489, 220] on video at bounding box center [332, 186] width 664 height 373
click at [651, 8] on button "x 4" at bounding box center [652, 12] width 16 height 16
click at [0, 0] on icon at bounding box center [0, 0] width 0 height 0
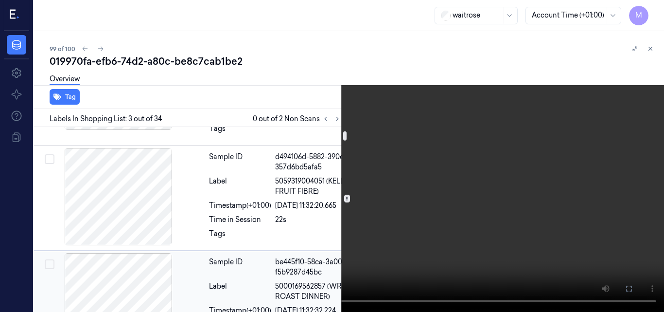
scroll to position [0, 16]
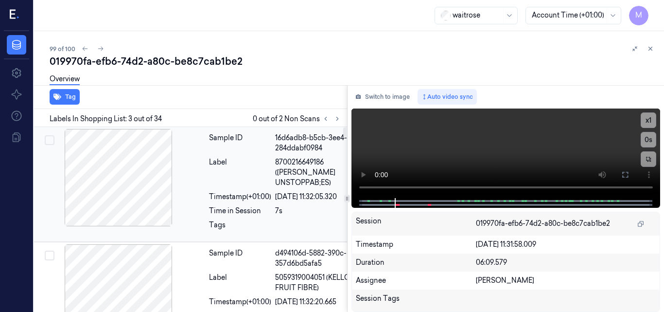
click at [119, 152] on div at bounding box center [118, 177] width 173 height 97
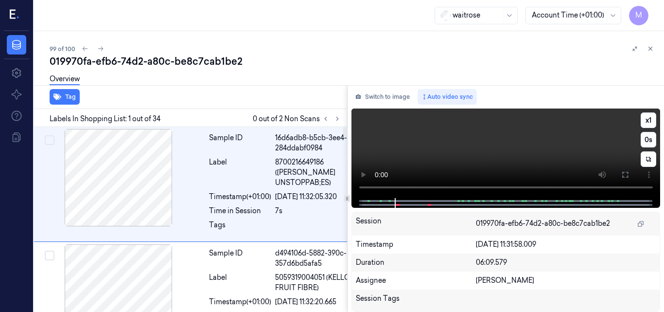
click at [451, 136] on video at bounding box center [505, 152] width 309 height 89
click at [625, 174] on icon at bounding box center [625, 175] width 8 height 8
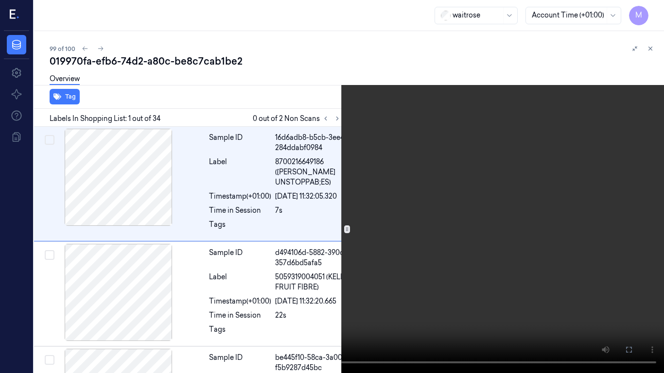
click at [476, 253] on video at bounding box center [332, 186] width 664 height 373
click at [0, 0] on icon at bounding box center [0, 0] width 0 height 0
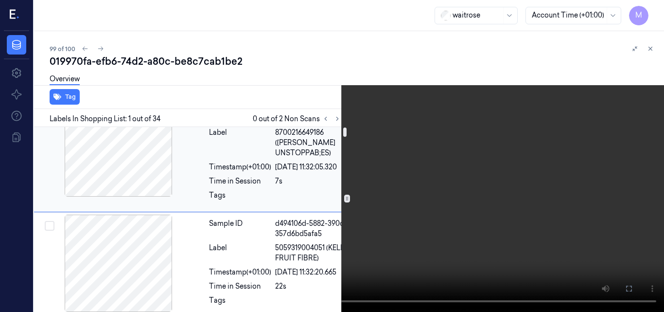
scroll to position [49, 16]
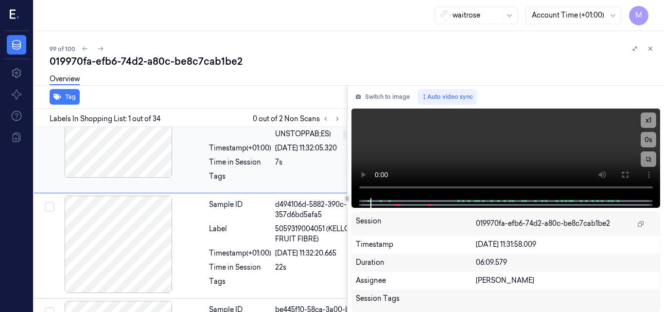
click at [145, 154] on div at bounding box center [118, 128] width 173 height 97
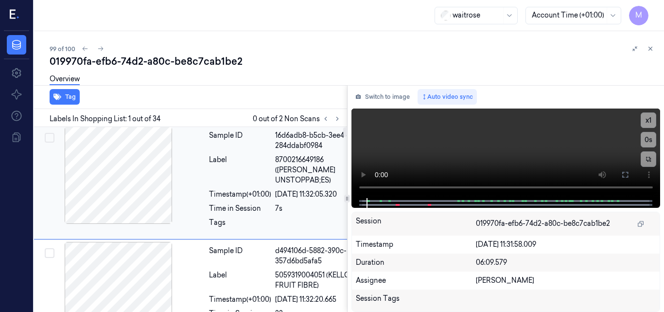
scroll to position [0, 16]
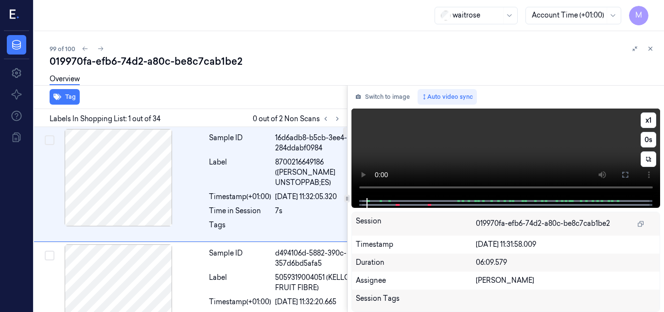
click at [522, 157] on video at bounding box center [505, 152] width 309 height 89
click at [648, 120] on button "x 1" at bounding box center [649, 120] width 16 height 16
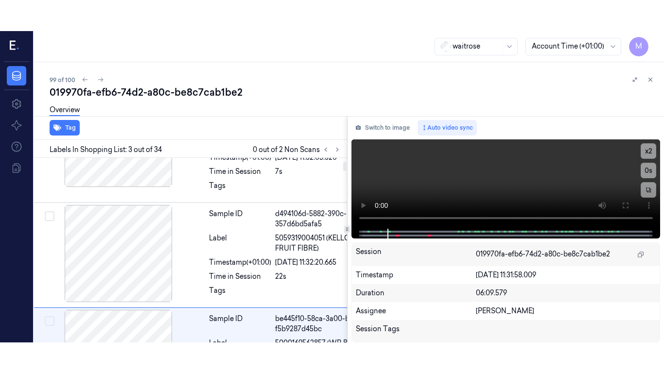
scroll to position [180, 16]
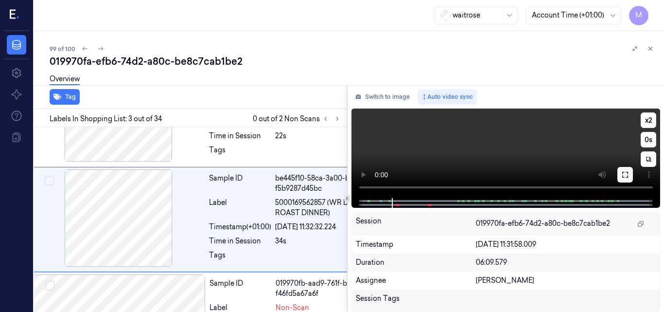
click at [623, 172] on icon at bounding box center [625, 175] width 6 height 6
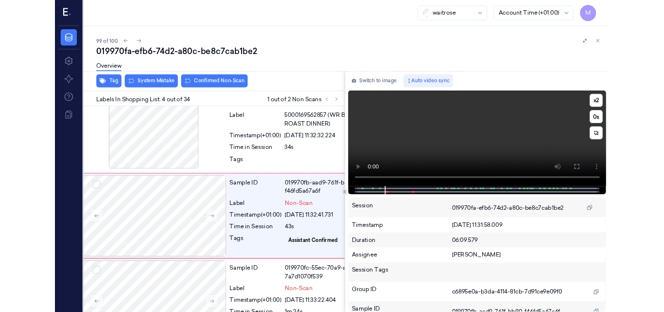
scroll to position [253, 16]
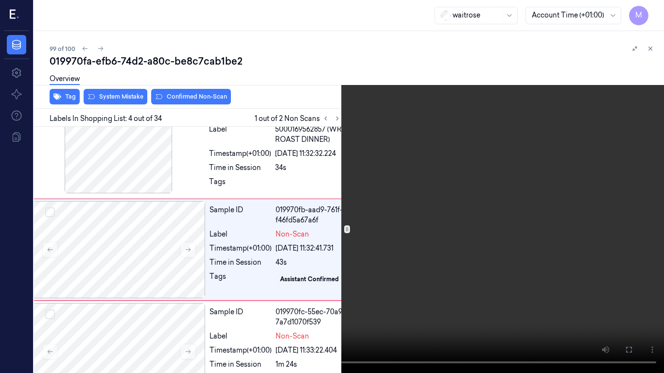
click at [472, 227] on video at bounding box center [332, 186] width 664 height 373
click at [0, 0] on icon at bounding box center [0, 0] width 0 height 0
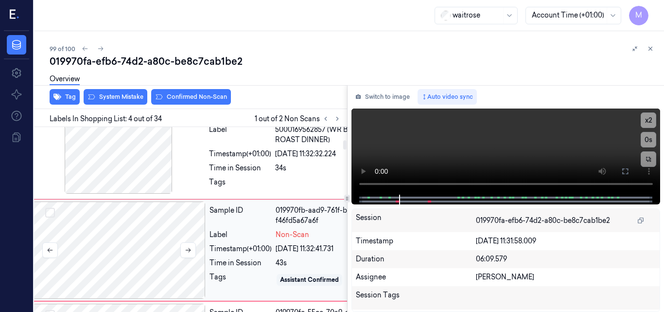
click at [149, 225] on div at bounding box center [119, 249] width 173 height 97
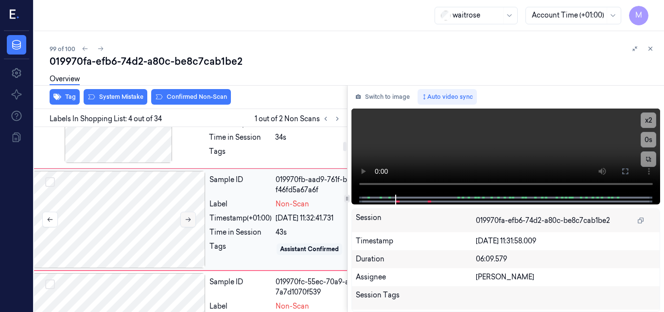
click at [191, 216] on icon at bounding box center [188, 219] width 7 height 7
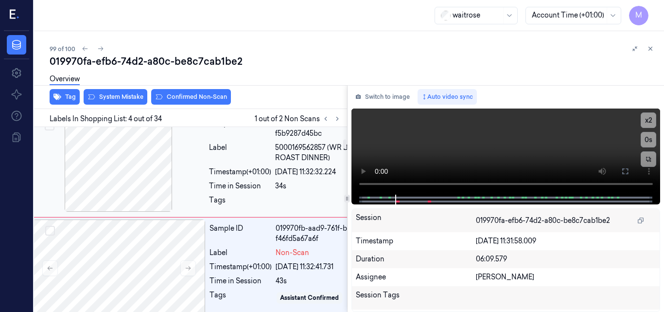
click at [129, 174] on div at bounding box center [118, 162] width 173 height 97
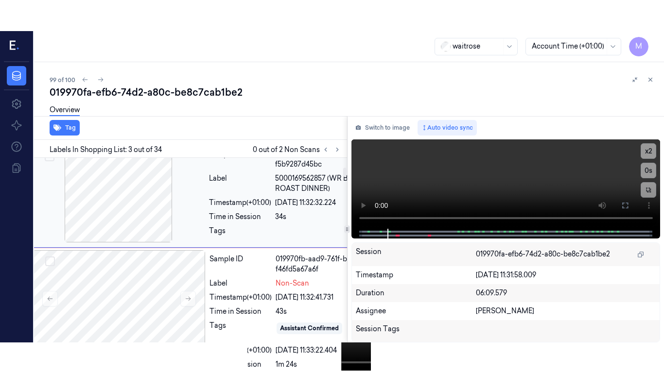
scroll to position [180, 16]
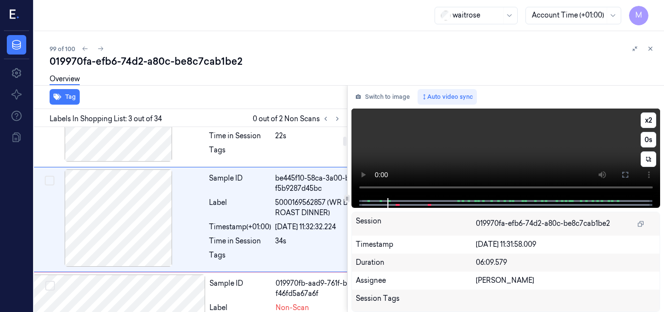
click at [534, 151] on video at bounding box center [505, 152] width 309 height 89
click at [624, 174] on icon at bounding box center [625, 175] width 8 height 8
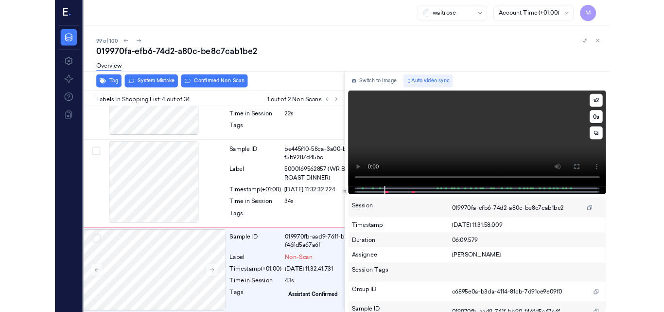
scroll to position [253, 16]
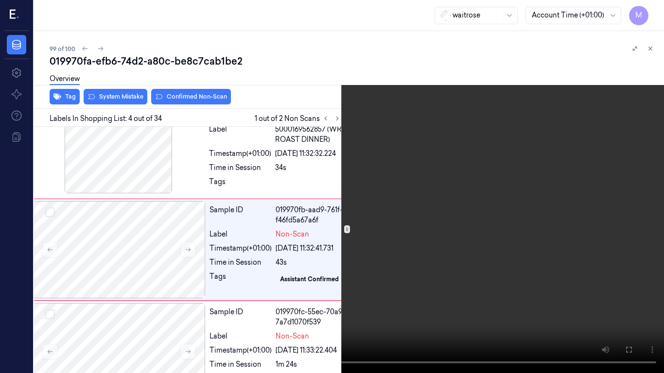
click at [441, 241] on video at bounding box center [332, 186] width 664 height 373
click at [0, 0] on icon at bounding box center [0, 0] width 0 height 0
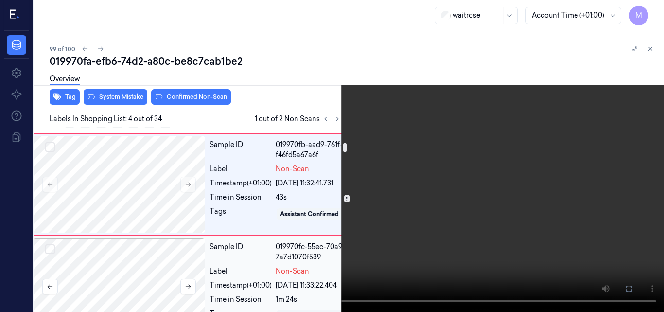
scroll to position [301, 16]
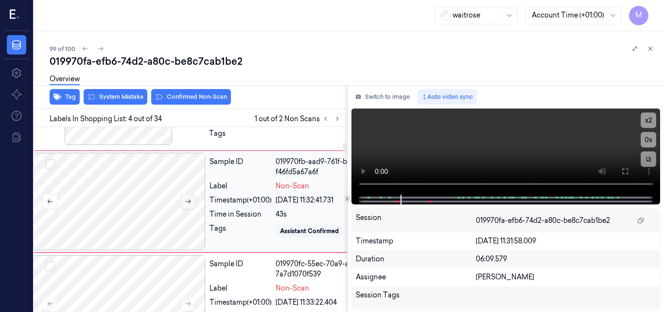
click at [191, 200] on button at bounding box center [188, 201] width 16 height 16
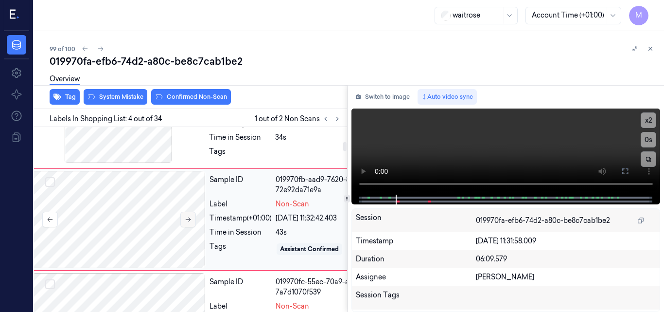
click at [190, 217] on icon at bounding box center [188, 219] width 7 height 7
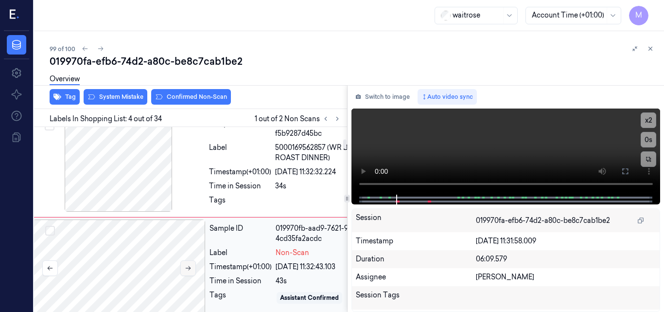
click at [189, 263] on button at bounding box center [188, 268] width 16 height 16
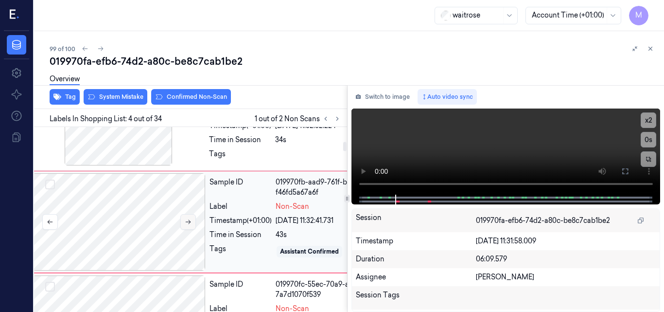
scroll to position [283, 16]
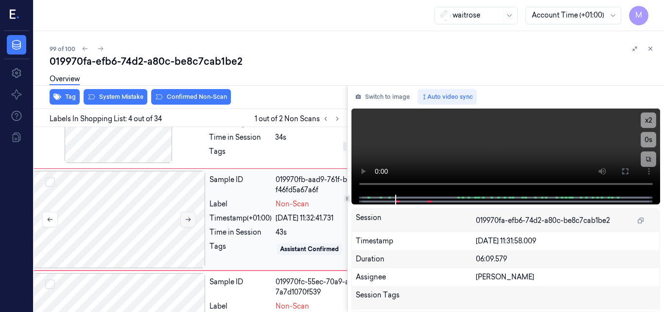
click at [189, 218] on icon at bounding box center [188, 219] width 7 height 7
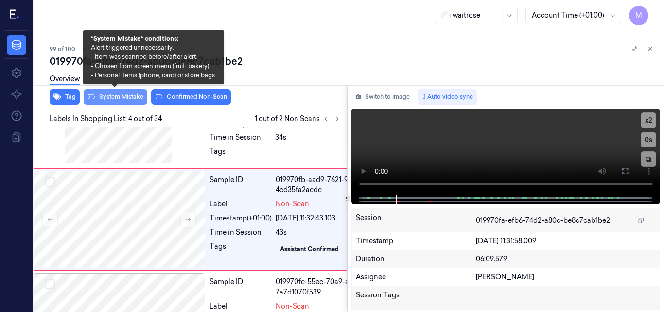
click at [122, 100] on button "System Mistake" at bounding box center [116, 97] width 64 height 16
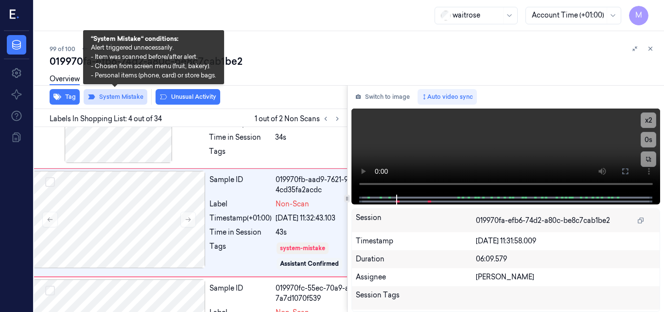
scroll to position [287, 16]
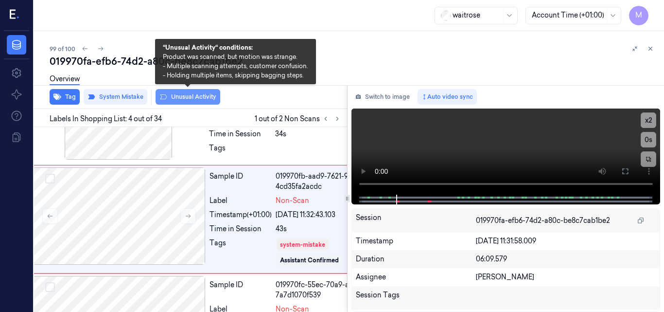
click at [200, 94] on button "Unusual Activity" at bounding box center [188, 97] width 65 height 16
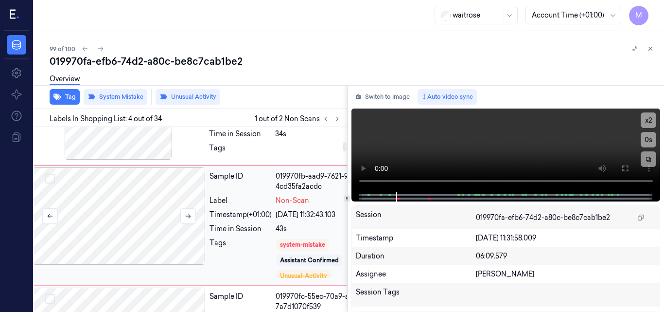
scroll to position [293, 16]
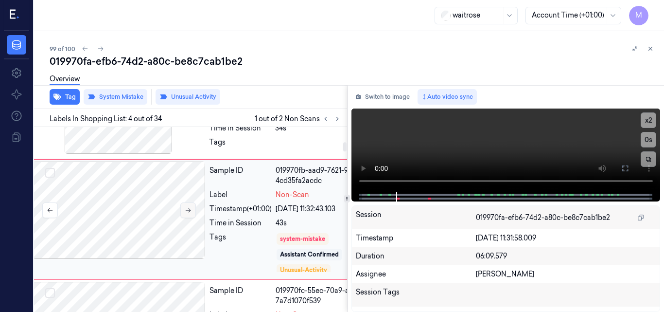
click at [188, 206] on button at bounding box center [188, 210] width 16 height 16
click at [188, 208] on icon at bounding box center [188, 210] width 7 height 7
click at [191, 208] on button at bounding box center [188, 210] width 16 height 16
click at [167, 190] on div at bounding box center [119, 209] width 173 height 97
click at [544, 145] on video at bounding box center [505, 149] width 309 height 83
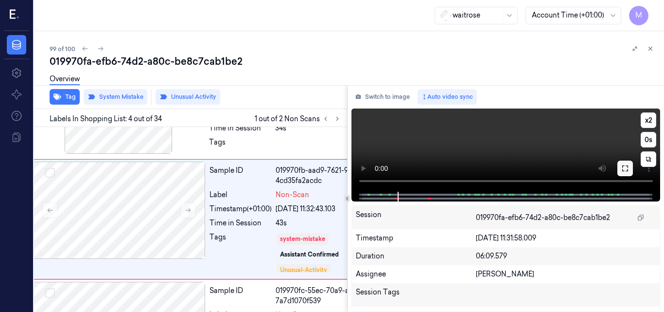
click at [627, 165] on icon at bounding box center [625, 168] width 8 height 8
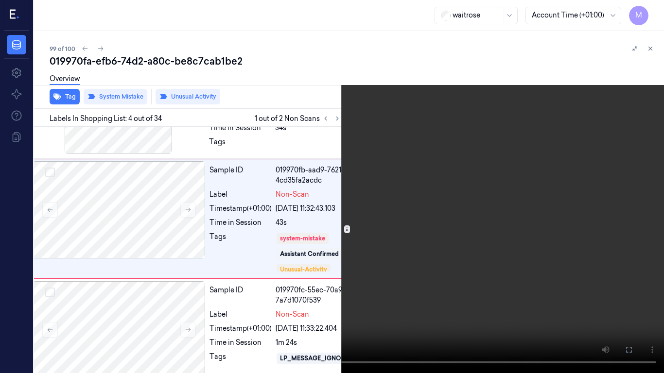
click at [458, 195] on video at bounding box center [332, 186] width 664 height 373
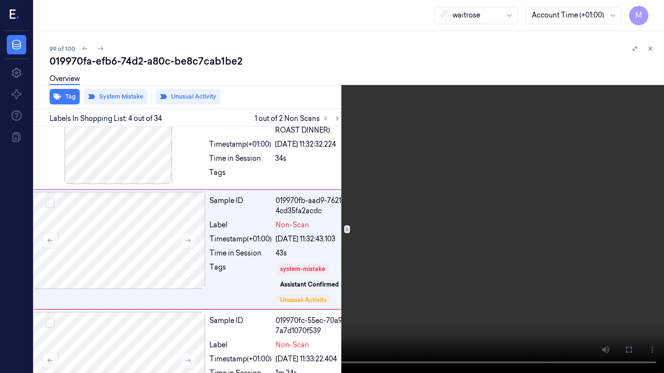
scroll to position [261, 16]
click at [458, 195] on video at bounding box center [332, 186] width 664 height 373
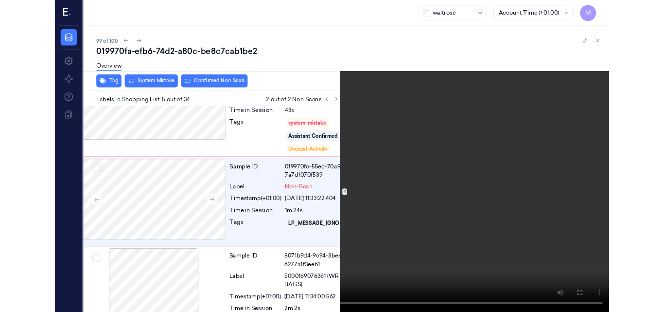
scroll to position [385, 16]
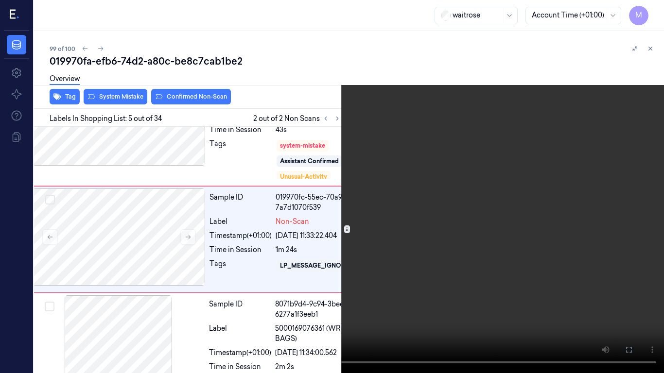
click at [529, 210] on video at bounding box center [332, 186] width 664 height 373
click at [0, 0] on icon at bounding box center [0, 0] width 0 height 0
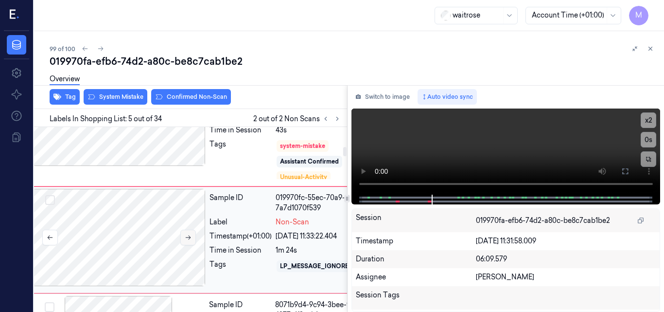
click at [188, 235] on icon at bounding box center [188, 237] width 7 height 7
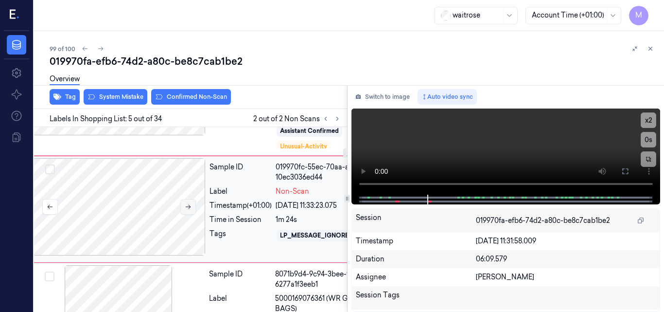
click at [191, 200] on button at bounding box center [188, 207] width 16 height 16
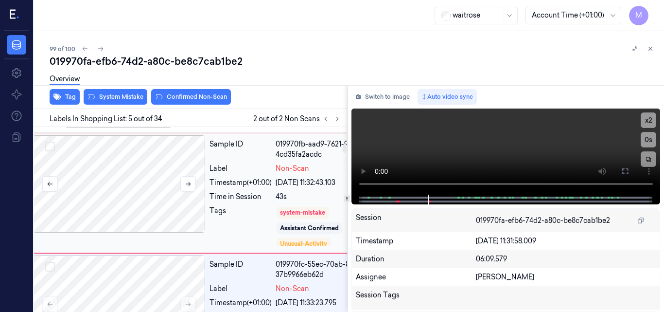
click at [159, 158] on div at bounding box center [119, 183] width 173 height 97
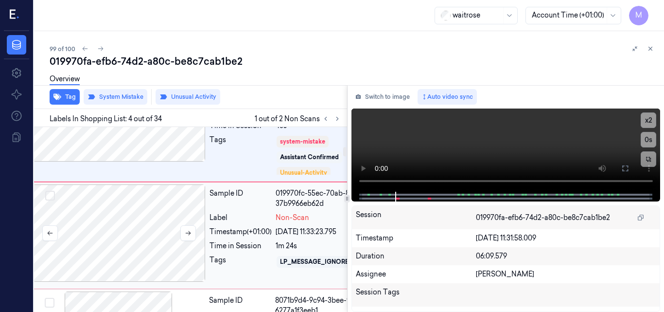
click at [138, 209] on div at bounding box center [119, 232] width 173 height 97
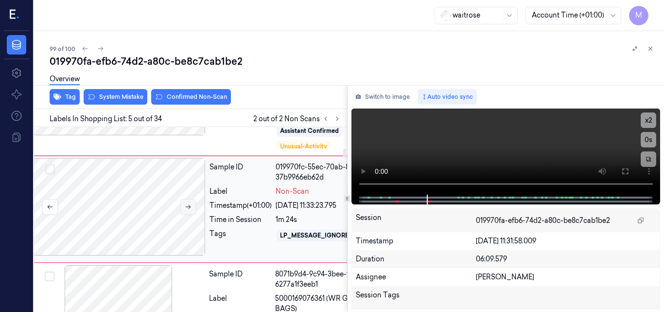
click at [184, 205] on button at bounding box center [188, 207] width 16 height 16
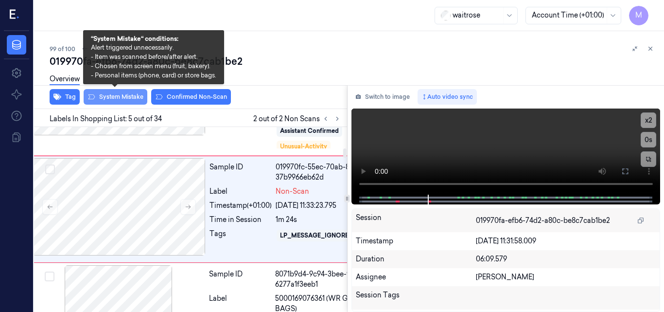
click at [122, 96] on button "System Mistake" at bounding box center [116, 97] width 64 height 16
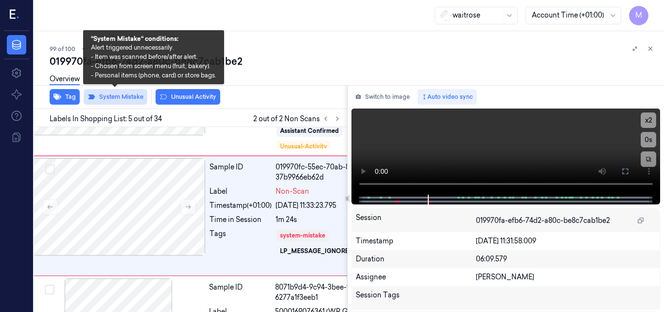
scroll to position [423, 16]
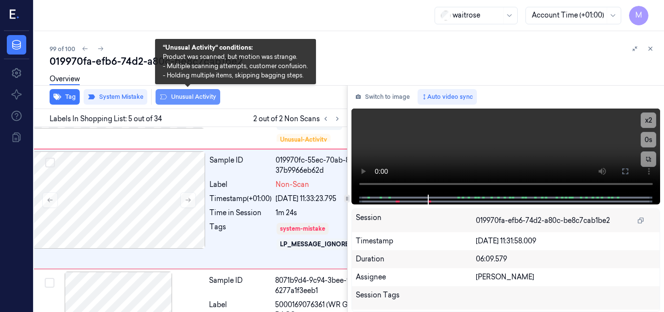
click at [180, 95] on button "Unusual Activity" at bounding box center [188, 97] width 65 height 16
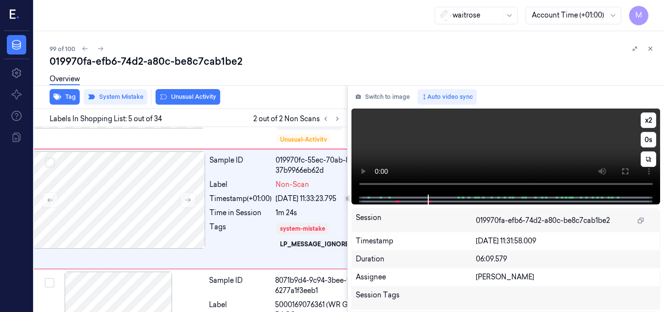
scroll to position [413, 16]
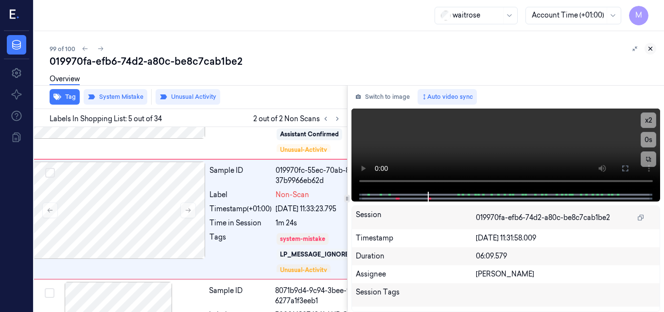
click at [651, 46] on icon at bounding box center [650, 48] width 7 height 7
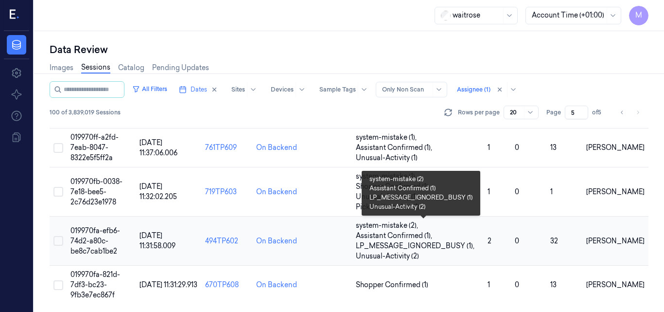
scroll to position [730, 0]
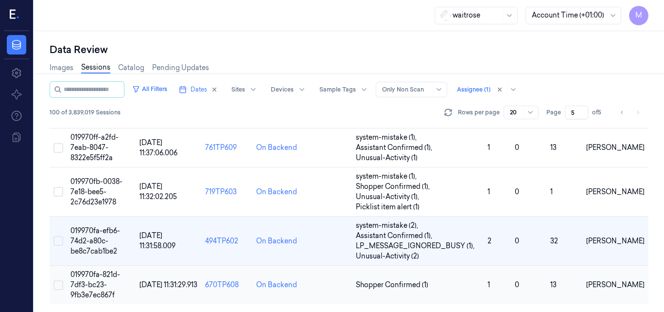
click at [100, 273] on span "019970fa-821d-7df3-bc23-9fb3e7ec867f" at bounding box center [95, 284] width 50 height 29
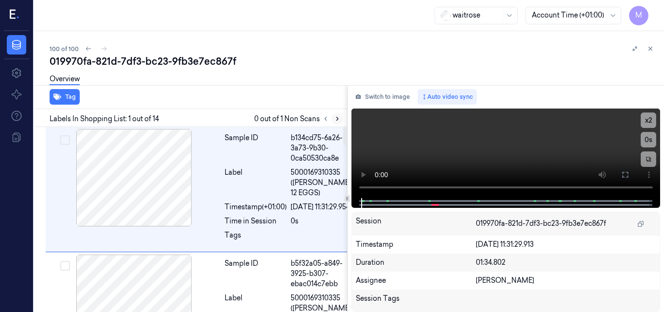
click at [340, 119] on icon at bounding box center [337, 118] width 7 height 7
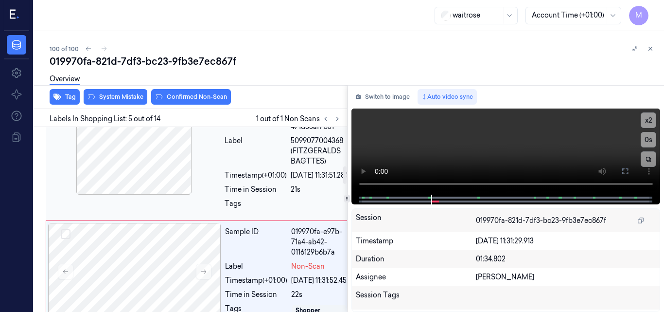
click at [164, 194] on div at bounding box center [134, 145] width 173 height 97
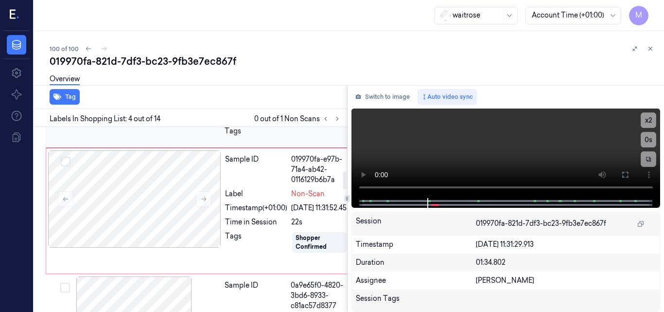
scroll to position [461, 0]
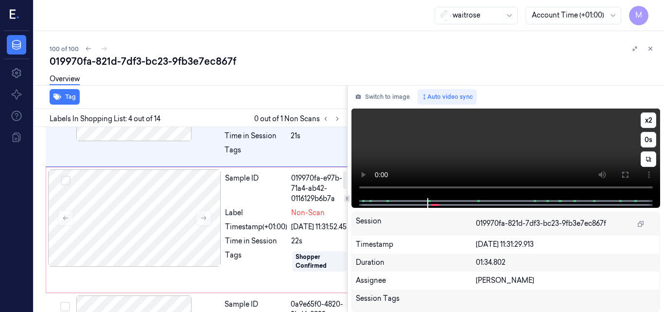
click at [567, 136] on video at bounding box center [505, 152] width 309 height 89
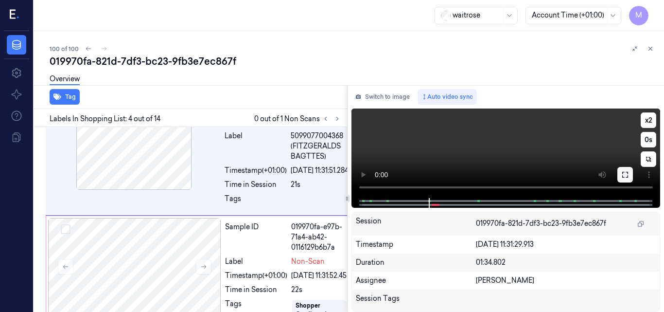
click at [623, 175] on icon at bounding box center [625, 175] width 8 height 8
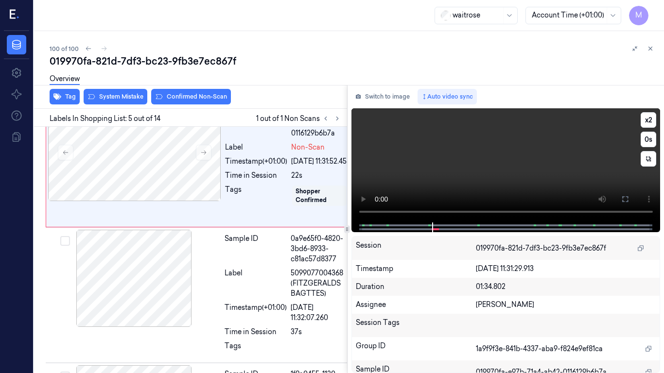
scroll to position [554, 0]
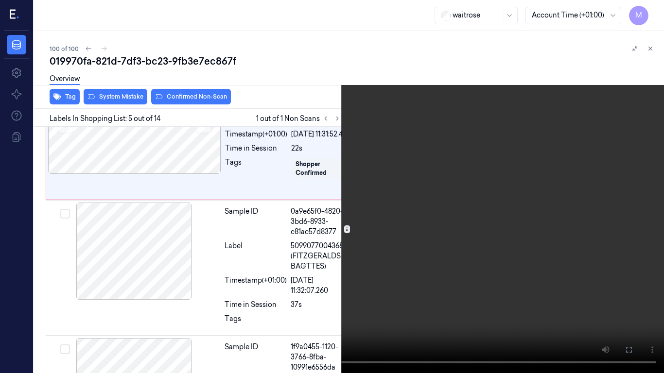
click at [476, 201] on video at bounding box center [332, 186] width 664 height 373
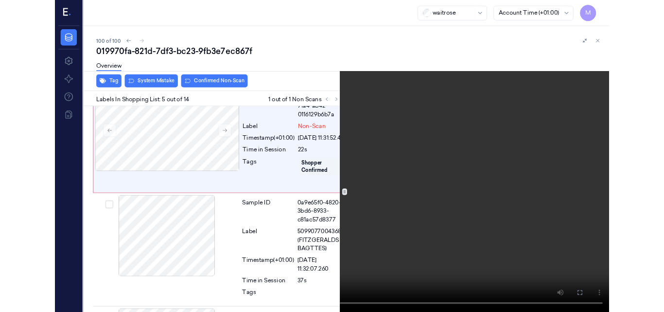
scroll to position [522, 0]
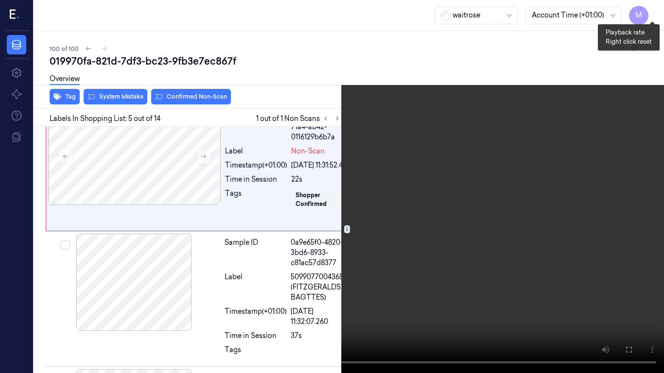
click at [654, 10] on button "x 2" at bounding box center [652, 12] width 16 height 16
click at [650, 10] on button "x 4" at bounding box center [652, 12] width 16 height 16
click at [468, 210] on video at bounding box center [332, 186] width 664 height 373
click at [491, 230] on video at bounding box center [332, 186] width 664 height 373
click at [0, 0] on icon at bounding box center [0, 0] width 0 height 0
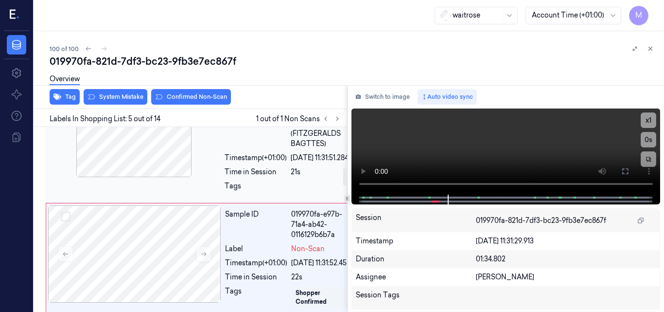
click at [155, 177] on div at bounding box center [134, 128] width 173 height 97
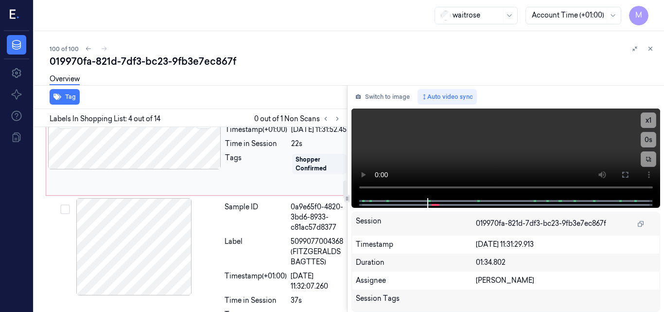
click at [142, 169] on div at bounding box center [134, 120] width 173 height 97
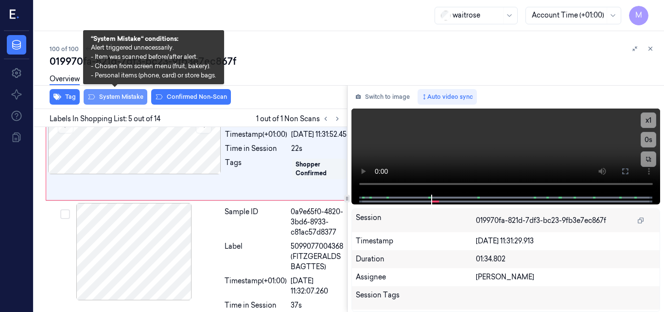
click at [118, 94] on button "System Mistake" at bounding box center [116, 97] width 64 height 16
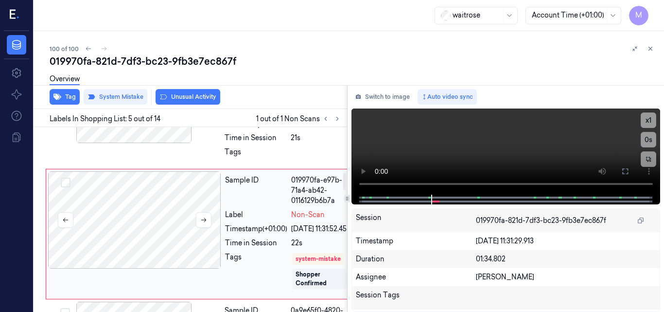
scroll to position [458, 0]
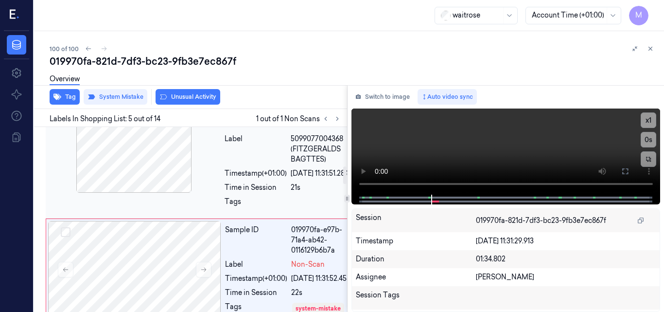
click at [161, 192] on div at bounding box center [134, 143] width 173 height 97
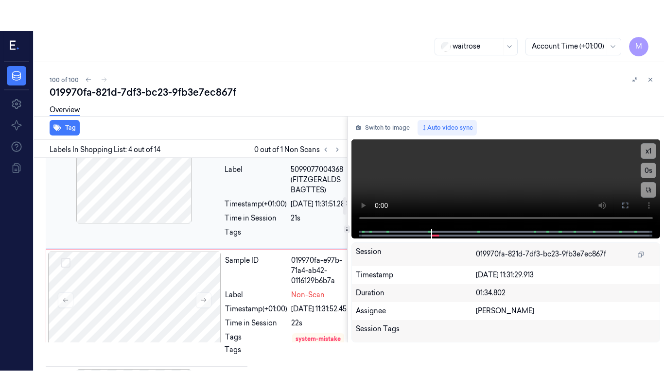
scroll to position [413, 0]
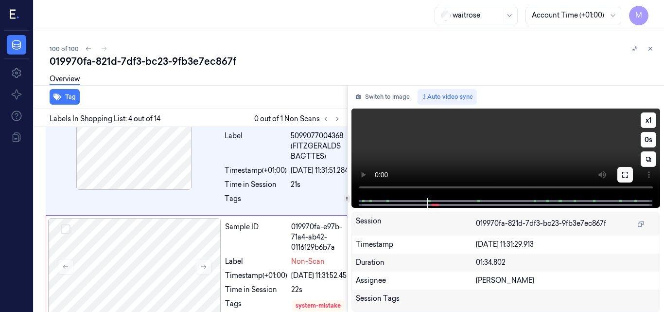
click at [625, 177] on icon at bounding box center [625, 175] width 8 height 8
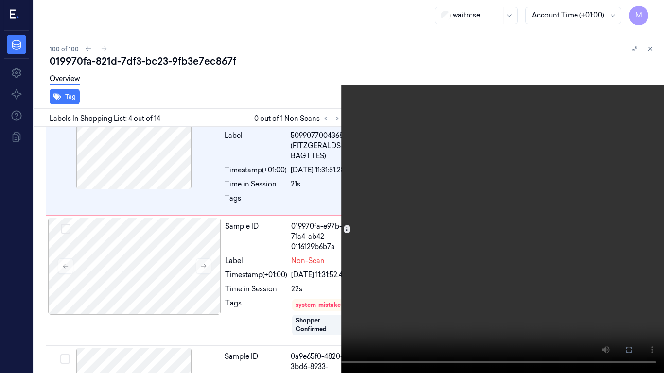
click at [392, 179] on video at bounding box center [332, 186] width 664 height 373
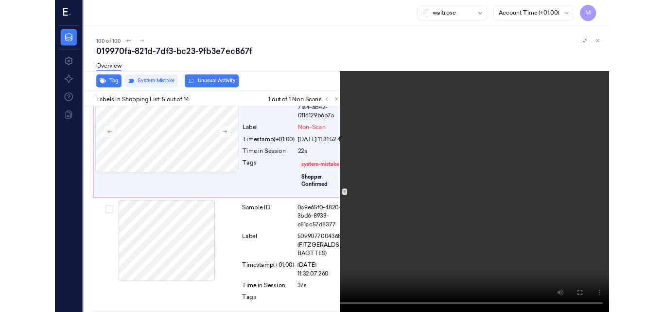
scroll to position [525, 0]
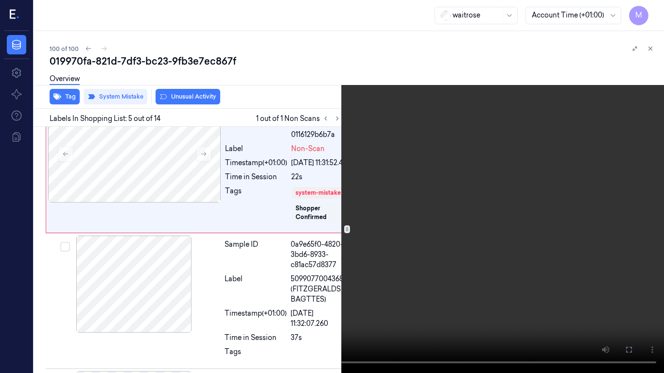
click at [344, 197] on video at bounding box center [332, 186] width 664 height 373
click at [0, 0] on icon at bounding box center [0, 0] width 0 height 0
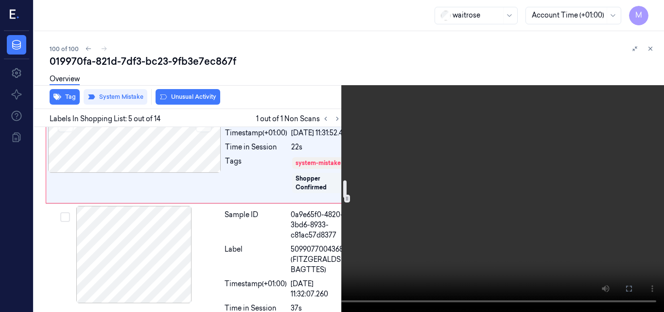
scroll to position [556, 0]
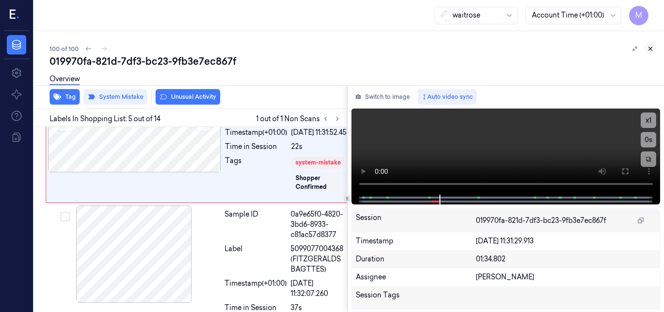
click at [651, 48] on icon at bounding box center [650, 48] width 3 height 3
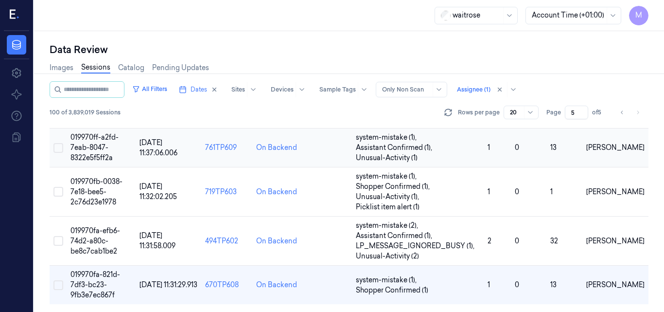
scroll to position [730, 0]
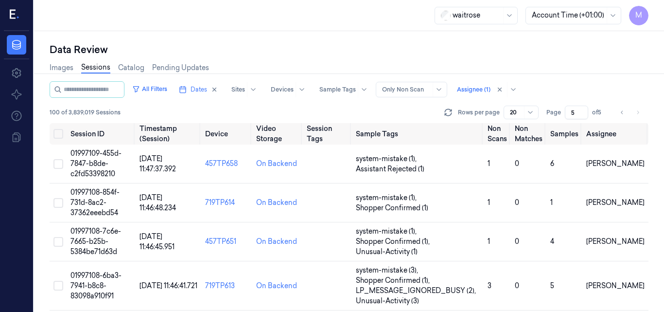
scroll to position [730, 0]
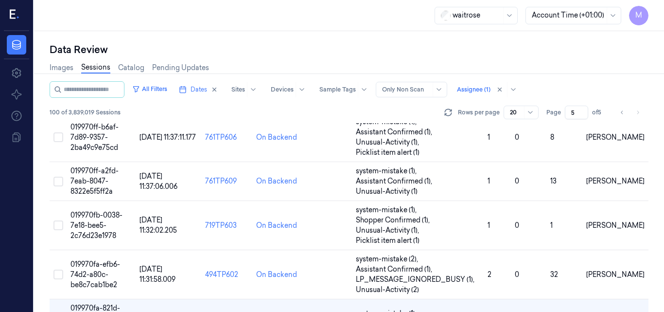
scroll to position [730, 0]
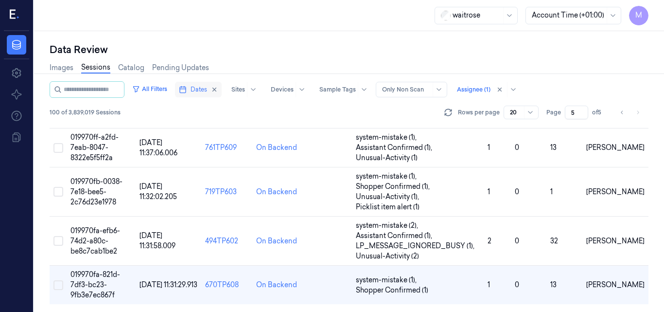
click at [207, 88] on span "Dates" at bounding box center [199, 89] width 17 height 9
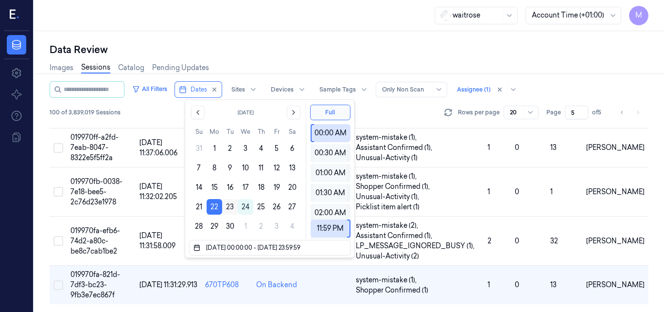
click at [228, 205] on button "23" at bounding box center [230, 207] width 16 height 16
click at [227, 207] on button "23" at bounding box center [230, 207] width 16 height 16
type input "23/09/2025 00:00:00 - 23/09/2025 23:59:59"
click at [296, 49] on div "Data Review" at bounding box center [349, 50] width 599 height 14
type input "1"
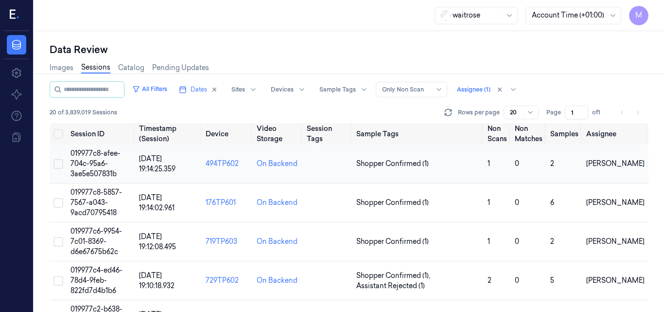
click at [95, 156] on span "019977c8-afee-704c-95a6-3ae5e507831b" at bounding box center [95, 163] width 50 height 29
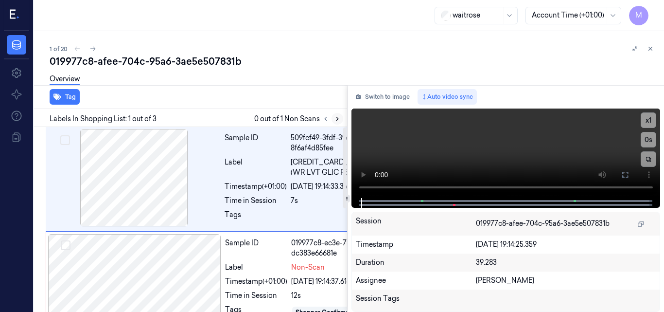
click at [336, 117] on icon at bounding box center [337, 118] width 7 height 7
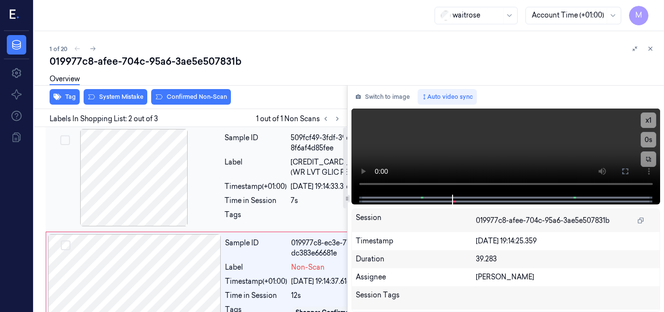
click at [146, 158] on div at bounding box center [134, 177] width 173 height 97
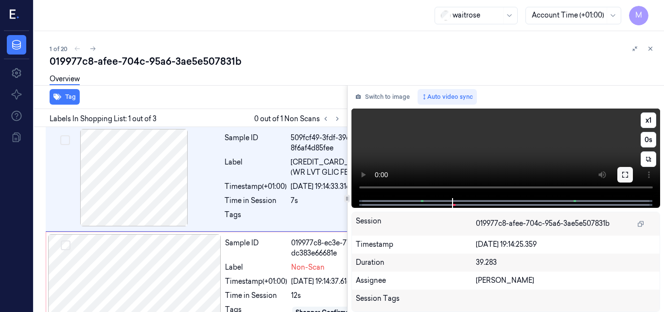
click at [624, 173] on icon at bounding box center [625, 175] width 6 height 6
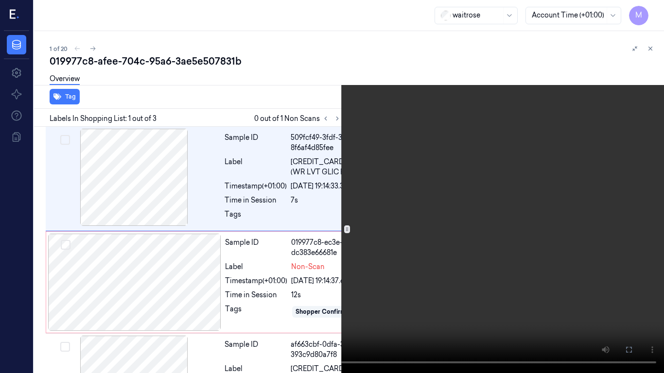
click at [424, 202] on video at bounding box center [332, 186] width 664 height 373
click at [434, 194] on video at bounding box center [332, 186] width 664 height 373
click at [0, 0] on icon at bounding box center [0, 0] width 0 height 0
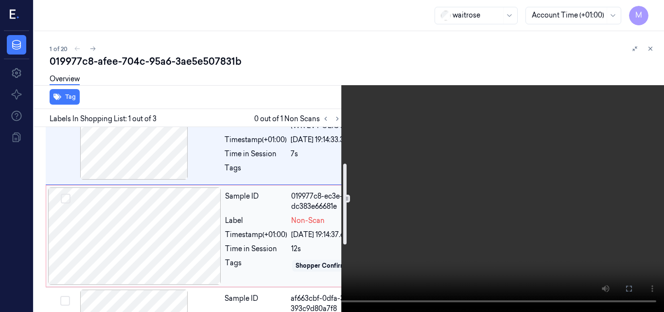
scroll to position [97, 0]
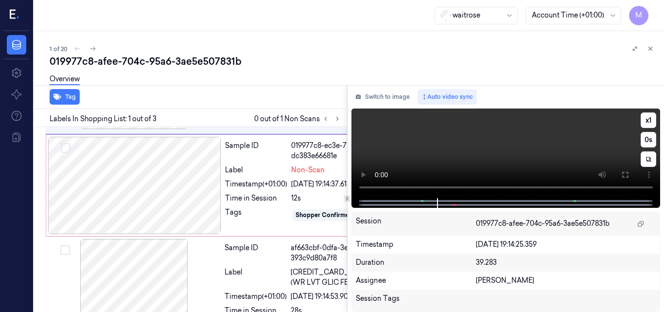
click at [475, 136] on video at bounding box center [505, 152] width 309 height 89
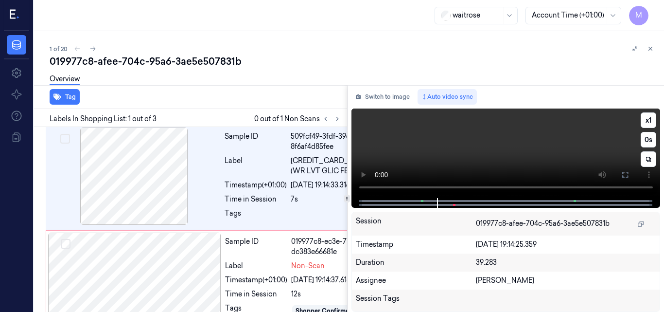
scroll to position [0, 0]
click at [491, 158] on video at bounding box center [505, 152] width 309 height 89
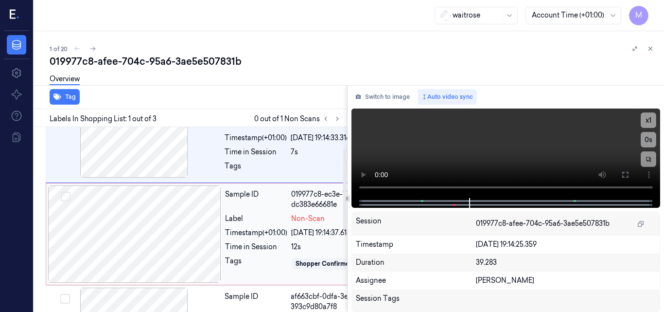
click at [137, 258] on div at bounding box center [134, 233] width 173 height 97
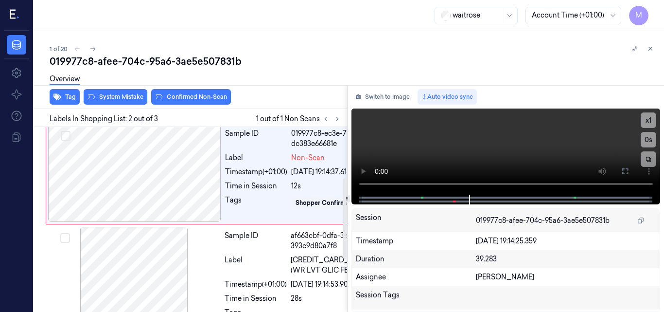
scroll to position [116, 0]
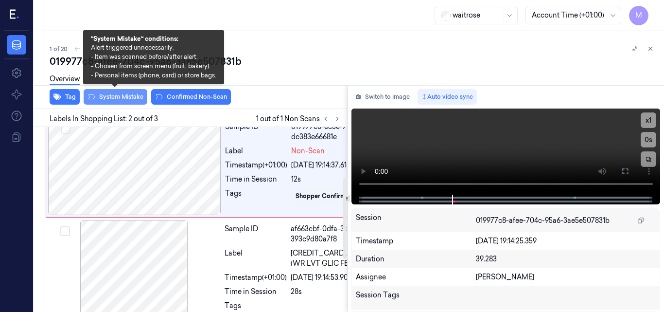
click at [118, 98] on button "System Mistake" at bounding box center [116, 97] width 64 height 16
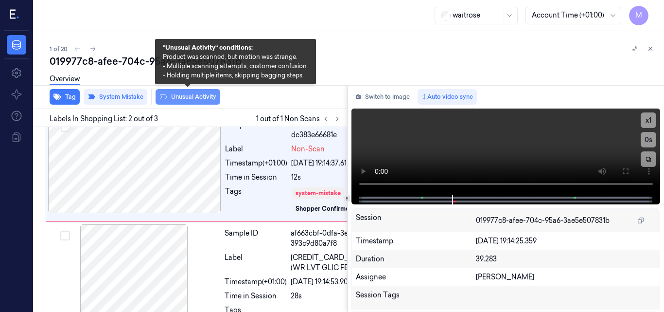
click at [203, 94] on button "Unusual Activity" at bounding box center [188, 97] width 65 height 16
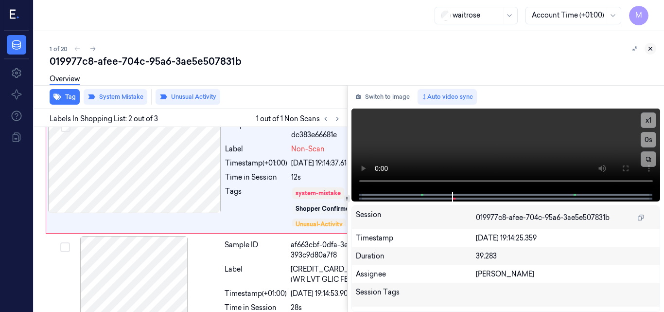
click at [650, 46] on icon at bounding box center [650, 48] width 7 height 7
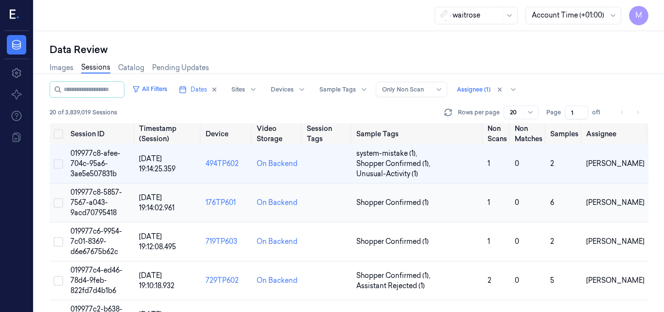
click at [105, 202] on span "019977c8-5857-7567-a043-9acd70795418" at bounding box center [96, 202] width 52 height 29
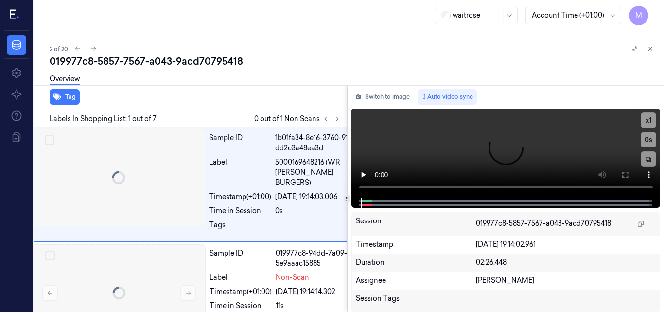
scroll to position [0, 3]
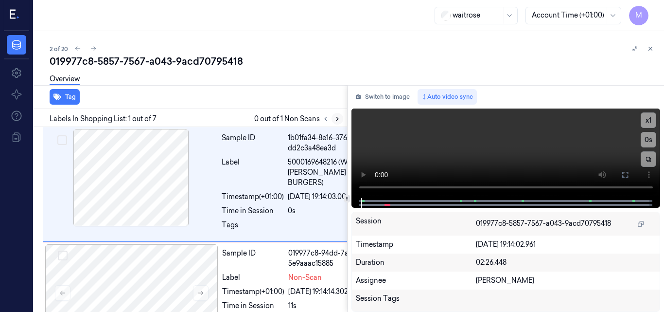
click at [336, 116] on icon at bounding box center [337, 118] width 7 height 7
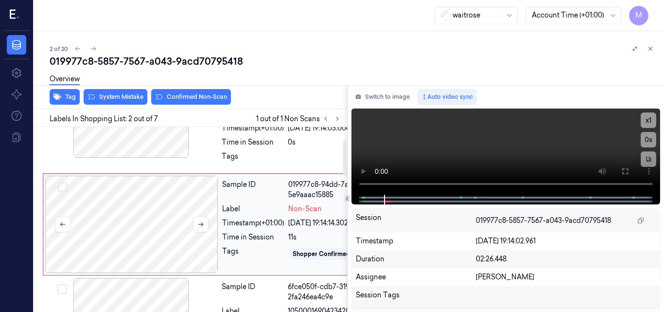
scroll to position [68, 3]
click at [202, 228] on icon at bounding box center [200, 225] width 7 height 7
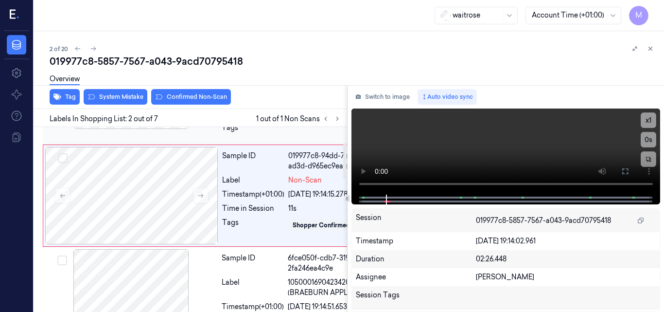
scroll to position [49, 3]
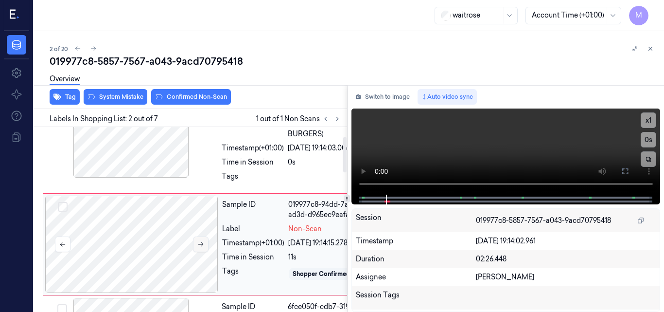
click at [200, 247] on icon at bounding box center [200, 244] width 7 height 7
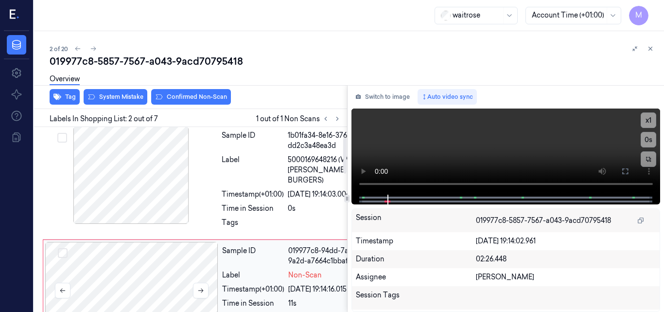
scroll to position [0, 3]
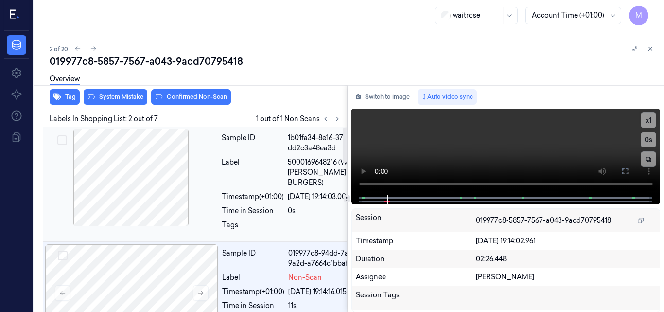
click at [155, 171] on div at bounding box center [131, 177] width 173 height 97
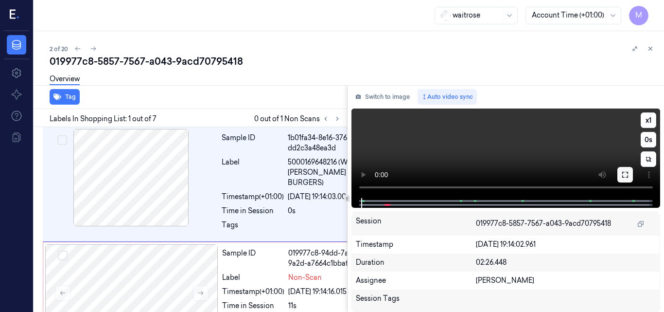
click at [621, 175] on button at bounding box center [625, 175] width 16 height 16
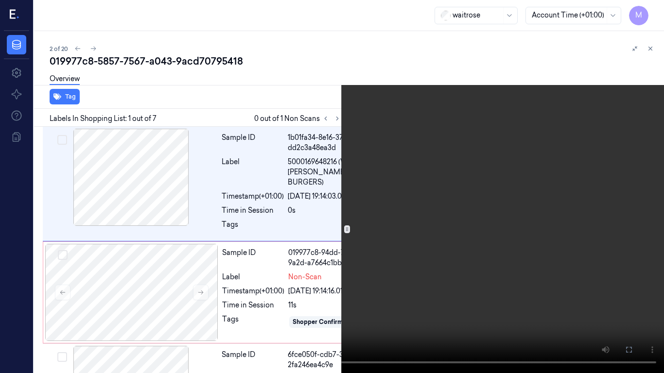
click at [431, 171] on video at bounding box center [332, 186] width 664 height 373
click at [0, 0] on icon at bounding box center [0, 0] width 0 height 0
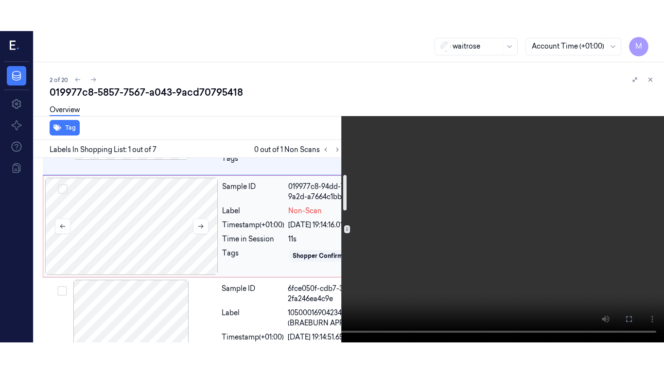
scroll to position [49, 3]
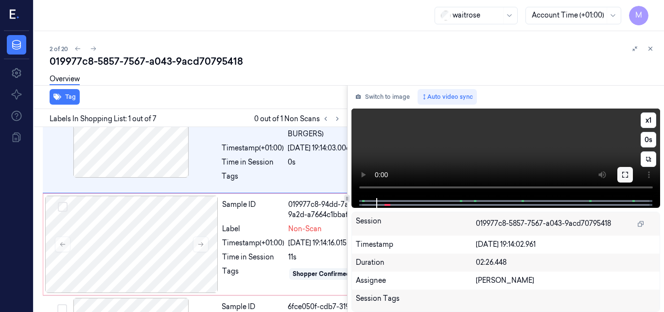
click at [623, 176] on icon at bounding box center [625, 175] width 6 height 6
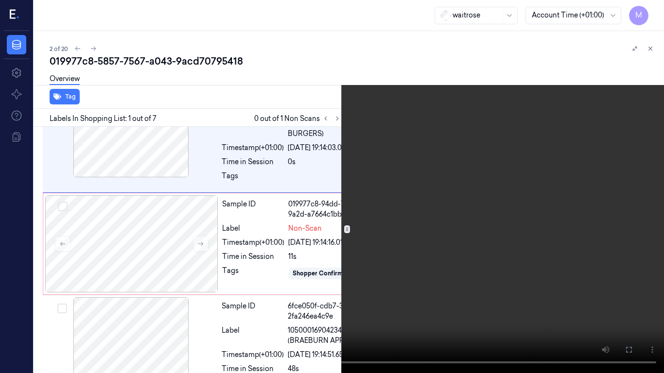
click at [408, 209] on video at bounding box center [332, 186] width 664 height 373
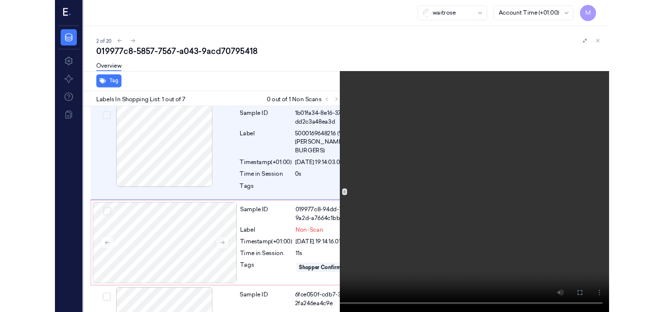
scroll to position [0, 3]
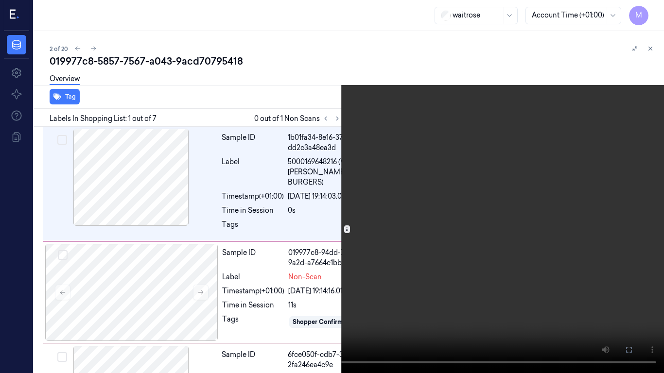
click at [0, 0] on icon at bounding box center [0, 0] width 0 height 0
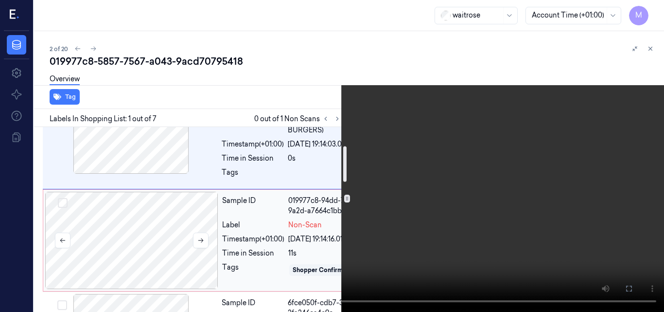
scroll to position [97, 3]
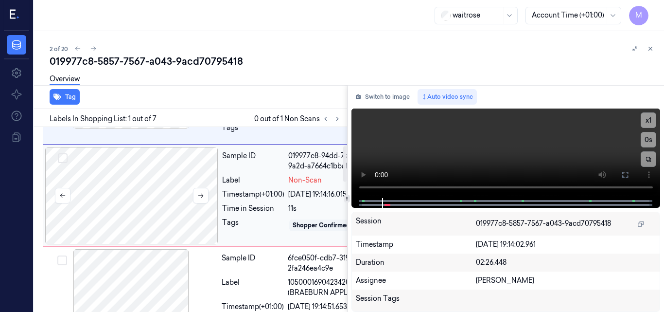
click at [166, 188] on div at bounding box center [131, 195] width 173 height 97
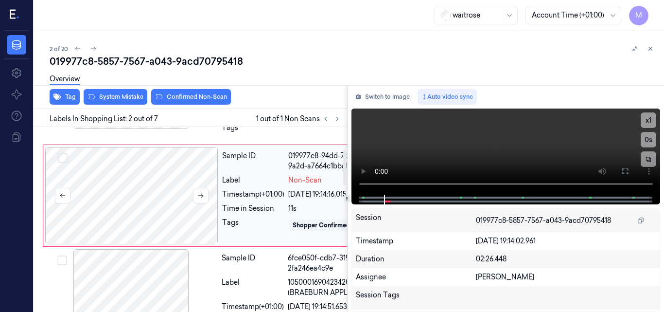
scroll to position [116, 3]
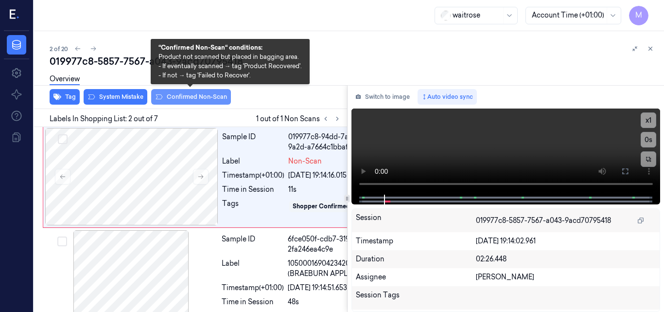
click at [202, 94] on button "Confirmed Non-Scan" at bounding box center [191, 97] width 80 height 16
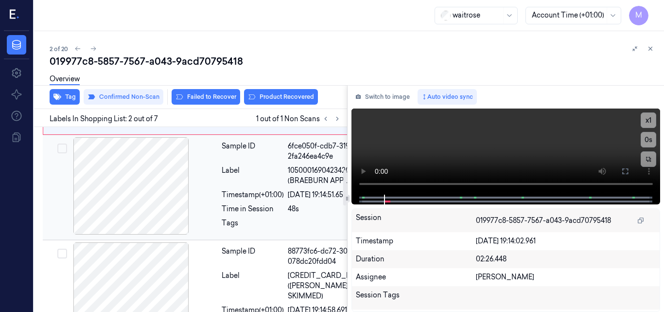
scroll to position [264, 3]
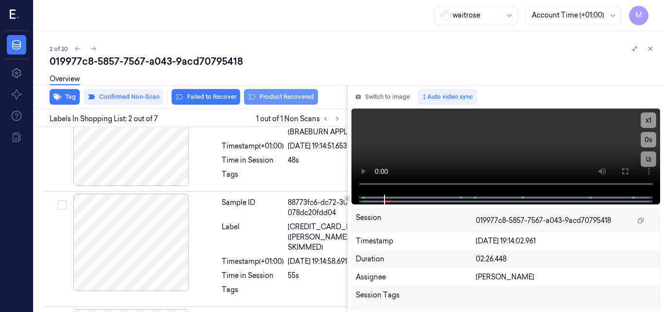
click at [287, 99] on button "Product Recovered" at bounding box center [281, 97] width 74 height 16
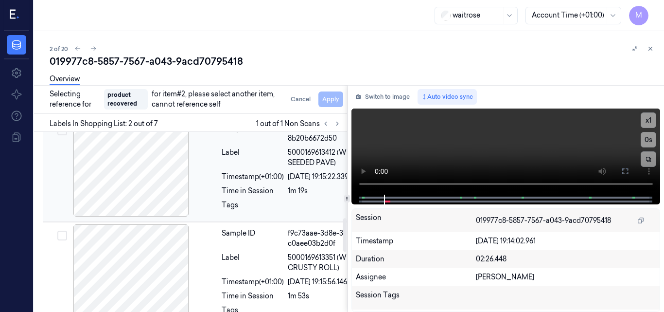
scroll to position [507, 3]
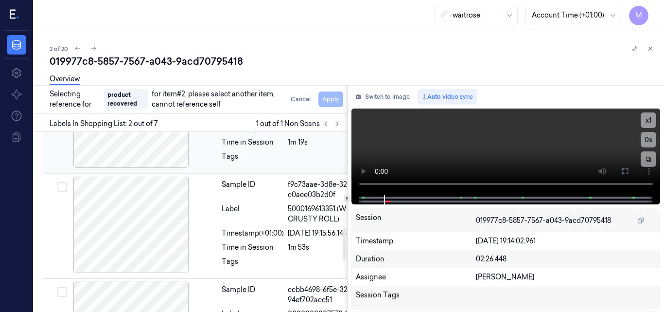
click at [285, 119] on div "Label 5000169613412 (WR SBKD SEEDED PAVE)" at bounding box center [300, 109] width 157 height 20
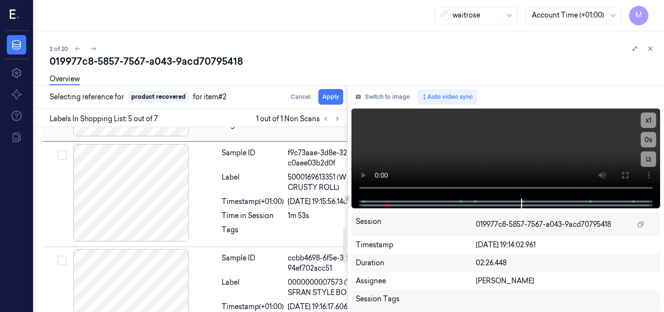
scroll to position [522, 3]
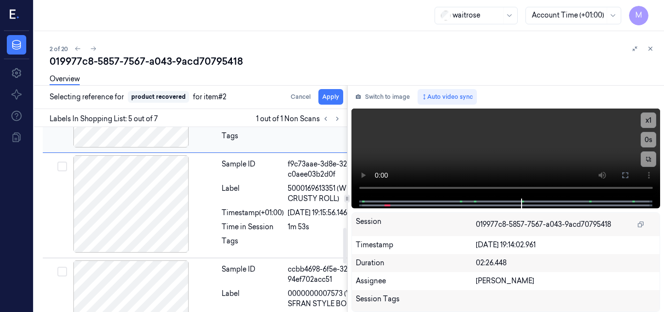
click at [273, 74] on div "Sample ID" at bounding box center [253, 64] width 62 height 20
click at [331, 98] on button "Apply" at bounding box center [330, 97] width 25 height 16
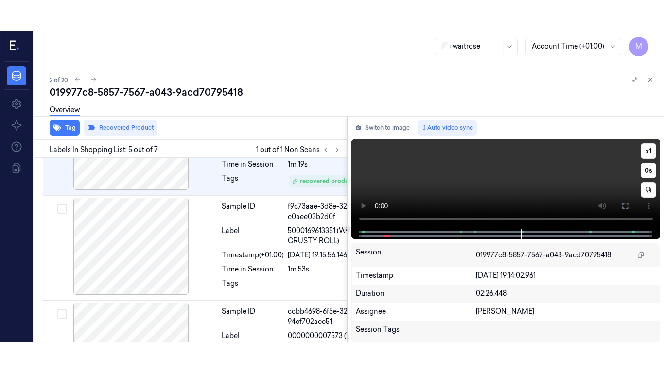
scroll to position [533, 3]
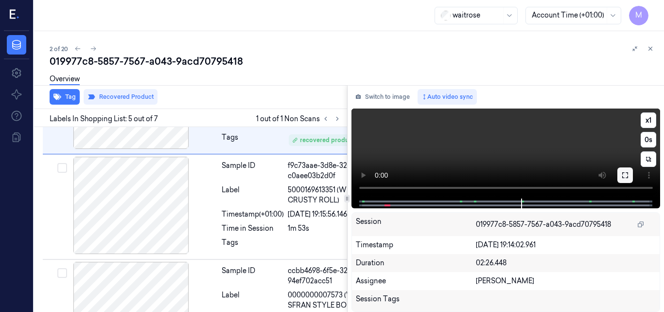
click at [627, 174] on icon at bounding box center [625, 175] width 8 height 8
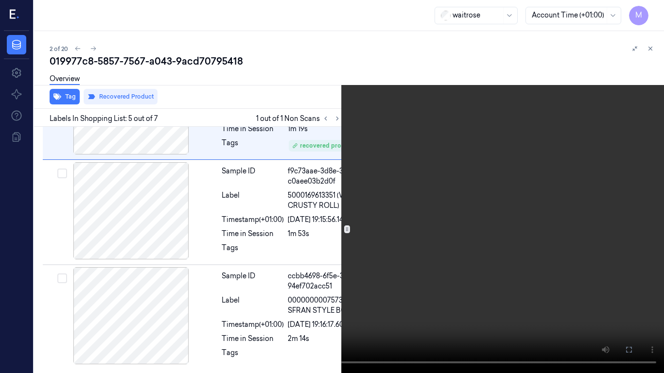
click at [313, 198] on video at bounding box center [332, 186] width 664 height 373
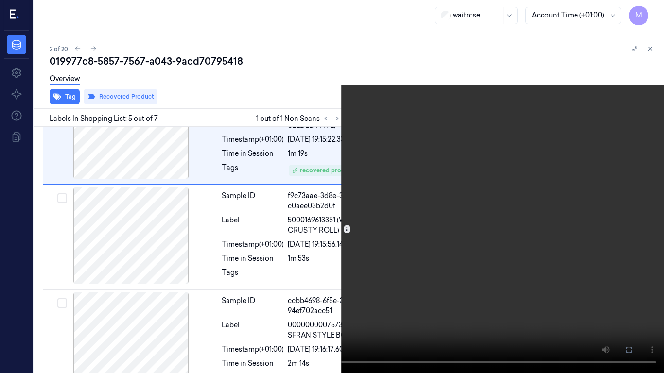
click at [420, 115] on video at bounding box center [332, 186] width 664 height 373
click at [367, 198] on video at bounding box center [332, 186] width 664 height 373
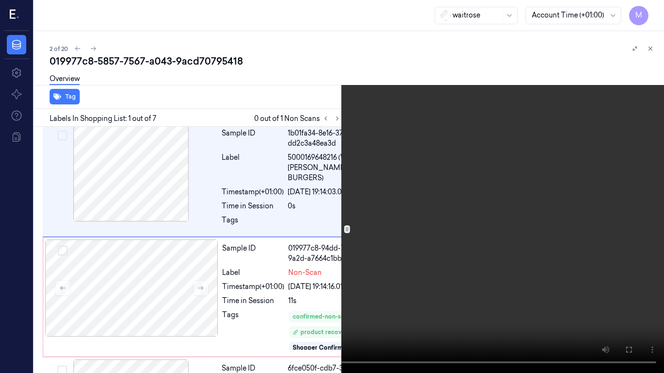
scroll to position [0, 3]
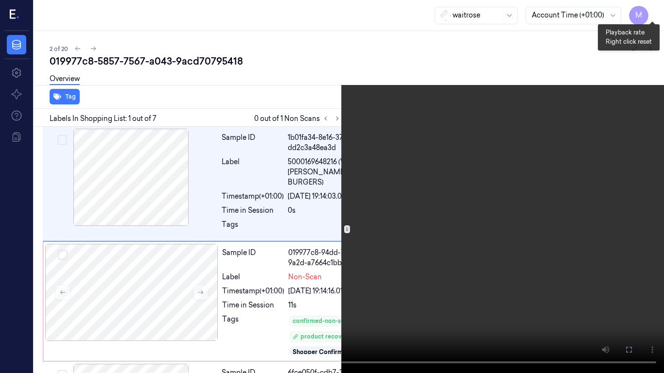
click at [651, 9] on button "x 1" at bounding box center [652, 12] width 16 height 16
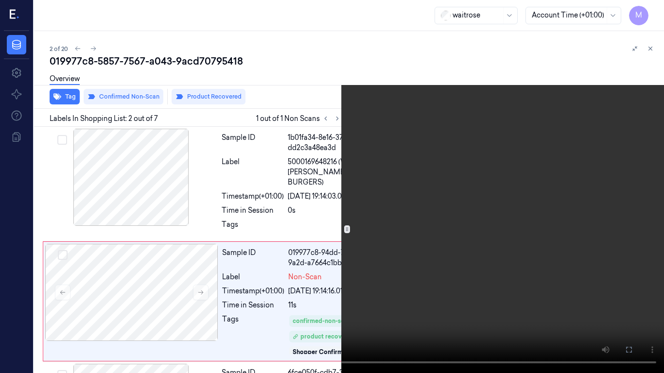
scroll to position [87, 3]
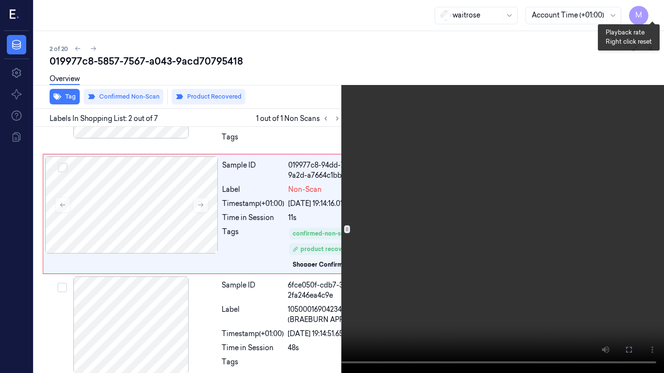
click at [650, 11] on button "x 2" at bounding box center [652, 12] width 16 height 16
click at [546, 75] on video at bounding box center [332, 186] width 664 height 373
click at [650, 13] on button "x 4" at bounding box center [652, 12] width 16 height 16
click at [363, 188] on video at bounding box center [332, 186] width 664 height 373
click at [651, 10] on button "x 1" at bounding box center [652, 12] width 16 height 16
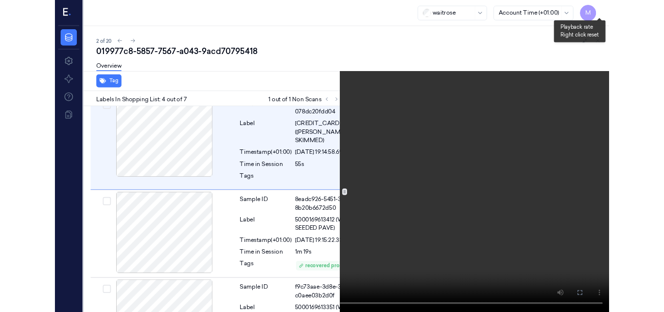
scroll to position [356, 3]
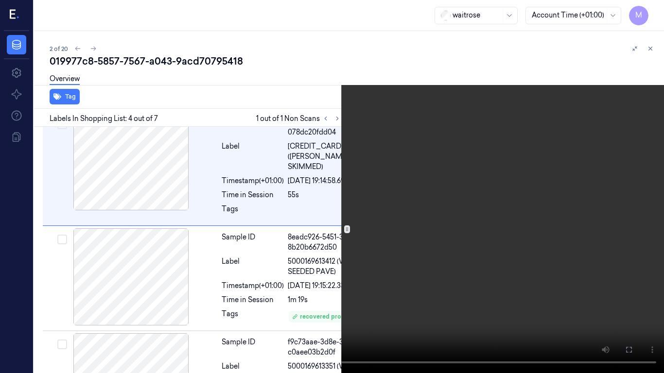
click at [381, 201] on video at bounding box center [332, 186] width 664 height 373
click at [469, 232] on video at bounding box center [332, 186] width 664 height 373
click at [446, 217] on video at bounding box center [332, 186] width 664 height 373
click at [0, 0] on icon at bounding box center [0, 0] width 0 height 0
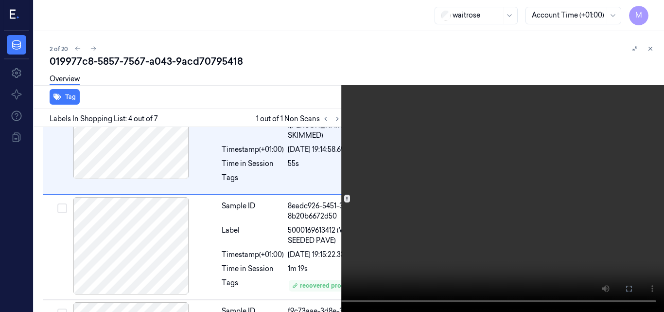
scroll to position [387, 3]
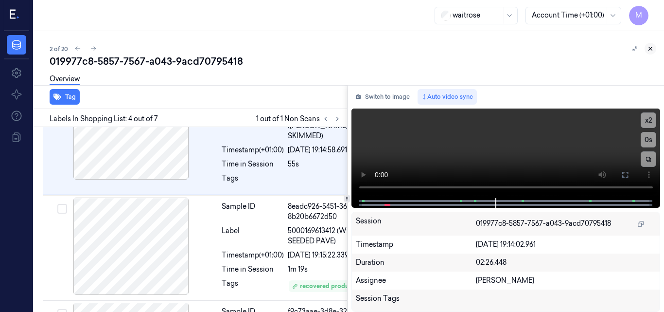
click at [649, 50] on icon at bounding box center [650, 48] width 7 height 7
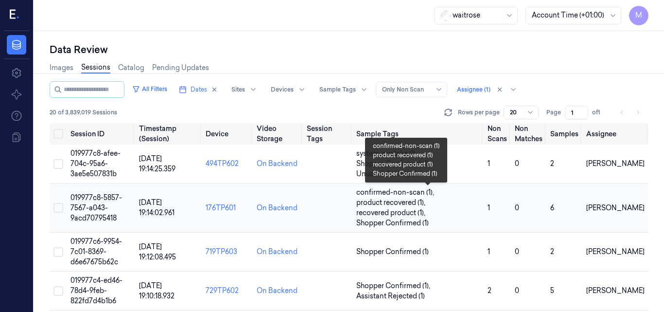
click at [397, 206] on span "product recovered (1) ," at bounding box center [391, 202] width 71 height 10
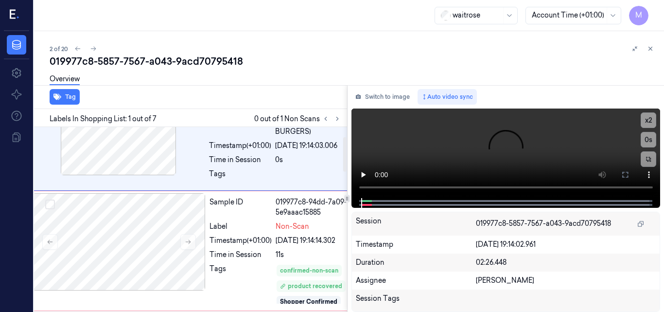
scroll to position [51, 3]
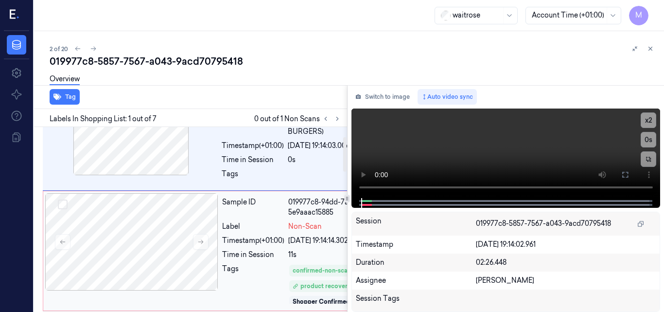
click at [264, 217] on div "Sample ID" at bounding box center [253, 207] width 62 height 20
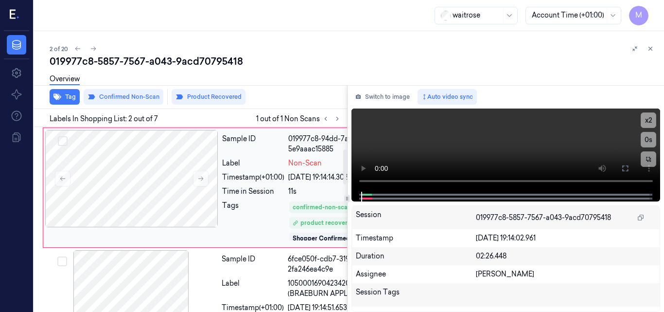
scroll to position [118, 3]
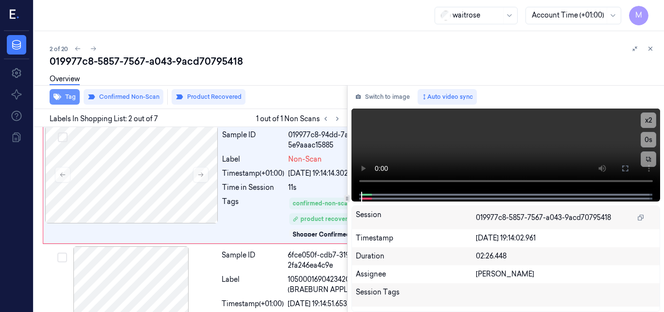
click at [70, 97] on button "Tag" at bounding box center [65, 97] width 30 height 16
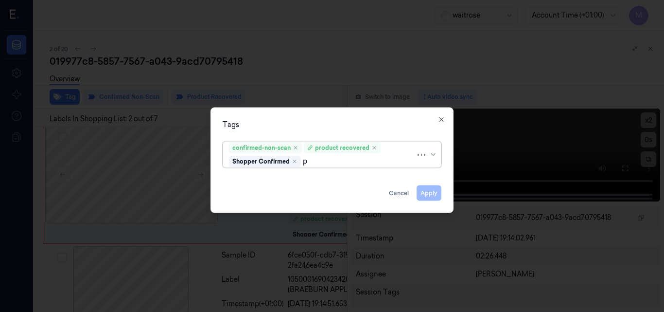
type input "pi"
click at [292, 179] on div "Picklist item alert" at bounding box center [332, 179] width 206 height 10
click at [319, 120] on div "Tags" at bounding box center [332, 124] width 219 height 10
click at [432, 192] on button "Apply" at bounding box center [429, 193] width 25 height 16
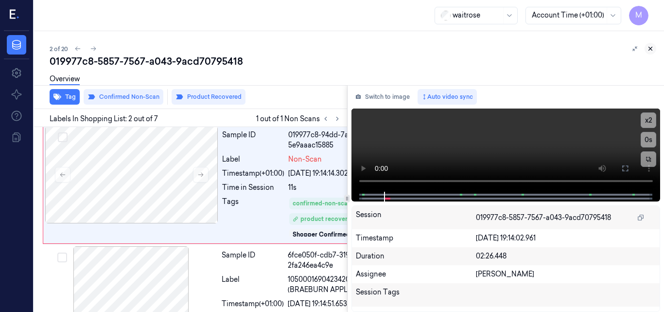
click at [651, 47] on icon at bounding box center [650, 48] width 7 height 7
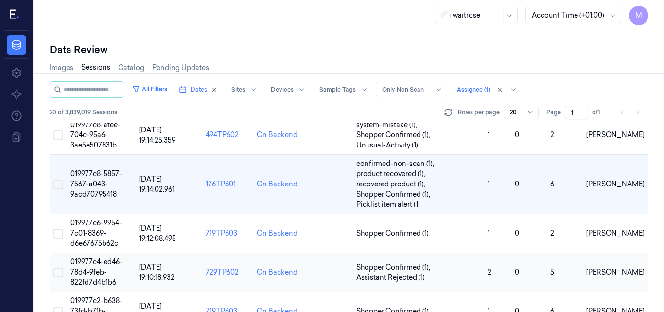
scroll to position [49, 0]
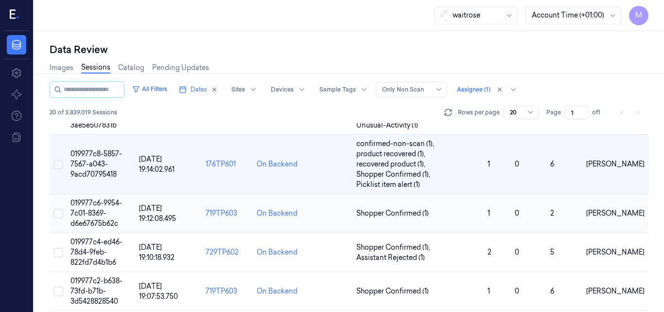
click at [93, 211] on span "019977c6-9954-7c01-8369-d6e67675b62c" at bounding box center [96, 212] width 52 height 29
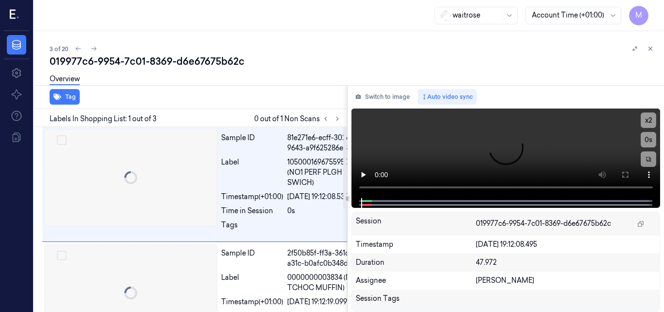
scroll to position [0, 1]
click at [337, 120] on icon at bounding box center [337, 118] width 2 height 3
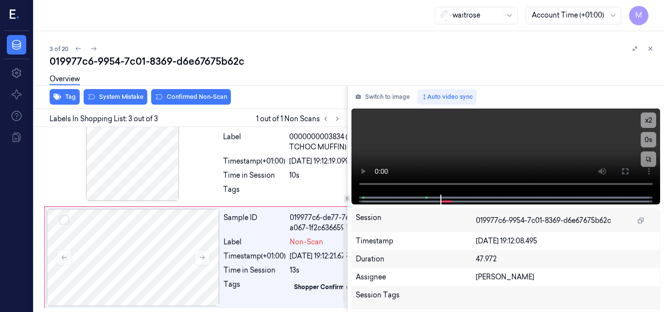
scroll to position [236, 1]
click at [203, 254] on icon at bounding box center [202, 257] width 7 height 7
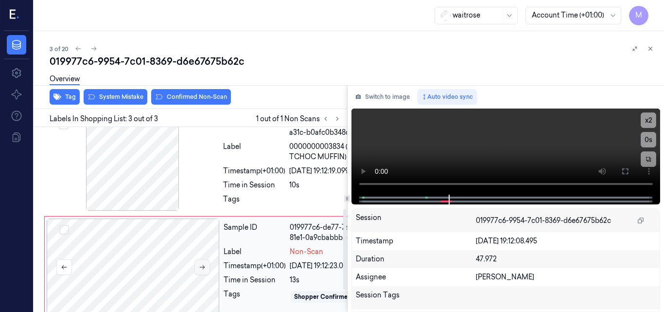
scroll to position [187, 1]
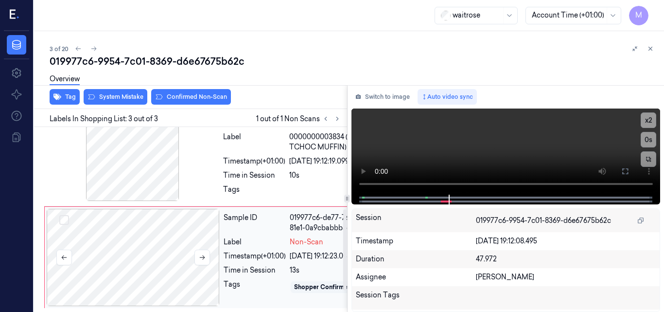
click at [144, 251] on div at bounding box center [133, 257] width 173 height 97
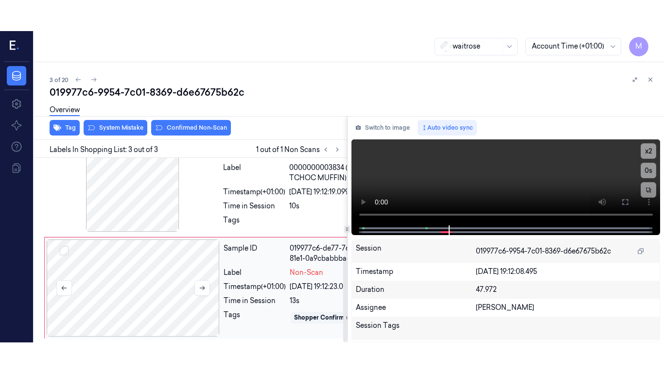
scroll to position [236, 1]
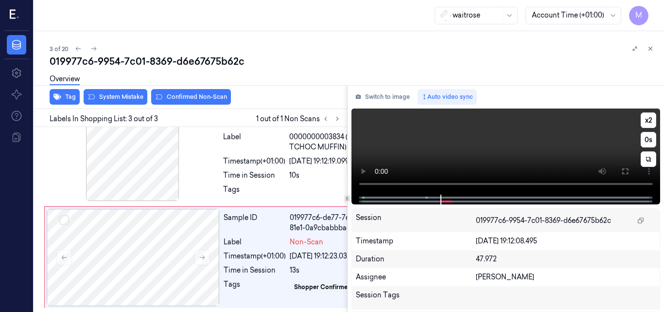
click at [522, 145] on video at bounding box center [505, 151] width 309 height 86
click at [624, 172] on icon at bounding box center [625, 171] width 8 height 8
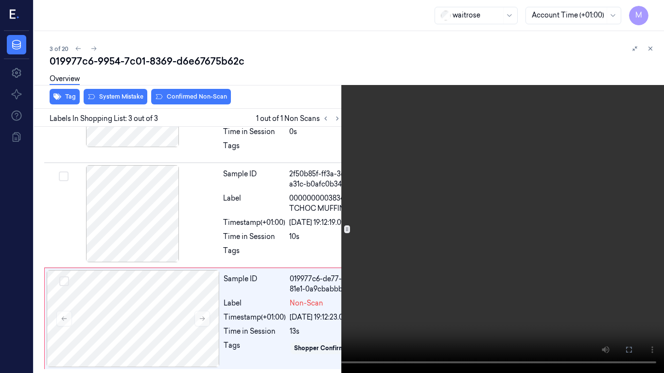
click at [396, 193] on video at bounding box center [332, 186] width 664 height 373
click at [0, 0] on icon at bounding box center [0, 0] width 0 height 0
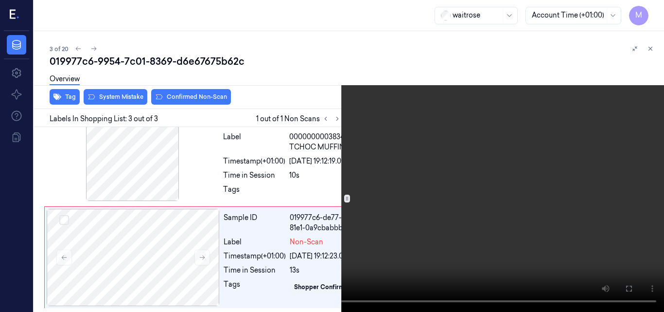
scroll to position [236, 1]
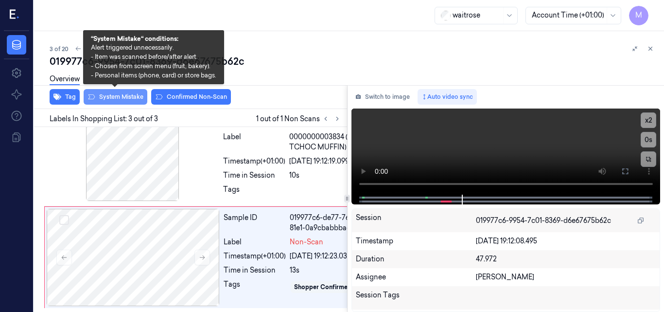
click at [119, 95] on button "System Mistake" at bounding box center [116, 97] width 64 height 16
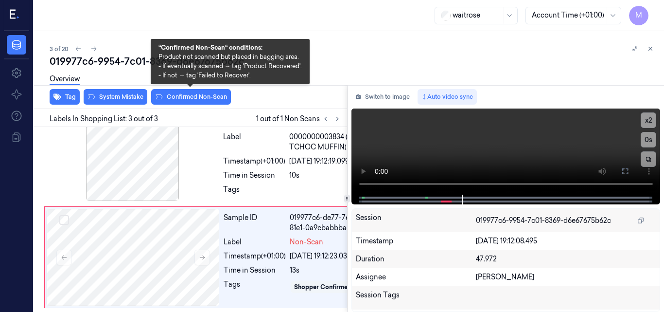
scroll to position [240, 1]
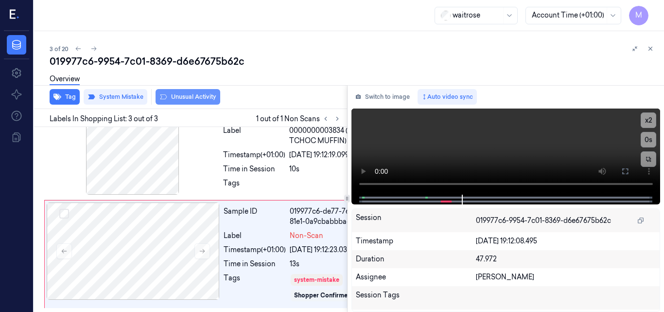
click at [202, 98] on button "Unusual Activity" at bounding box center [188, 97] width 65 height 16
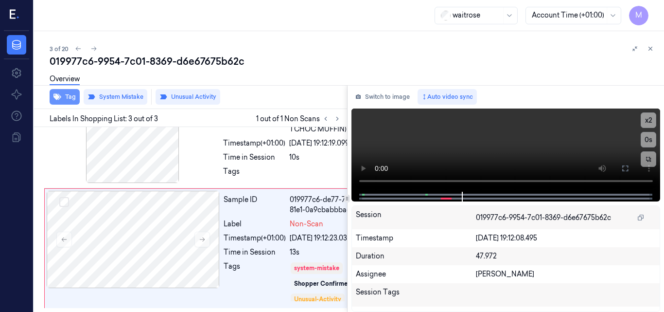
click at [65, 97] on button "Tag" at bounding box center [65, 97] width 30 height 16
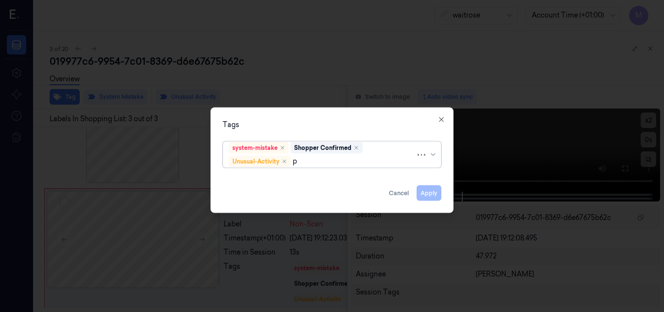
type input "pi"
click at [272, 176] on div "Picklist item alert" at bounding box center [257, 179] width 56 height 10
click at [313, 125] on div "Tags" at bounding box center [332, 124] width 219 height 10
click at [435, 193] on button "Apply" at bounding box center [429, 193] width 25 height 16
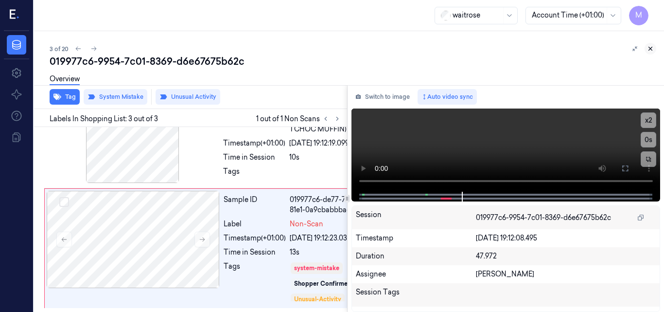
click at [651, 46] on icon at bounding box center [650, 48] width 7 height 7
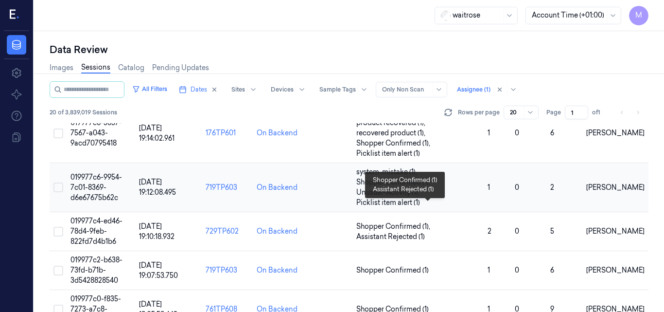
scroll to position [98, 0]
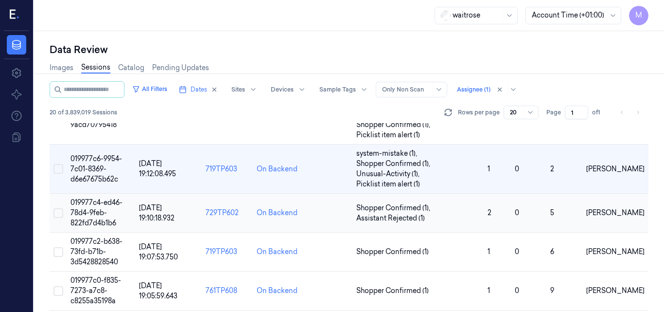
click at [98, 207] on td "019977c4-ed46-78d4-9feb-822fd7d4b1b6" at bounding box center [101, 212] width 69 height 39
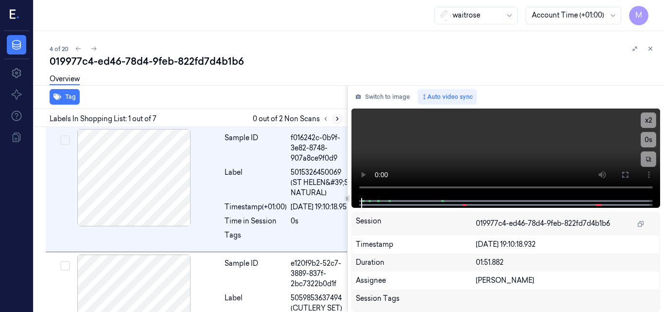
click at [336, 120] on icon at bounding box center [337, 118] width 7 height 7
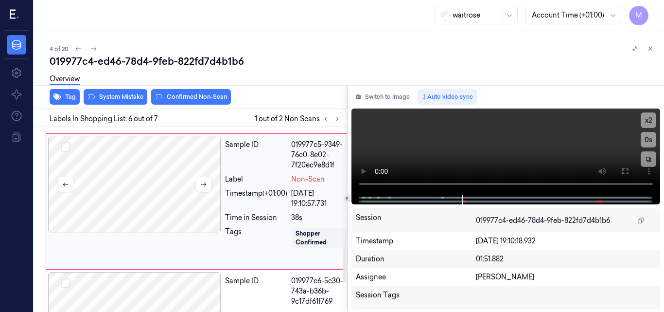
scroll to position [669, 0]
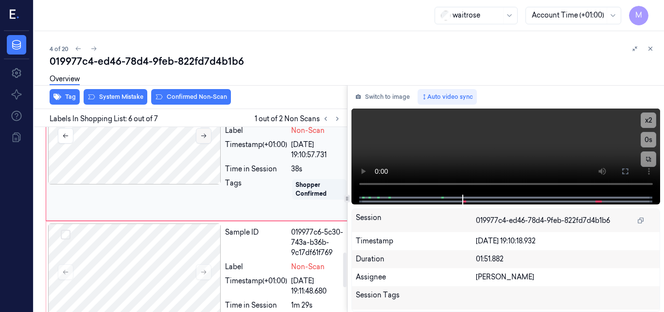
click at [200, 139] on icon at bounding box center [203, 135] width 7 height 7
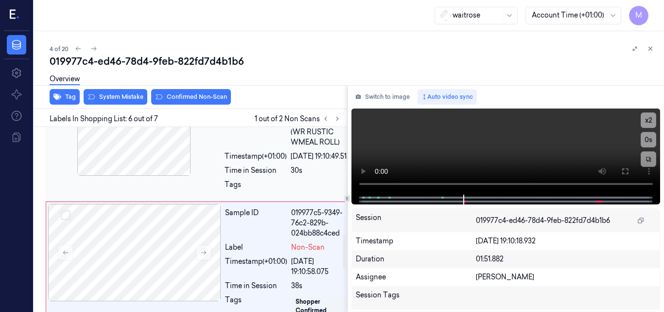
scroll to position [572, 0]
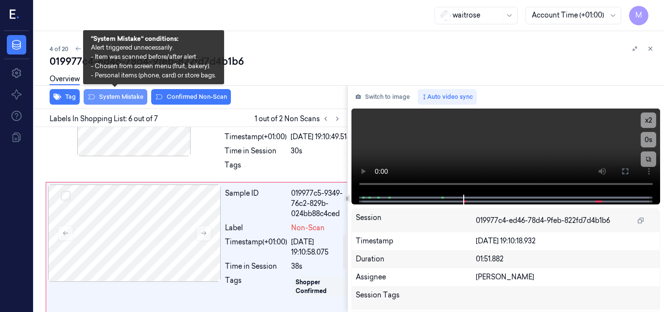
click at [125, 95] on button "System Mistake" at bounding box center [116, 97] width 64 height 16
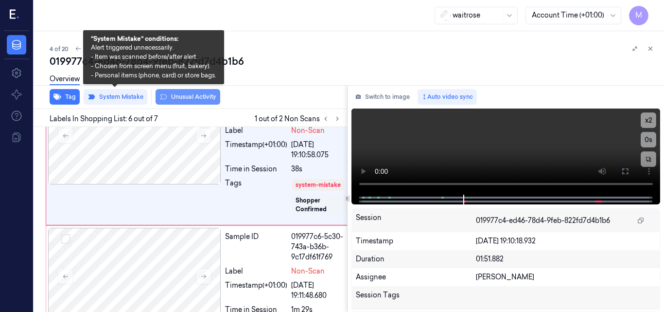
scroll to position [671, 0]
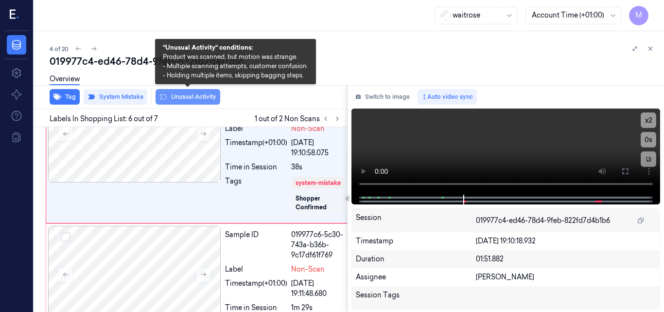
click at [193, 97] on button "Unusual Activity" at bounding box center [188, 97] width 65 height 16
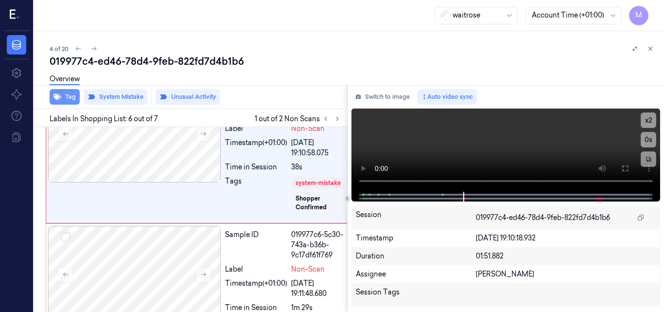
click at [68, 96] on button "Tag" at bounding box center [65, 97] width 30 height 16
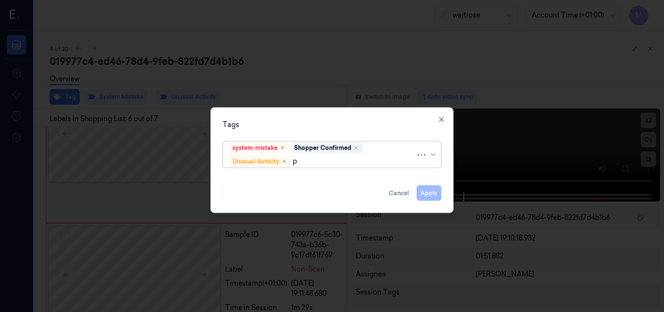
type input "pi"
click at [281, 181] on div "Picklist item alert" at bounding box center [257, 179] width 56 height 10
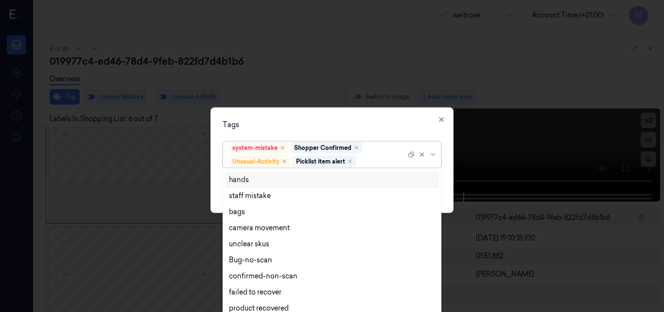
click at [303, 123] on div "Tags" at bounding box center [332, 124] width 219 height 10
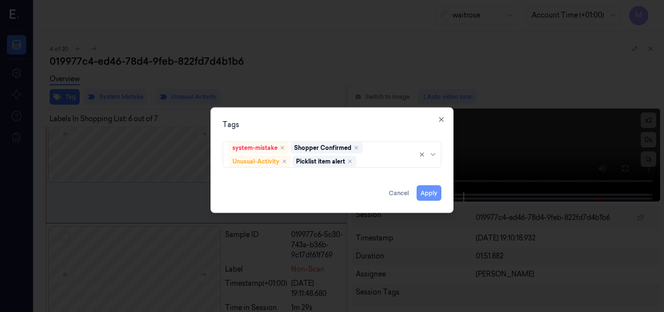
click at [430, 191] on button "Apply" at bounding box center [429, 193] width 25 height 16
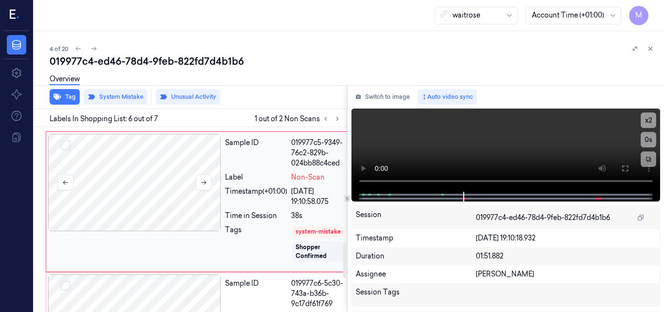
click at [147, 212] on div at bounding box center [134, 182] width 173 height 97
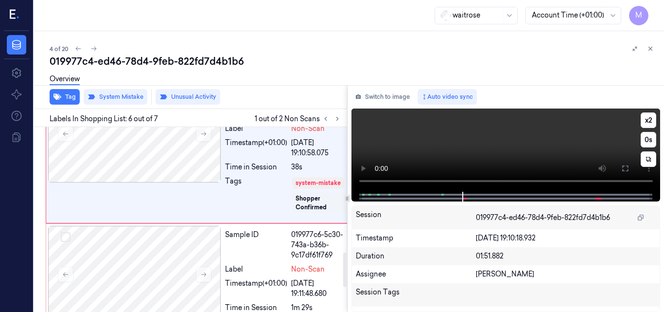
click at [522, 139] on video at bounding box center [505, 149] width 309 height 83
click at [626, 167] on icon at bounding box center [625, 168] width 8 height 8
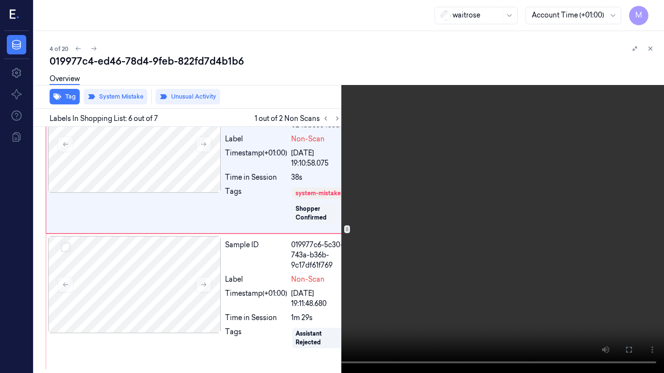
click at [0, 0] on icon at bounding box center [0, 0] width 0 height 0
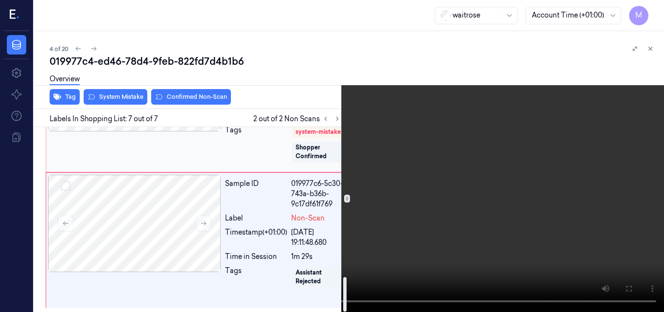
scroll to position [803, 0]
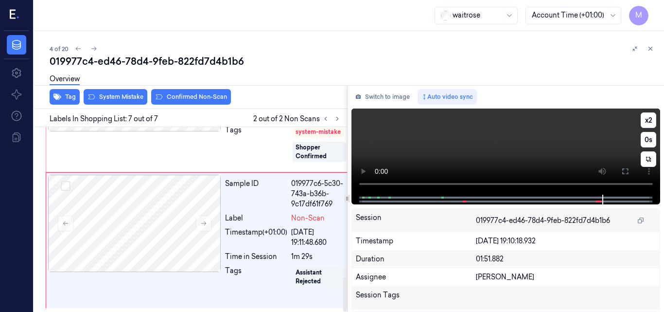
click at [503, 146] on video at bounding box center [505, 151] width 309 height 86
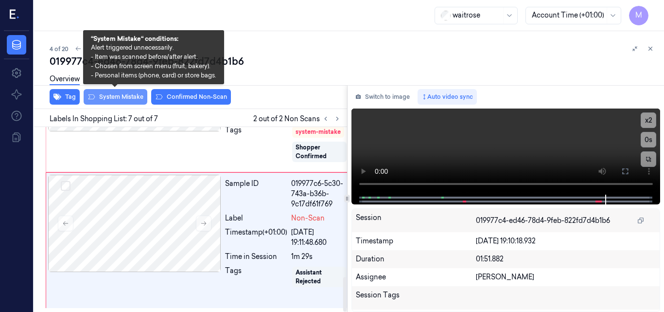
click at [122, 97] on button "System Mistake" at bounding box center [116, 97] width 64 height 16
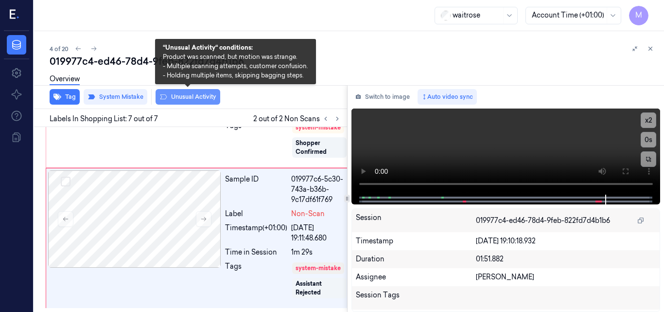
click at [190, 98] on button "Unusual Activity" at bounding box center [188, 97] width 65 height 16
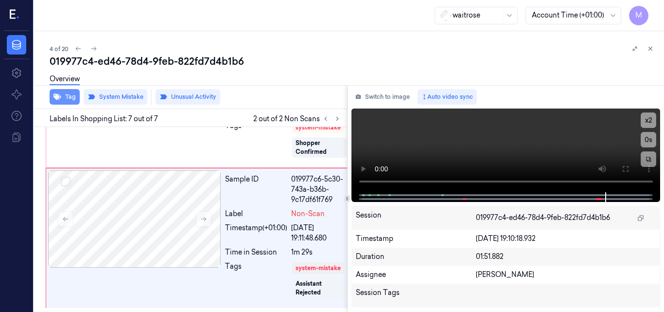
click at [67, 100] on button "Tag" at bounding box center [65, 97] width 30 height 16
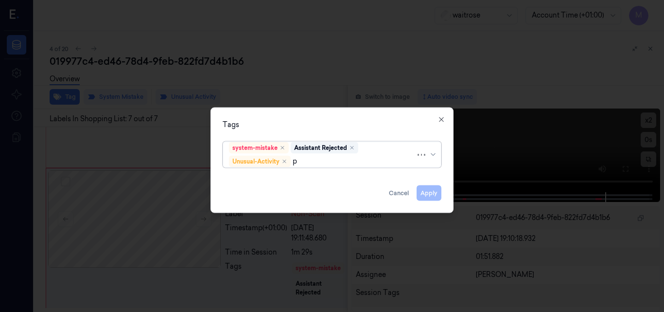
type input "pi"
click at [273, 182] on div "Picklist item alert" at bounding box center [257, 179] width 56 height 10
click at [316, 126] on div "Tags" at bounding box center [332, 124] width 219 height 10
click at [430, 188] on button "Apply" at bounding box center [429, 193] width 25 height 16
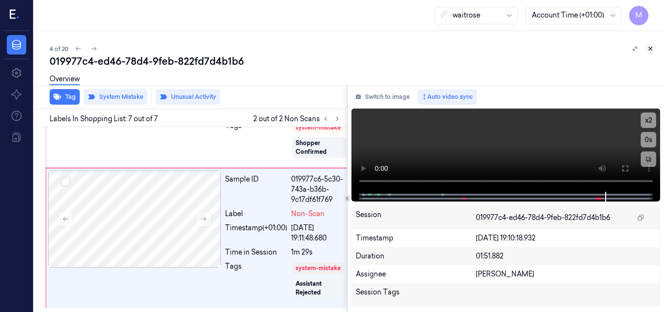
click at [648, 49] on icon at bounding box center [650, 48] width 7 height 7
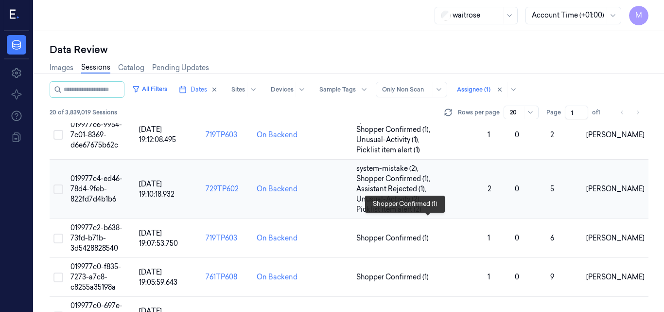
scroll to position [153, 0]
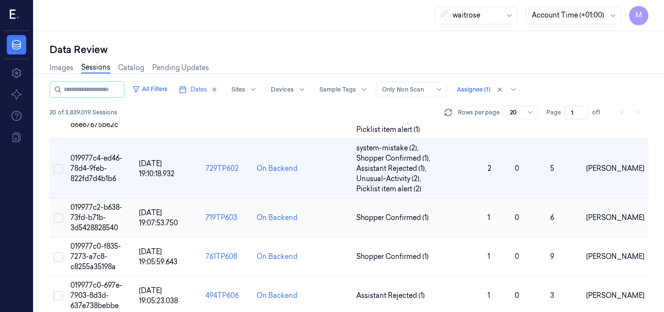
click at [96, 206] on span "019977c2-b638-73fd-b71b-3d5428828540" at bounding box center [96, 217] width 52 height 29
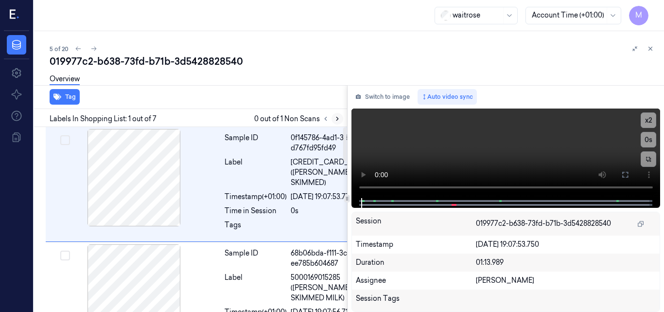
click at [338, 117] on icon at bounding box center [337, 118] width 7 height 7
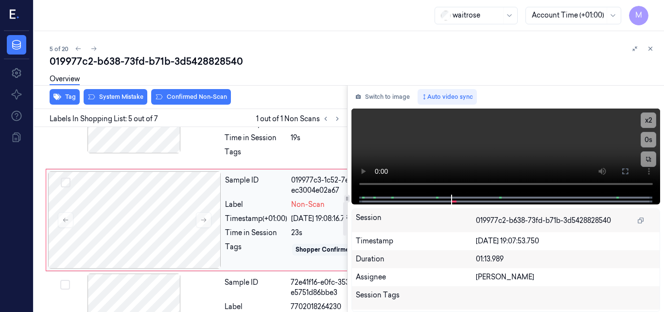
scroll to position [408, 0]
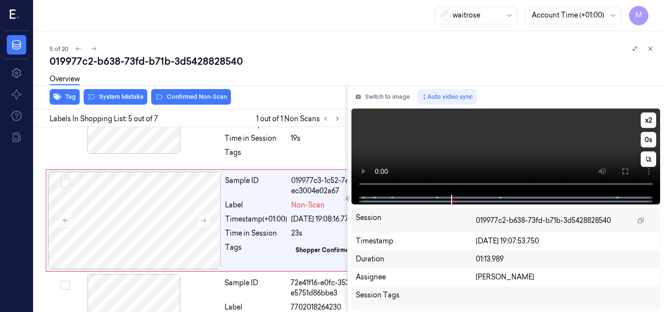
click at [487, 152] on video at bounding box center [505, 151] width 309 height 86
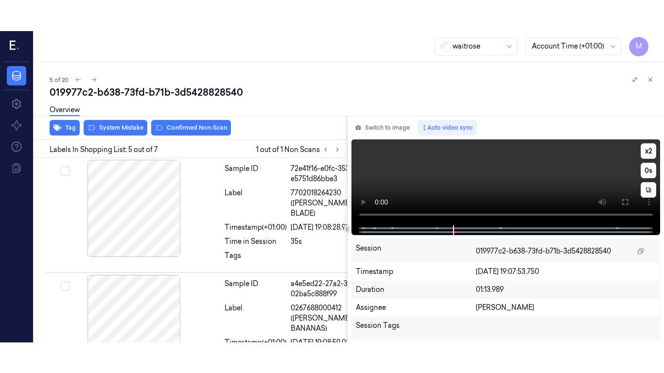
scroll to position [554, 0]
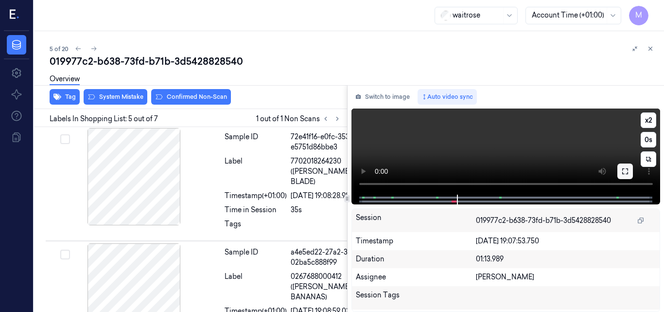
click at [619, 170] on button at bounding box center [625, 171] width 16 height 16
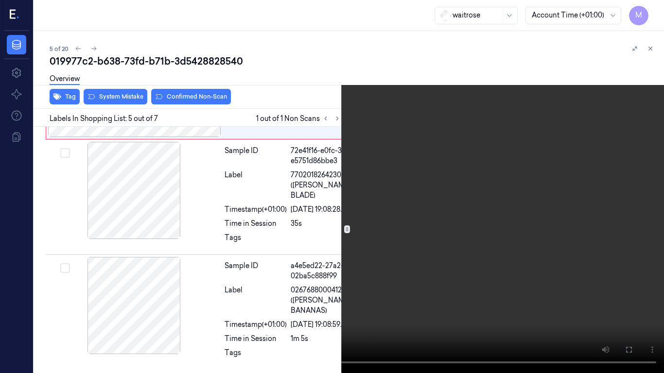
click at [447, 222] on video at bounding box center [332, 186] width 664 height 373
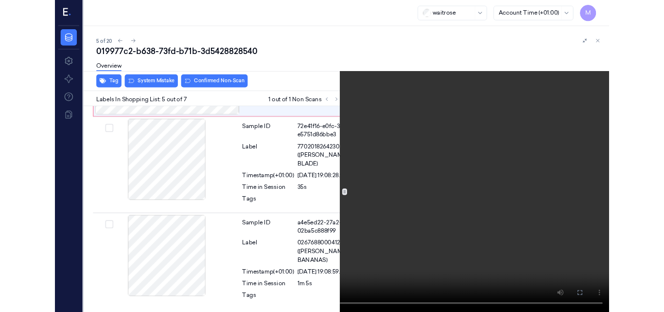
scroll to position [522, 0]
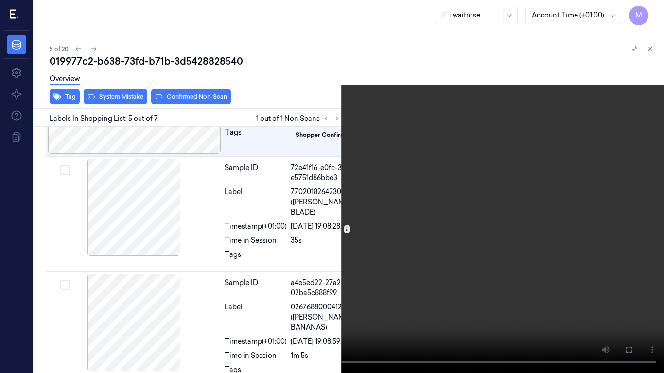
click at [0, 0] on icon at bounding box center [0, 0] width 0 height 0
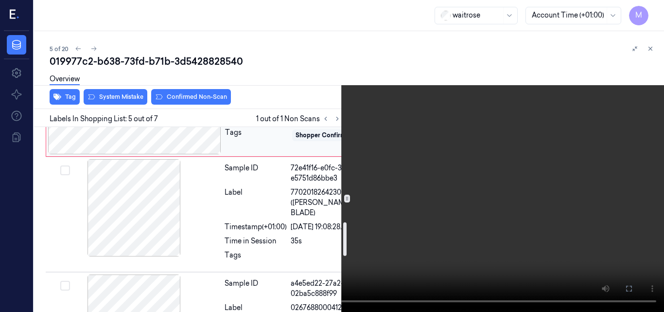
scroll to position [571, 0]
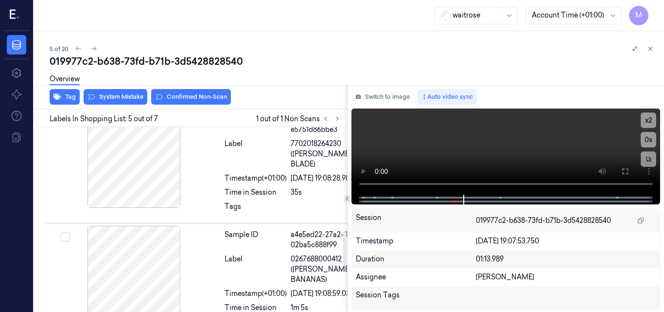
click at [169, 105] on div at bounding box center [134, 56] width 173 height 97
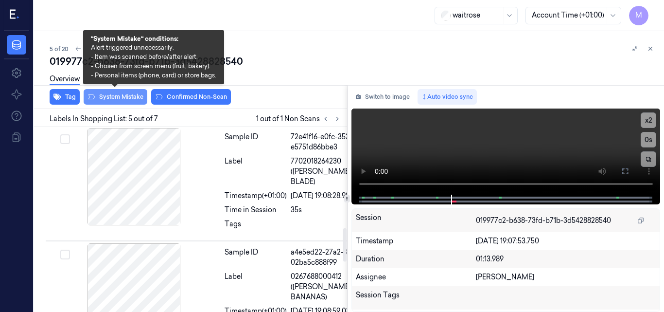
click at [126, 98] on button "System Mistake" at bounding box center [116, 97] width 64 height 16
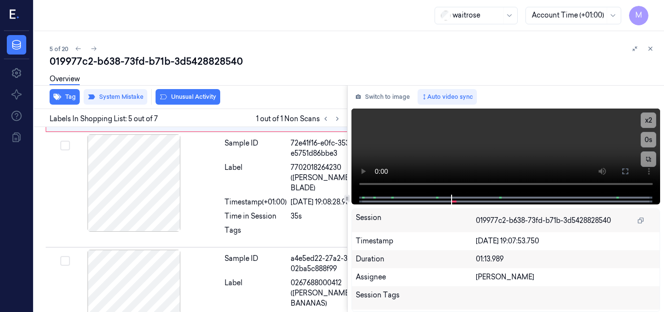
scroll to position [556, 0]
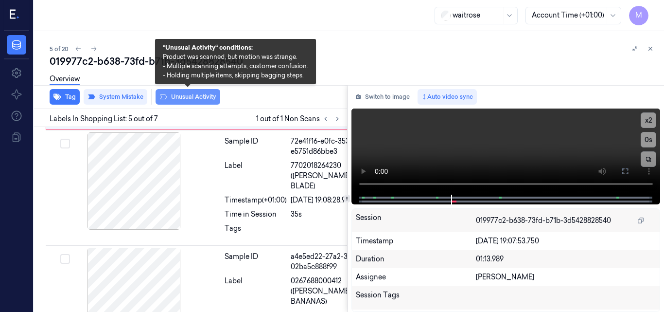
click at [194, 98] on button "Unusual Activity" at bounding box center [188, 97] width 65 height 16
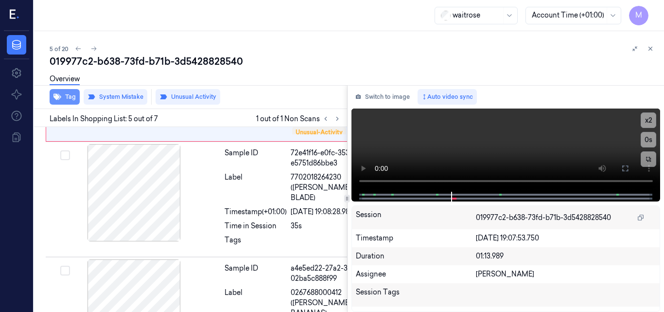
click at [74, 98] on button "Tag" at bounding box center [65, 97] width 30 height 16
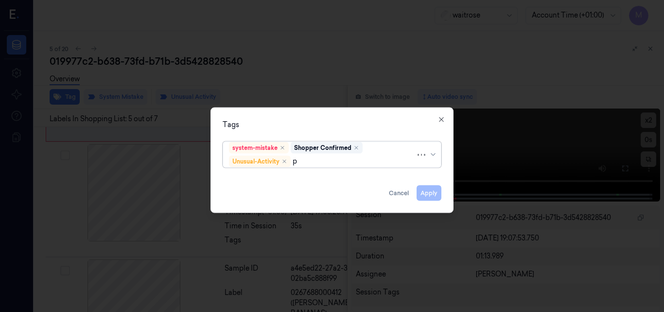
type input "pi"
click at [270, 178] on div "Picklist item alert" at bounding box center [257, 179] width 56 height 10
click at [310, 122] on div "Tags" at bounding box center [332, 124] width 219 height 10
click at [433, 190] on button "Apply" at bounding box center [429, 193] width 25 height 16
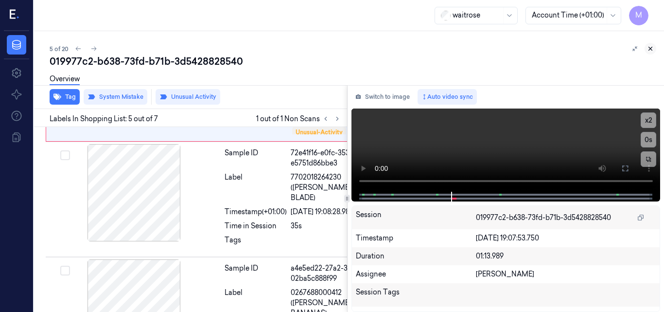
click at [652, 48] on icon at bounding box center [650, 48] width 7 height 7
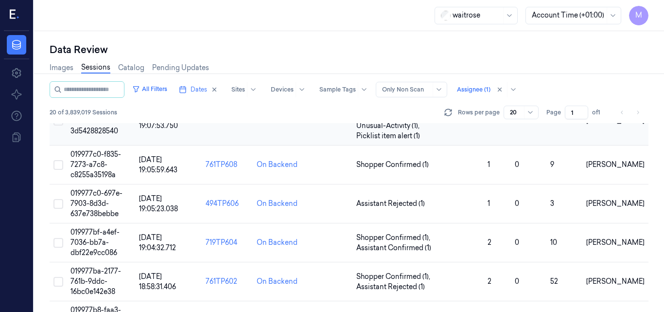
scroll to position [255, 0]
click at [89, 159] on span "019977c0-f835-7273-a7c8-c8255a35198a" at bounding box center [95, 163] width 51 height 29
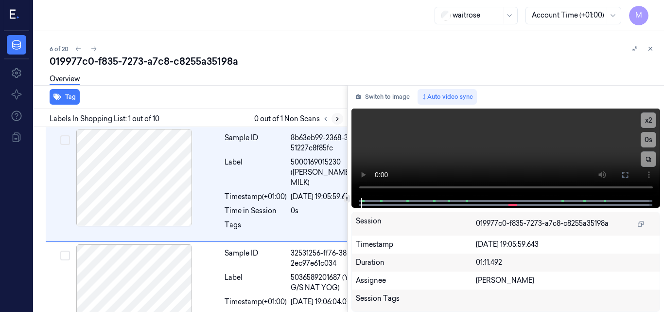
click at [337, 120] on icon at bounding box center [337, 118] width 2 height 3
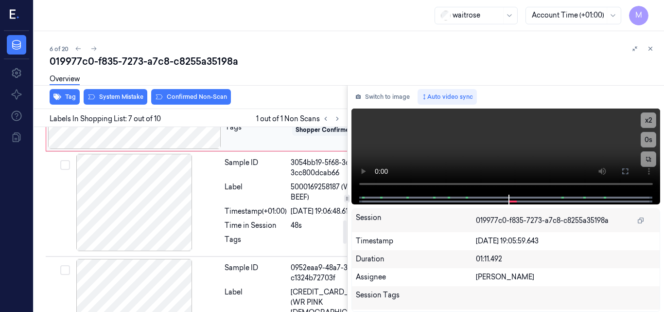
scroll to position [689, 0]
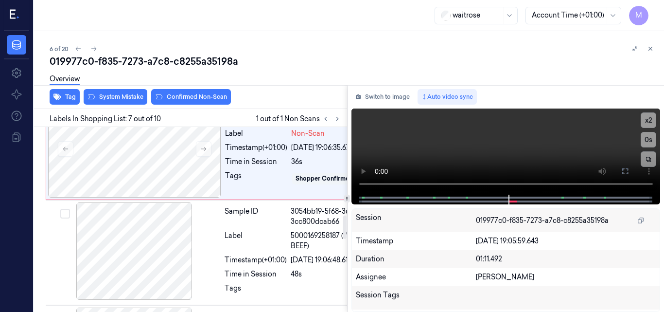
click at [168, 92] on div at bounding box center [134, 43] width 173 height 97
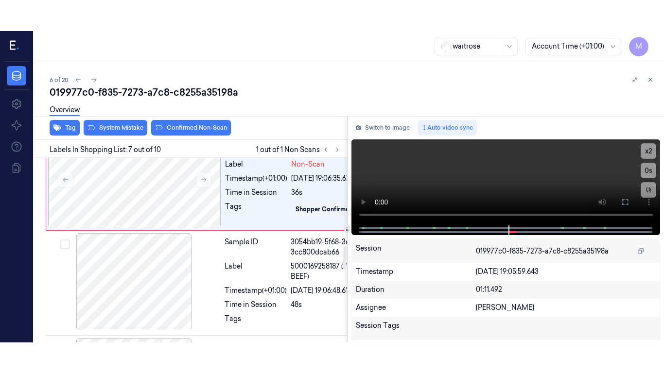
scroll to position [684, 0]
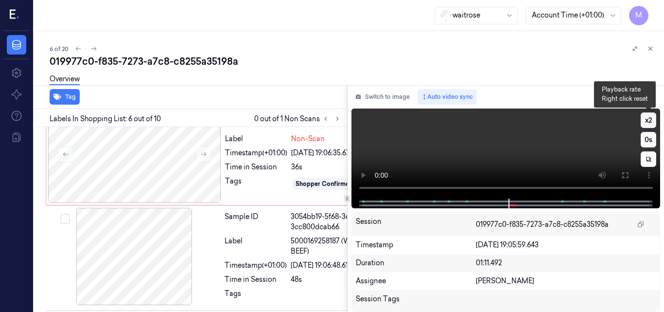
click at [649, 118] on button "x 2" at bounding box center [649, 120] width 16 height 16
click at [651, 116] on button "x 4" at bounding box center [649, 120] width 16 height 16
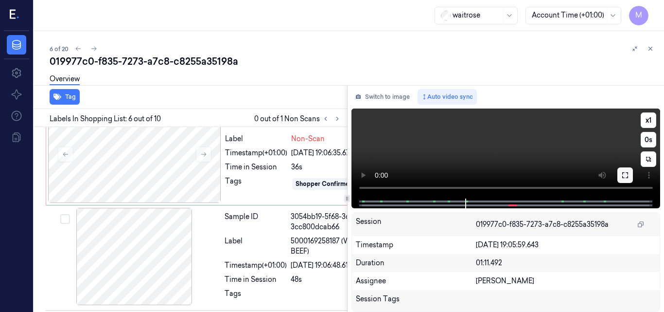
click at [627, 175] on icon at bounding box center [625, 175] width 8 height 8
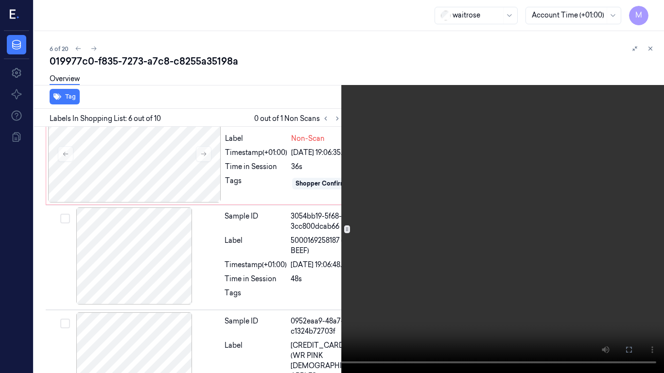
click at [503, 209] on video at bounding box center [332, 186] width 664 height 373
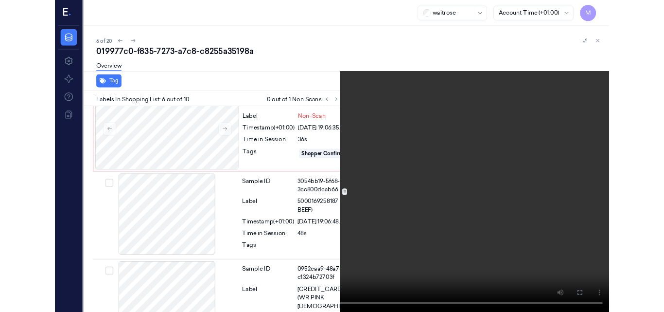
scroll to position [653, 0]
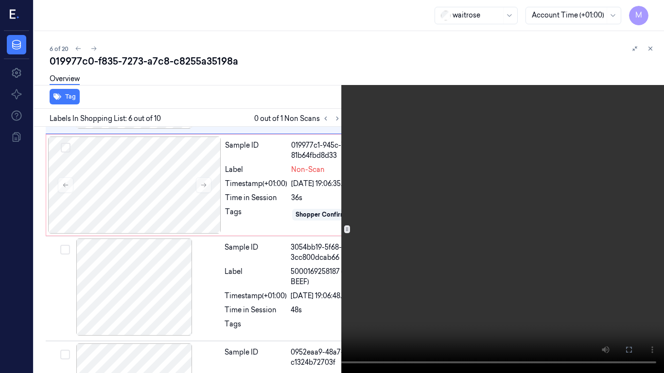
click at [504, 219] on video at bounding box center [332, 186] width 664 height 373
click at [0, 0] on icon at bounding box center [0, 0] width 0 height 0
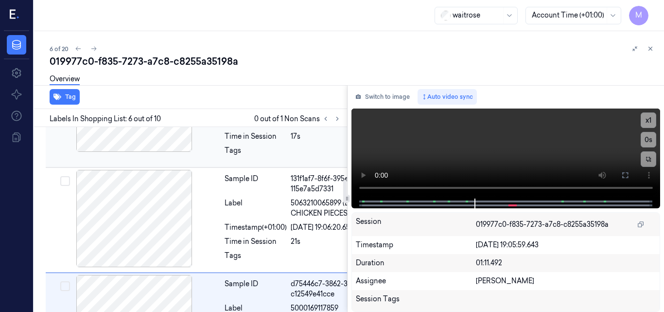
click at [169, 152] on div at bounding box center [134, 102] width 173 height 97
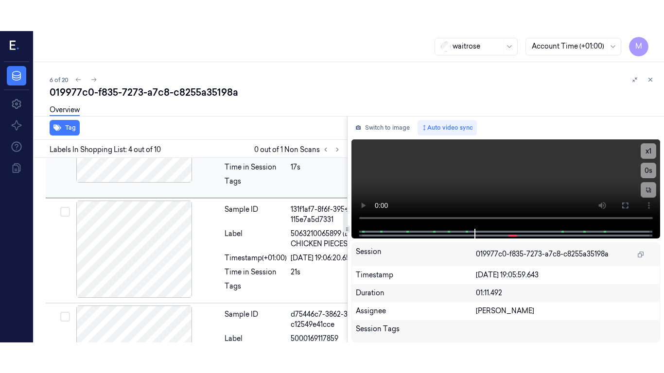
scroll to position [402, 0]
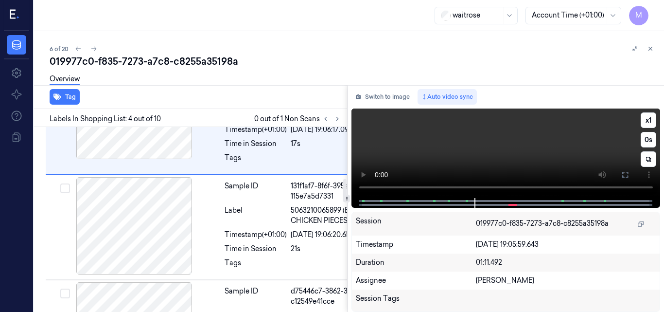
click at [506, 134] on video at bounding box center [505, 152] width 309 height 89
click at [508, 141] on video at bounding box center [505, 152] width 309 height 89
click at [626, 175] on icon at bounding box center [625, 175] width 8 height 8
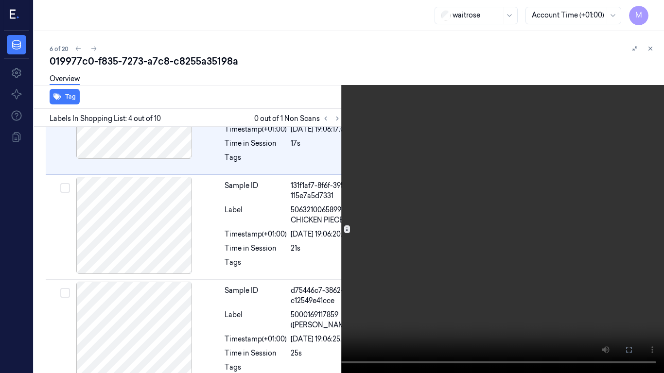
click at [466, 186] on video at bounding box center [332, 186] width 664 height 373
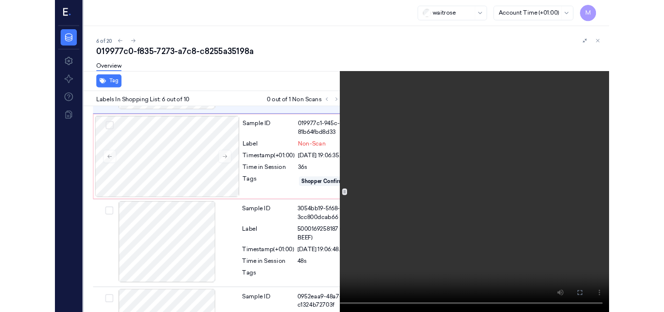
scroll to position [653, 0]
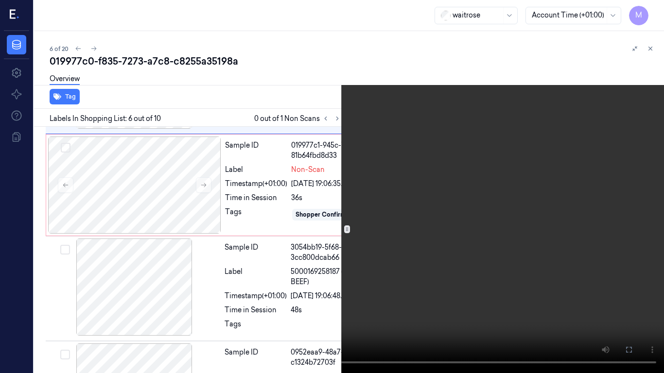
click at [417, 247] on video at bounding box center [332, 186] width 664 height 373
click at [0, 0] on icon at bounding box center [0, 0] width 0 height 0
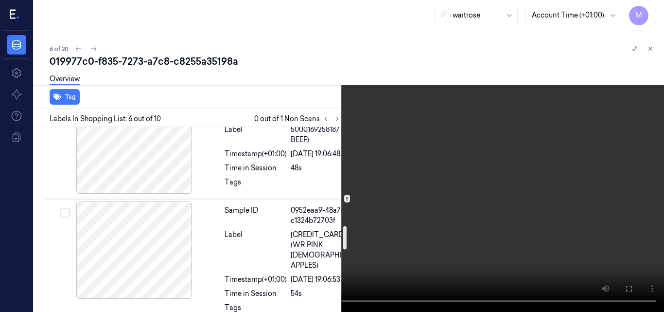
scroll to position [799, 0]
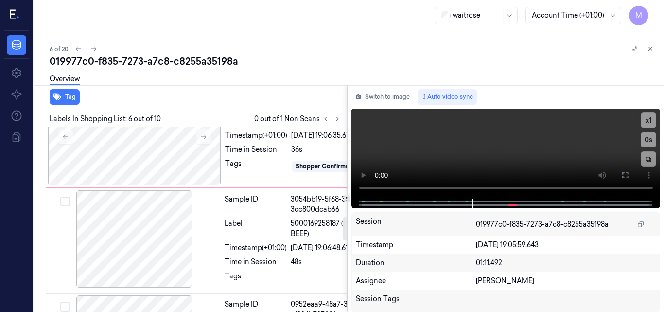
click at [155, 80] on div at bounding box center [134, 31] width 173 height 97
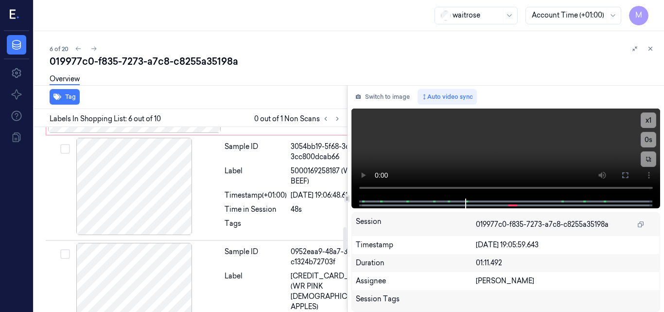
scroll to position [781, 0]
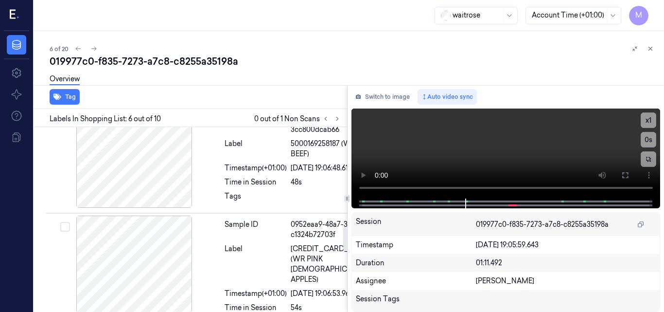
click at [200, 60] on icon at bounding box center [203, 56] width 7 height 7
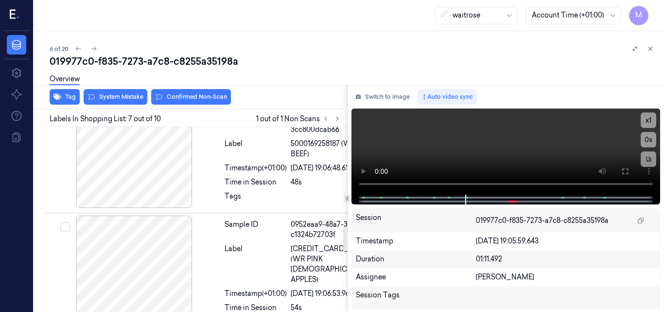
scroll to position [835, 0]
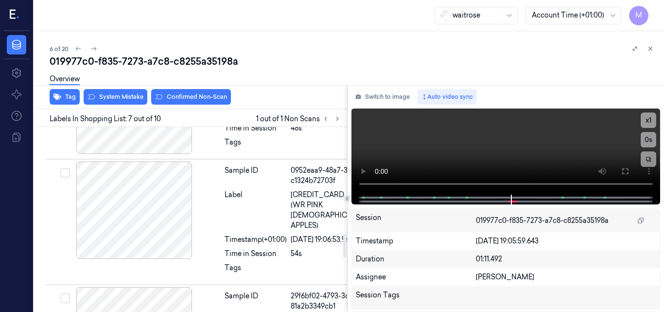
click at [206, 11] on button at bounding box center [204, 3] width 16 height 16
click at [206, 6] on icon at bounding box center [203, 3] width 7 height 7
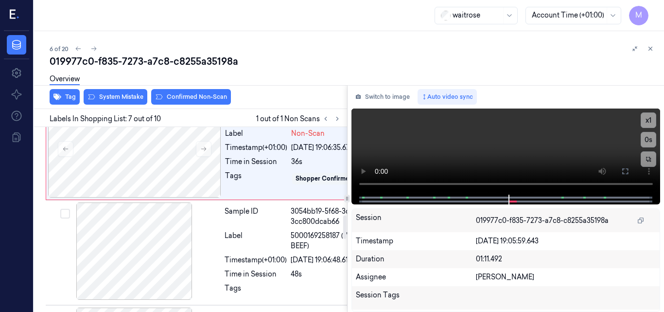
click at [139, 92] on div at bounding box center [134, 43] width 173 height 97
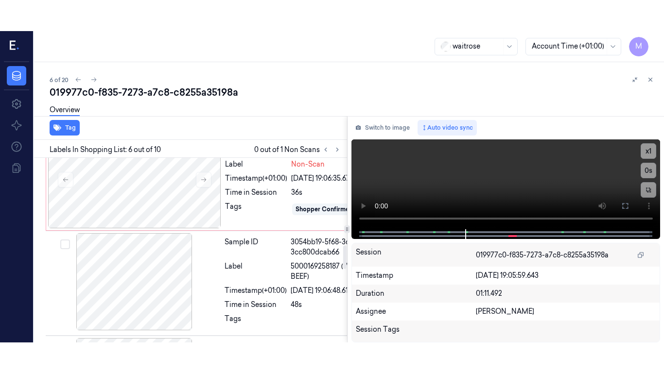
scroll to position [684, 0]
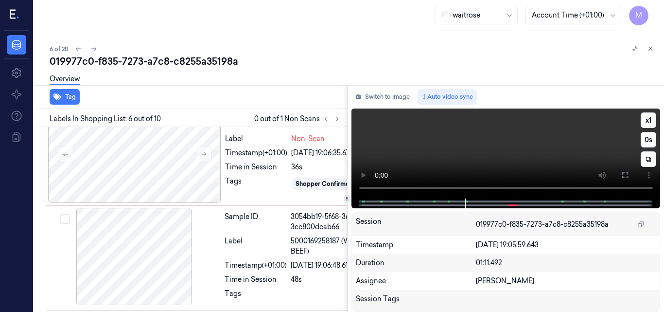
click at [562, 136] on video at bounding box center [505, 153] width 309 height 90
click at [628, 178] on icon at bounding box center [625, 175] width 6 height 6
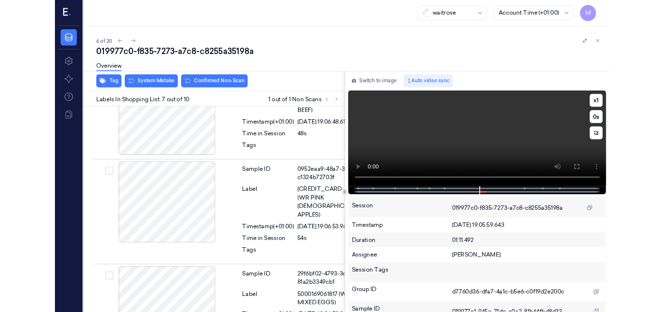
scroll to position [804, 0]
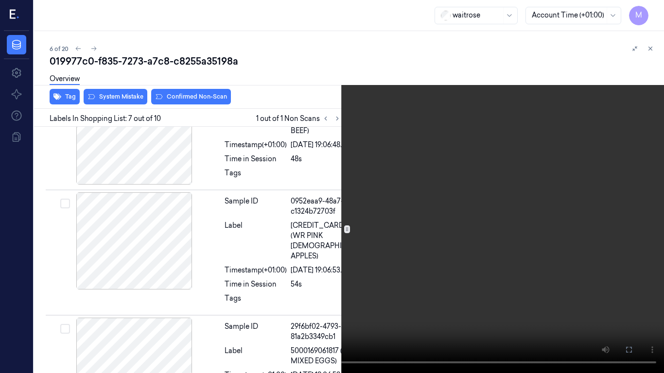
click at [440, 242] on video at bounding box center [332, 186] width 664 height 373
click at [0, 0] on icon at bounding box center [0, 0] width 0 height 0
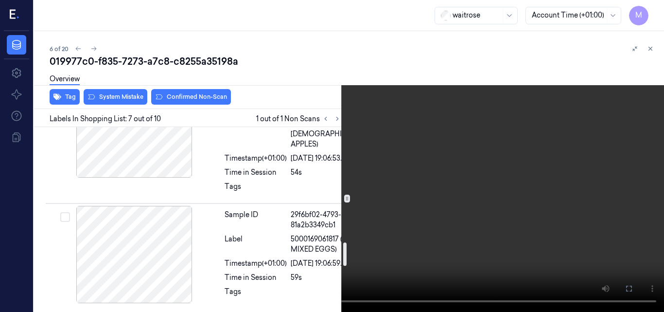
scroll to position [901, 0]
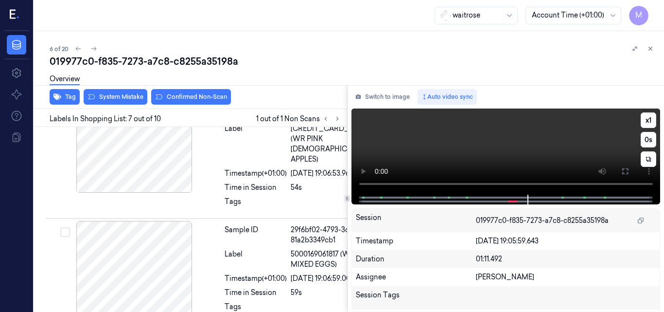
click at [538, 154] on video at bounding box center [505, 151] width 309 height 86
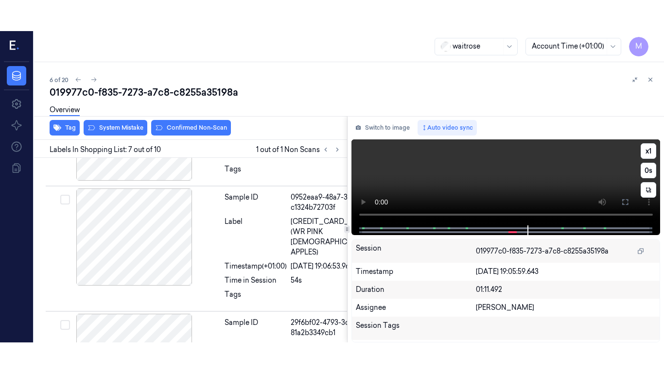
scroll to position [835, 0]
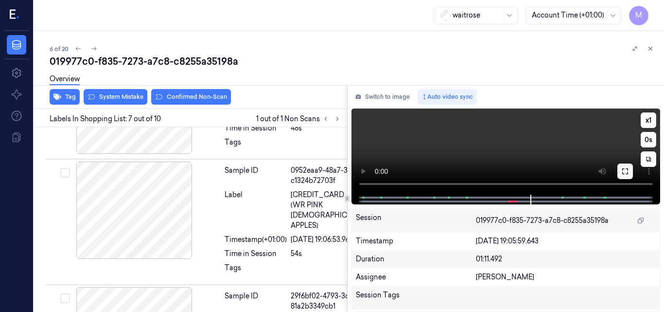
click at [623, 172] on icon at bounding box center [625, 171] width 8 height 8
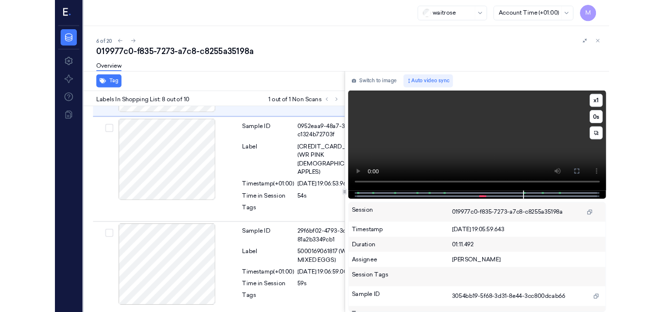
scroll to position [950, 0]
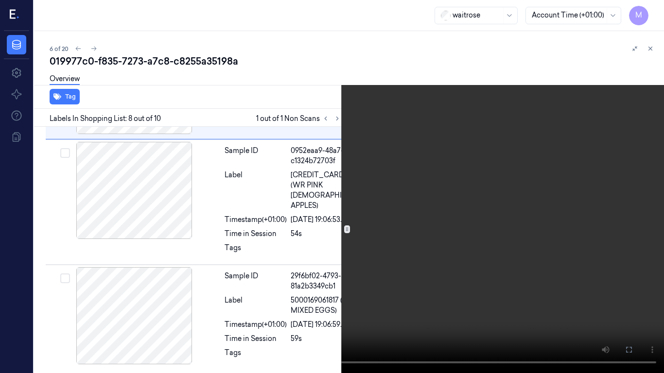
click at [385, 219] on video at bounding box center [332, 186] width 664 height 373
click at [0, 0] on icon at bounding box center [0, 0] width 0 height 0
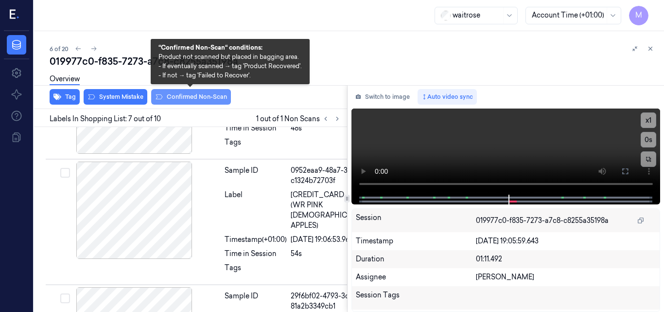
click at [202, 97] on button "Confirmed Non-Scan" at bounding box center [191, 97] width 80 height 16
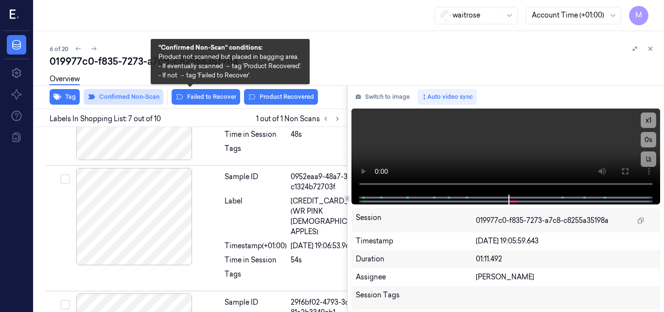
scroll to position [837, 0]
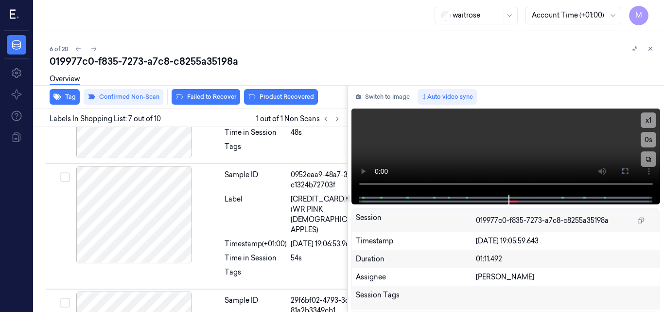
click at [279, 92] on div "Overview" at bounding box center [353, 80] width 607 height 25
click at [281, 100] on button "Product Recovered" at bounding box center [281, 97] width 74 height 16
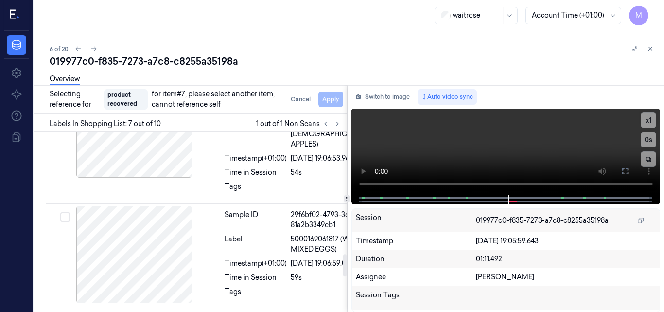
click at [161, 72] on div at bounding box center [134, 23] width 173 height 97
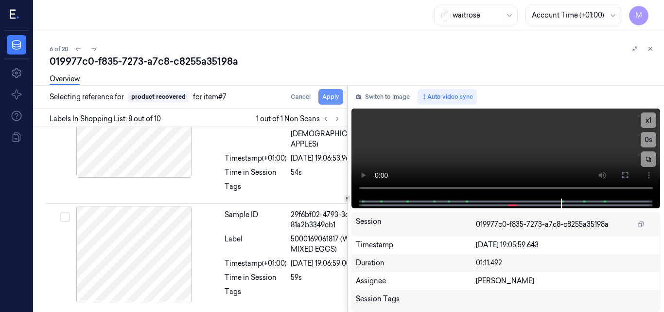
click at [339, 96] on button "Apply" at bounding box center [330, 97] width 25 height 16
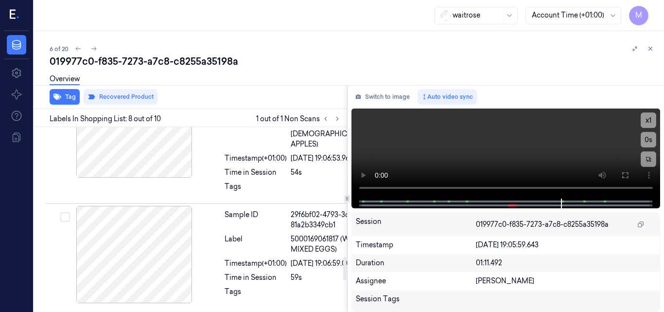
scroll to position [937, 0]
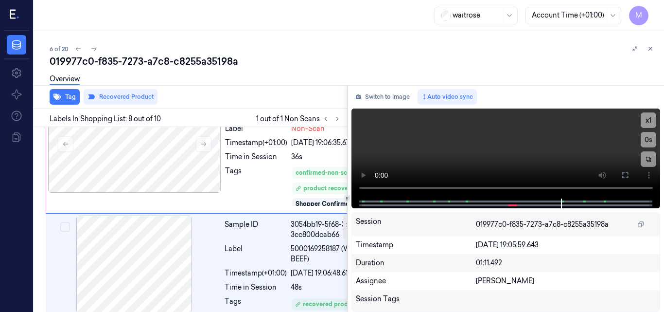
click at [162, 87] on div at bounding box center [134, 38] width 173 height 97
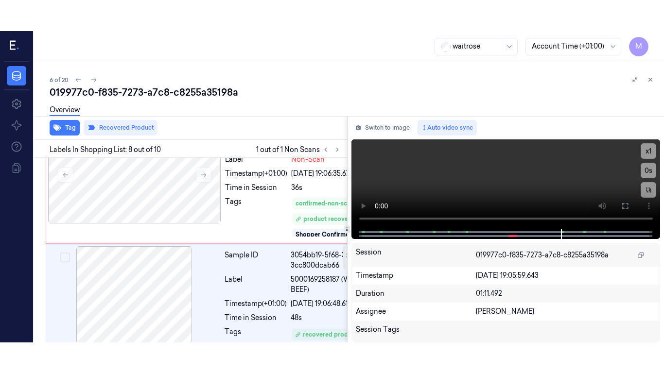
scroll to position [684, 0]
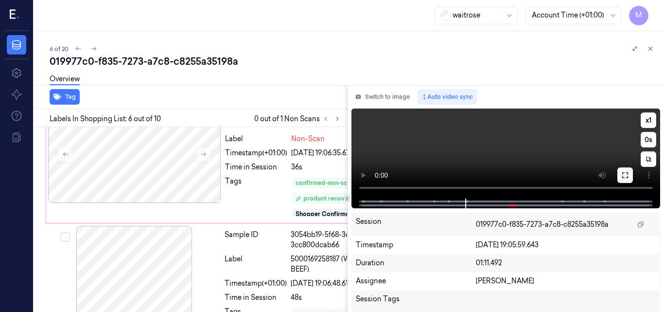
click at [624, 175] on icon at bounding box center [625, 175] width 8 height 8
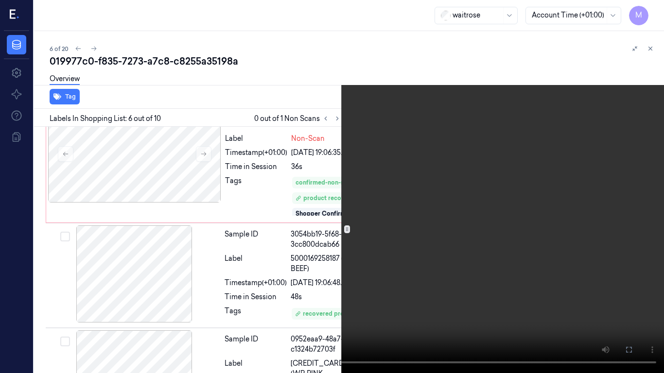
click at [420, 206] on video at bounding box center [332, 186] width 664 height 373
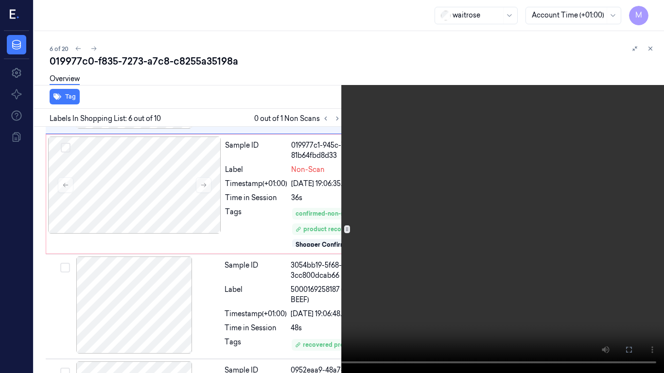
click at [428, 198] on video at bounding box center [332, 186] width 664 height 373
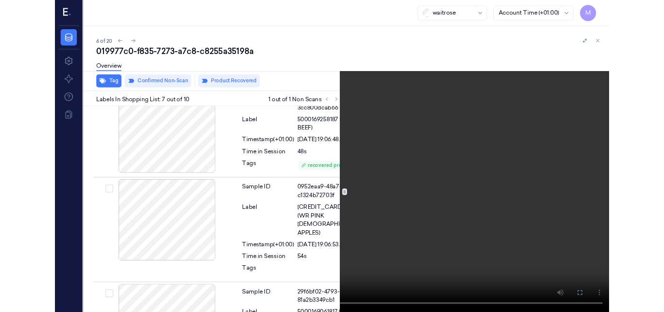
scroll to position [801, 0]
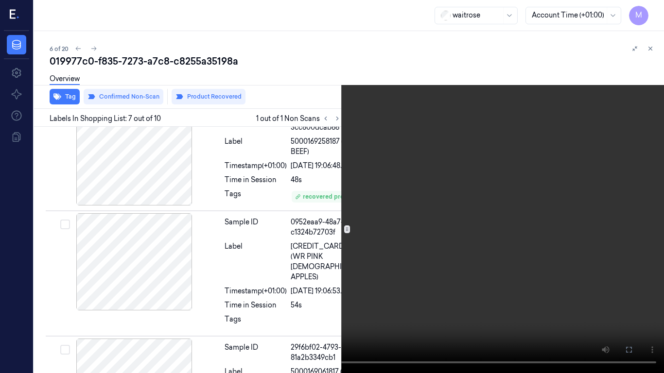
click at [428, 198] on video at bounding box center [332, 186] width 664 height 373
click at [510, 245] on video at bounding box center [332, 186] width 664 height 373
click at [436, 203] on video at bounding box center [332, 186] width 664 height 373
click at [0, 0] on icon at bounding box center [0, 0] width 0 height 0
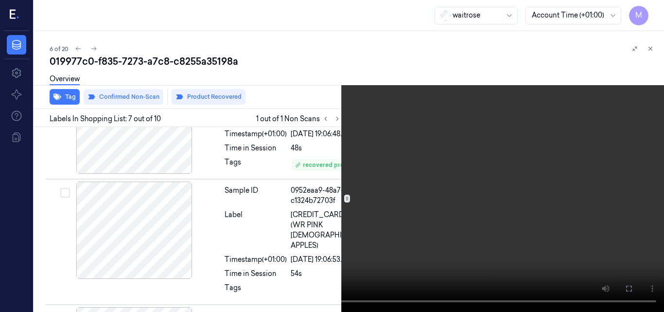
scroll to position [832, 0]
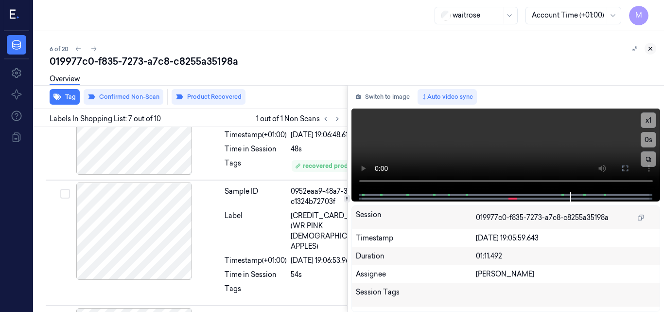
click at [651, 44] on button at bounding box center [650, 49] width 12 height 12
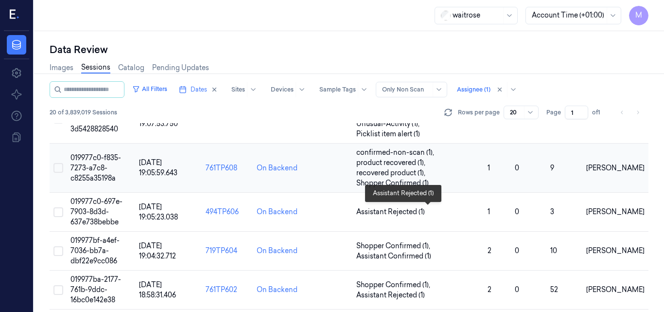
scroll to position [304, 0]
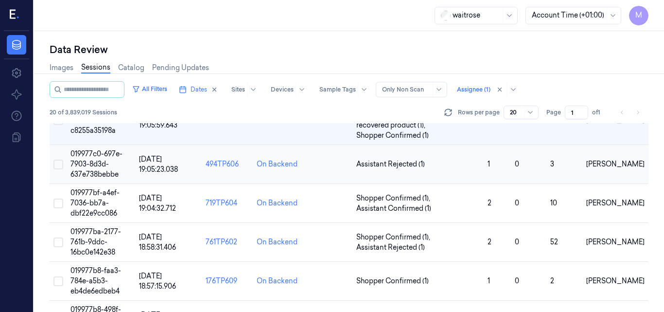
click at [95, 156] on span "019977c0-697e-7903-8d3d-637e738bebbe" at bounding box center [96, 163] width 52 height 29
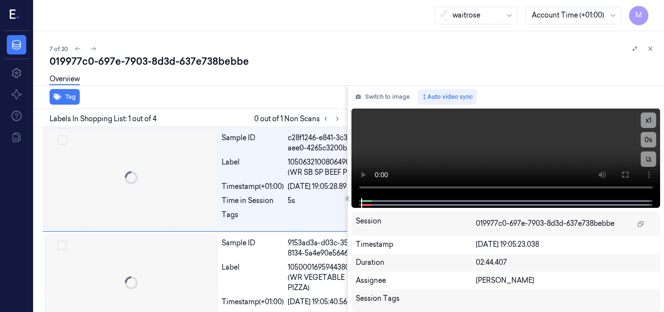
scroll to position [0, 2]
click at [336, 119] on icon at bounding box center [337, 118] width 7 height 7
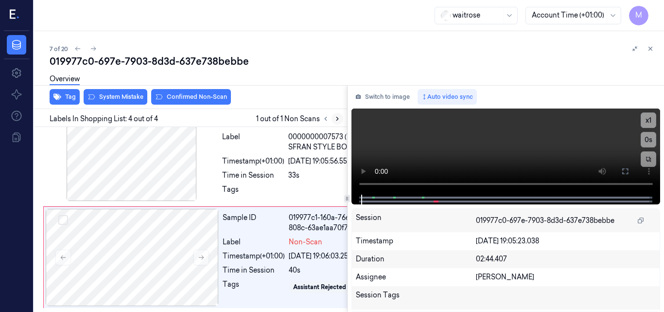
scroll to position [351, 2]
click at [203, 254] on icon at bounding box center [201, 257] width 7 height 7
click at [153, 209] on div at bounding box center [132, 257] width 173 height 97
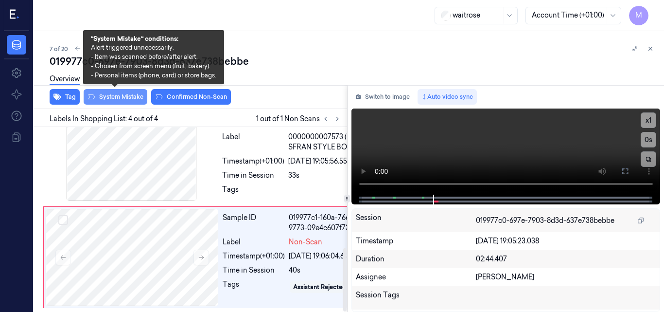
click at [127, 97] on button "System Mistake" at bounding box center [116, 97] width 64 height 16
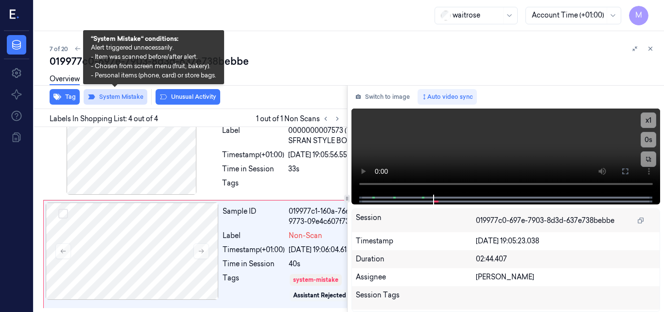
scroll to position [355, 2]
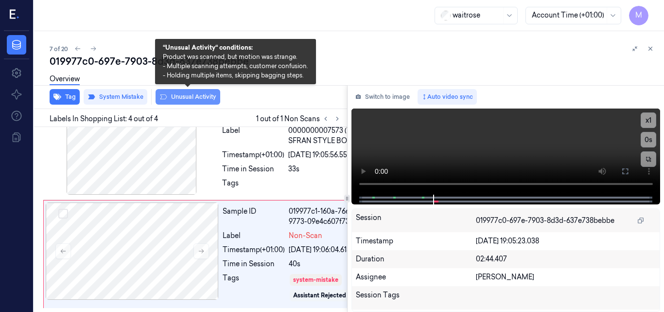
click at [199, 97] on button "Unusual Activity" at bounding box center [188, 97] width 65 height 16
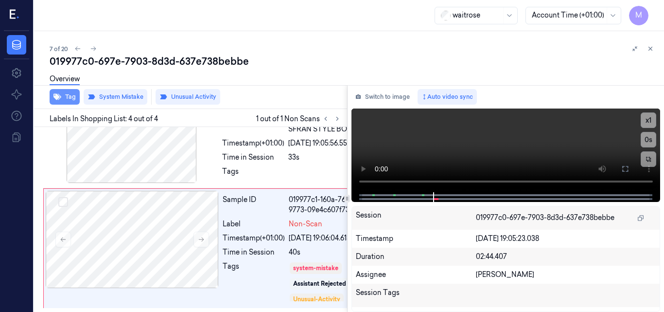
click at [71, 94] on button "Tag" at bounding box center [65, 97] width 30 height 16
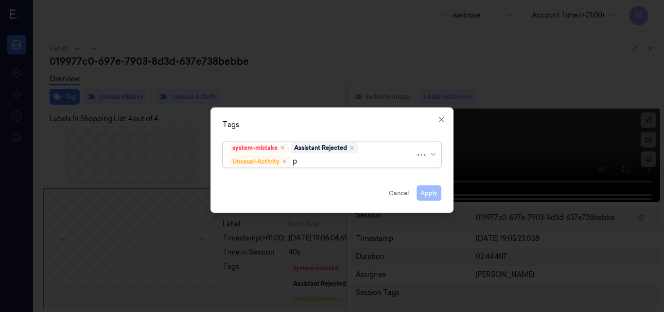
type input "pi"
click at [271, 174] on div "Picklist item alert" at bounding box center [332, 180] width 214 height 16
click at [291, 129] on div "Tags" at bounding box center [332, 124] width 219 height 10
click at [437, 193] on button "Apply" at bounding box center [429, 193] width 25 height 16
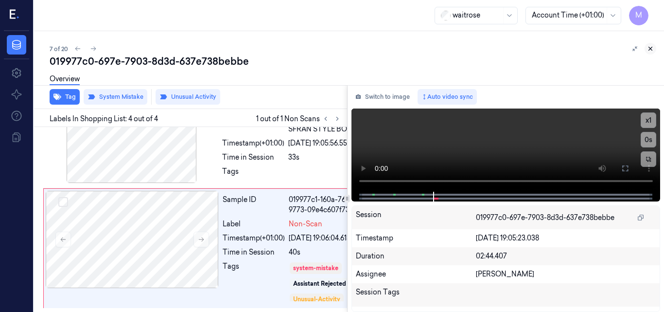
click at [649, 46] on icon at bounding box center [650, 48] width 7 height 7
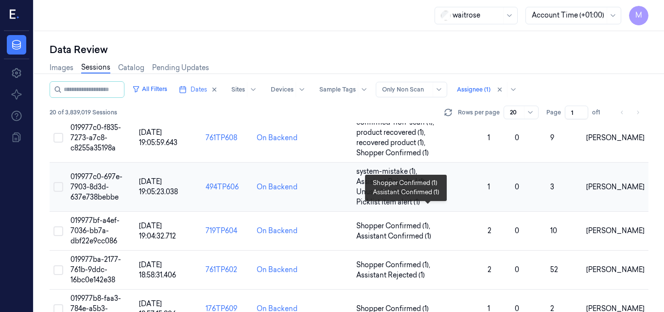
scroll to position [305, 0]
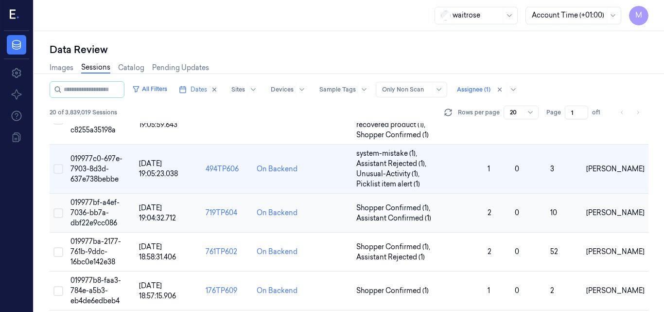
click at [101, 209] on span "019977bf-a4ef-7036-bb7a-dbf22e9cc086" at bounding box center [94, 212] width 49 height 29
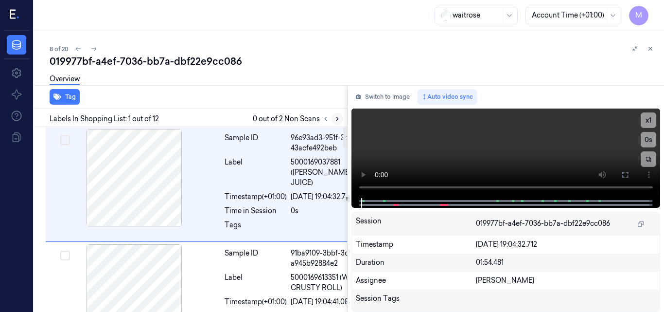
click at [339, 122] on button at bounding box center [337, 119] width 12 height 12
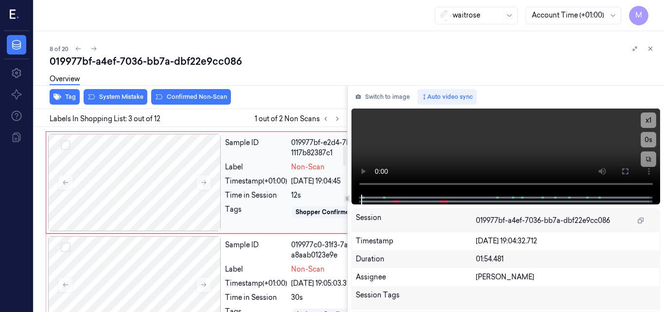
scroll to position [165, 0]
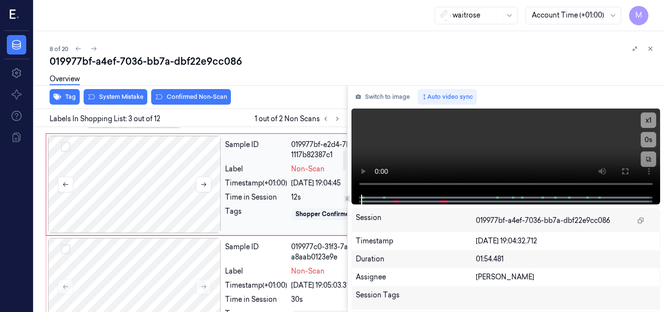
click at [144, 231] on div at bounding box center [134, 184] width 173 height 97
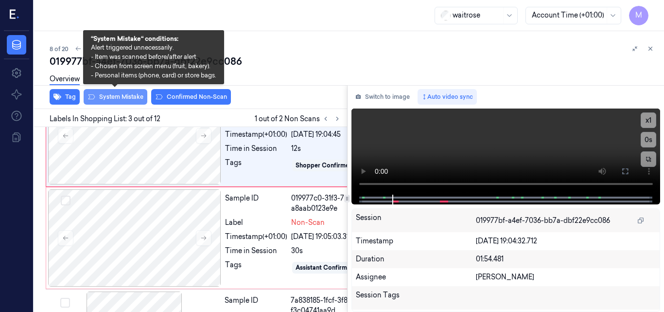
click at [120, 96] on button "System Mistake" at bounding box center [116, 97] width 64 height 16
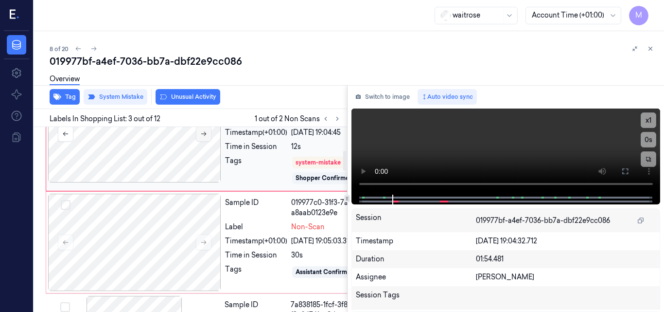
scroll to position [167, 0]
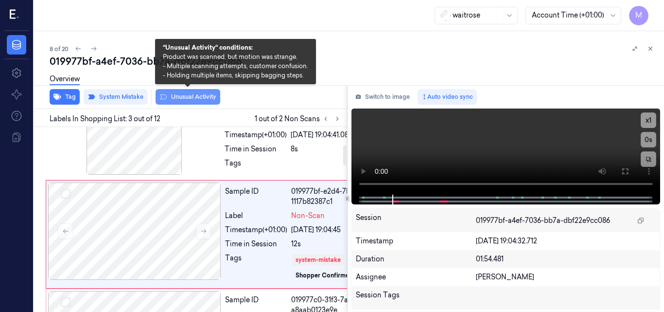
click at [187, 99] on button "Unusual Activity" at bounding box center [188, 97] width 65 height 16
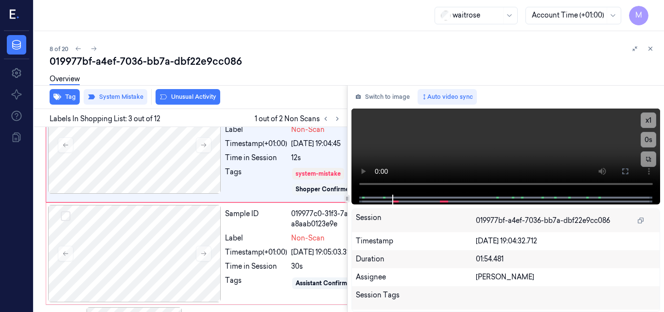
scroll to position [264, 0]
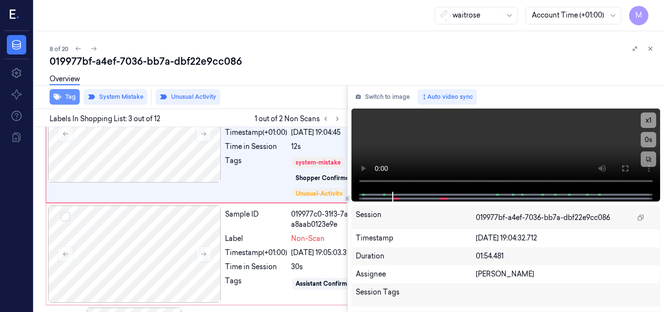
click at [67, 100] on button "Tag" at bounding box center [65, 97] width 30 height 16
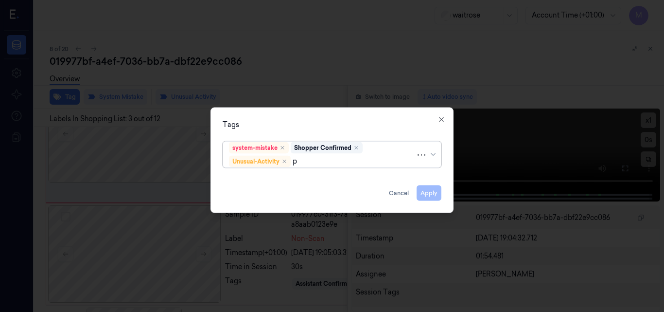
type input "pi"
click at [278, 177] on div "Picklist item alert" at bounding box center [257, 179] width 56 height 10
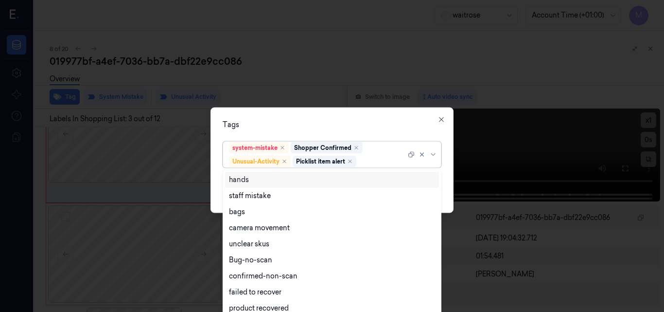
click at [307, 115] on div "Tags option Picklist item alert, selected. 9 results available. Use Up and Down…" at bounding box center [331, 159] width 243 height 105
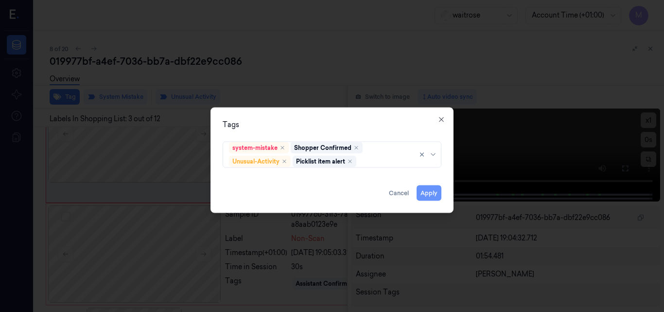
click at [429, 192] on button "Apply" at bounding box center [429, 193] width 25 height 16
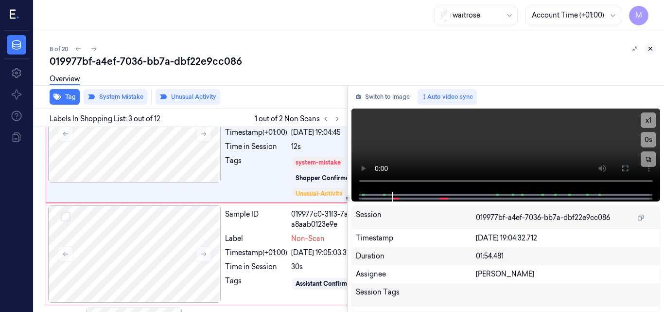
click at [650, 48] on icon at bounding box center [650, 48] width 3 height 3
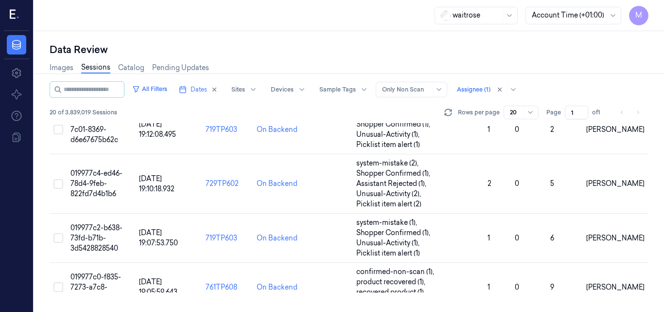
scroll to position [311, 0]
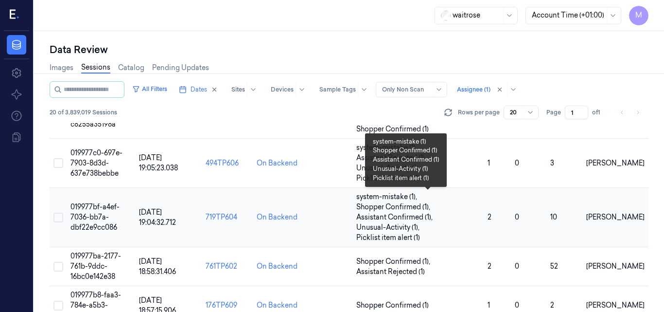
click at [404, 206] on span "Shopper Confirmed (1) ," at bounding box center [394, 207] width 76 height 10
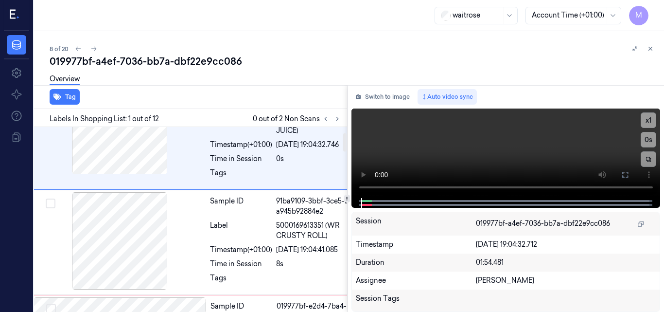
scroll to position [56, 0]
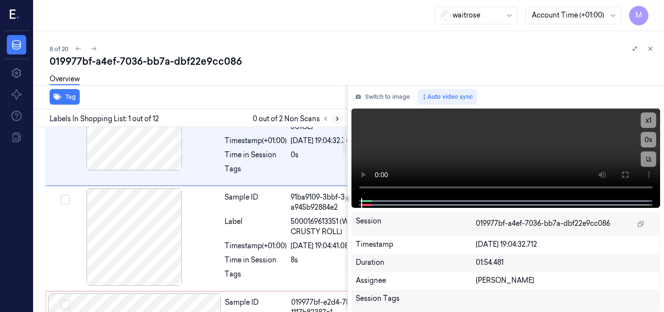
click at [339, 119] on icon at bounding box center [337, 118] width 7 height 7
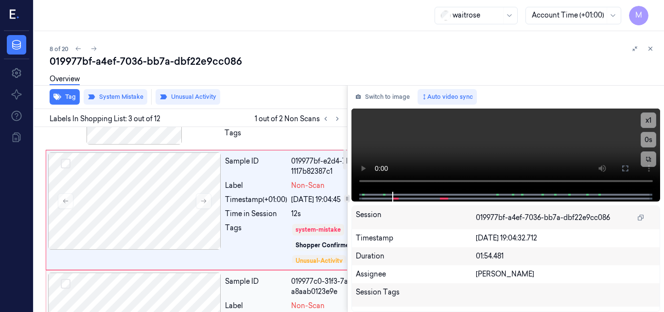
scroll to position [215, 0]
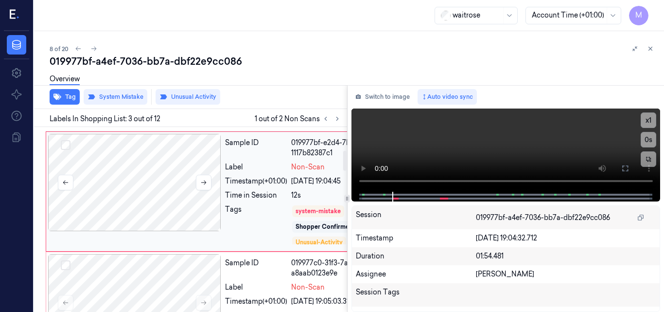
click at [165, 226] on div at bounding box center [134, 182] width 173 height 97
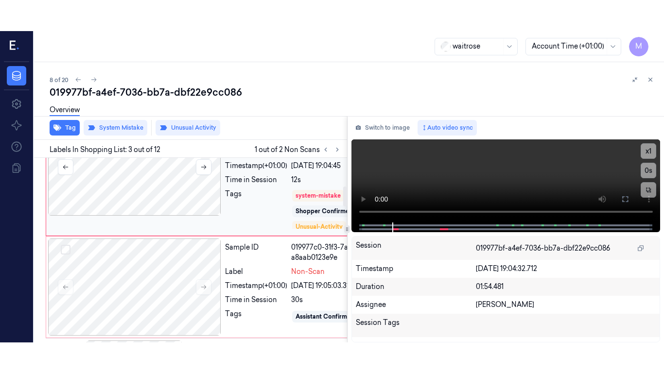
scroll to position [264, 0]
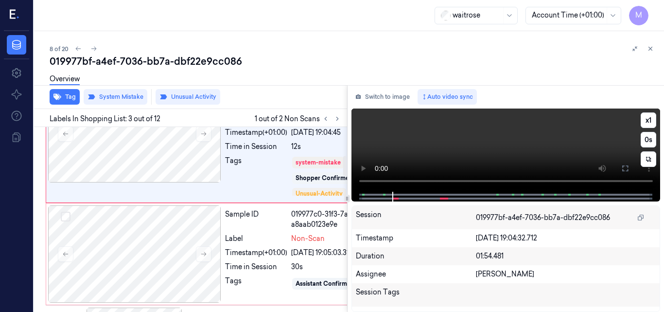
click at [501, 155] on video at bounding box center [505, 149] width 309 height 83
click at [625, 168] on icon at bounding box center [625, 168] width 8 height 8
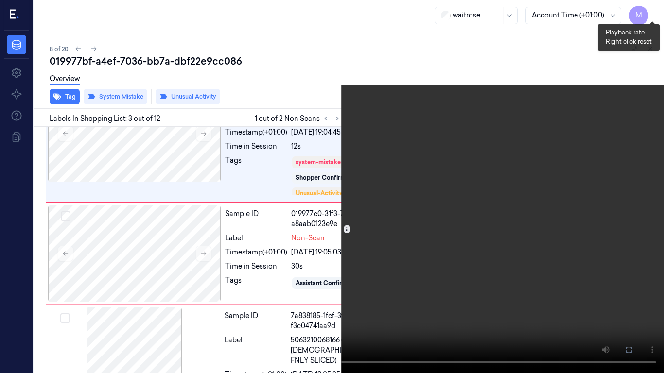
click at [651, 7] on button "x 1" at bounding box center [652, 12] width 16 height 16
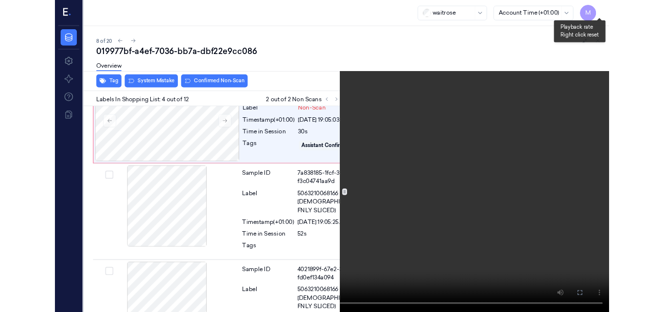
scroll to position [377, 0]
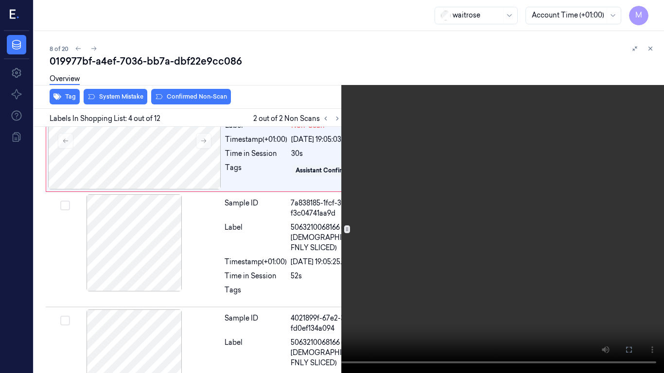
click at [407, 205] on video at bounding box center [332, 186] width 664 height 373
click at [0, 0] on icon at bounding box center [0, 0] width 0 height 0
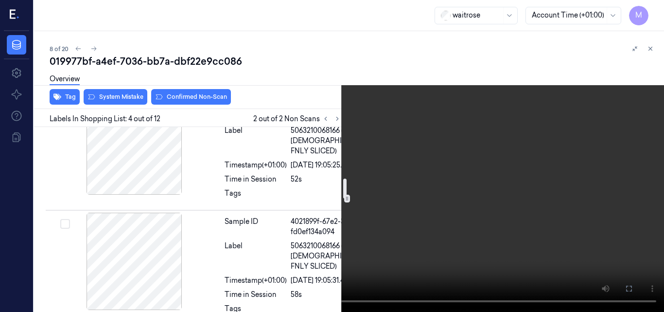
scroll to position [425, 0]
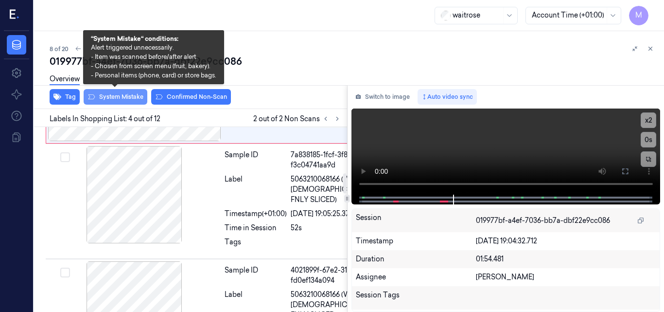
click at [124, 96] on button "System Mistake" at bounding box center [116, 97] width 64 height 16
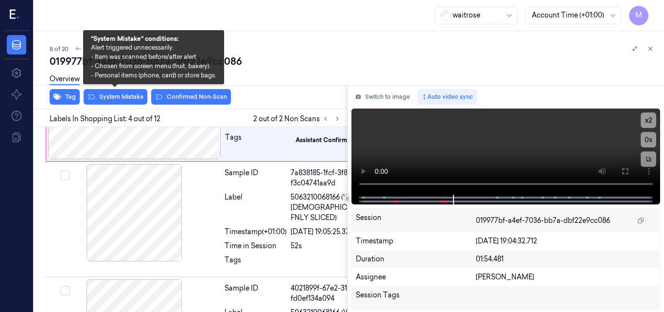
scroll to position [410, 0]
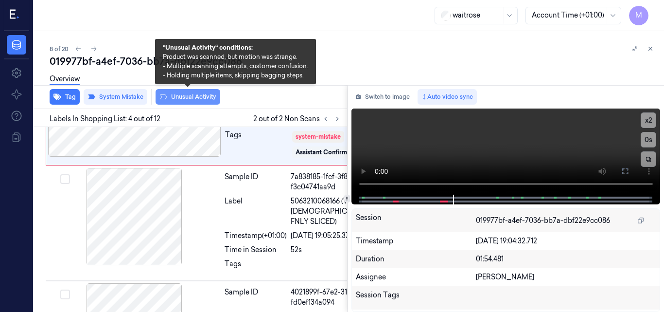
click at [195, 96] on button "Unusual Activity" at bounding box center [188, 97] width 65 height 16
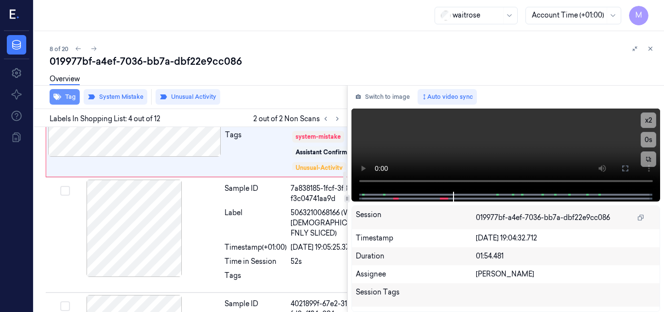
click at [65, 96] on button "Tag" at bounding box center [65, 97] width 30 height 16
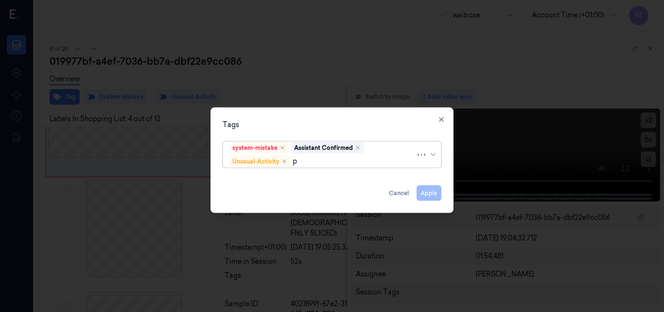
type input "pi"
click at [296, 181] on div "Picklist item alert" at bounding box center [332, 179] width 206 height 10
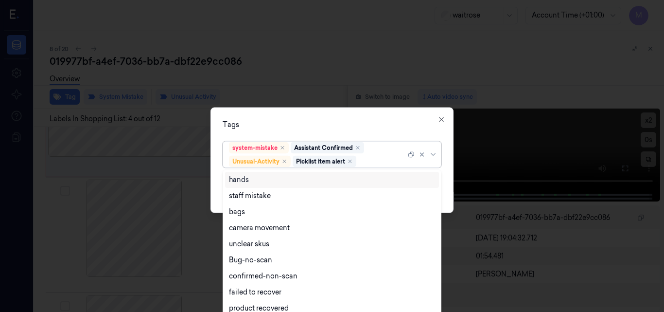
click at [346, 126] on div "Tags" at bounding box center [332, 124] width 219 height 10
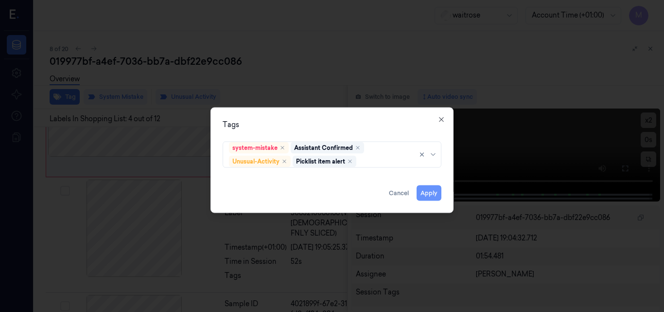
click at [432, 194] on button "Apply" at bounding box center [429, 193] width 25 height 16
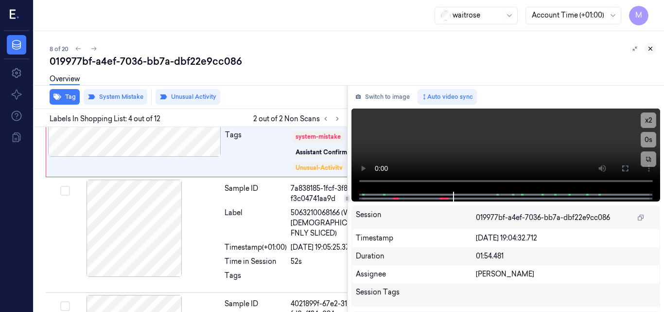
click at [649, 47] on icon at bounding box center [650, 48] width 7 height 7
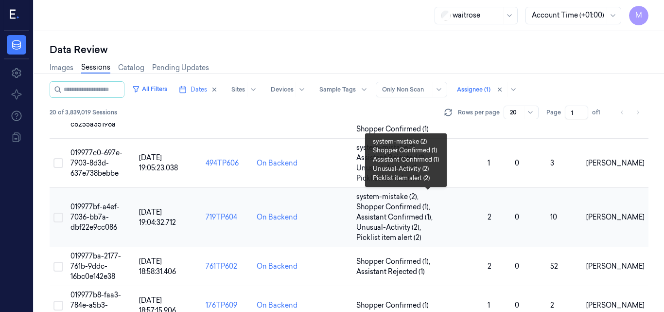
scroll to position [359, 0]
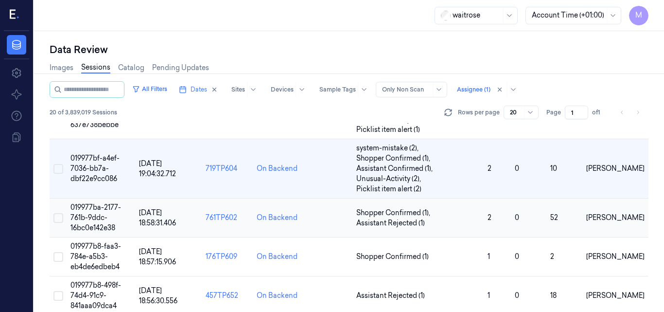
click at [95, 211] on span "019977ba-2177-761b-9ddc-16bc0e142e38" at bounding box center [95, 217] width 51 height 29
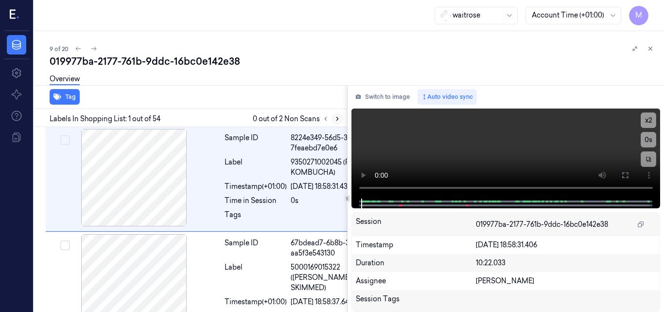
click at [335, 117] on icon at bounding box center [337, 118] width 7 height 7
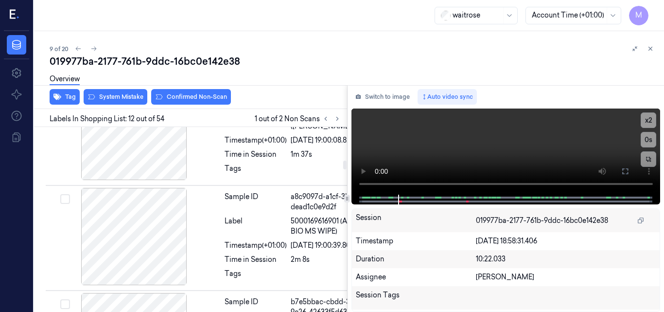
scroll to position [1546, 0]
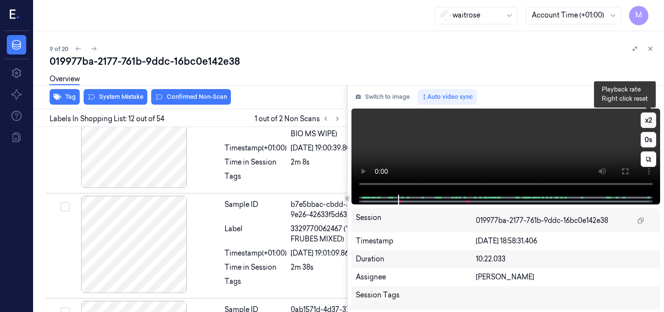
click at [649, 119] on button "x 2" at bounding box center [649, 120] width 16 height 16
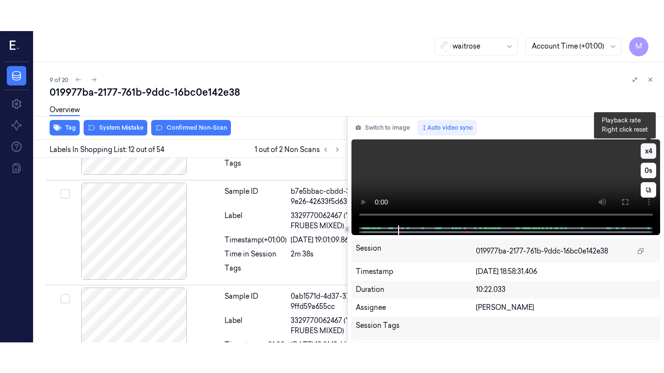
scroll to position [1595, 0]
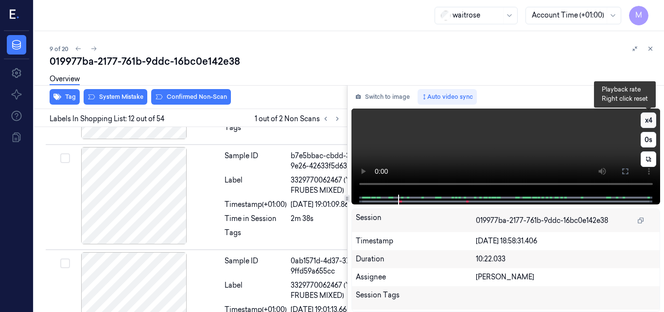
click at [651, 118] on button "x 4" at bounding box center [649, 120] width 16 height 16
click at [478, 144] on video at bounding box center [505, 151] width 309 height 86
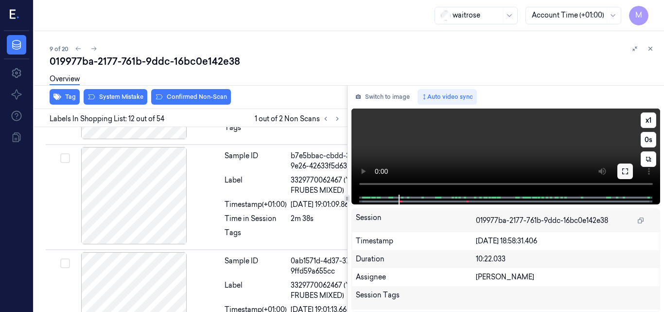
click at [621, 172] on icon at bounding box center [625, 171] width 8 height 8
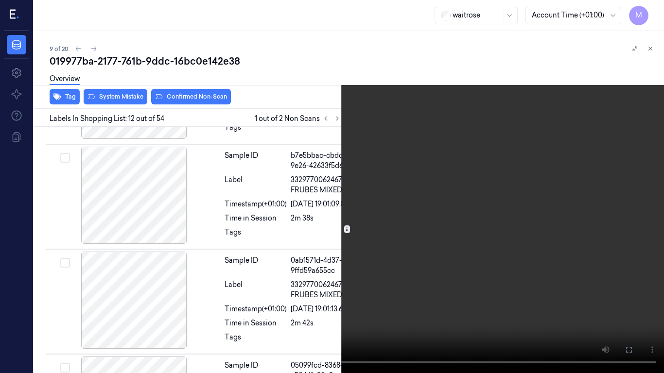
click at [365, 195] on video at bounding box center [332, 186] width 664 height 373
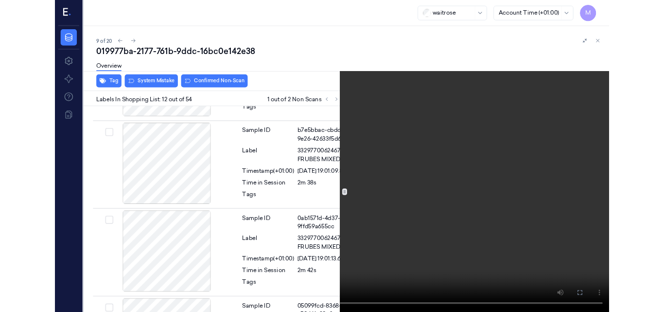
scroll to position [1564, 0]
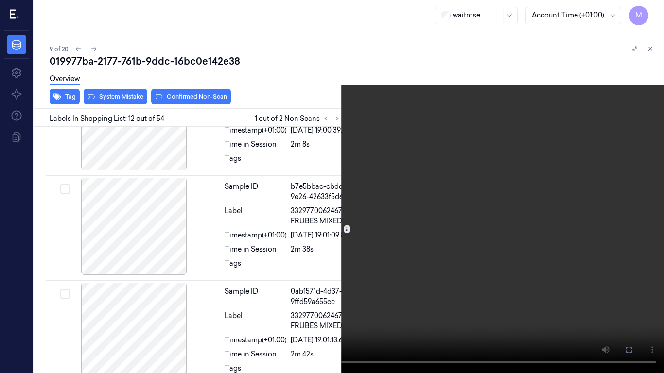
click at [0, 0] on icon at bounding box center [0, 0] width 0 height 0
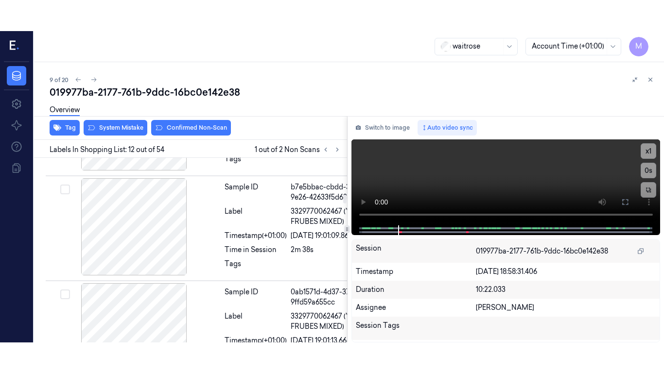
scroll to position [1595, 0]
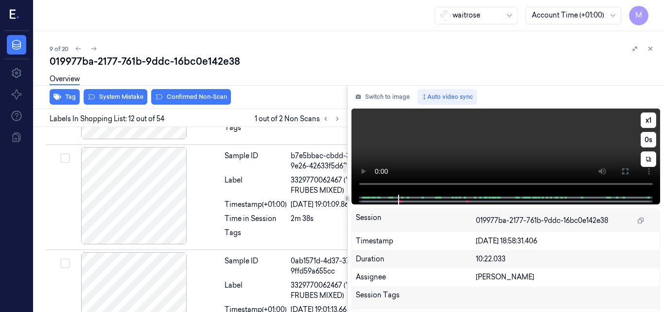
click at [530, 147] on video at bounding box center [505, 151] width 309 height 86
click at [627, 170] on icon at bounding box center [625, 171] width 8 height 8
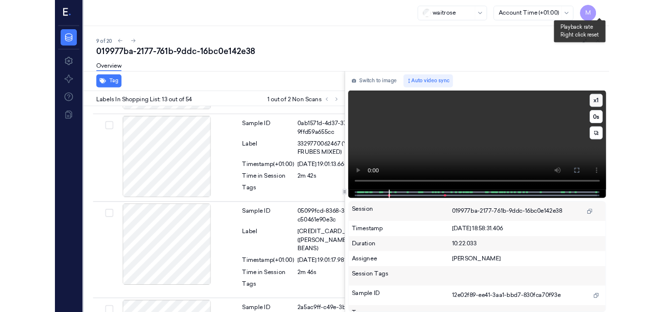
scroll to position [1710, 0]
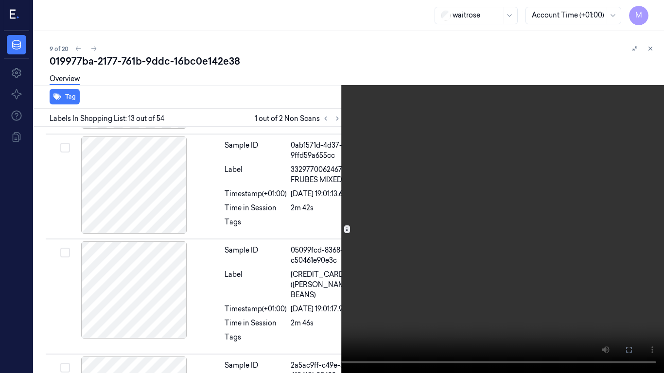
click at [574, 44] on video at bounding box center [332, 186] width 664 height 373
click at [0, 0] on icon at bounding box center [0, 0] width 0 height 0
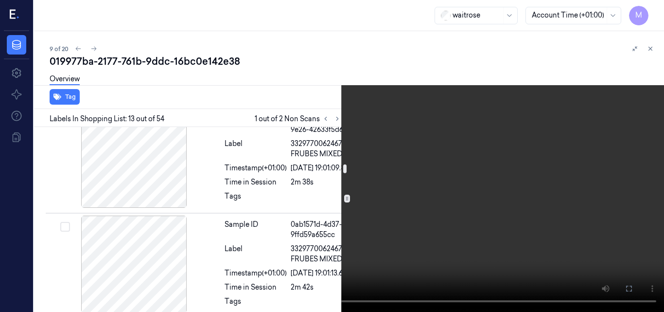
scroll to position [1613, 0]
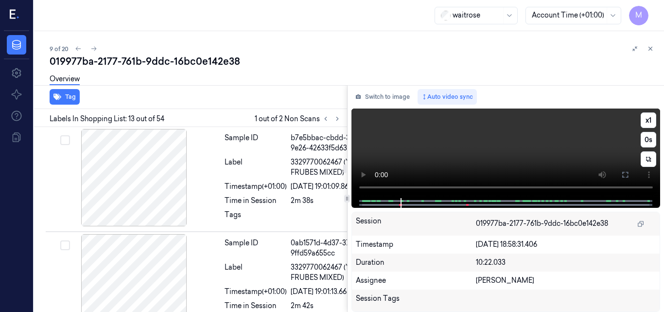
click at [446, 147] on video at bounding box center [505, 152] width 309 height 89
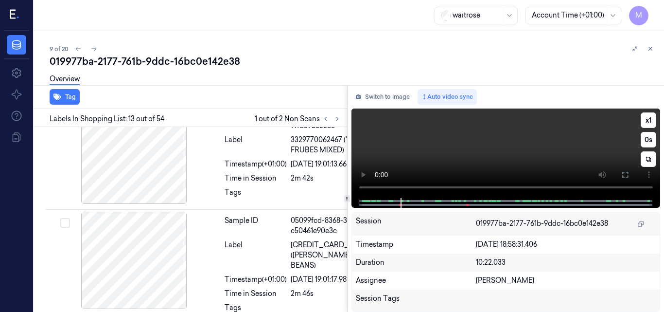
scroll to position [1740, 0]
click at [549, 149] on video at bounding box center [505, 152] width 309 height 89
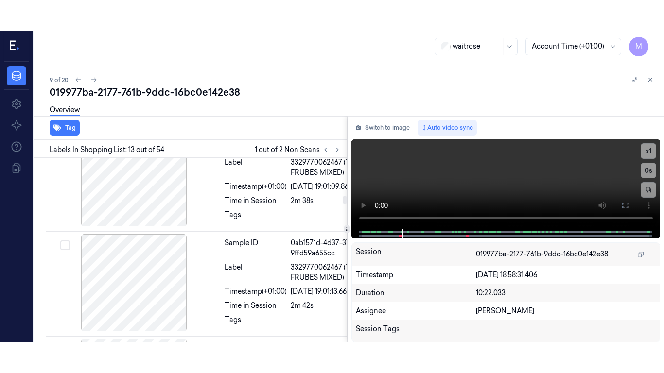
scroll to position [1595, 0]
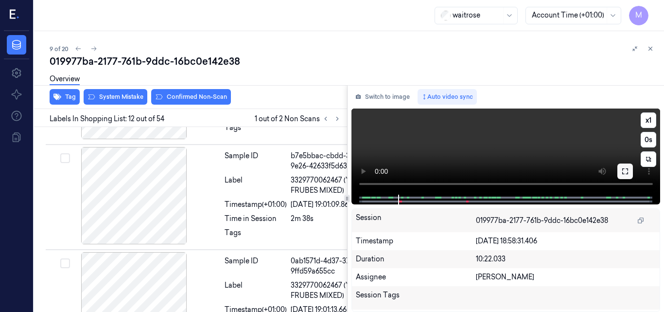
click at [629, 170] on button at bounding box center [625, 171] width 16 height 16
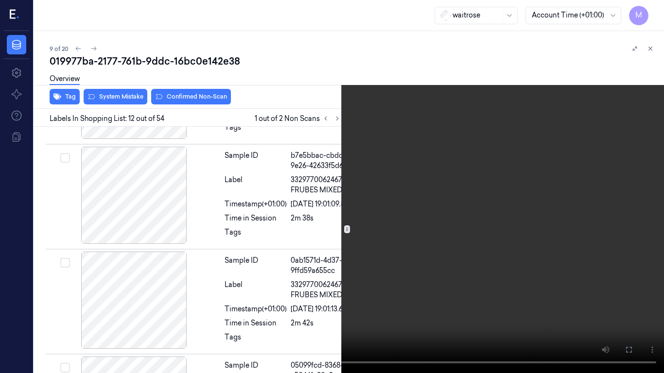
click at [408, 187] on video at bounding box center [332, 186] width 664 height 373
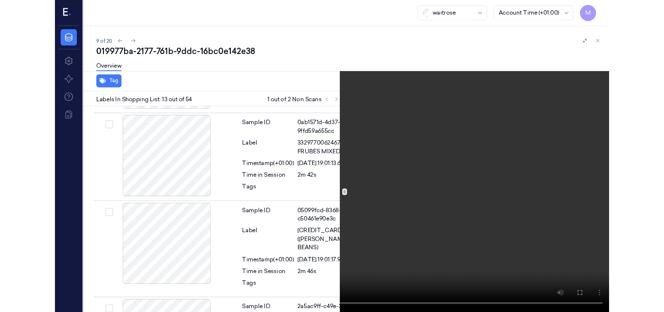
scroll to position [1710, 0]
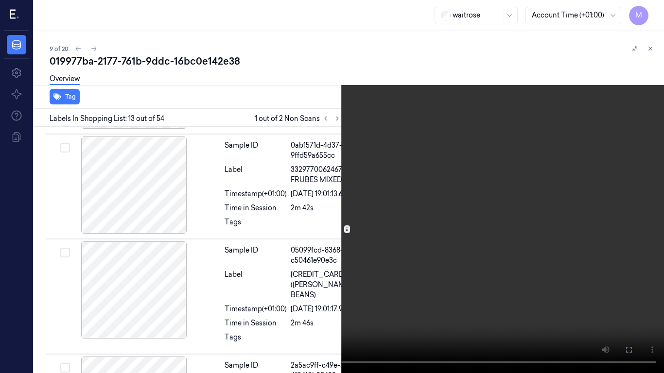
click at [466, 146] on video at bounding box center [332, 186] width 664 height 373
click at [0, 0] on icon at bounding box center [0, 0] width 0 height 0
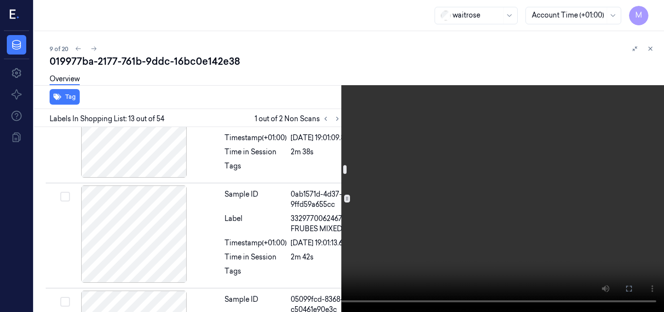
scroll to position [1613, 0]
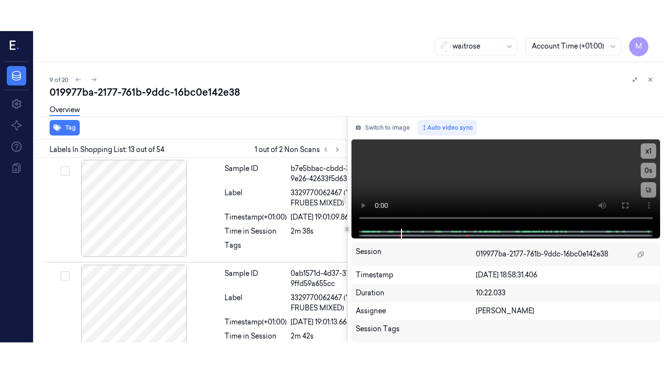
scroll to position [1595, 0]
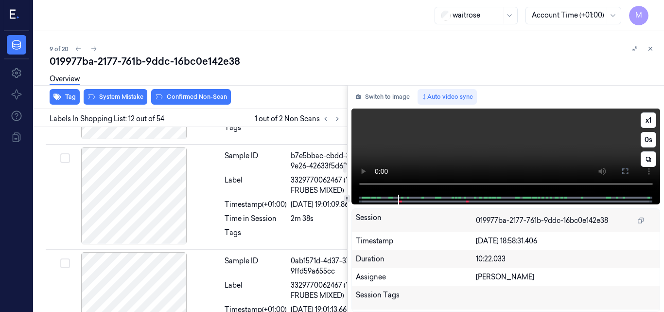
click at [530, 150] on video at bounding box center [505, 151] width 309 height 86
click at [621, 173] on icon at bounding box center [625, 171] width 8 height 8
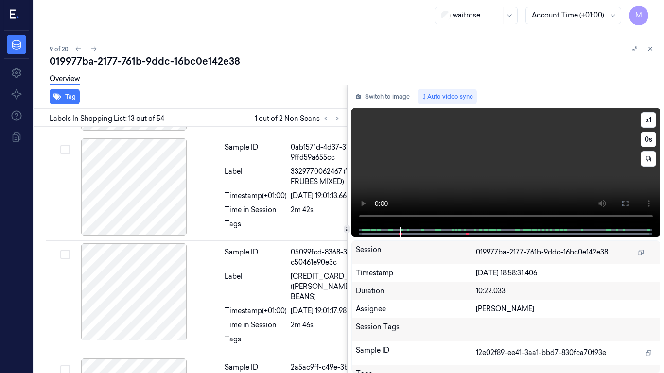
scroll to position [1710, 0]
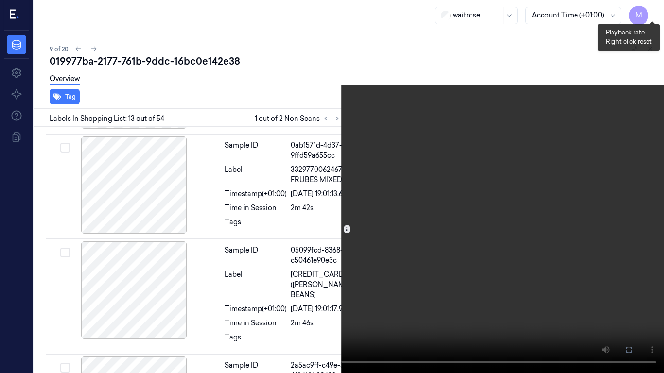
click at [654, 12] on button "x 1" at bounding box center [652, 12] width 16 height 16
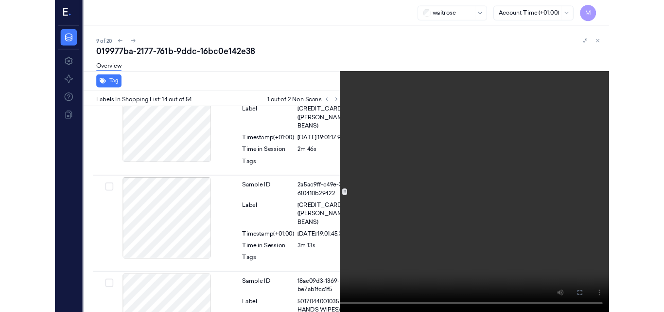
scroll to position [1856, 0]
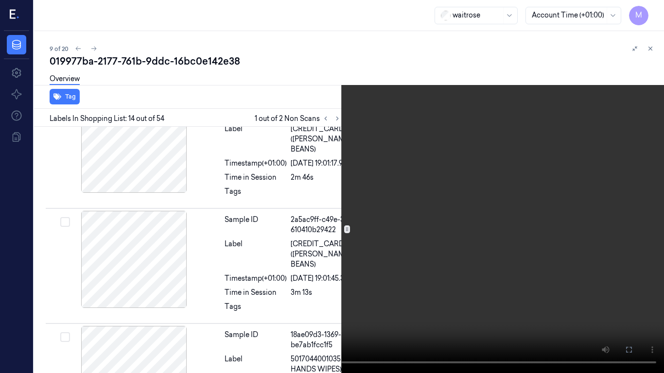
click at [462, 200] on video at bounding box center [332, 186] width 664 height 373
click at [0, 0] on icon at bounding box center [0, 0] width 0 height 0
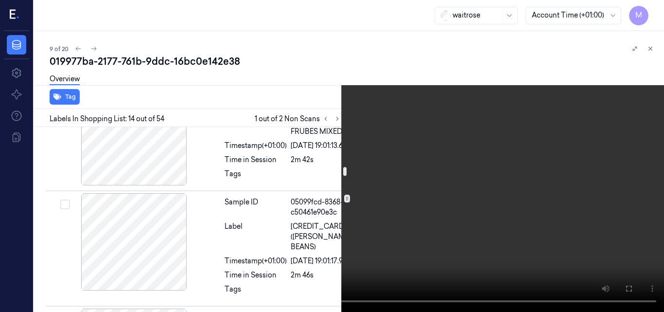
scroll to position [1710, 0]
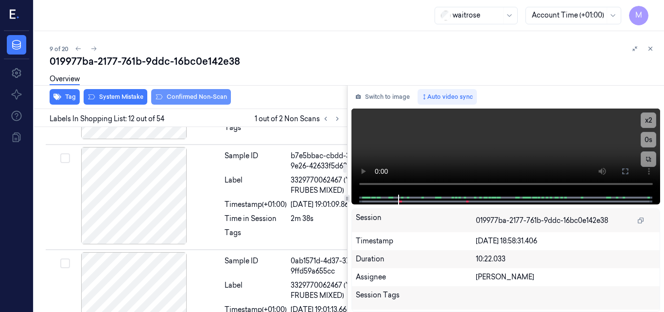
scroll to position [1595, 0]
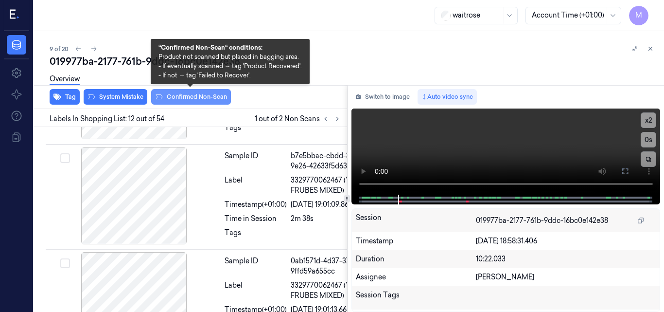
click at [191, 99] on button "Confirmed Non-Scan" at bounding box center [191, 97] width 80 height 16
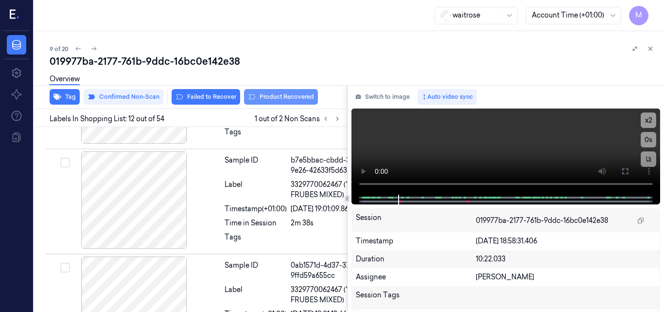
click at [306, 96] on button "Product Recovered" at bounding box center [281, 97] width 74 height 16
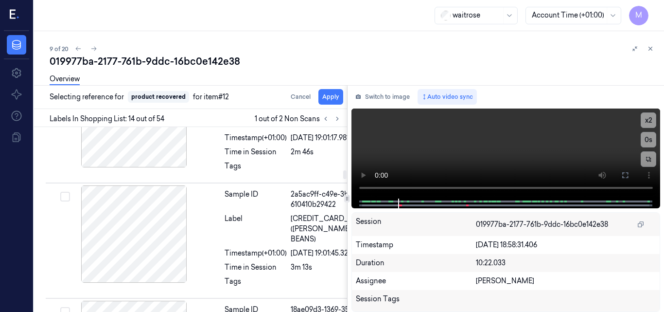
scroll to position [1891, 0]
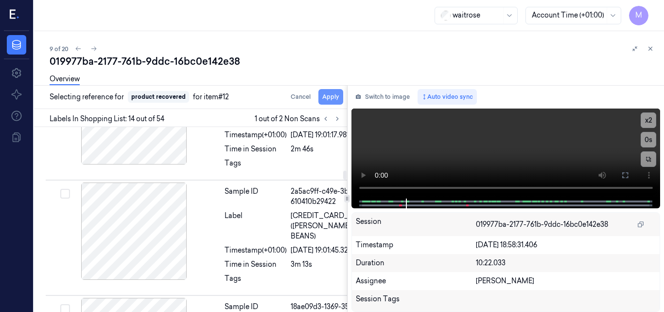
click at [335, 96] on button "Apply" at bounding box center [330, 97] width 25 height 16
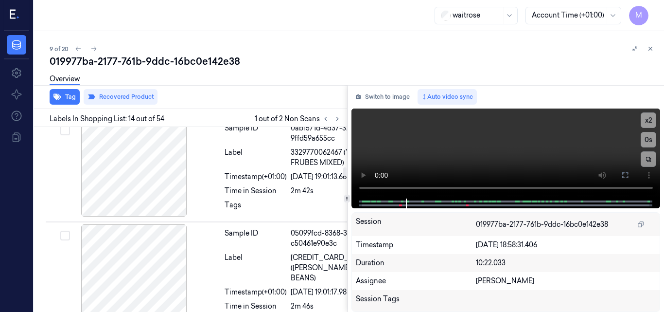
scroll to position [1697, 0]
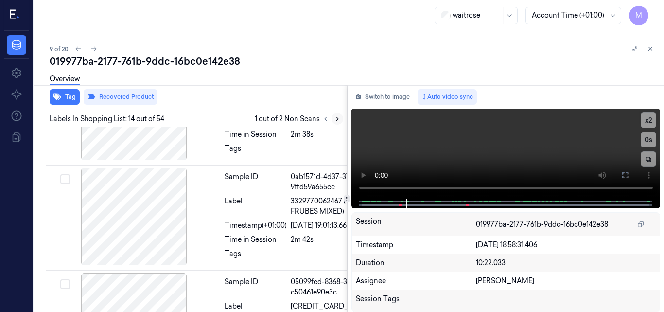
click at [337, 117] on icon at bounding box center [337, 118] width 7 height 7
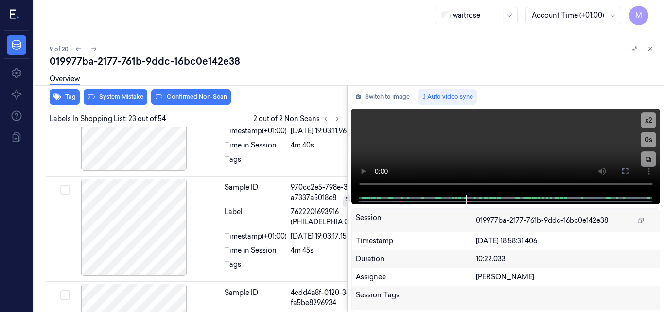
scroll to position [3186, 0]
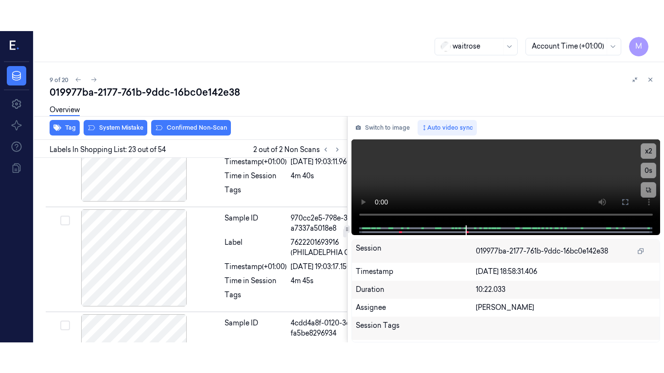
scroll to position [3083, 0]
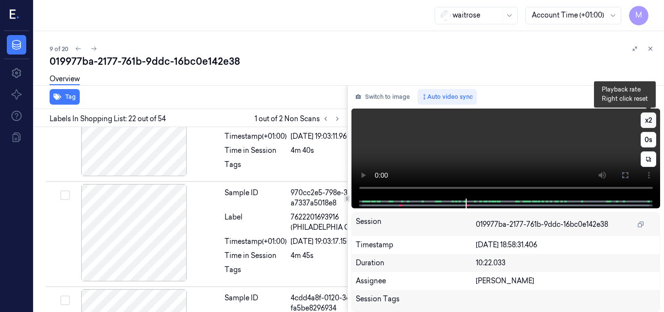
click at [655, 118] on button "x 2" at bounding box center [649, 120] width 16 height 16
click at [646, 119] on button "x 4" at bounding box center [649, 120] width 16 height 16
click at [511, 139] on video at bounding box center [505, 153] width 309 height 90
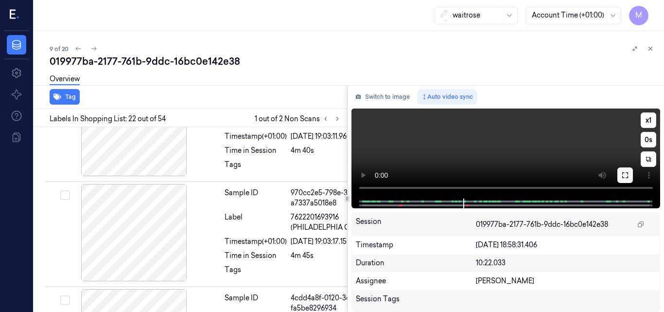
click at [628, 177] on icon at bounding box center [625, 175] width 6 height 6
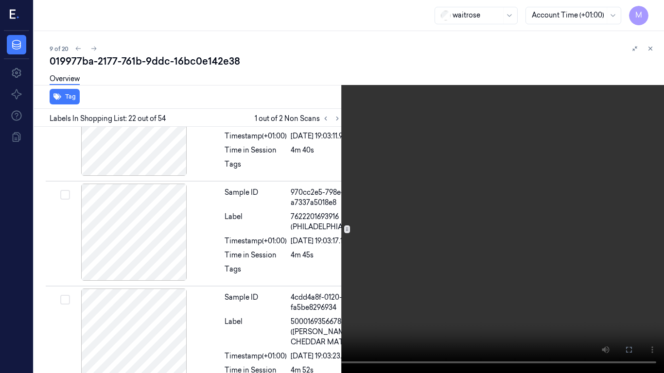
click at [395, 229] on video at bounding box center [332, 186] width 664 height 373
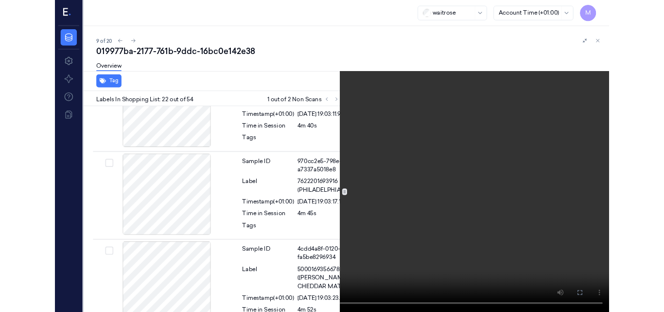
scroll to position [3052, 0]
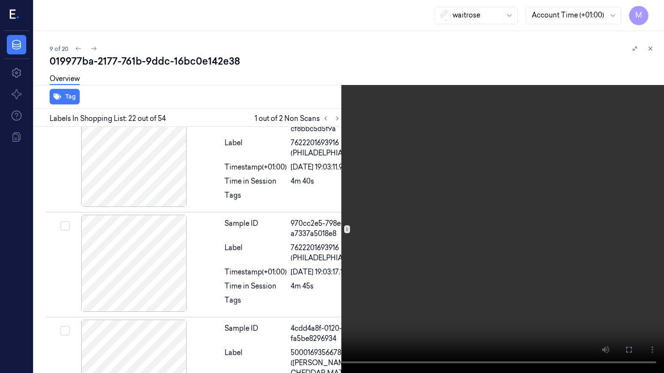
click at [0, 0] on icon at bounding box center [0, 0] width 0 height 0
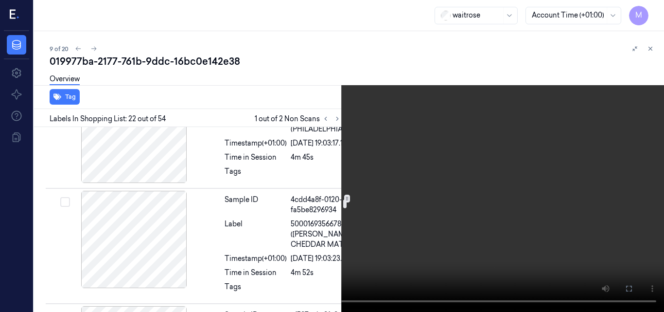
scroll to position [3198, 0]
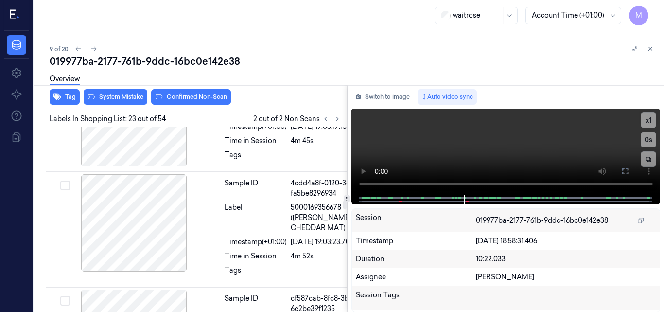
scroll to position [3234, 0]
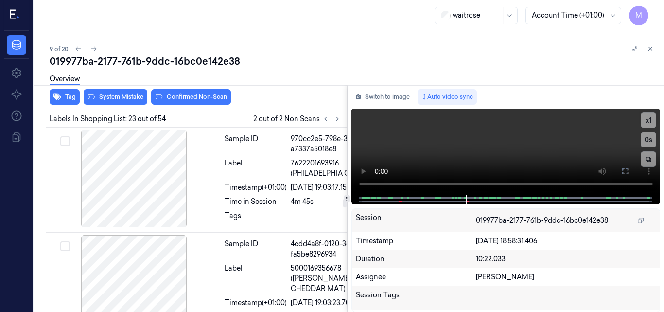
scroll to position [3040, 0]
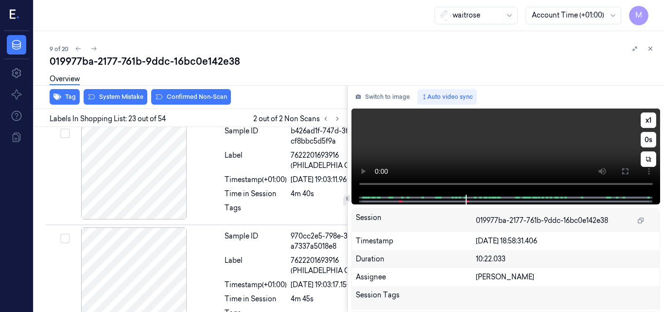
click at [539, 141] on video at bounding box center [505, 151] width 309 height 86
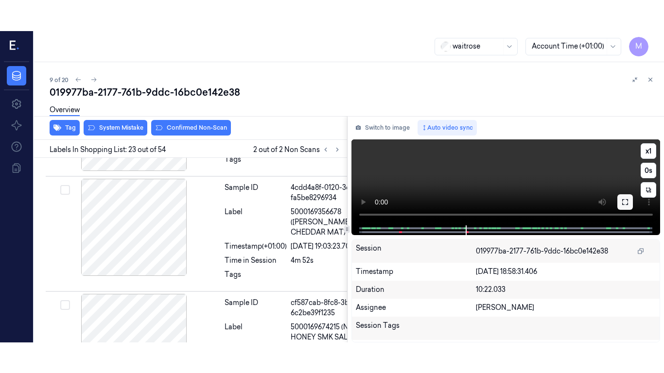
scroll to position [3234, 0]
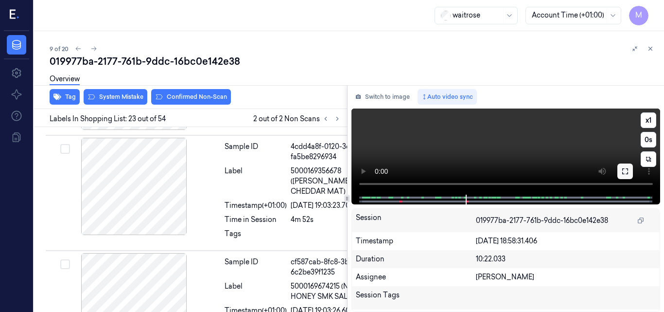
click at [625, 171] on icon at bounding box center [625, 171] width 8 height 8
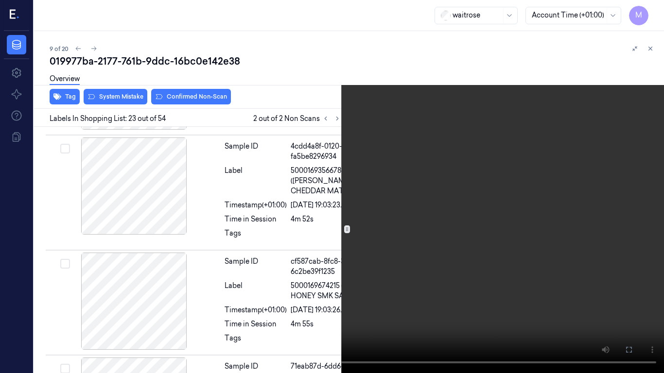
click at [424, 160] on video at bounding box center [332, 186] width 664 height 373
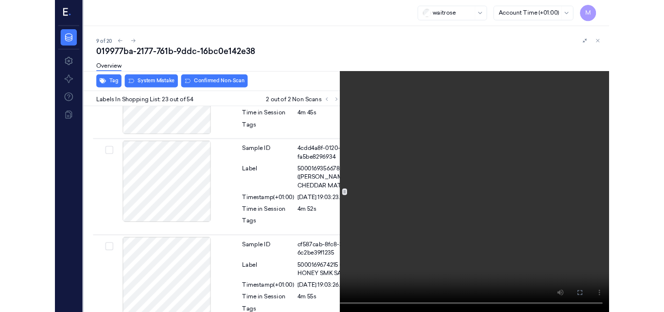
scroll to position [3203, 0]
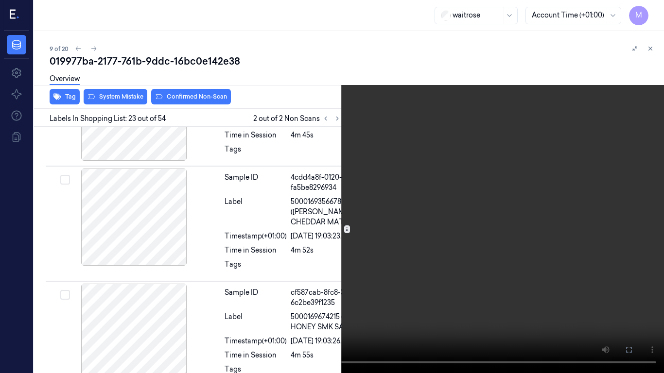
click at [0, 0] on icon at bounding box center [0, 0] width 0 height 0
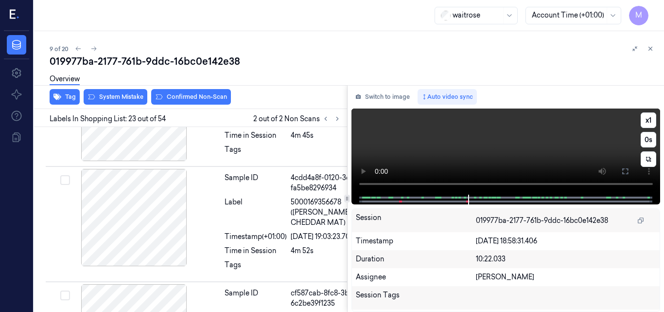
click at [464, 155] on video at bounding box center [505, 151] width 309 height 86
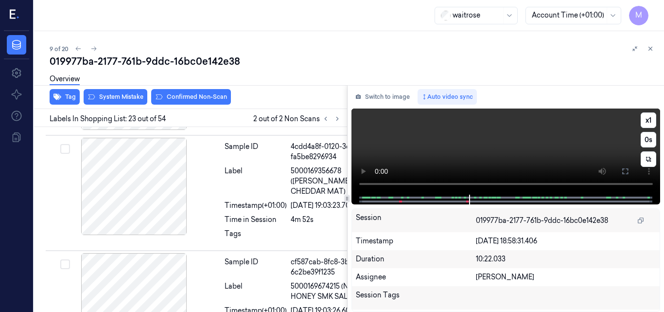
click at [483, 148] on video at bounding box center [505, 151] width 309 height 86
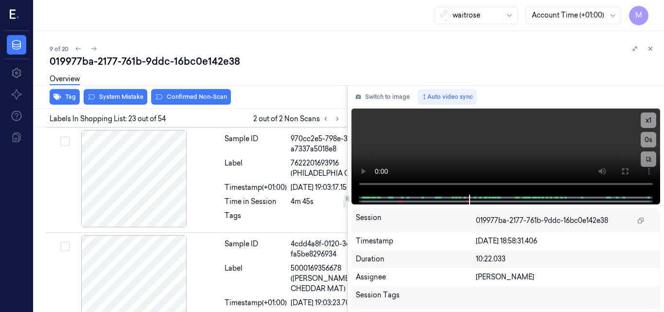
scroll to position [3089, 0]
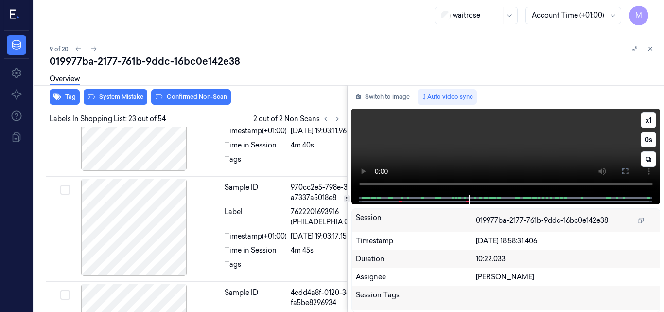
click at [540, 159] on video at bounding box center [505, 151] width 309 height 86
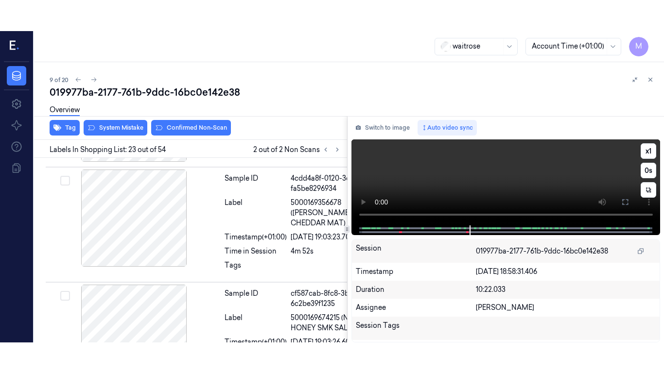
scroll to position [3234, 0]
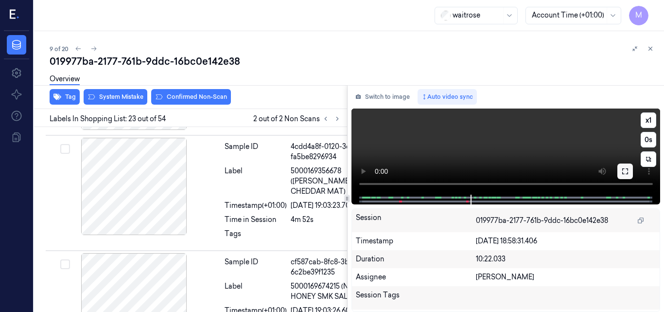
click at [626, 170] on icon at bounding box center [625, 171] width 8 height 8
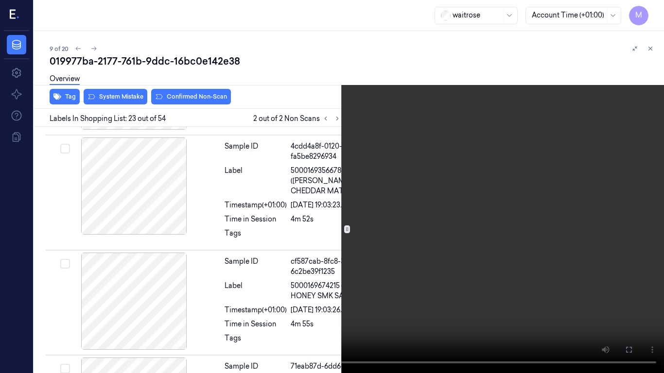
click at [421, 239] on video at bounding box center [332, 186] width 664 height 373
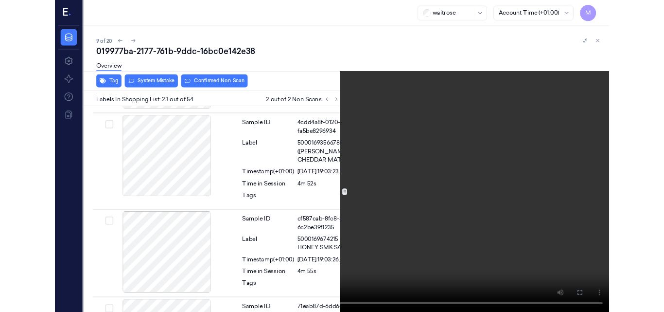
scroll to position [3203, 0]
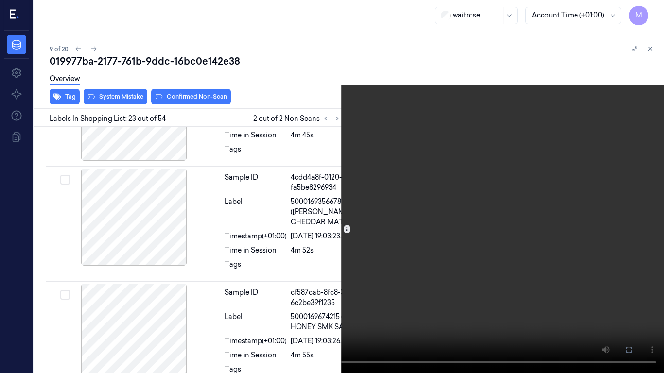
click at [0, 0] on icon at bounding box center [0, 0] width 0 height 0
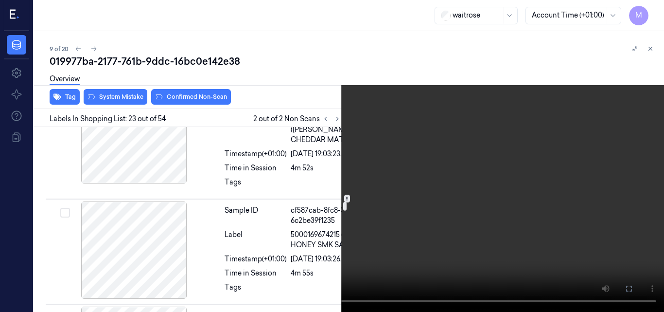
scroll to position [3252, 0]
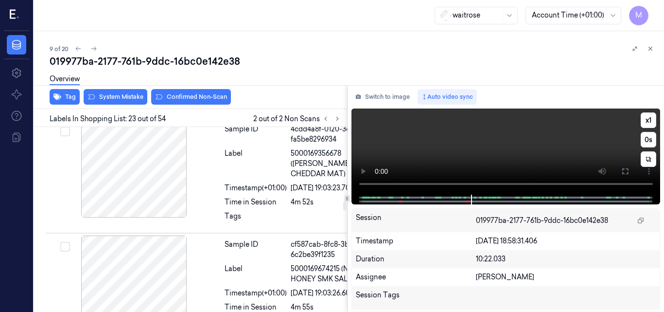
click at [517, 156] on video at bounding box center [505, 151] width 309 height 86
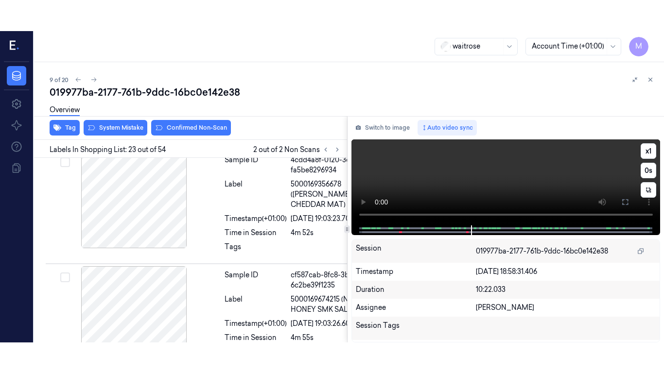
scroll to position [3234, 0]
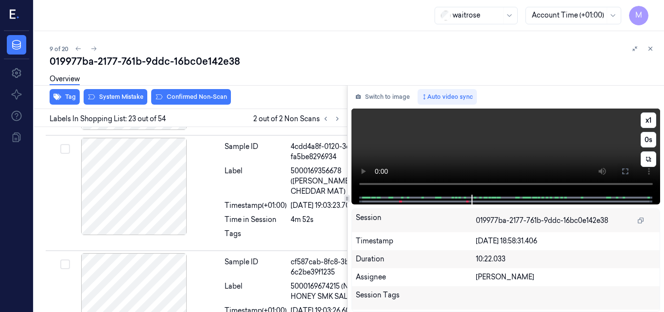
drag, startPoint x: 622, startPoint y: 170, endPoint x: 622, endPoint y: 212, distance: 42.8
click at [622, 170] on icon at bounding box center [625, 171] width 6 height 6
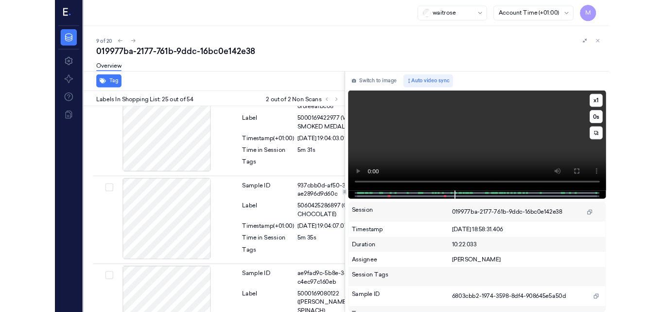
scroll to position [3485, 0]
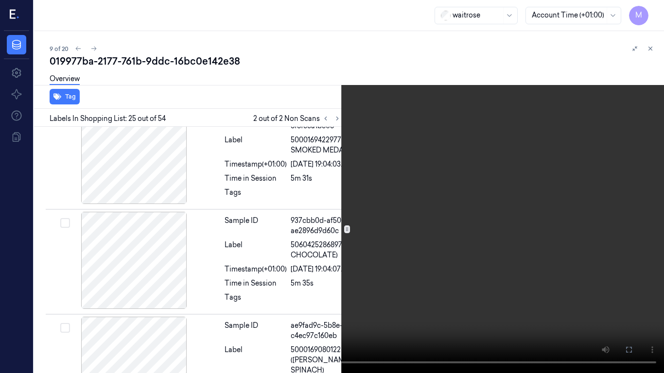
click at [430, 200] on video at bounding box center [332, 186] width 664 height 373
click at [0, 0] on icon at bounding box center [0, 0] width 0 height 0
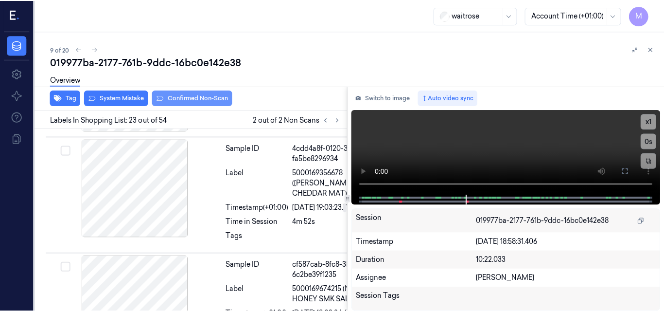
scroll to position [3234, 0]
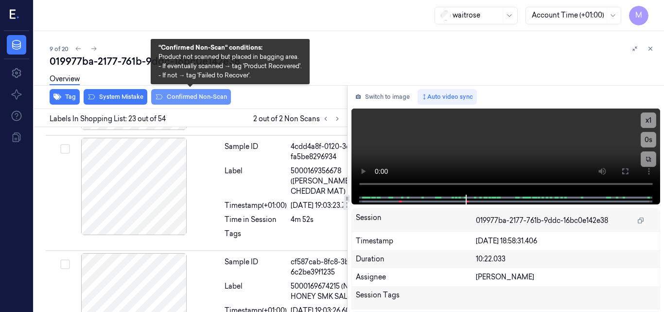
click at [191, 98] on button "Confirmed Non-Scan" at bounding box center [191, 97] width 80 height 16
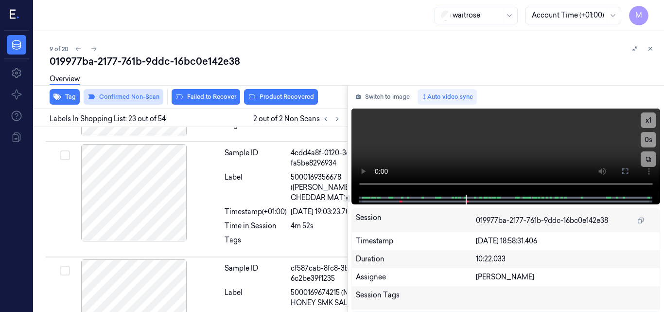
scroll to position [3236, 0]
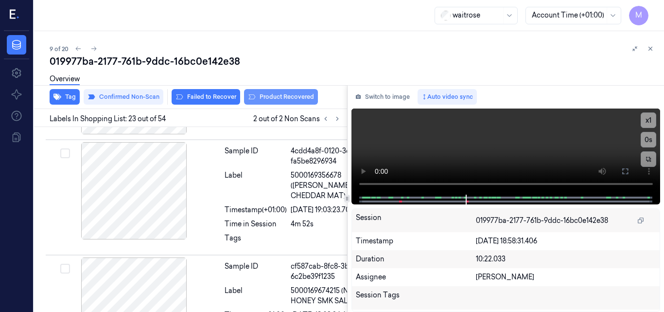
click at [279, 95] on button "Product Recovered" at bounding box center [281, 97] width 74 height 16
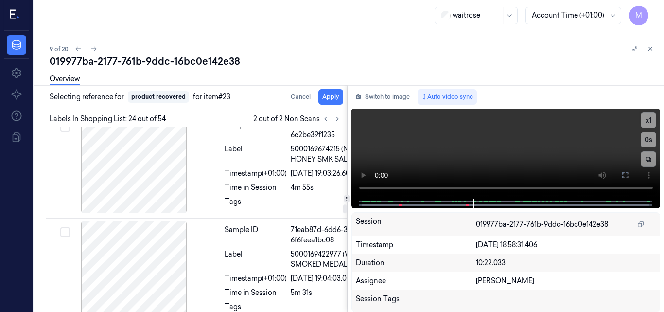
scroll to position [3380, 0]
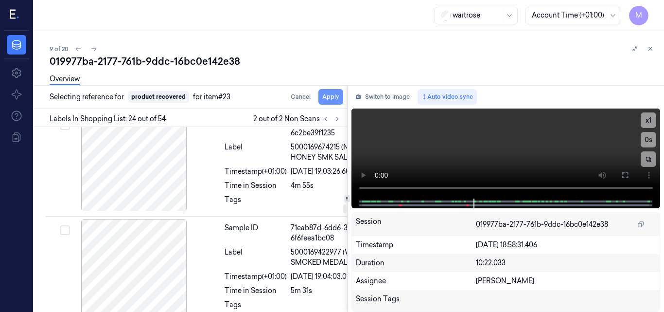
click at [331, 94] on button "Apply" at bounding box center [330, 97] width 25 height 16
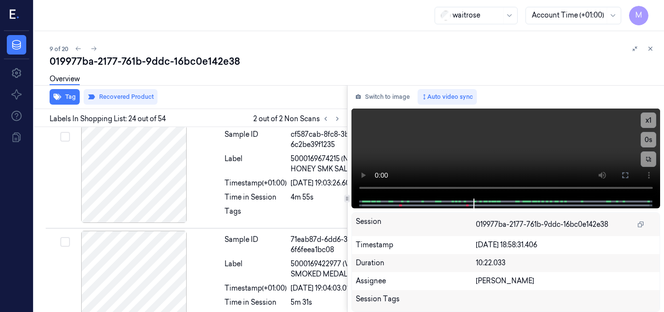
scroll to position [3390, 0]
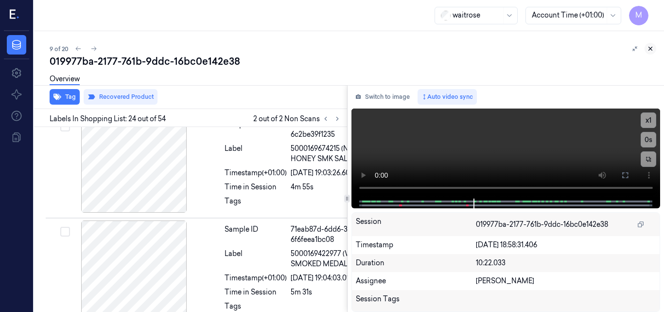
click at [649, 47] on icon at bounding box center [650, 48] width 7 height 7
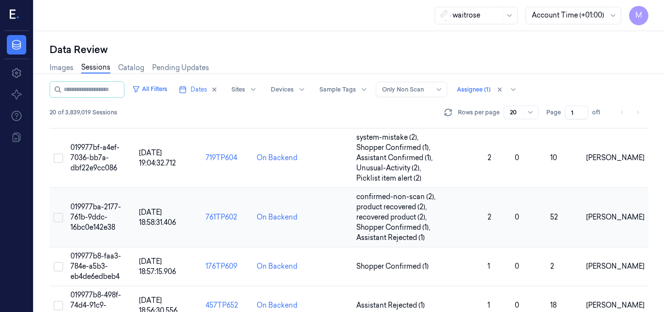
scroll to position [467, 0]
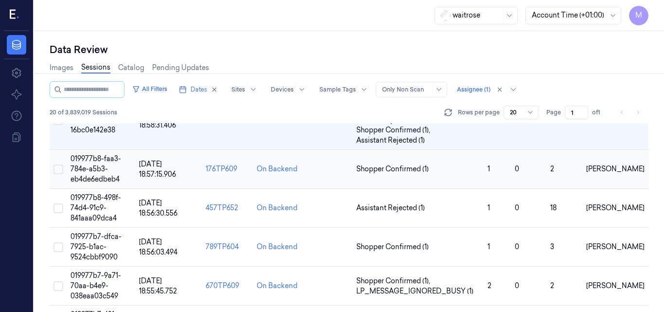
click at [105, 161] on span "019977b8-faa3-784e-a5b3-eb4de6edbeb4" at bounding box center [95, 168] width 51 height 29
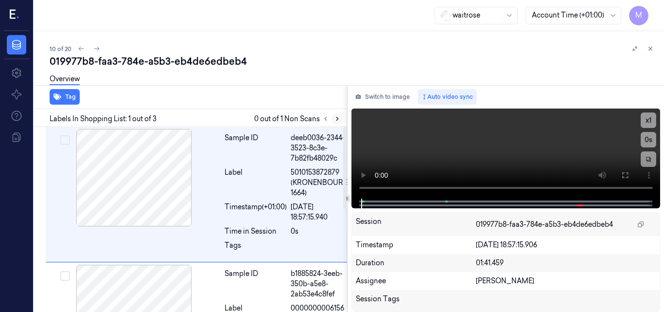
click at [337, 118] on icon at bounding box center [337, 118] width 7 height 7
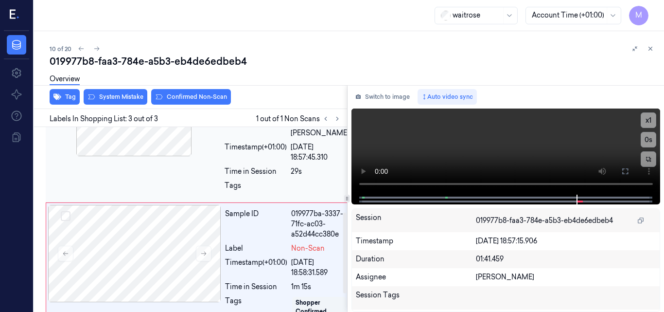
scroll to position [187, 0]
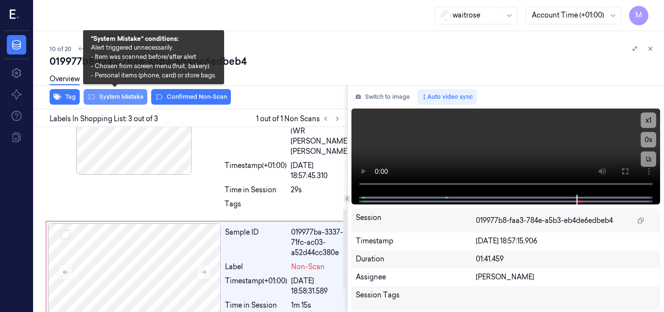
click at [115, 99] on button "System Mistake" at bounding box center [116, 97] width 64 height 16
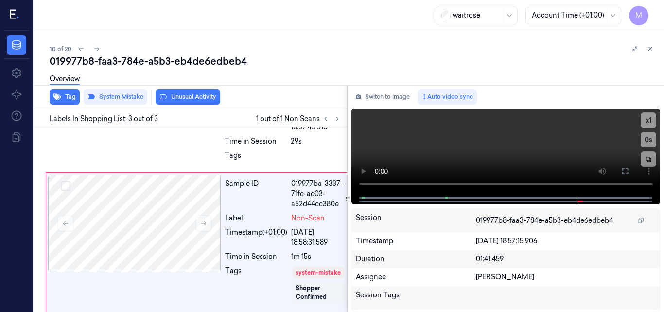
scroll to position [240, 0]
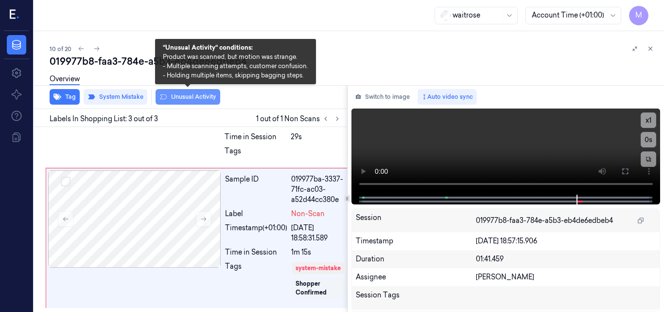
click at [197, 98] on button "Unusual Activity" at bounding box center [188, 97] width 65 height 16
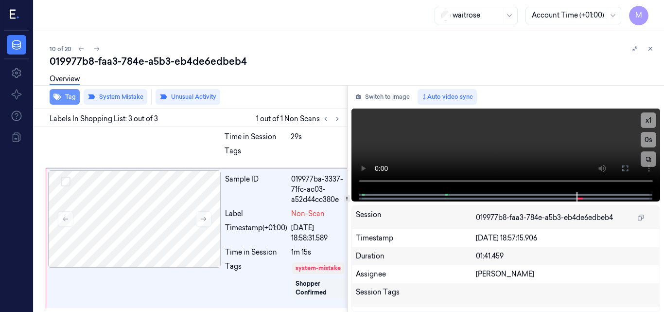
click at [68, 99] on button "Tag" at bounding box center [65, 97] width 30 height 16
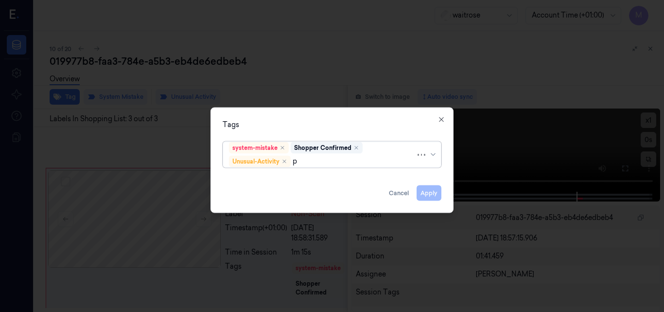
type input "pi"
click at [289, 177] on div "Picklist item alert" at bounding box center [332, 179] width 206 height 10
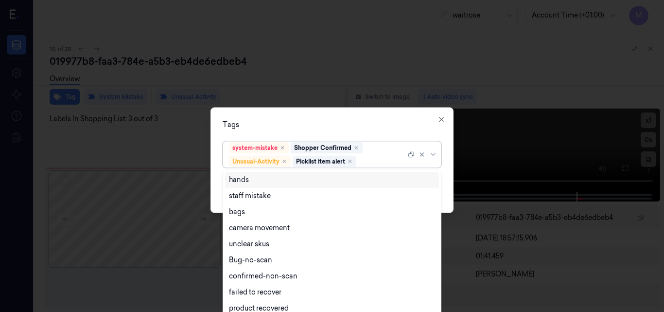
click at [310, 125] on div "Tags" at bounding box center [332, 124] width 219 height 10
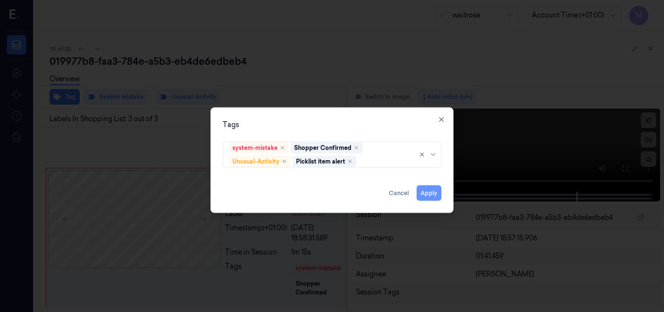
click at [430, 194] on button "Apply" at bounding box center [429, 193] width 25 height 16
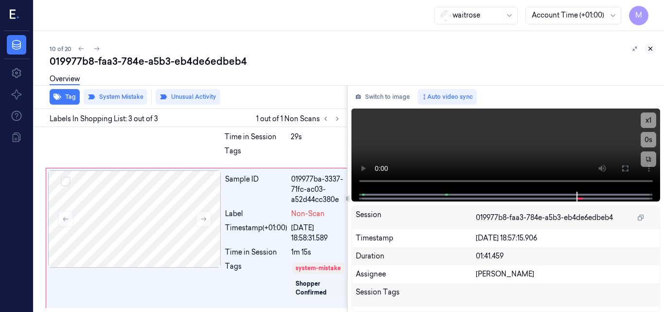
click at [652, 48] on icon at bounding box center [650, 48] width 7 height 7
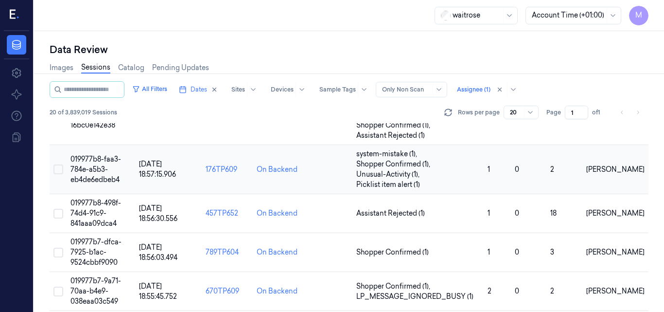
scroll to position [472, 0]
click at [102, 207] on td "019977b8-498f-74d4-91c9-841aaa09dca4" at bounding box center [101, 212] width 69 height 39
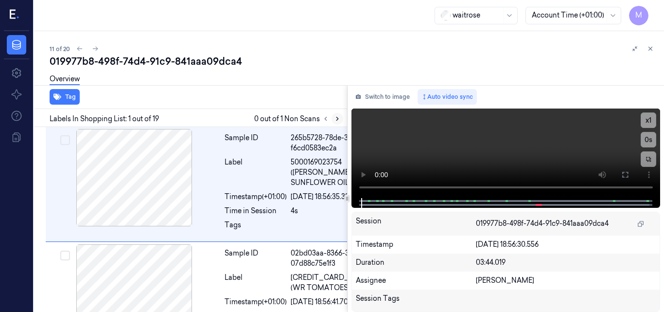
click at [339, 117] on icon at bounding box center [337, 118] width 7 height 7
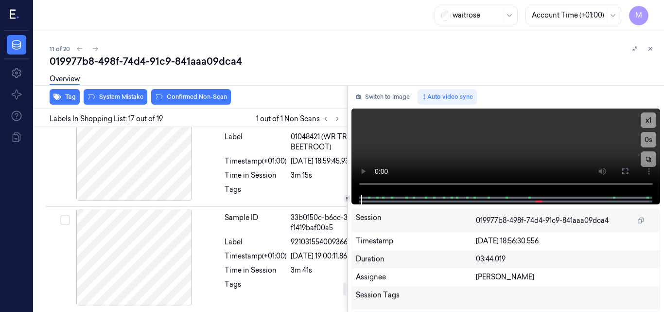
scroll to position [2283, 0]
click at [205, 58] on button at bounding box center [204, 50] width 16 height 16
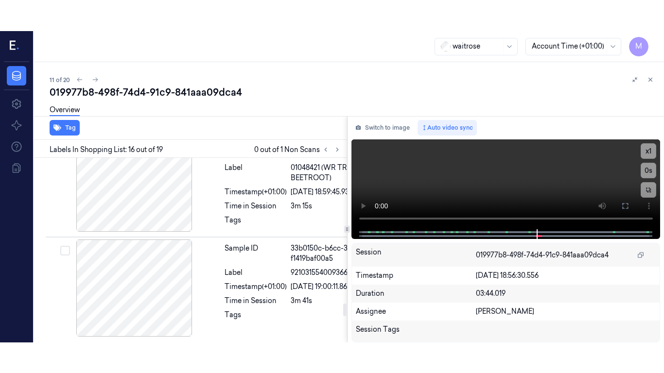
scroll to position [2142, 0]
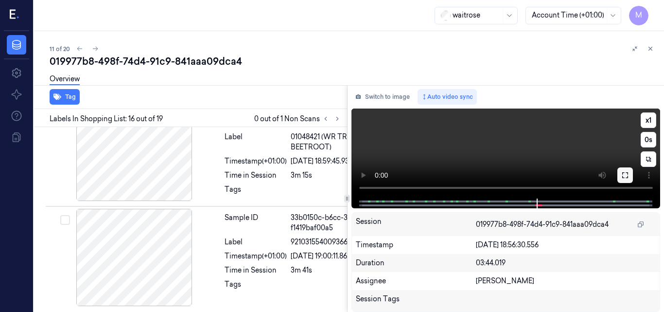
click at [625, 174] on icon at bounding box center [625, 175] width 8 height 8
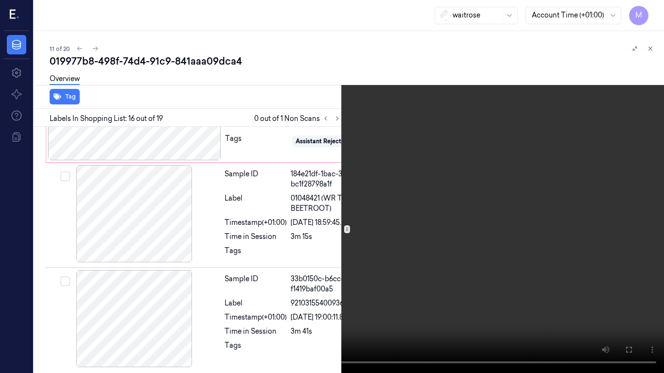
click at [472, 210] on video at bounding box center [332, 186] width 664 height 373
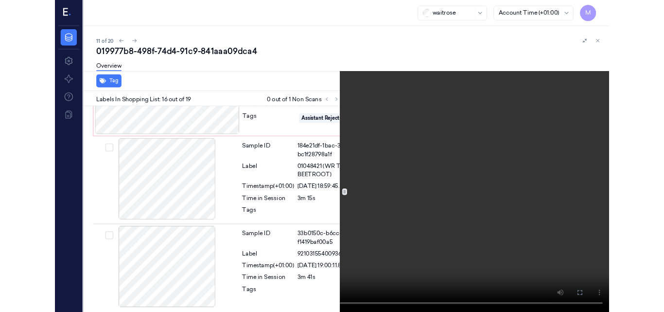
scroll to position [2111, 0]
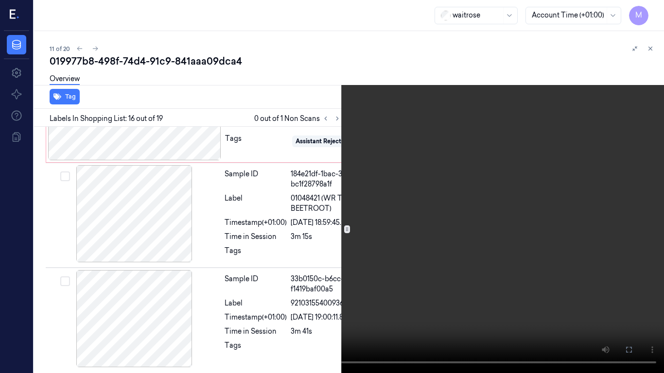
click at [418, 201] on video at bounding box center [332, 186] width 664 height 373
click at [0, 0] on icon at bounding box center [0, 0] width 0 height 0
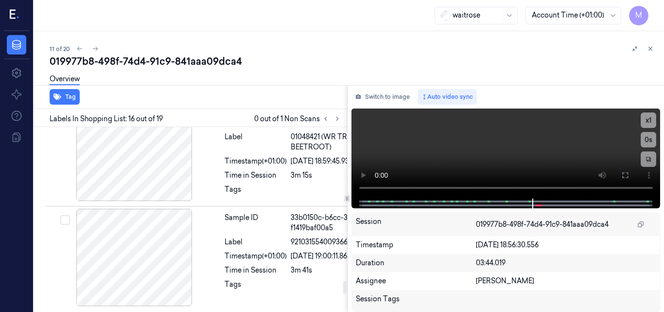
click at [124, 99] on div at bounding box center [134, 49] width 173 height 97
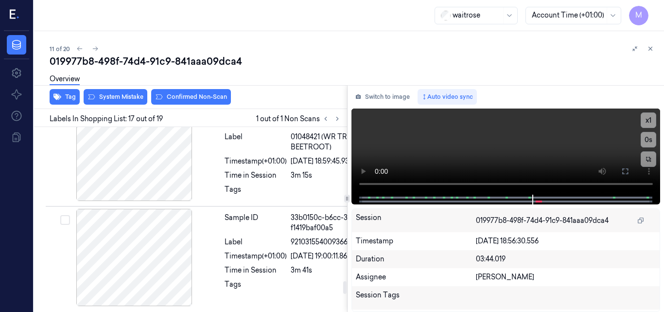
scroll to position [2283, 0]
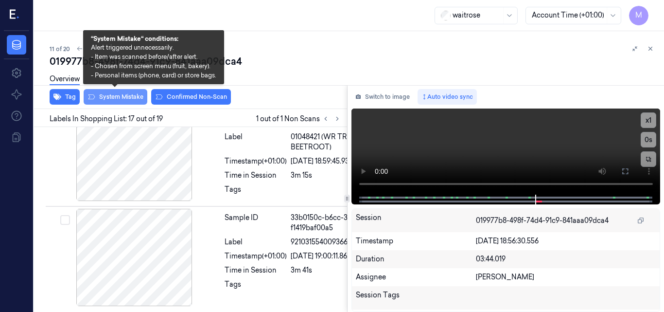
click at [120, 93] on button "System Mistake" at bounding box center [116, 97] width 64 height 16
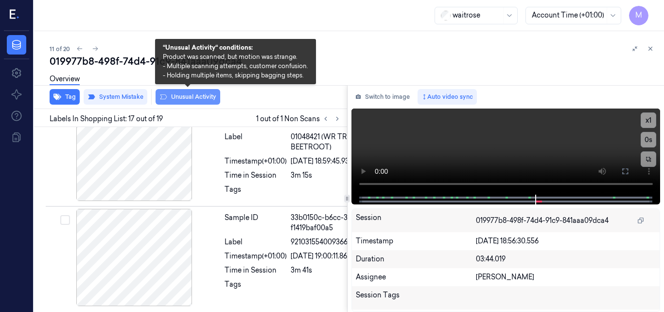
click at [201, 99] on button "Unusual Activity" at bounding box center [188, 97] width 65 height 16
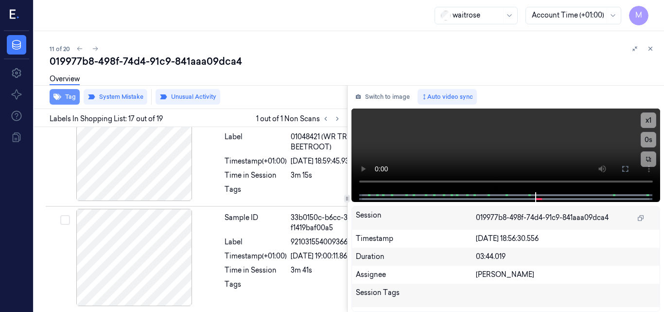
click at [66, 97] on button "Tag" at bounding box center [65, 97] width 30 height 16
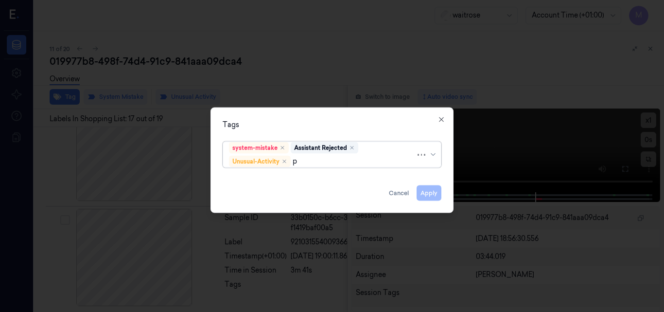
type input "pi"
click at [256, 177] on div "Picklist item alert" at bounding box center [257, 179] width 56 height 10
click at [318, 126] on div "Tags" at bounding box center [332, 124] width 219 height 10
click at [431, 192] on button "Apply" at bounding box center [429, 193] width 25 height 16
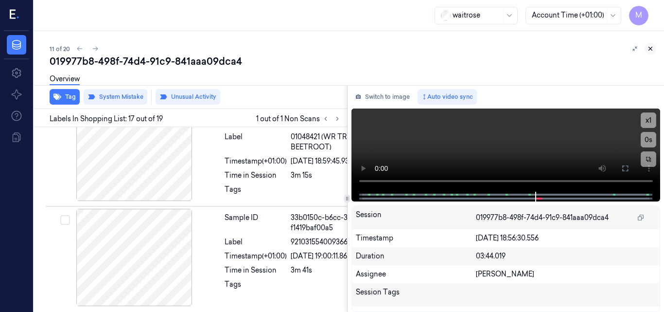
click at [648, 47] on icon at bounding box center [650, 48] width 7 height 7
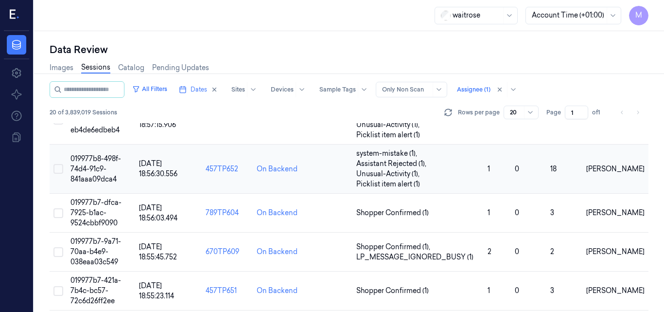
scroll to position [570, 0]
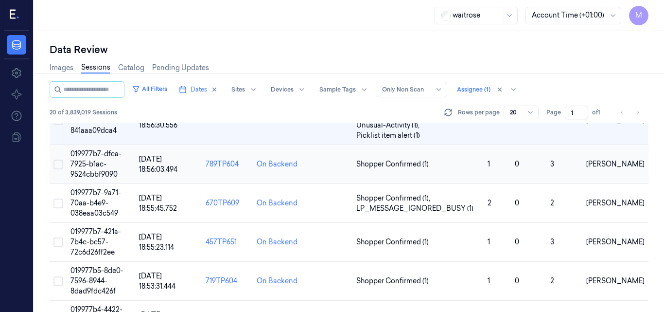
click at [94, 163] on span "019977b7-dfca-7925-b1ac-9524cbbf9090" at bounding box center [95, 163] width 51 height 29
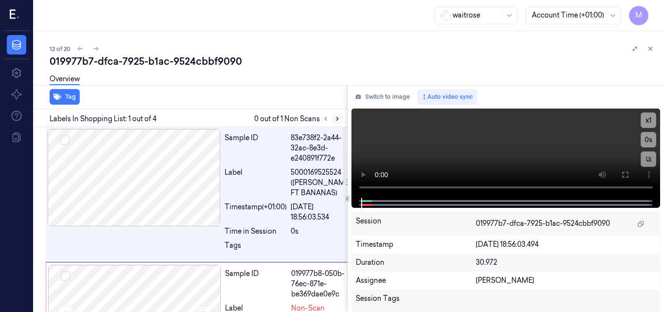
click at [338, 114] on button at bounding box center [337, 119] width 12 height 12
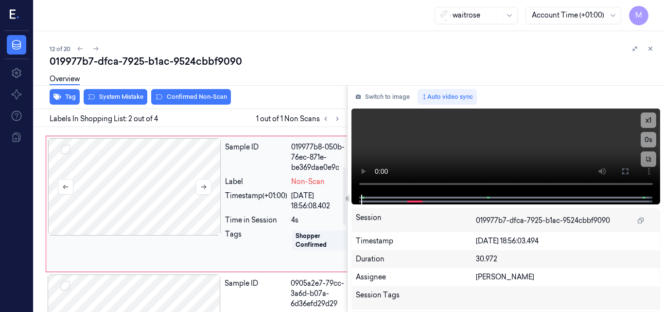
click at [166, 166] on div at bounding box center [134, 186] width 173 height 97
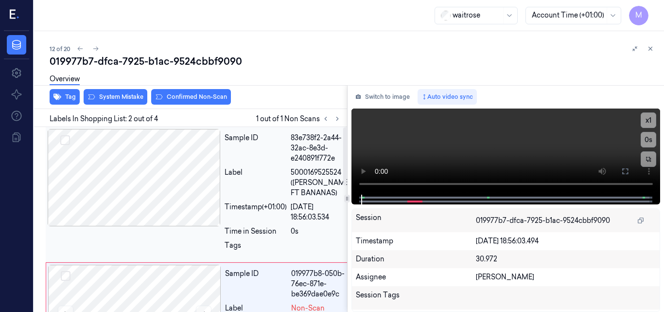
click at [171, 185] on div at bounding box center [134, 177] width 173 height 97
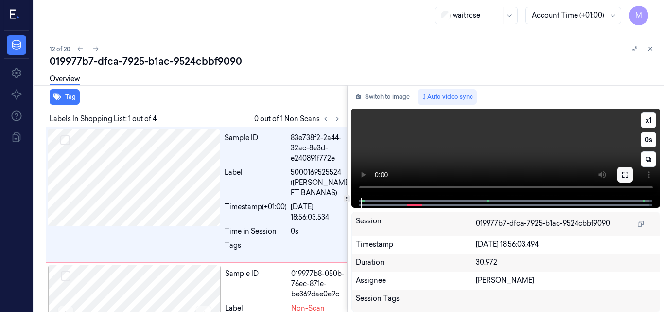
click at [624, 176] on icon at bounding box center [625, 175] width 8 height 8
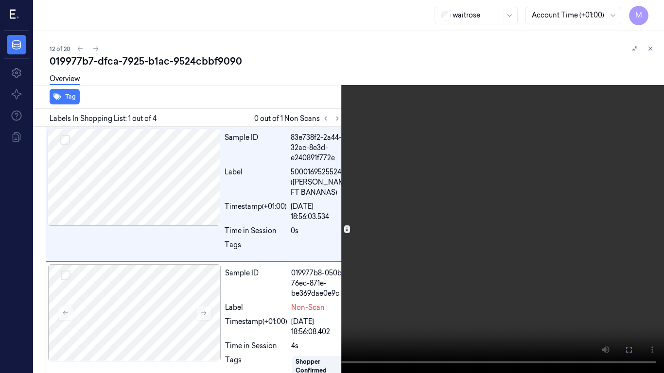
click at [334, 176] on video at bounding box center [332, 186] width 664 height 373
click at [427, 225] on video at bounding box center [332, 186] width 664 height 373
click at [0, 0] on icon at bounding box center [0, 0] width 0 height 0
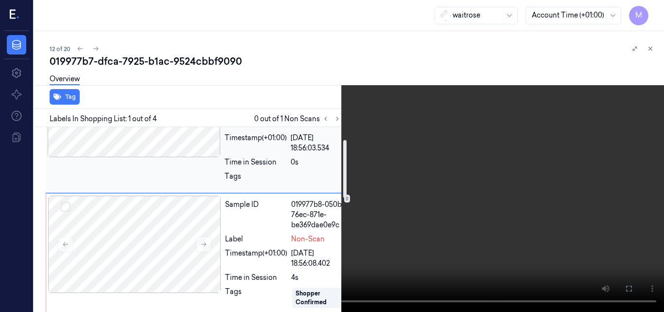
scroll to position [97, 0]
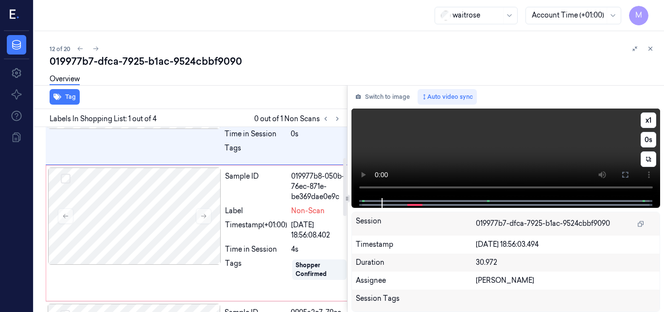
click at [508, 139] on video at bounding box center [505, 152] width 309 height 89
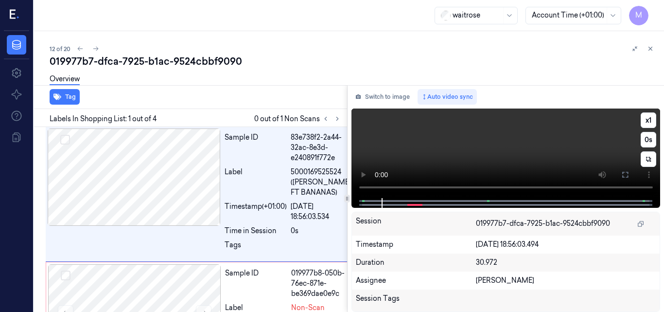
scroll to position [0, 0]
click at [518, 146] on video at bounding box center [505, 152] width 309 height 89
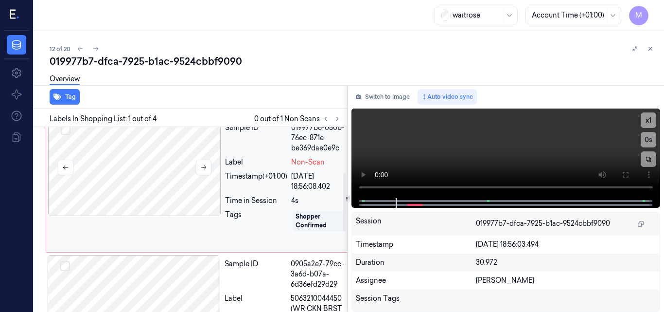
click at [156, 176] on div at bounding box center [134, 167] width 173 height 97
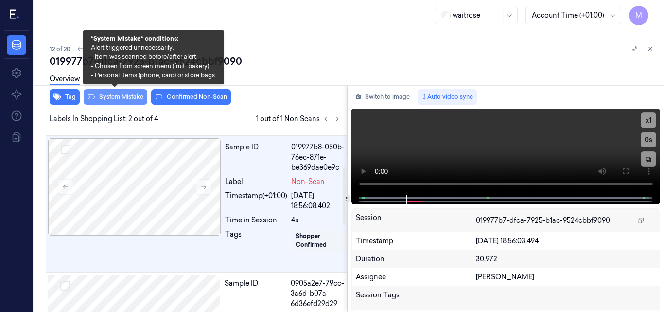
click at [129, 98] on button "System Mistake" at bounding box center [116, 97] width 64 height 16
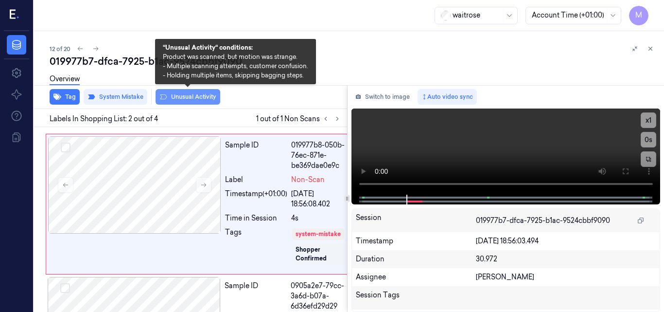
click at [199, 97] on button "Unusual Activity" at bounding box center [188, 97] width 65 height 16
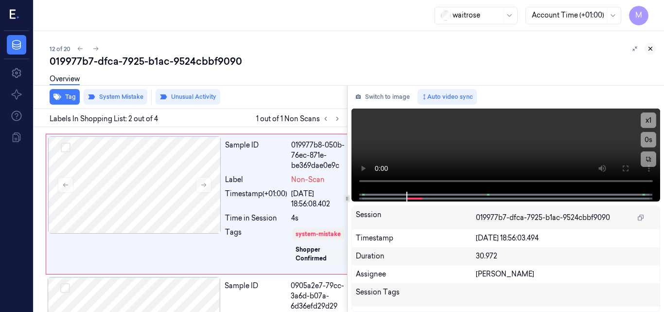
click at [649, 46] on icon at bounding box center [650, 48] width 7 height 7
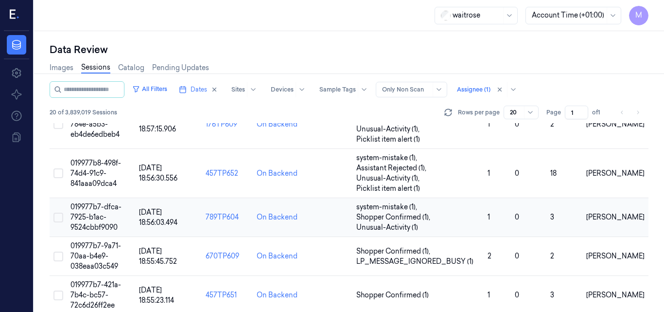
scroll to position [566, 0]
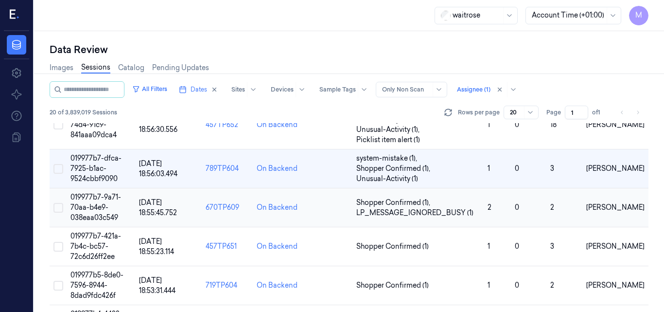
click at [98, 200] on span "019977b7-9a71-70aa-b4e9-038eaa03c549" at bounding box center [95, 206] width 51 height 29
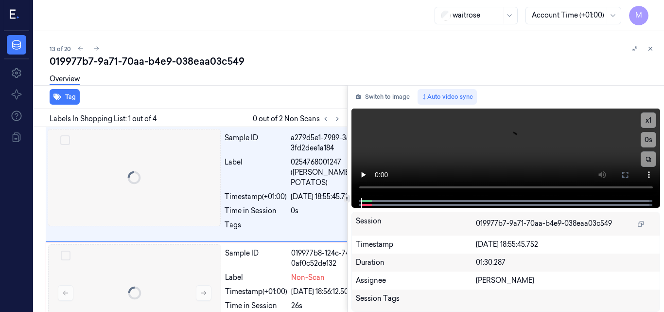
scroll to position [0, 16]
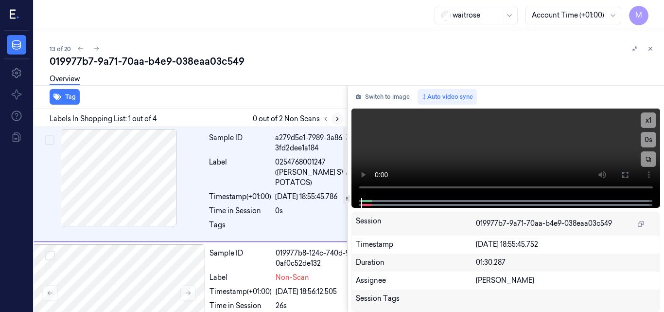
click at [336, 118] on icon at bounding box center [337, 118] width 7 height 7
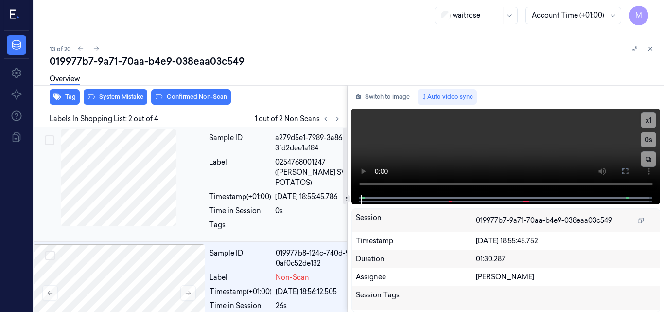
click at [141, 171] on div at bounding box center [118, 177] width 173 height 97
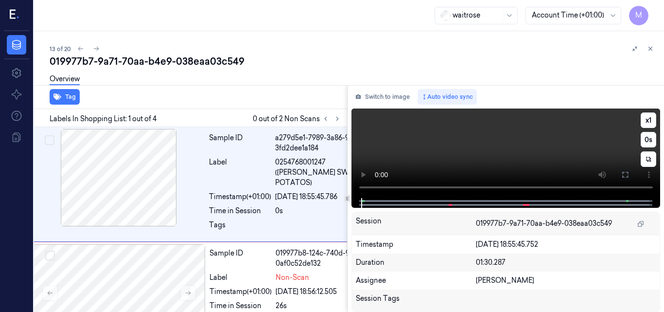
click at [452, 127] on video at bounding box center [505, 152] width 309 height 89
click at [624, 172] on icon at bounding box center [625, 175] width 6 height 6
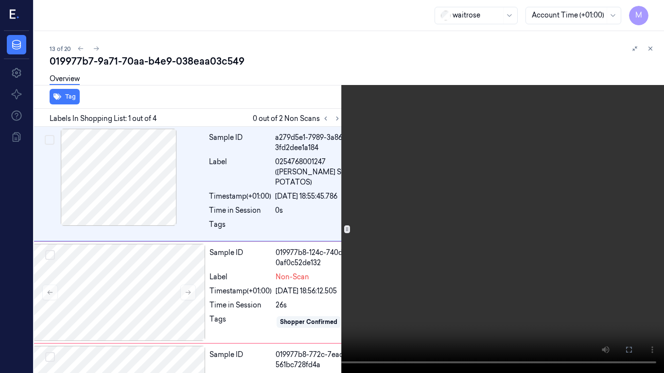
click at [439, 243] on video at bounding box center [332, 186] width 664 height 373
click at [0, 0] on icon at bounding box center [0, 0] width 0 height 0
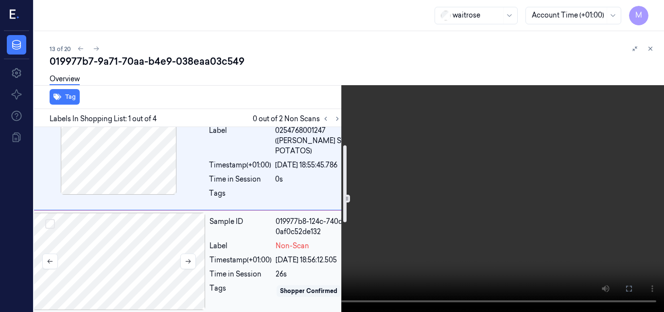
scroll to position [49, 16]
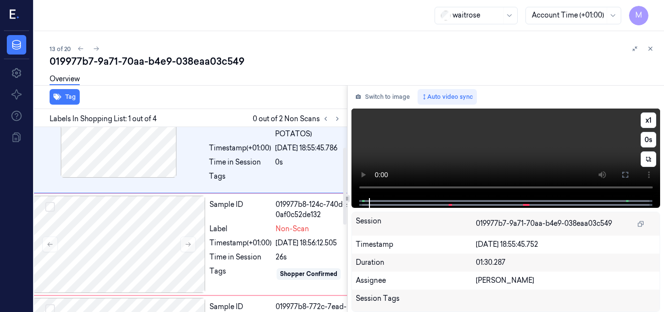
click at [519, 151] on video at bounding box center [505, 152] width 309 height 89
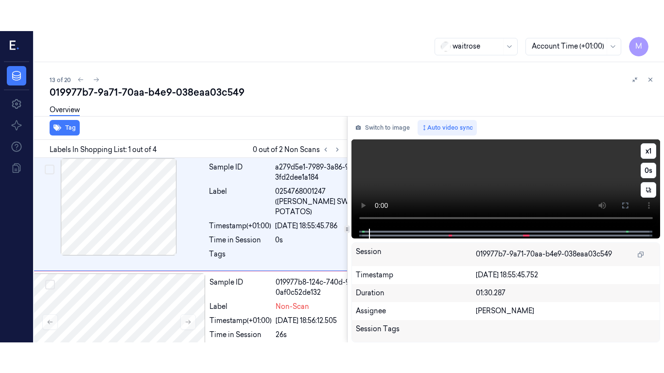
scroll to position [0, 16]
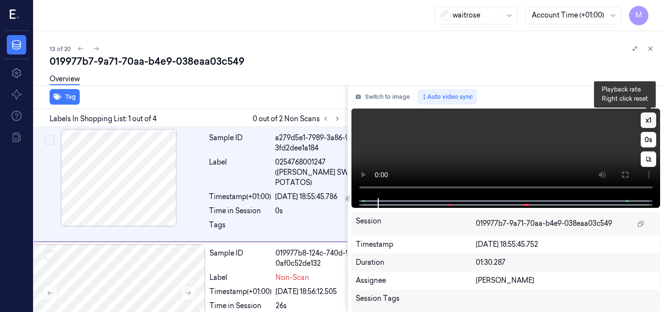
click at [650, 118] on button "x 1" at bounding box center [649, 120] width 16 height 16
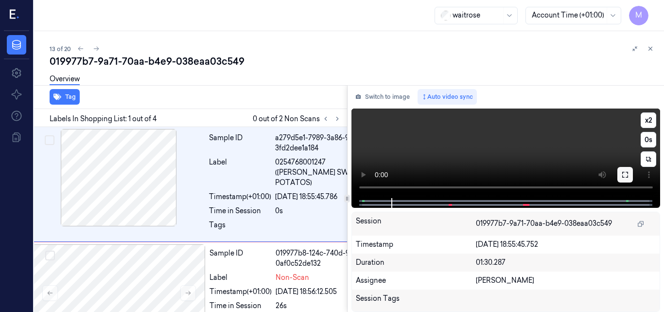
click at [623, 176] on icon at bounding box center [625, 175] width 8 height 8
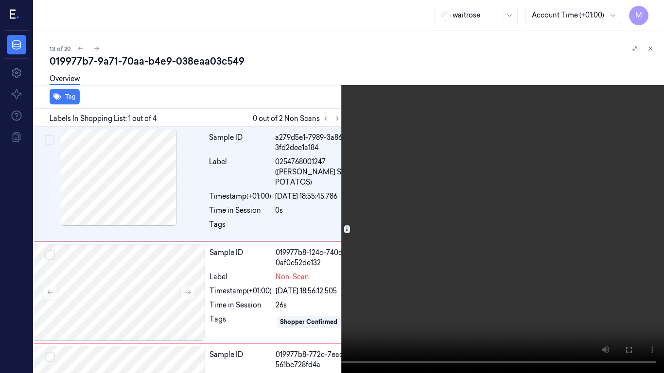
click at [444, 236] on video at bounding box center [332, 186] width 664 height 373
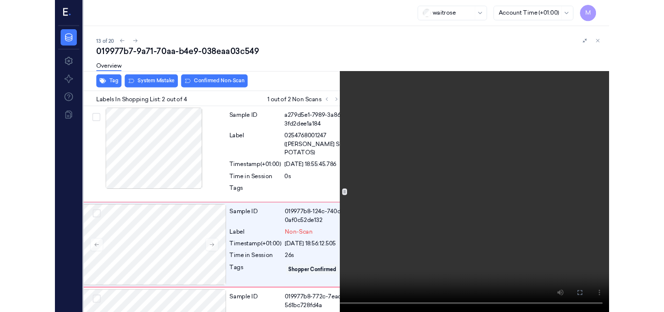
scroll to position [33, 16]
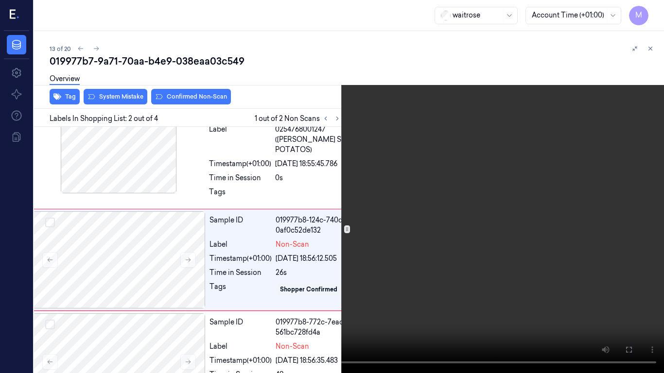
click at [0, 0] on icon at bounding box center [0, 0] width 0 height 0
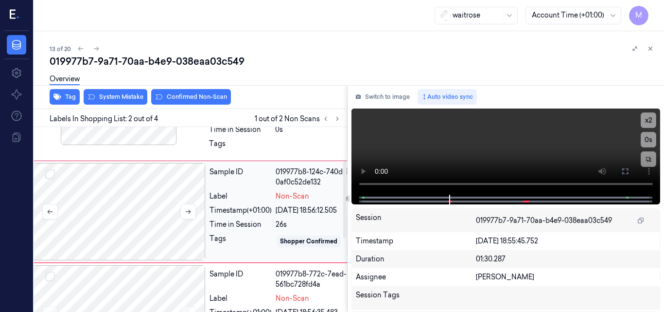
click at [123, 185] on div at bounding box center [119, 211] width 173 height 97
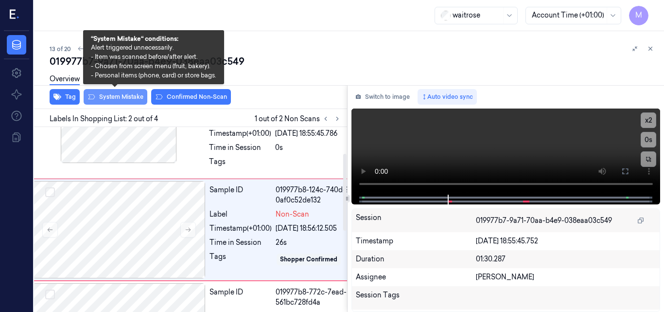
click at [126, 99] on button "System Mistake" at bounding box center [116, 97] width 64 height 16
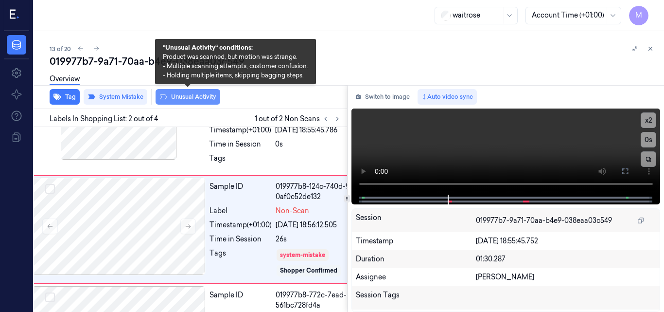
click at [178, 97] on button "Unusual Activity" at bounding box center [188, 97] width 65 height 16
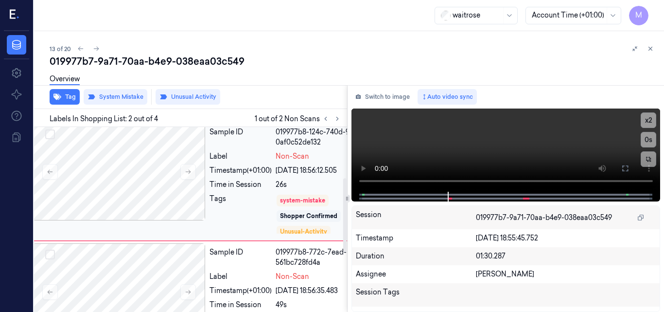
scroll to position [170, 16]
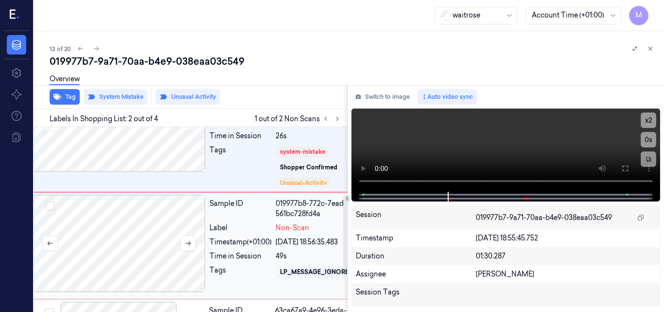
click at [146, 216] on div at bounding box center [119, 242] width 173 height 97
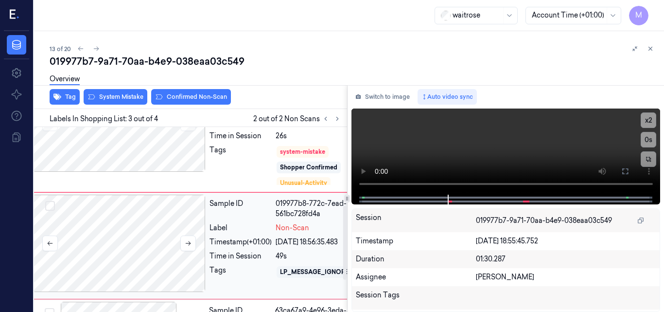
scroll to position [196, 16]
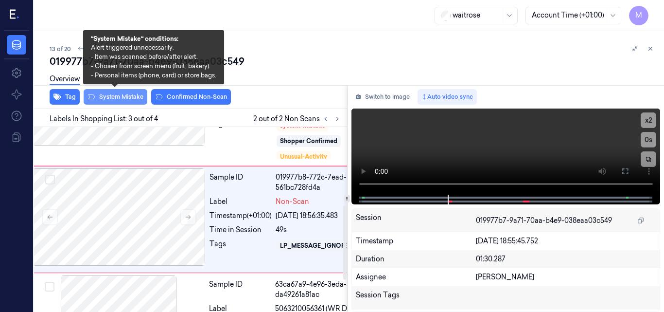
click at [121, 97] on button "System Mistake" at bounding box center [116, 97] width 64 height 16
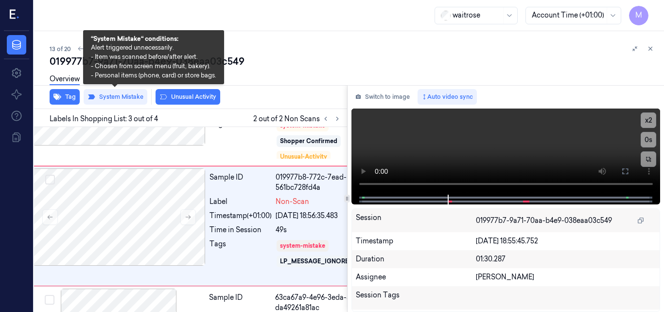
scroll to position [203, 16]
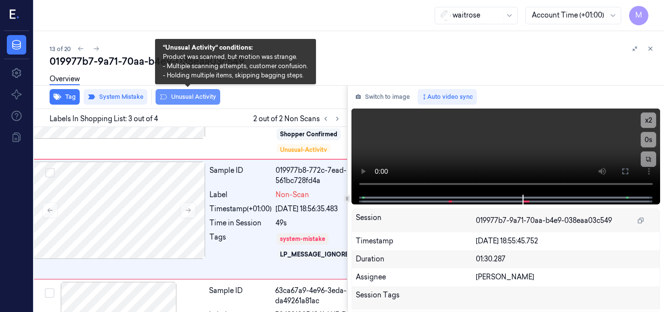
click at [183, 97] on button "Unusual Activity" at bounding box center [188, 97] width 65 height 16
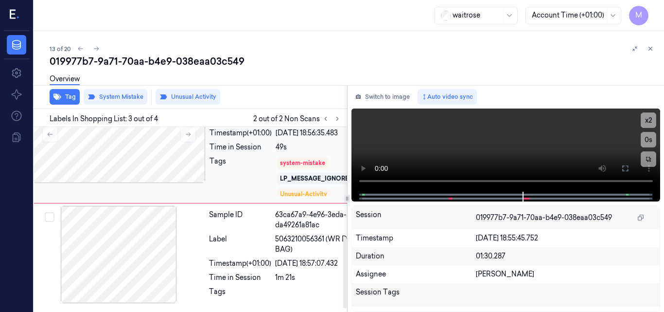
scroll to position [289, 16]
click at [651, 48] on icon at bounding box center [650, 48] width 7 height 7
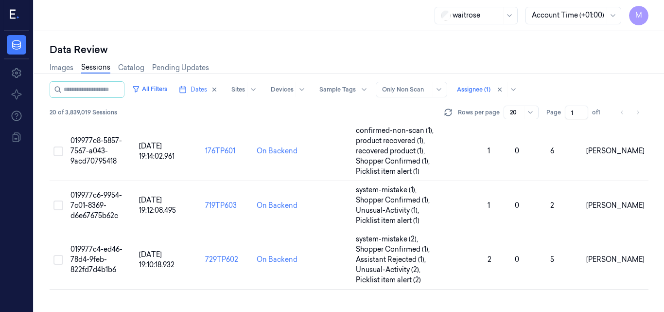
scroll to position [566, 0]
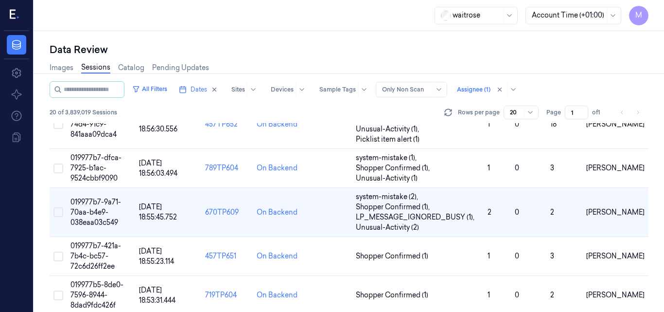
click at [426, 46] on div "Data Review" at bounding box center [349, 50] width 599 height 14
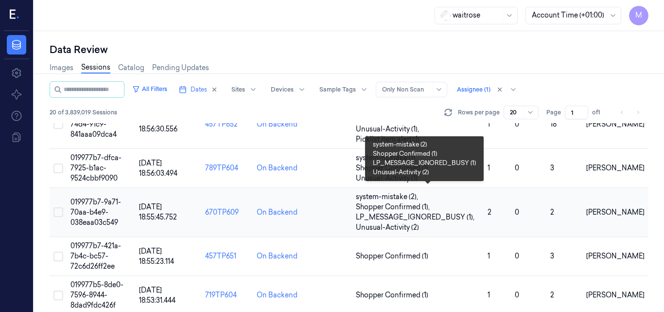
scroll to position [615, 0]
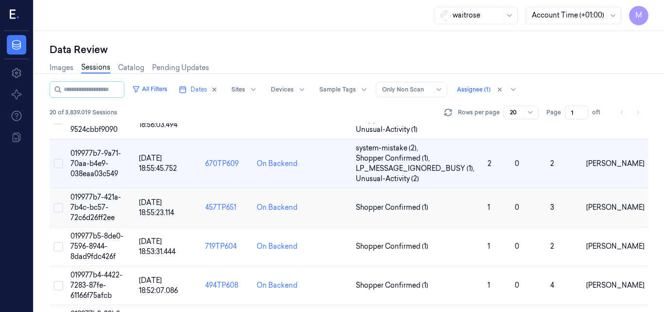
click at [111, 204] on td "019977b7-421a-7b4c-bc57-72c6d26ff2ee" at bounding box center [101, 207] width 69 height 39
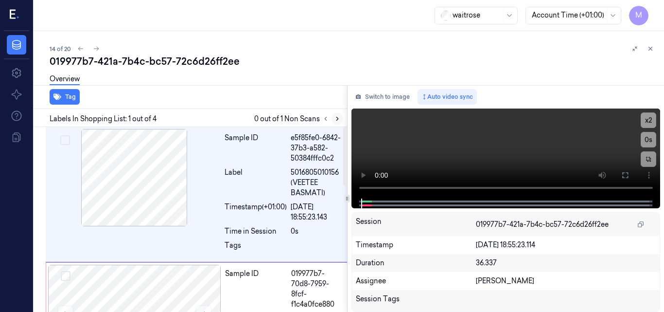
click at [336, 119] on icon at bounding box center [337, 118] width 7 height 7
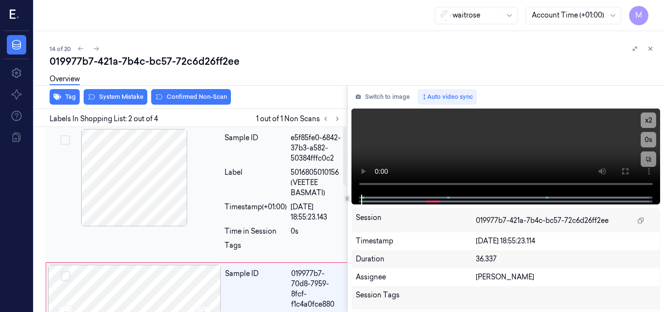
click at [157, 191] on div at bounding box center [134, 177] width 173 height 97
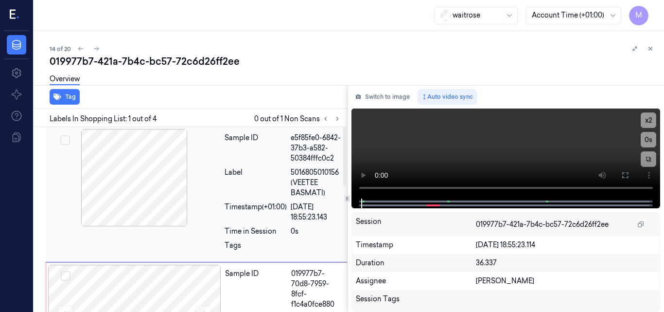
scroll to position [97, 0]
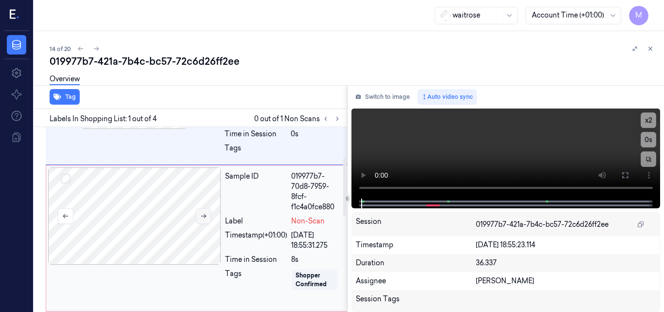
click at [202, 219] on icon at bounding box center [203, 215] width 7 height 7
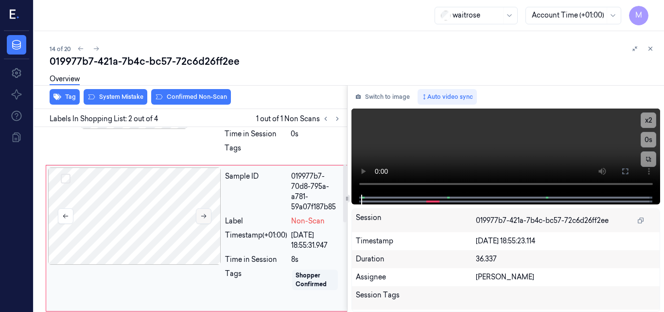
scroll to position [126, 0]
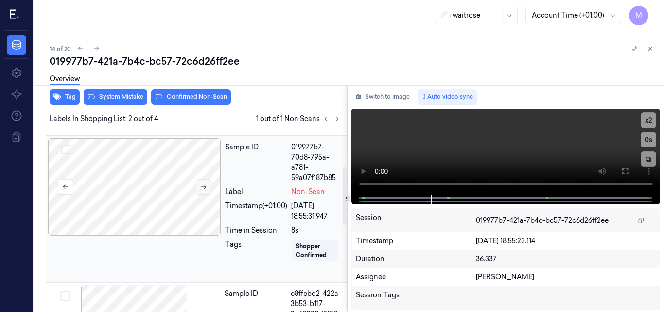
click at [206, 190] on icon at bounding box center [203, 186] width 7 height 7
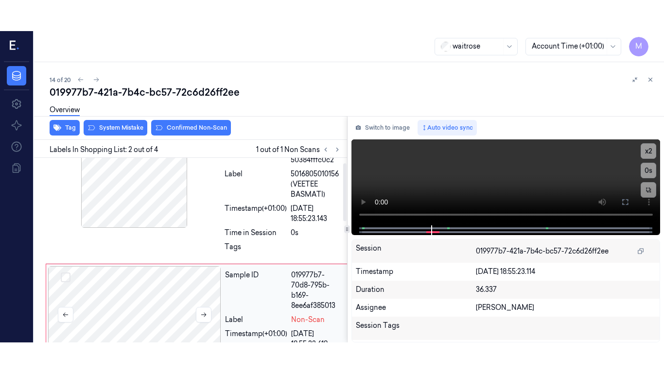
scroll to position [0, 0]
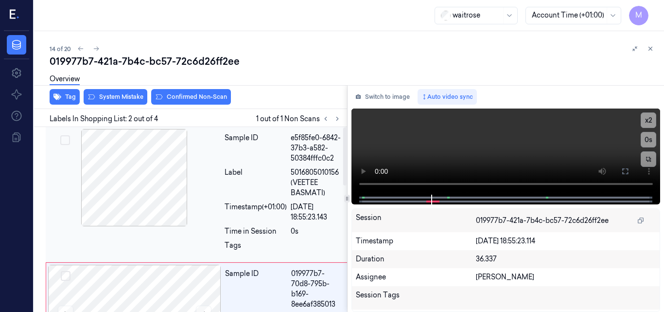
click at [143, 184] on div at bounding box center [134, 177] width 173 height 97
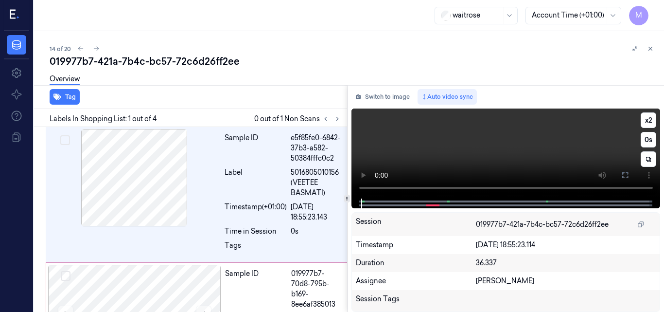
click at [567, 141] on video at bounding box center [505, 153] width 309 height 90
click at [625, 174] on icon at bounding box center [625, 175] width 8 height 8
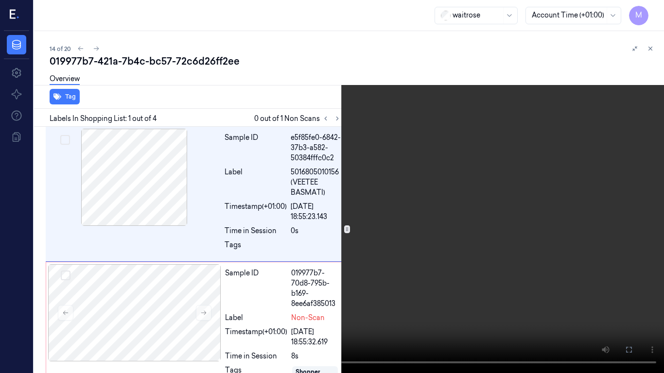
click at [498, 226] on video at bounding box center [332, 186] width 664 height 373
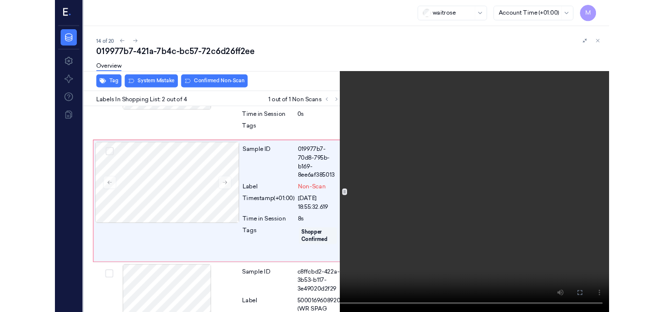
scroll to position [95, 0]
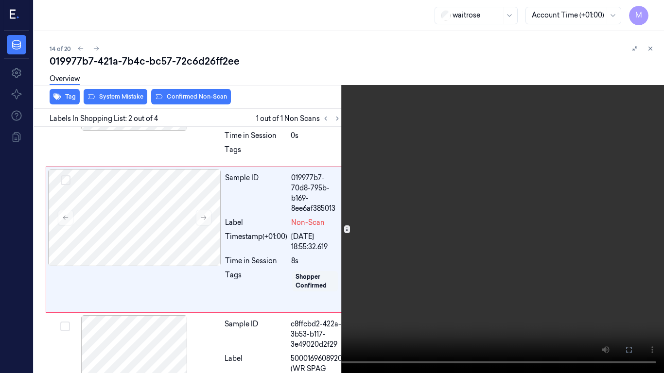
click at [329, 197] on video at bounding box center [332, 186] width 664 height 373
click at [0, 0] on icon at bounding box center [0, 0] width 0 height 0
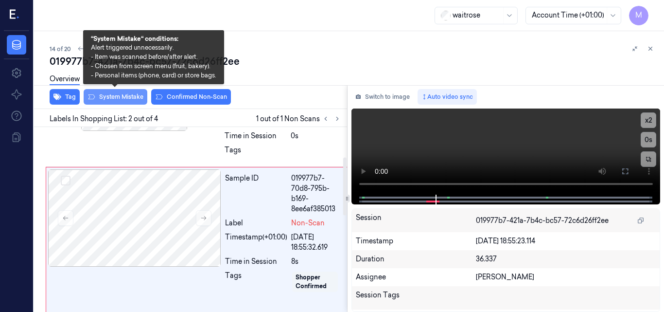
click at [127, 95] on button "System Mistake" at bounding box center [116, 97] width 64 height 16
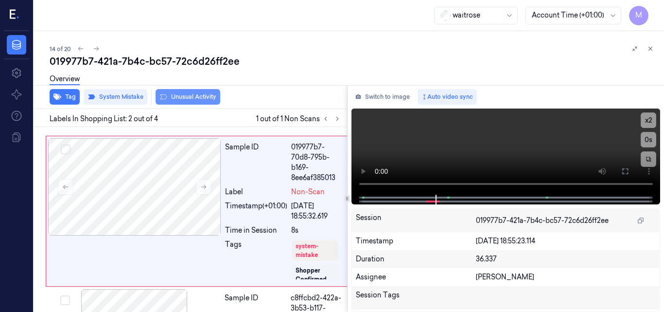
scroll to position [128, 0]
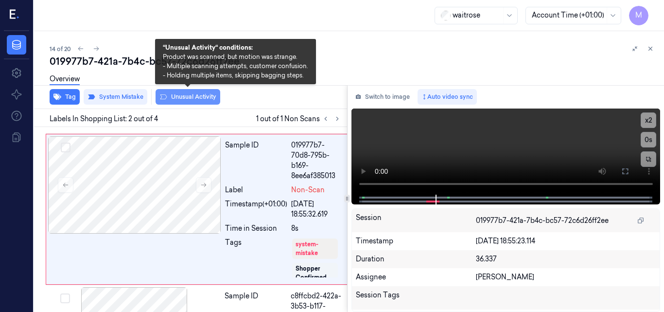
click at [206, 98] on button "Unusual Activity" at bounding box center [188, 97] width 65 height 16
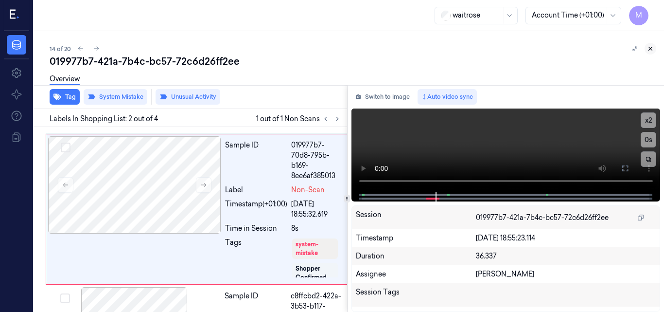
click at [651, 48] on icon at bounding box center [650, 48] width 3 height 3
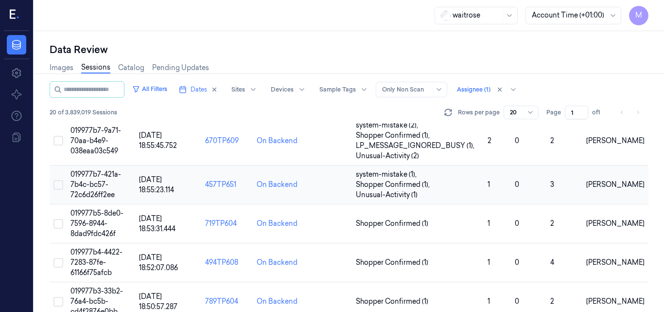
scroll to position [664, 0]
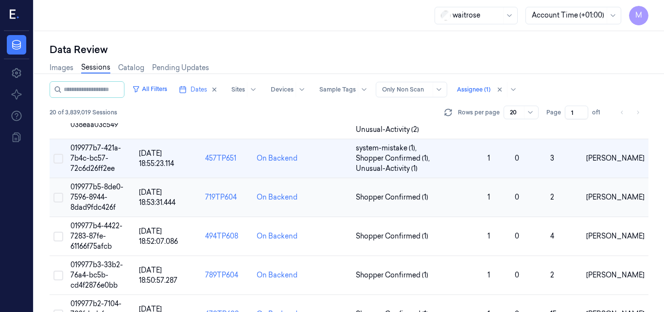
click at [103, 190] on span "019977b5-8de0-7596-8944-8dad9fdc426f" at bounding box center [96, 196] width 53 height 29
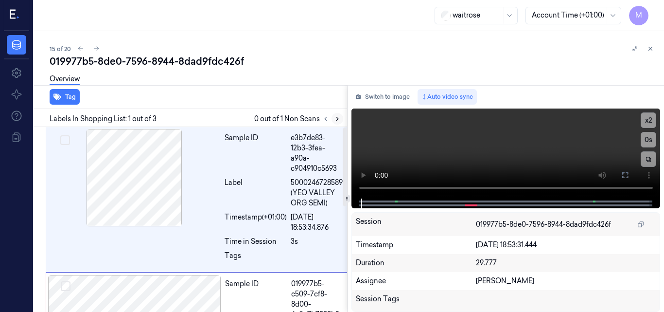
click at [335, 118] on icon at bounding box center [337, 118] width 7 height 7
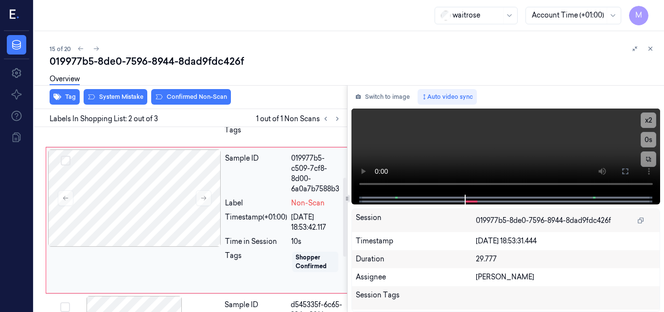
scroll to position [126, 0]
click at [206, 198] on icon at bounding box center [203, 196] width 7 height 7
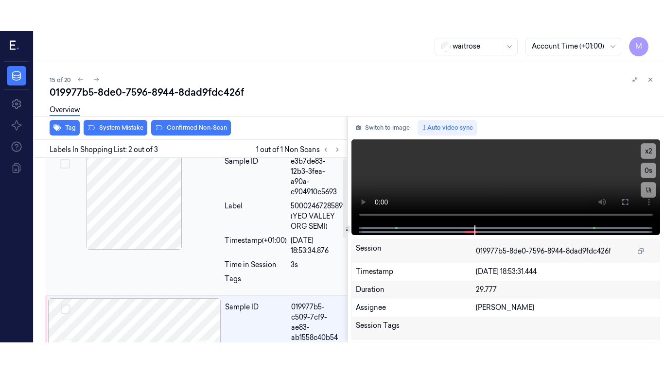
scroll to position [0, 0]
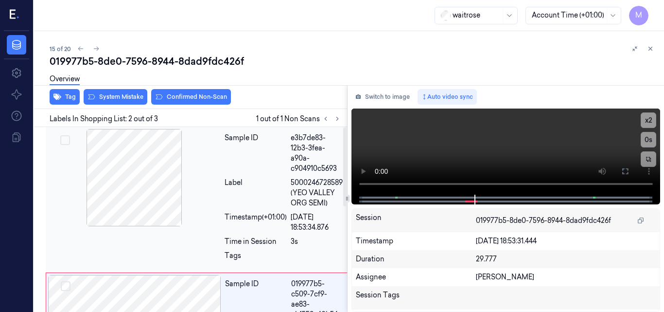
click at [145, 179] on div at bounding box center [134, 177] width 173 height 97
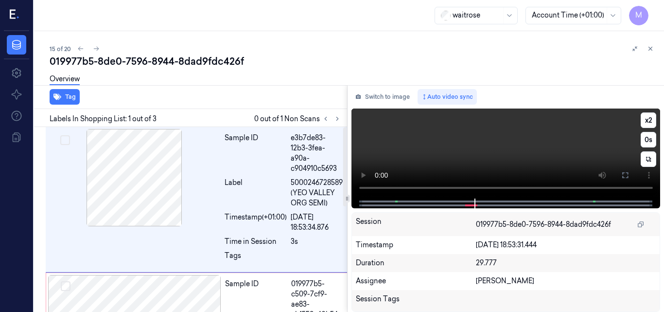
click at [539, 147] on video at bounding box center [505, 153] width 309 height 90
click at [546, 152] on video at bounding box center [505, 153] width 309 height 90
click at [510, 153] on video at bounding box center [505, 153] width 309 height 90
click at [622, 175] on icon at bounding box center [625, 175] width 8 height 8
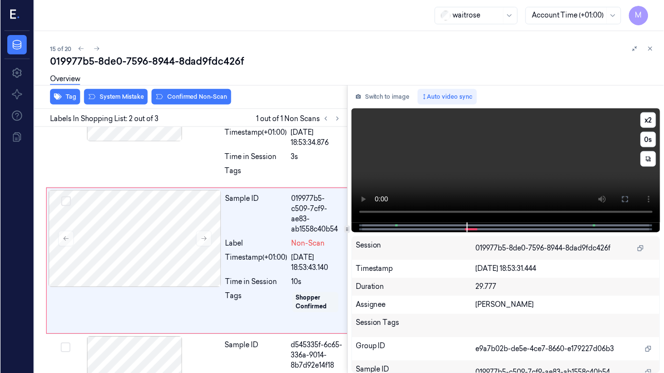
scroll to position [95, 0]
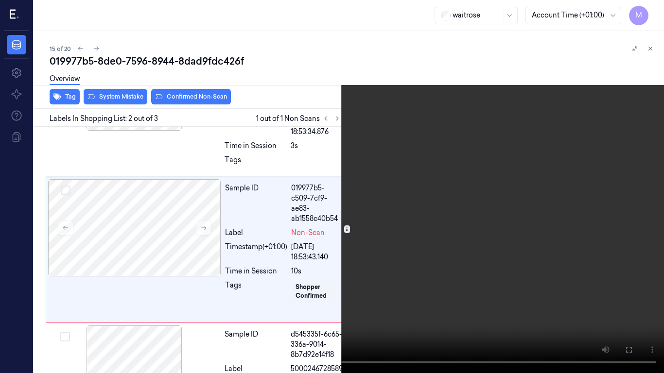
click at [426, 207] on video at bounding box center [332, 186] width 664 height 373
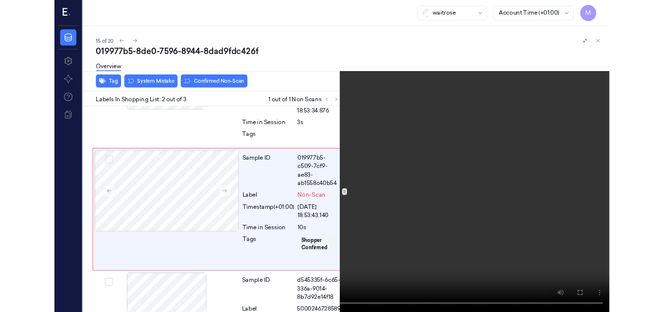
scroll to position [96, 0]
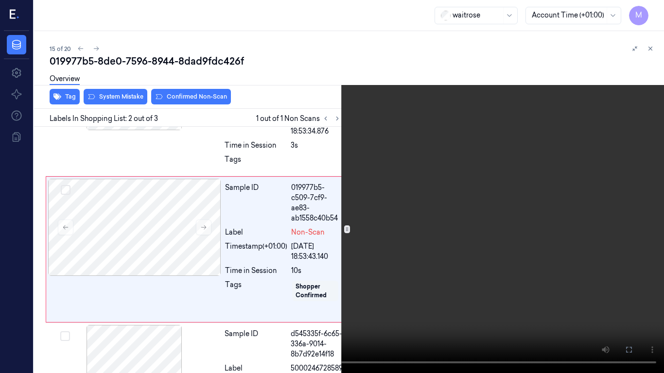
click at [0, 0] on icon at bounding box center [0, 0] width 0 height 0
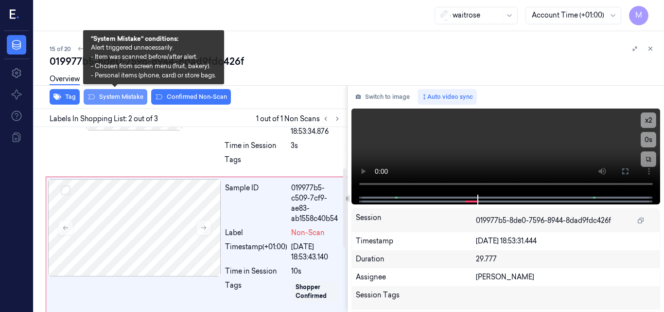
click at [121, 100] on button "System Mistake" at bounding box center [116, 97] width 64 height 16
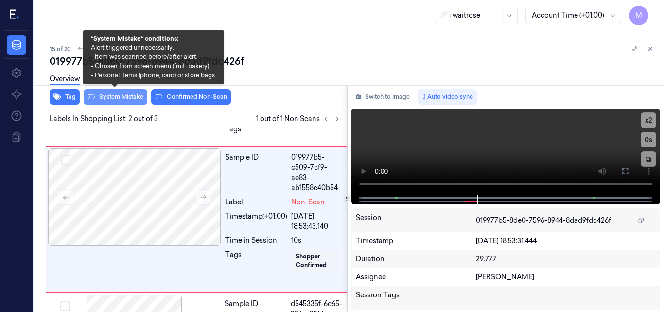
scroll to position [128, 0]
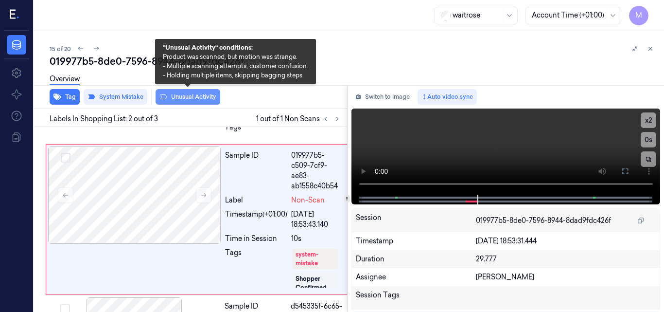
click at [195, 96] on button "Unusual Activity" at bounding box center [188, 97] width 65 height 16
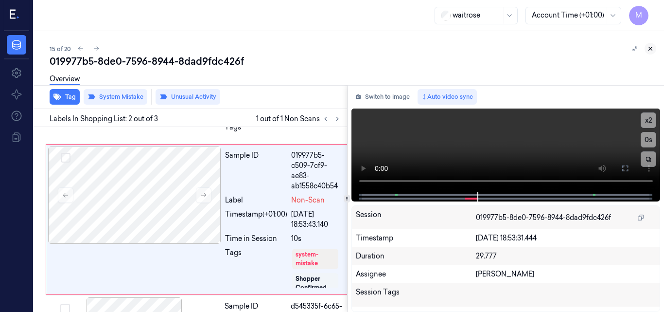
click at [653, 48] on icon at bounding box center [650, 48] width 7 height 7
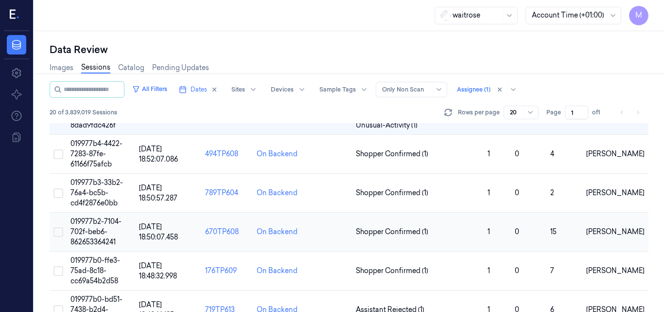
scroll to position [697, 0]
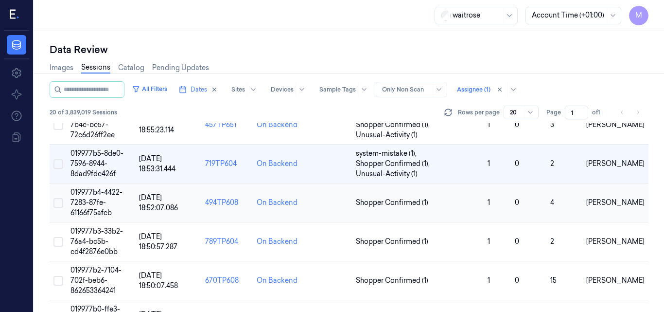
click at [104, 197] on td "019977b4-4422-7283-87fe-61166f75afcb" at bounding box center [101, 202] width 69 height 39
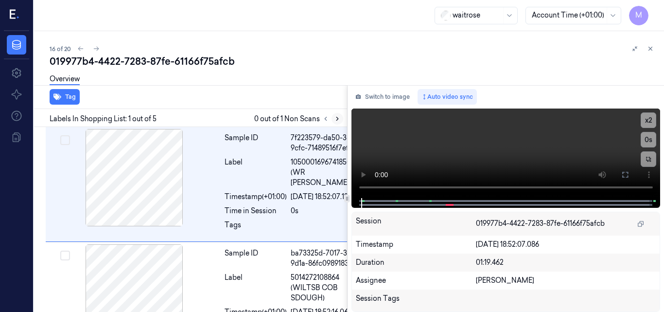
click at [335, 120] on icon at bounding box center [337, 118] width 7 height 7
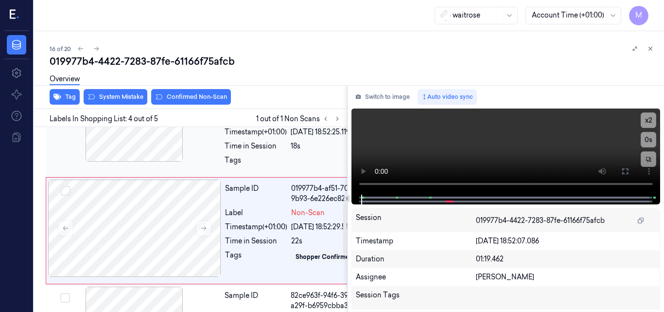
scroll to position [246, 0]
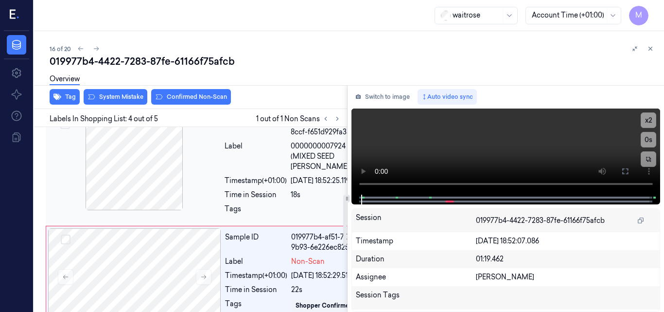
click at [140, 199] on div at bounding box center [134, 161] width 173 height 97
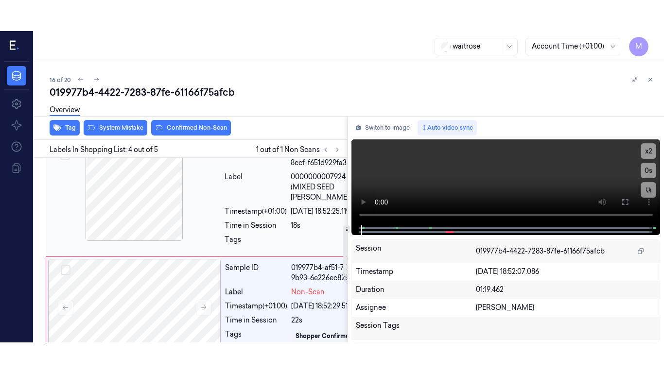
scroll to position [257, 0]
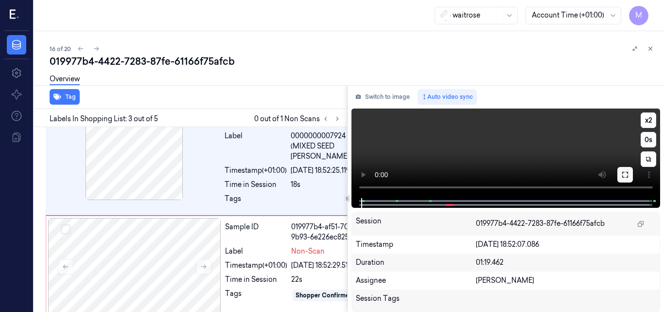
click at [630, 177] on button at bounding box center [625, 175] width 16 height 16
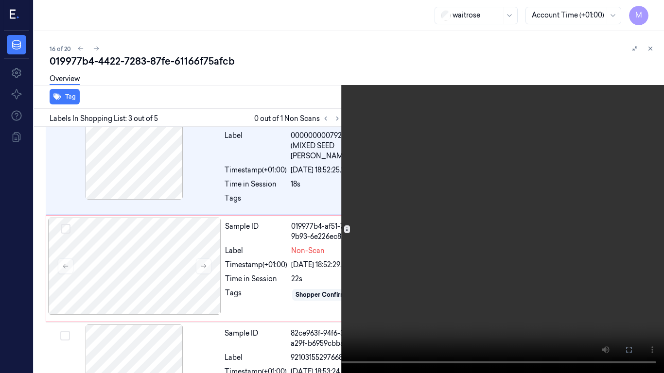
click at [405, 188] on video at bounding box center [332, 186] width 664 height 373
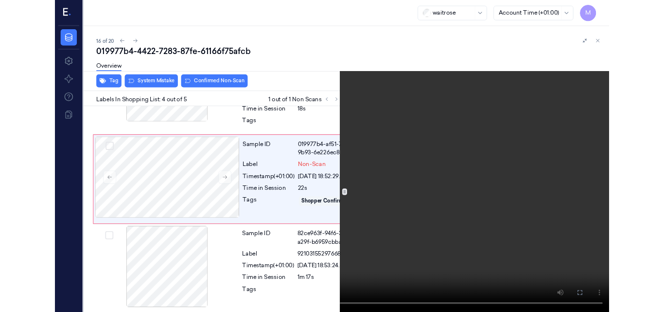
scroll to position [362, 0]
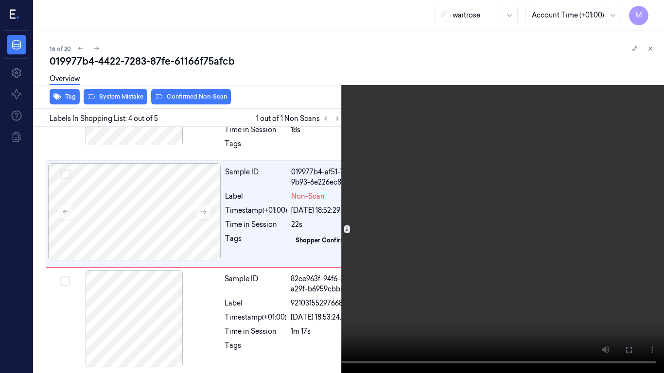
click at [405, 188] on video at bounding box center [332, 186] width 664 height 373
click at [0, 0] on button at bounding box center [0, 0] width 0 height 0
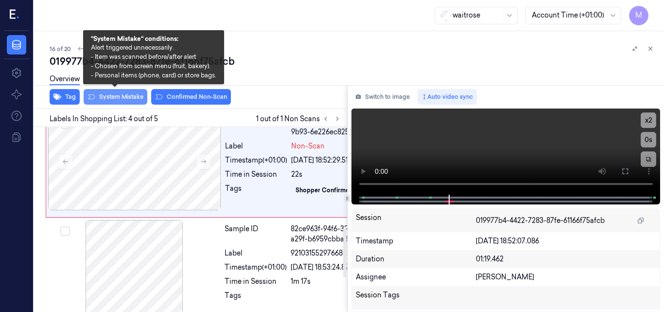
click at [121, 94] on button "System Mistake" at bounding box center [116, 97] width 64 height 16
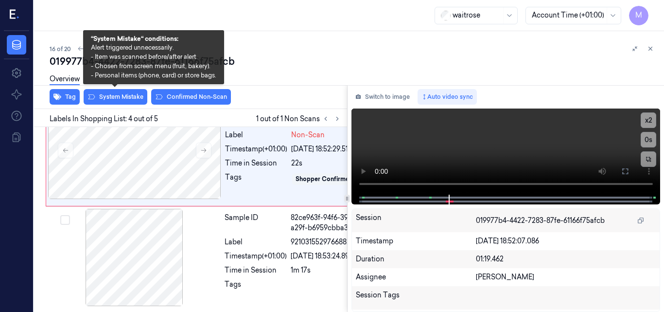
scroll to position [395, 0]
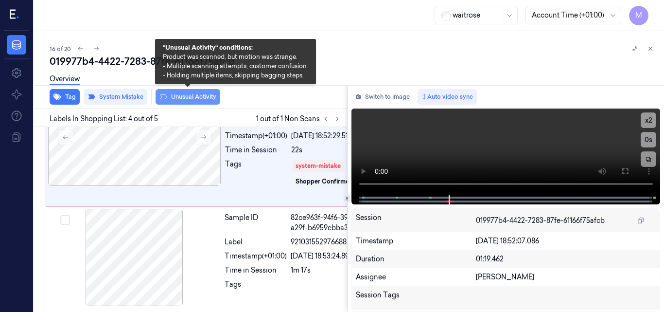
click at [181, 95] on button "Unusual Activity" at bounding box center [188, 97] width 65 height 16
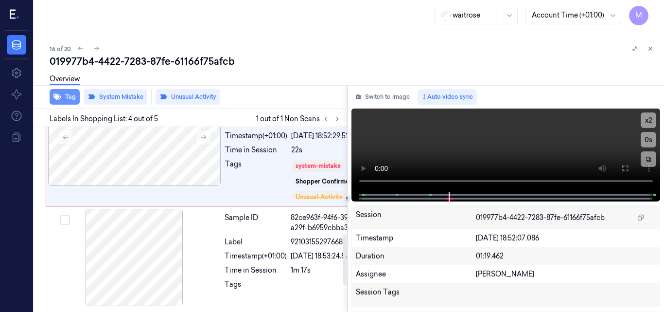
click at [69, 97] on button "Tag" at bounding box center [65, 97] width 30 height 16
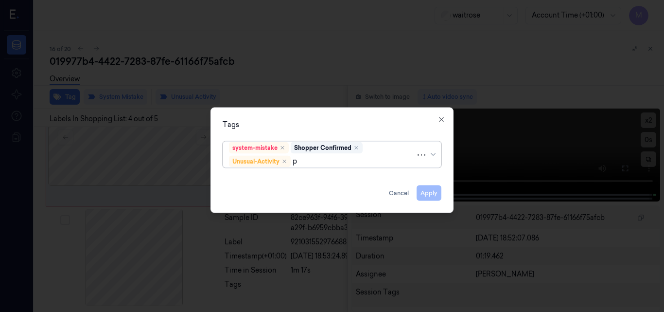
type input "pi"
click at [266, 174] on div "Picklist item alert" at bounding box center [257, 179] width 56 height 10
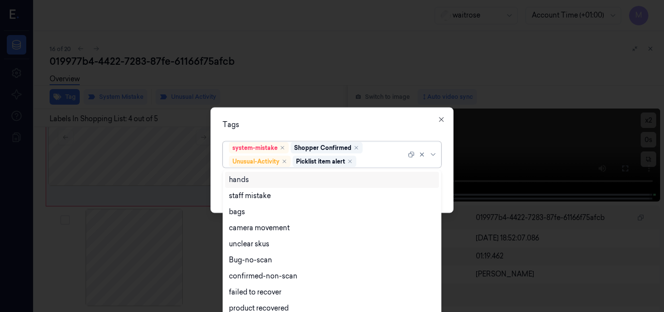
click at [277, 127] on div "Tags" at bounding box center [332, 124] width 219 height 10
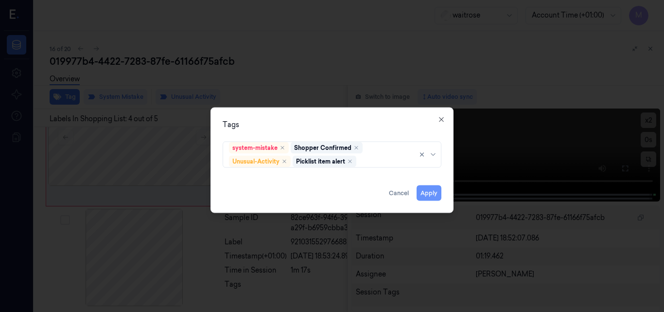
click at [435, 194] on button "Apply" at bounding box center [429, 193] width 25 height 16
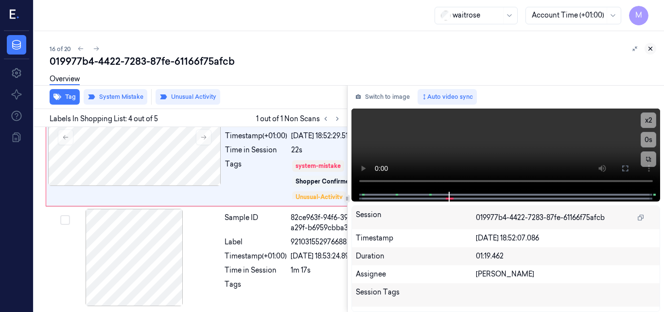
click at [647, 46] on icon at bounding box center [650, 48] width 7 height 7
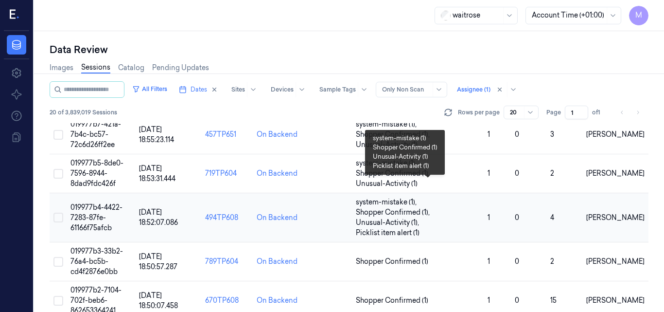
scroll to position [781, 0]
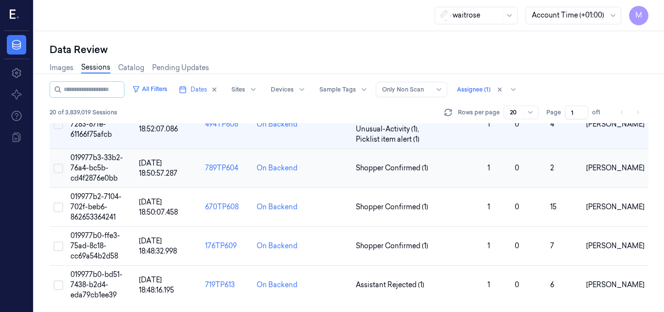
click at [102, 164] on span "019977b3-33b2-76a4-bc5b-cd4f2876e0bb" at bounding box center [96, 167] width 52 height 29
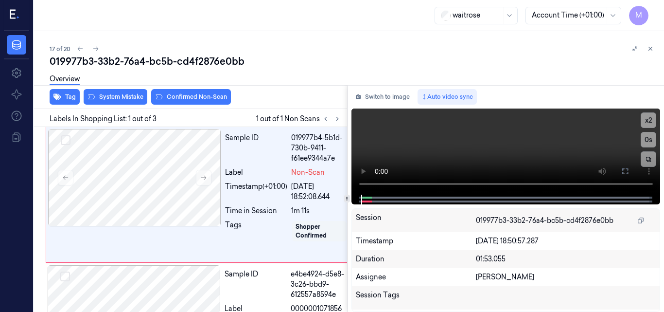
click at [272, 15] on div "waitrose Account Time (+01:00) M" at bounding box center [349, 15] width 630 height 31
click at [205, 180] on icon at bounding box center [203, 177] width 7 height 7
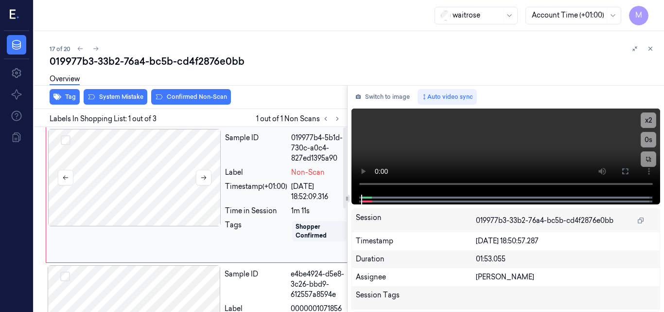
click at [160, 158] on div at bounding box center [134, 177] width 173 height 97
click at [139, 165] on div at bounding box center [134, 177] width 173 height 97
click at [167, 296] on div at bounding box center [134, 313] width 173 height 97
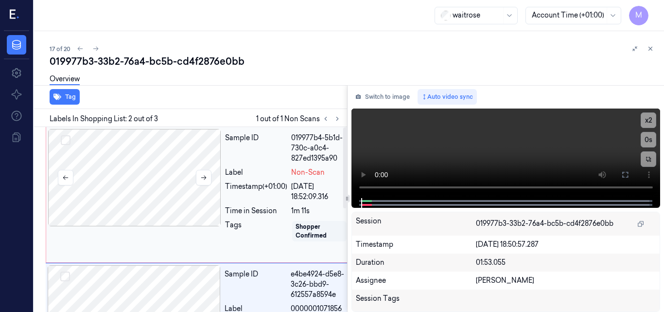
click at [166, 174] on div at bounding box center [134, 177] width 173 height 97
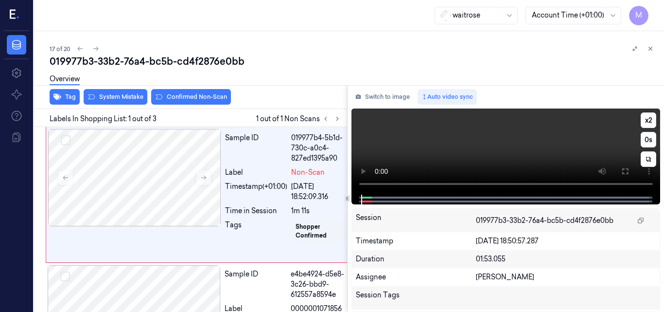
click at [507, 156] on video at bounding box center [505, 151] width 309 height 86
click at [470, 145] on video at bounding box center [505, 151] width 309 height 86
click at [136, 287] on div at bounding box center [134, 313] width 173 height 97
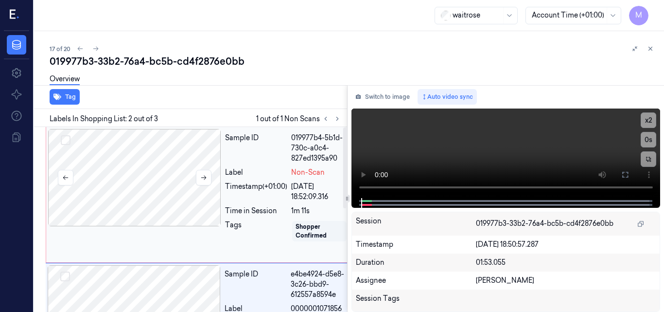
click at [146, 180] on div at bounding box center [134, 177] width 173 height 97
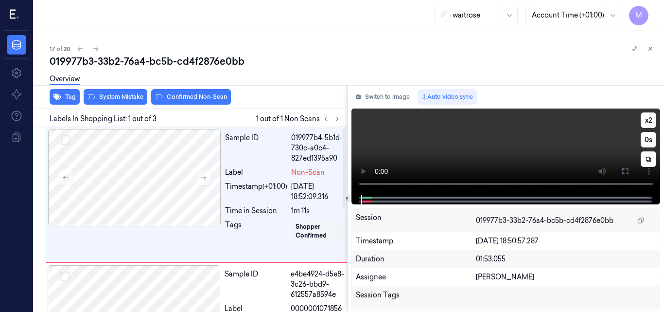
click at [473, 150] on video at bounding box center [505, 151] width 309 height 86
click at [444, 149] on video at bounding box center [505, 151] width 309 height 86
click at [532, 153] on video at bounding box center [505, 151] width 309 height 86
click at [506, 130] on video at bounding box center [505, 151] width 309 height 86
click at [147, 167] on div at bounding box center [134, 177] width 173 height 97
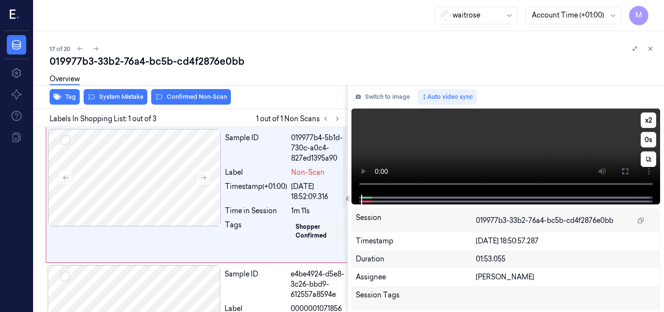
click at [520, 157] on video at bounding box center [505, 151] width 309 height 86
click at [475, 157] on video at bounding box center [505, 151] width 309 height 86
click at [522, 135] on video at bounding box center [505, 151] width 309 height 86
click at [645, 120] on button "x 2" at bounding box center [649, 120] width 16 height 16
click at [568, 139] on video at bounding box center [505, 151] width 309 height 86
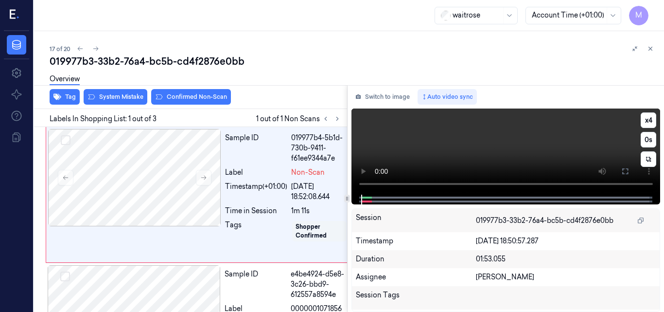
click at [509, 143] on video at bounding box center [505, 151] width 309 height 86
click at [204, 176] on icon at bounding box center [203, 177] width 7 height 7
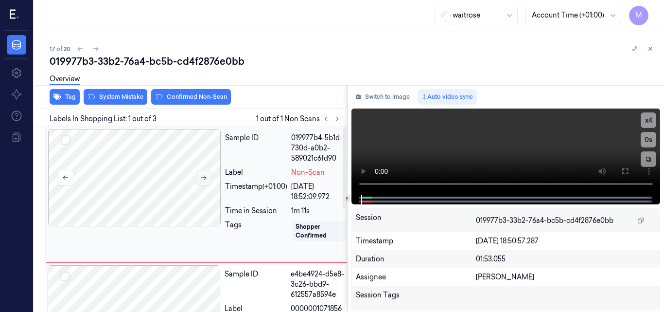
click at [201, 182] on button at bounding box center [204, 178] width 16 height 16
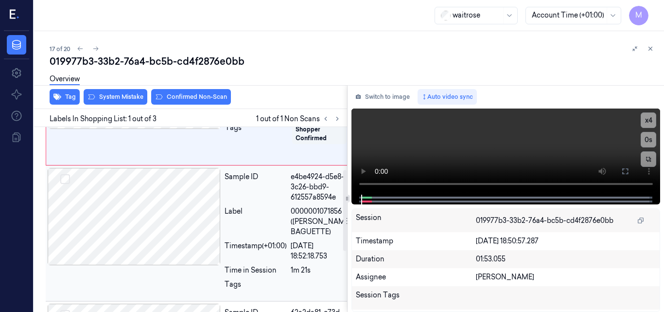
click at [138, 227] on div at bounding box center [134, 216] width 173 height 97
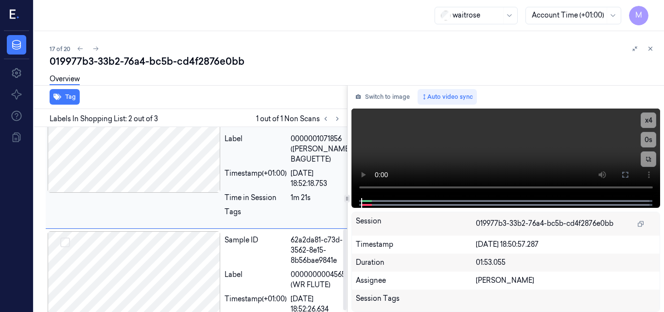
scroll to position [236, 0]
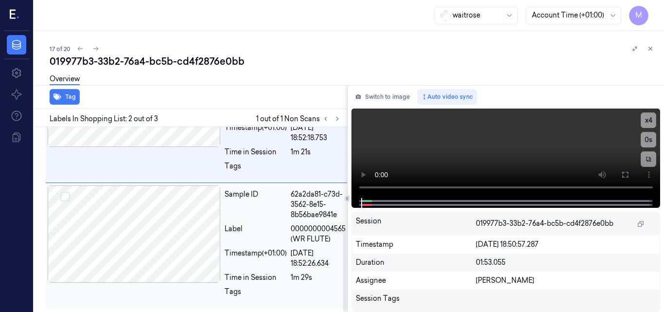
click at [153, 235] on div at bounding box center [134, 233] width 173 height 97
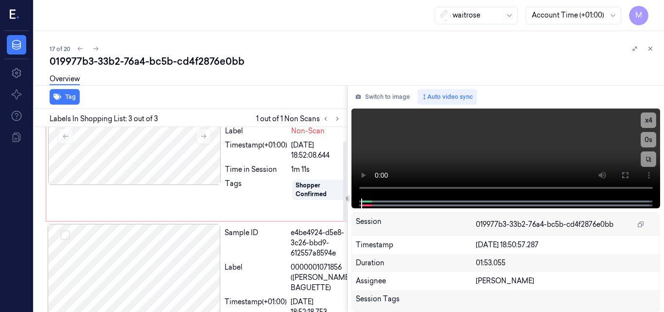
scroll to position [0, 0]
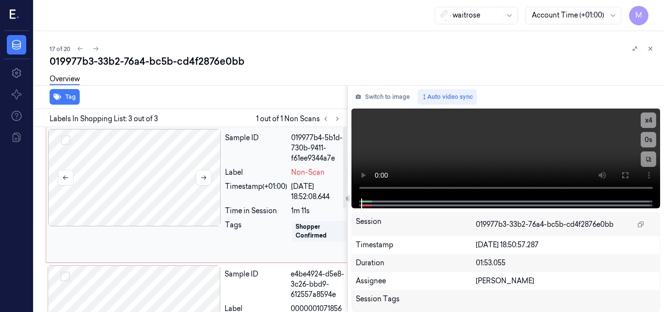
click at [129, 188] on div at bounding box center [134, 177] width 173 height 97
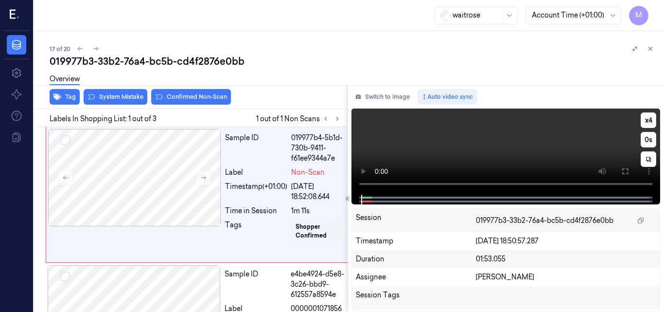
click at [450, 148] on video at bounding box center [505, 151] width 309 height 86
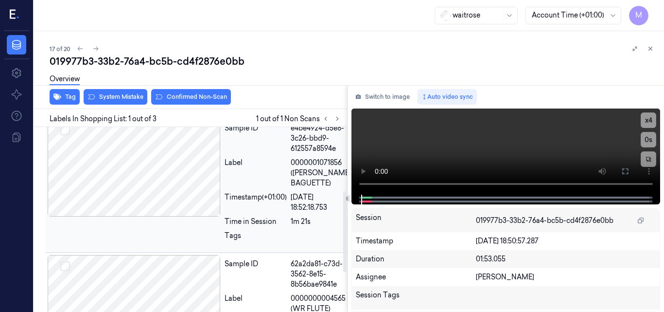
click at [180, 188] on div at bounding box center [134, 167] width 173 height 97
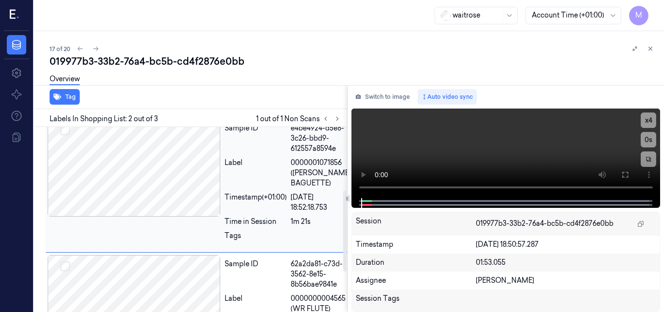
scroll to position [126, 0]
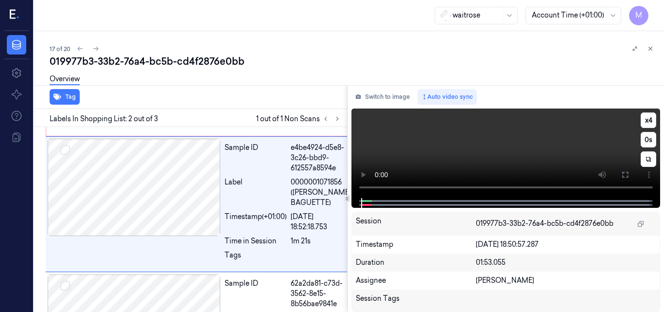
click at [480, 155] on video at bounding box center [505, 152] width 309 height 89
click at [648, 122] on button "x 4" at bounding box center [649, 120] width 16 height 16
click at [388, 152] on video at bounding box center [505, 152] width 309 height 89
click at [651, 50] on icon at bounding box center [650, 48] width 7 height 7
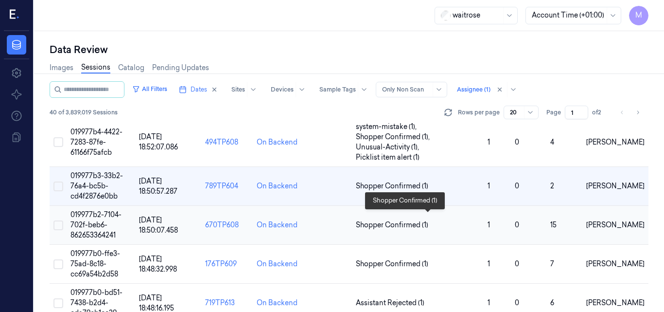
scroll to position [781, 0]
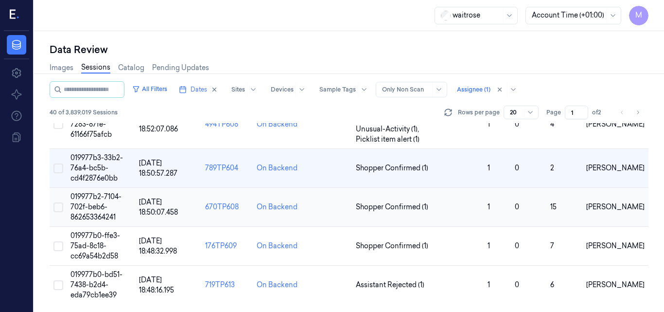
click at [108, 201] on td "019977b2-7104-702f-beb6-862653364241" at bounding box center [101, 207] width 69 height 39
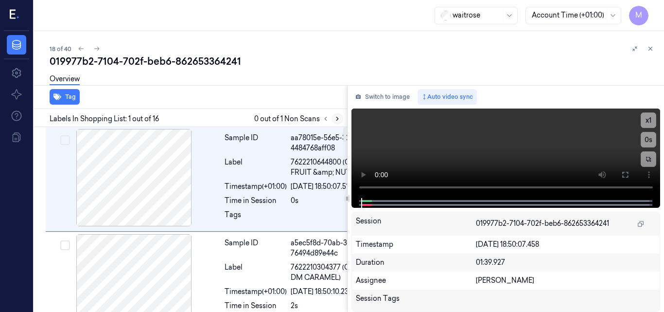
click at [336, 118] on icon at bounding box center [337, 118] width 7 height 7
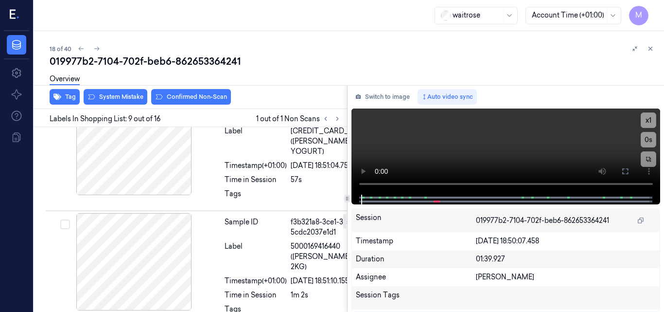
scroll to position [1137, 0]
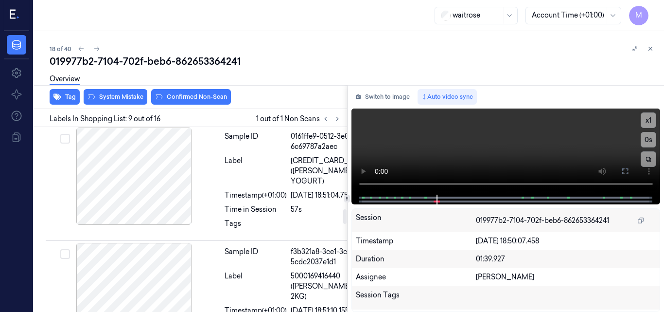
scroll to position [1040, 0]
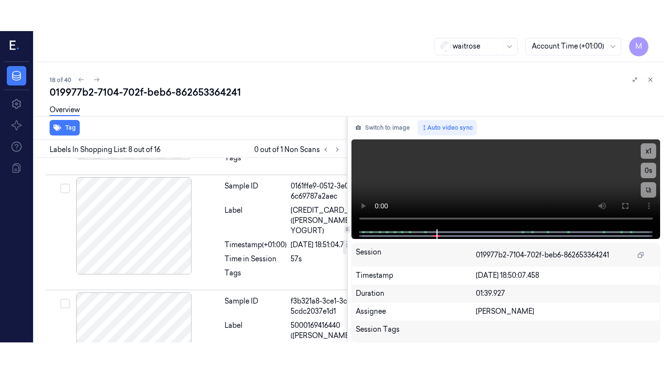
scroll to position [996, 0]
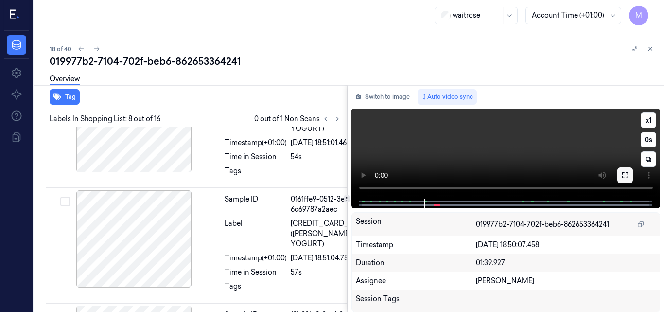
click at [628, 173] on icon at bounding box center [625, 175] width 6 height 6
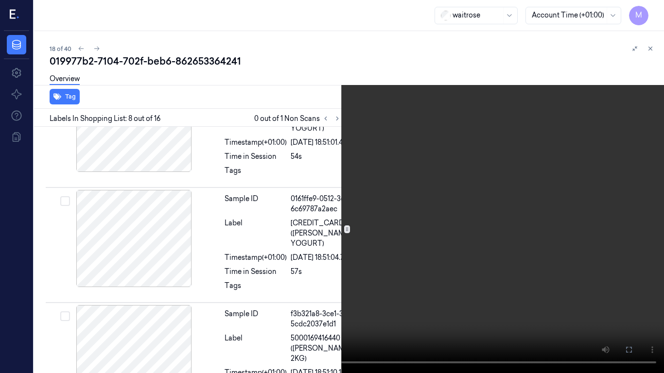
click at [412, 213] on video at bounding box center [332, 186] width 664 height 373
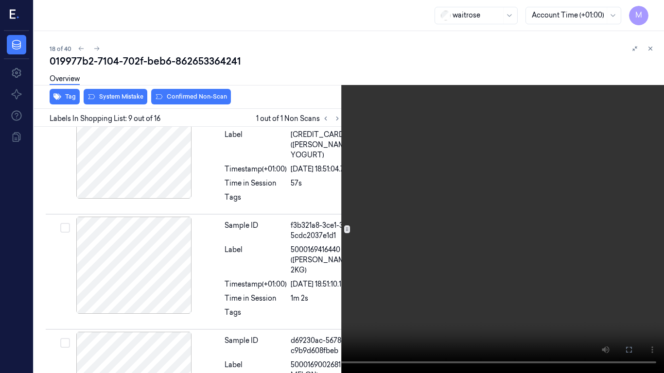
click at [452, 203] on video at bounding box center [332, 186] width 664 height 373
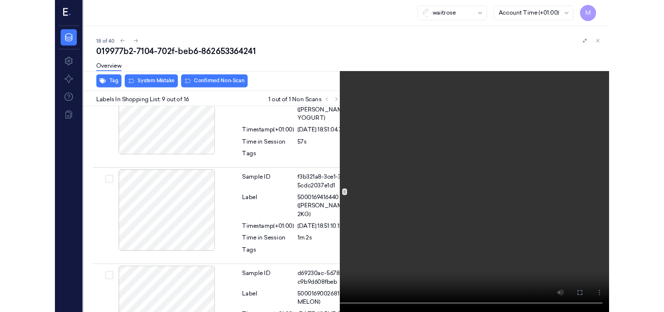
scroll to position [1106, 0]
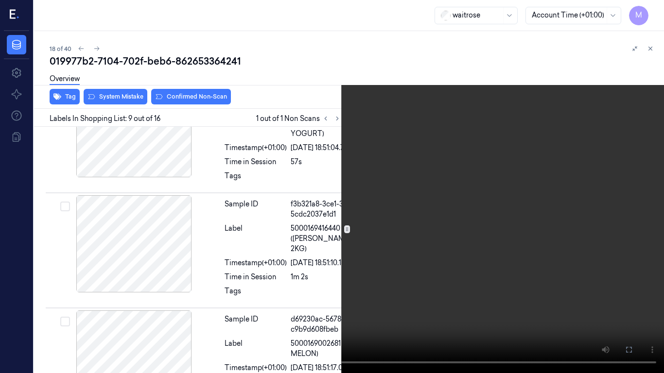
click at [0, 0] on icon at bounding box center [0, 0] width 0 height 0
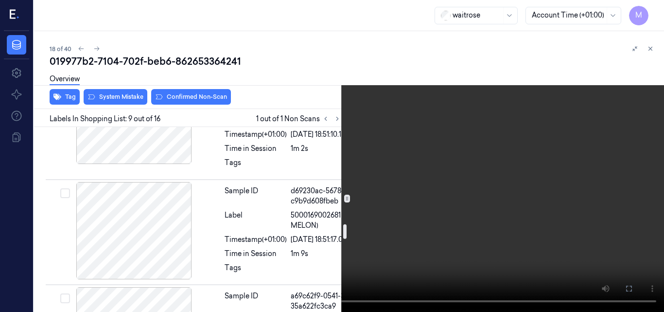
scroll to position [1252, 0]
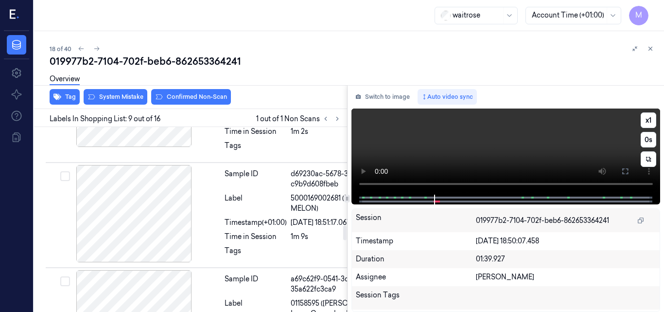
click at [503, 147] on video at bounding box center [505, 151] width 309 height 86
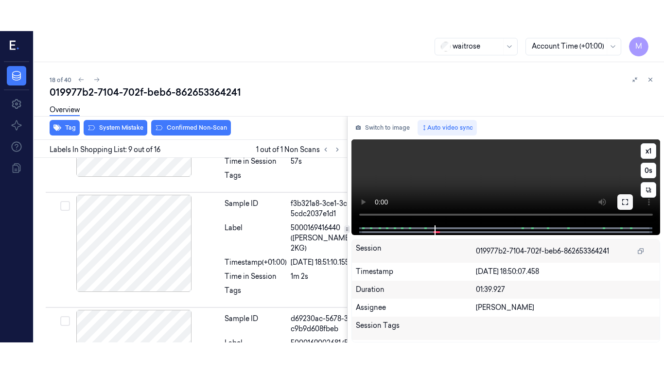
scroll to position [1137, 0]
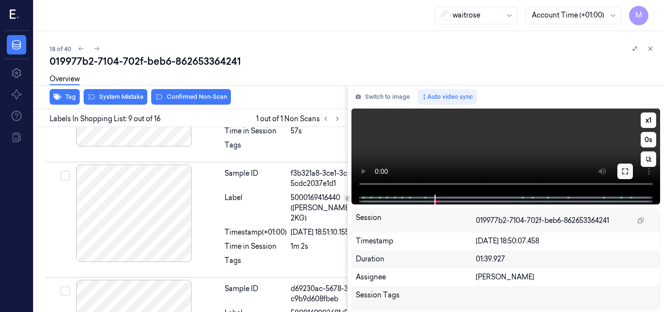
click at [627, 171] on icon at bounding box center [625, 171] width 8 height 8
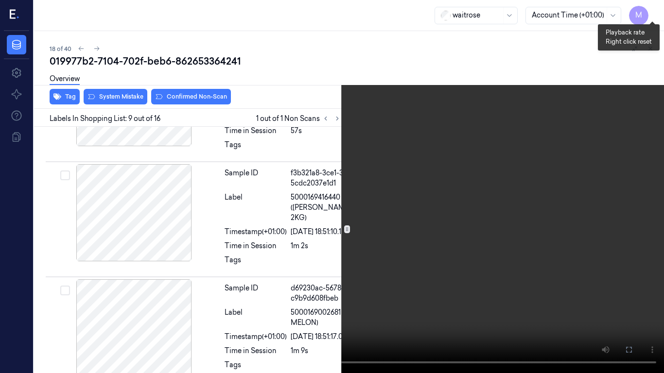
click at [654, 9] on button "x 1" at bounding box center [652, 12] width 16 height 16
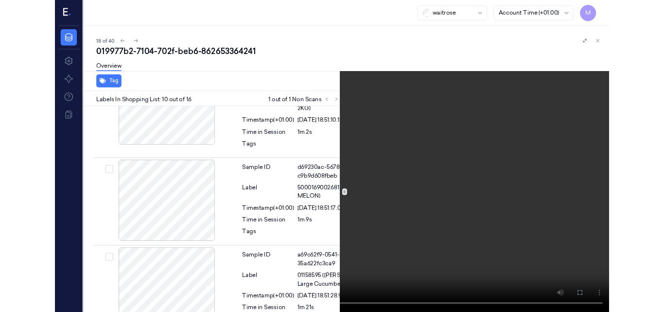
scroll to position [1257, 0]
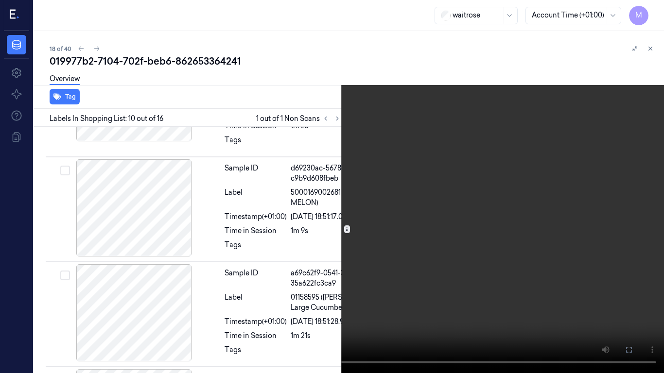
click at [275, 171] on video at bounding box center [332, 186] width 664 height 373
click at [0, 0] on icon at bounding box center [0, 0] width 0 height 0
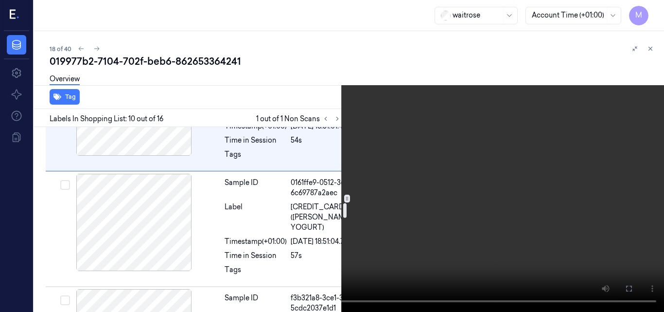
scroll to position [1014, 0]
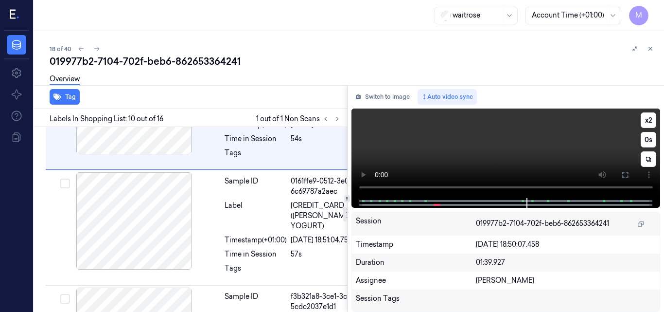
click at [532, 154] on video at bounding box center [505, 152] width 309 height 89
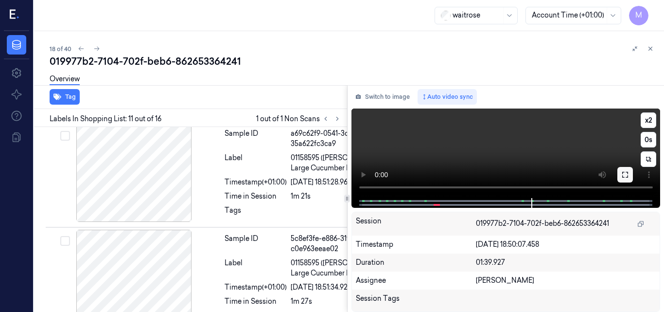
scroll to position [1439, 0]
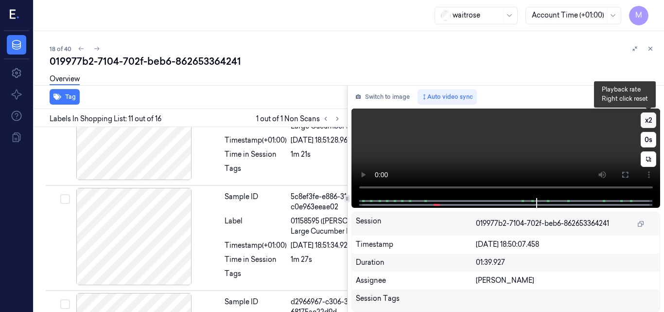
click at [650, 117] on button "x 2" at bounding box center [649, 120] width 16 height 16
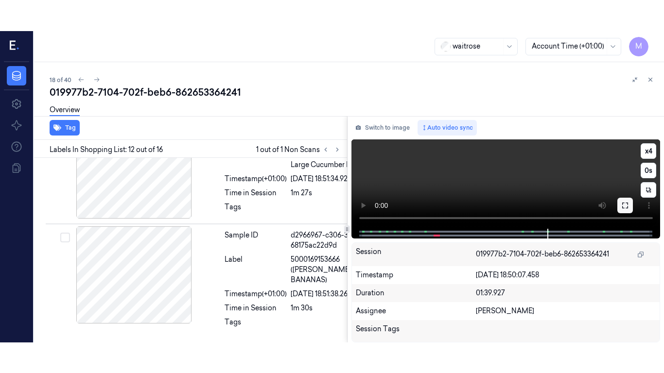
scroll to position [1580, 0]
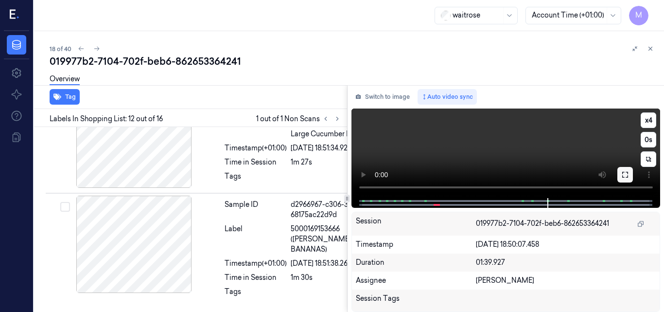
click at [624, 176] on icon at bounding box center [625, 175] width 8 height 8
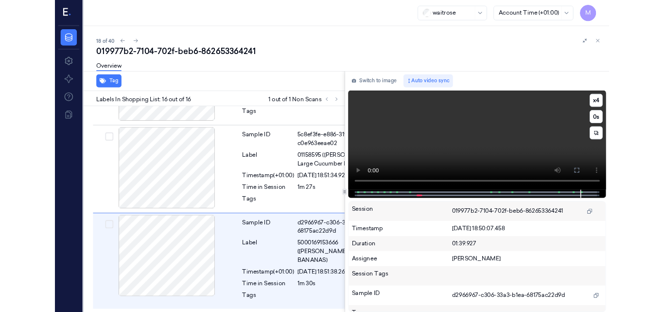
scroll to position [2100, 0]
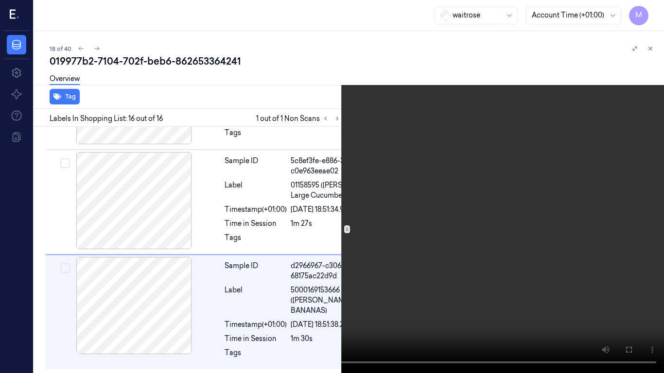
click at [0, 0] on icon at bounding box center [0, 0] width 0 height 0
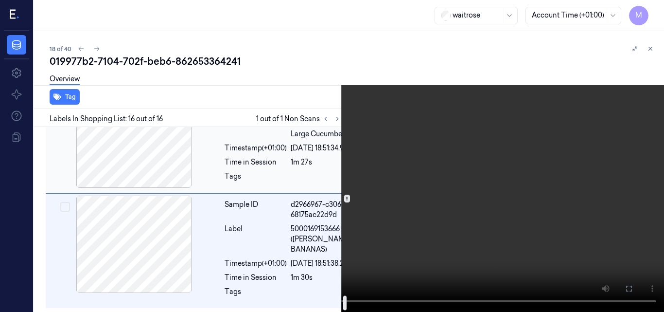
scroll to position [2162, 0]
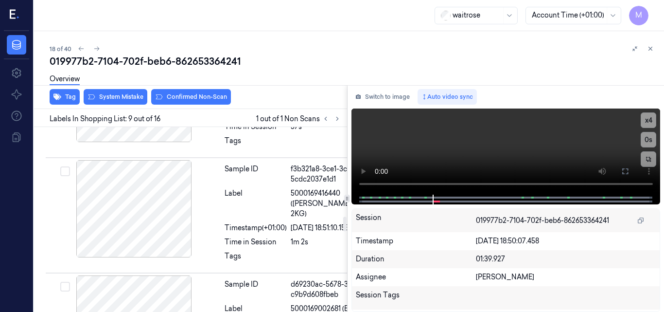
scroll to position [1137, 0]
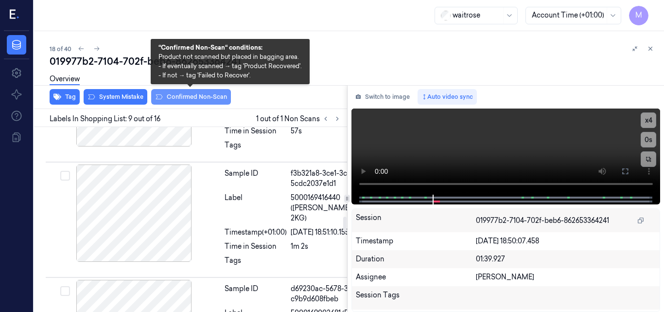
click at [197, 98] on button "Confirmed Non-Scan" at bounding box center [191, 97] width 80 height 16
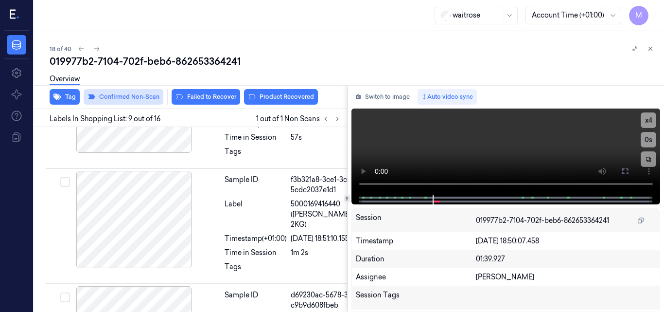
scroll to position [1139, 0]
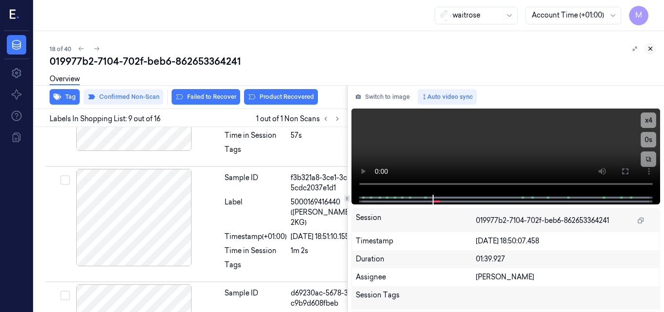
click at [650, 47] on icon at bounding box center [650, 48] width 7 height 7
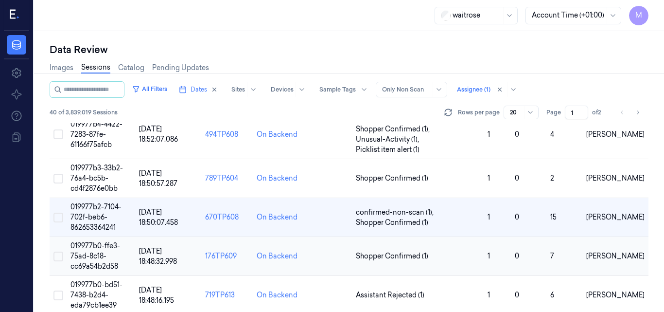
scroll to position [781, 0]
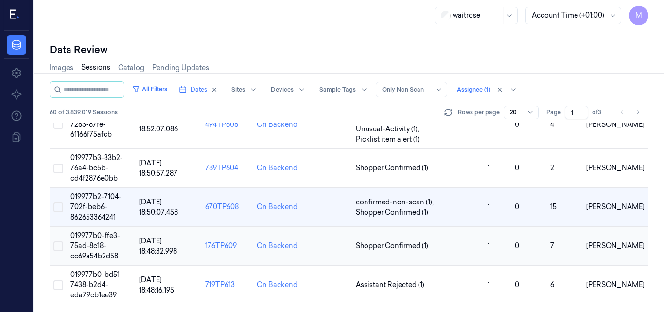
click at [101, 242] on span "019977b0-ffe3-75ad-8c18-cc69a54b2d58" at bounding box center [95, 245] width 50 height 29
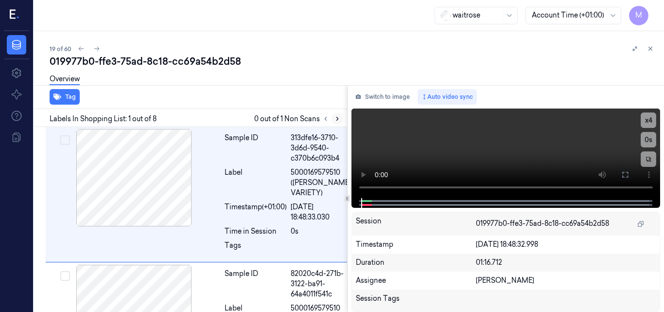
click at [333, 120] on button at bounding box center [337, 119] width 12 height 12
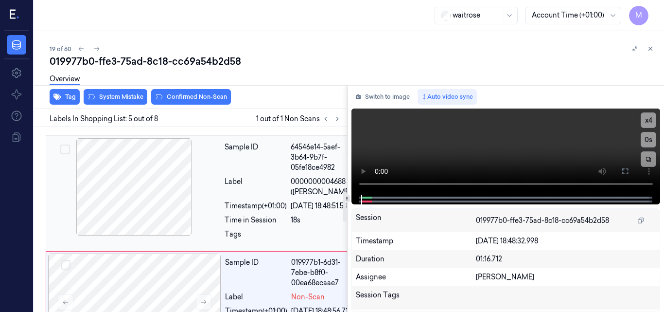
scroll to position [436, 0]
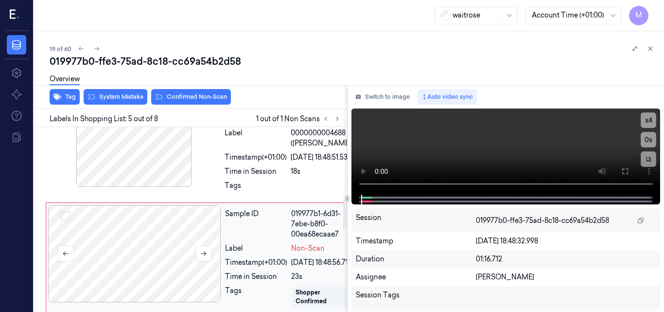
click at [133, 269] on div at bounding box center [134, 253] width 173 height 97
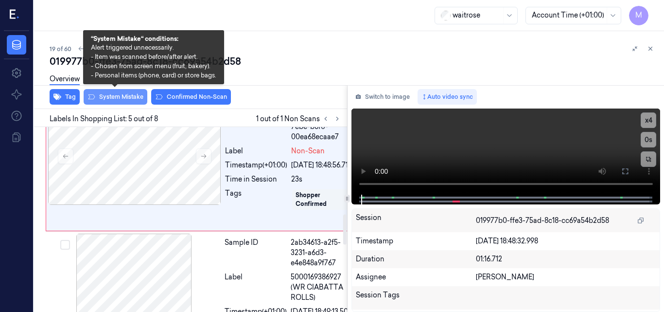
click at [120, 97] on button "System Mistake" at bounding box center [116, 97] width 64 height 16
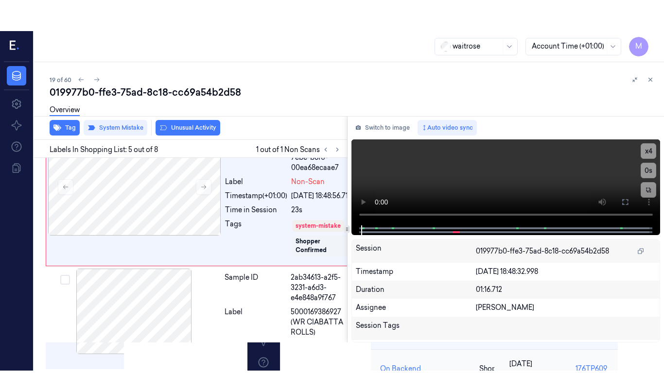
scroll to position [535, 0]
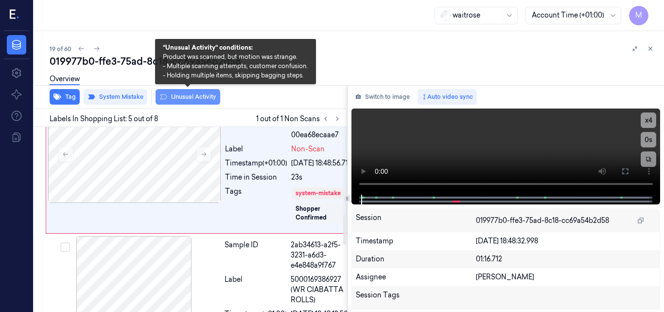
click at [196, 96] on button "Unusual Activity" at bounding box center [188, 97] width 65 height 16
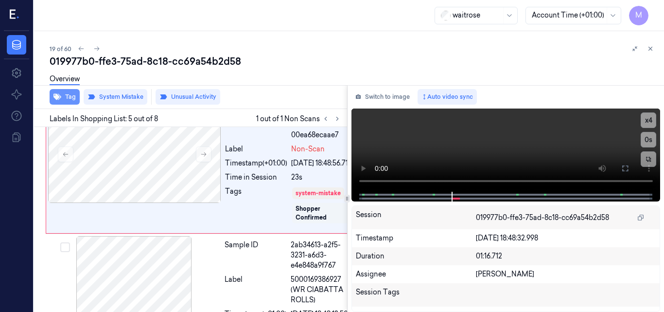
click at [69, 96] on button "Tag" at bounding box center [65, 97] width 30 height 16
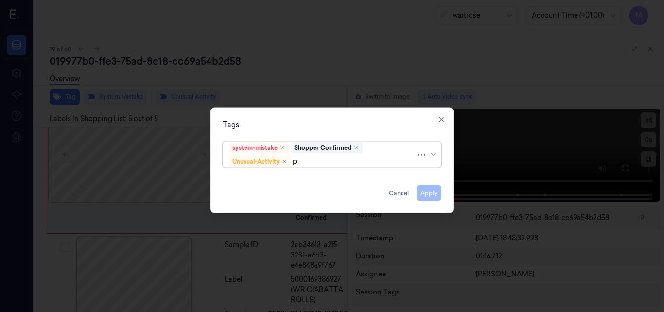
type input "pi"
click at [258, 179] on div "Picklist item alert" at bounding box center [257, 179] width 56 height 10
click at [305, 136] on div "Tags system-mistake Shopper Confirmed Unusual-Activity Picklist item alert Appl…" at bounding box center [331, 159] width 243 height 105
click at [435, 194] on button "Apply" at bounding box center [429, 193] width 25 height 16
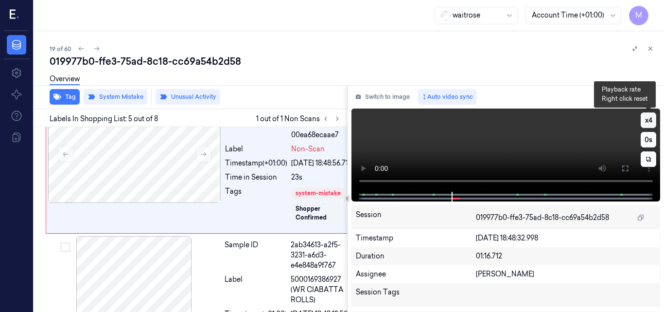
click at [649, 118] on button "x 4" at bounding box center [649, 120] width 16 height 16
click at [627, 163] on button at bounding box center [625, 168] width 16 height 16
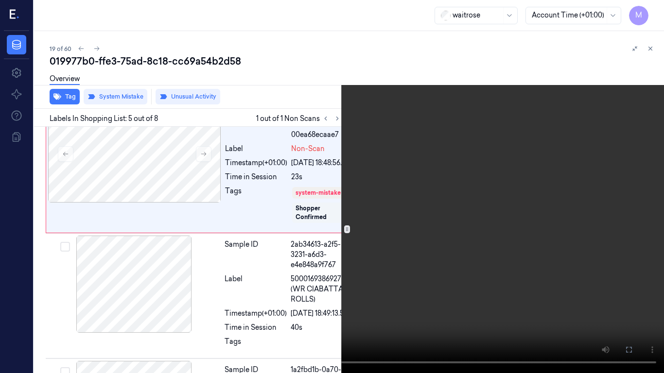
click at [395, 174] on video at bounding box center [332, 186] width 664 height 373
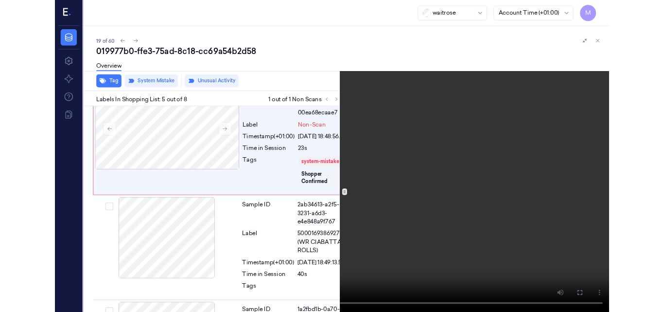
scroll to position [504, 0]
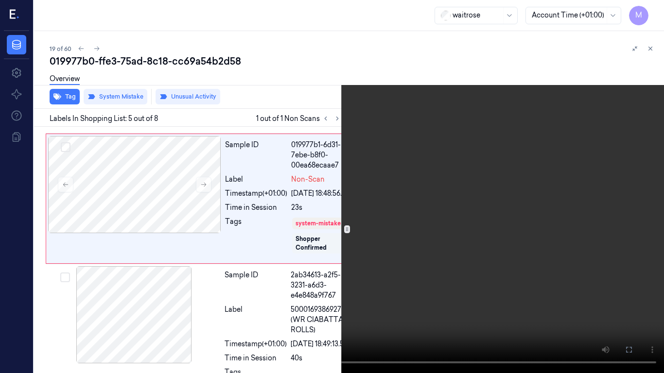
click at [364, 215] on video at bounding box center [332, 186] width 664 height 373
click at [0, 0] on icon at bounding box center [0, 0] width 0 height 0
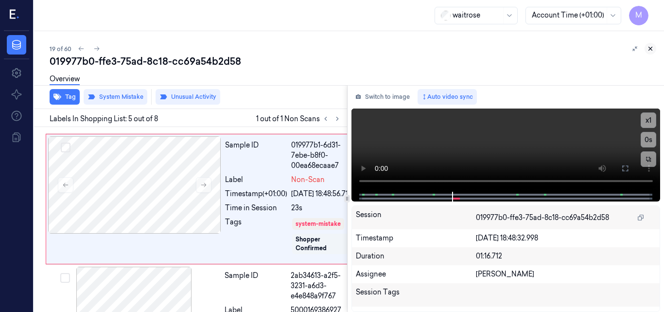
click at [651, 46] on icon at bounding box center [650, 48] width 7 height 7
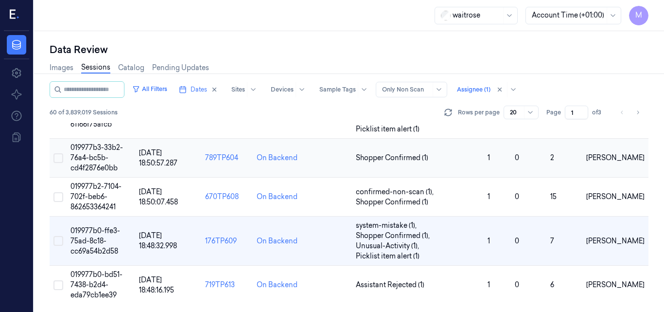
scroll to position [791, 0]
click at [107, 282] on span "019977b0-bd51-7438-b2d4-eda79cb1ee39" at bounding box center [96, 284] width 52 height 29
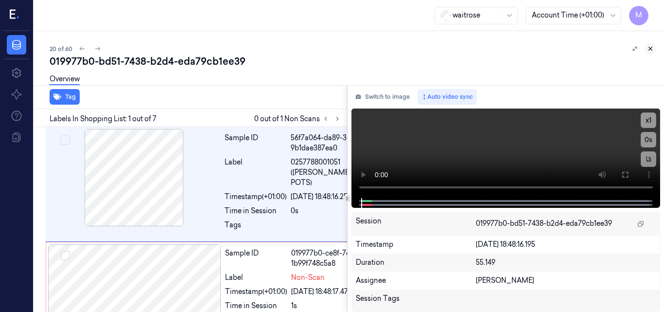
click at [651, 45] on button at bounding box center [650, 49] width 12 height 12
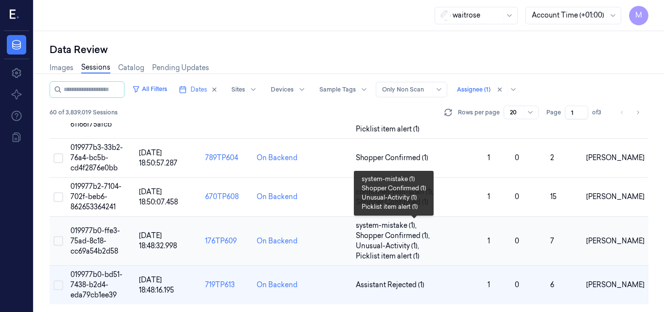
scroll to position [791, 0]
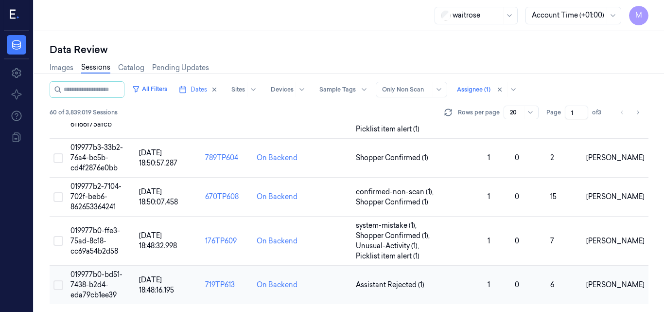
click at [109, 278] on span "019977b0-bd51-7438-b2d4-eda79cb1ee39" at bounding box center [96, 284] width 52 height 29
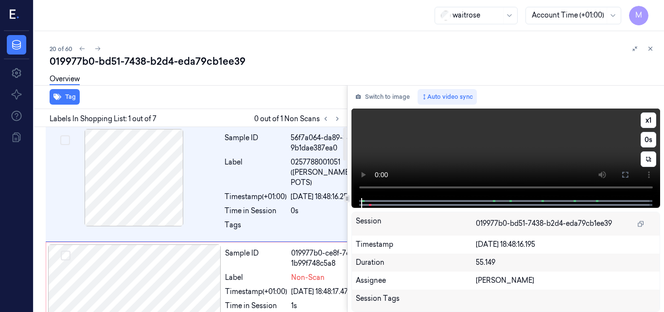
click at [505, 150] on video at bounding box center [505, 152] width 309 height 89
click at [503, 158] on video at bounding box center [505, 152] width 309 height 89
click at [624, 174] on icon at bounding box center [625, 175] width 8 height 8
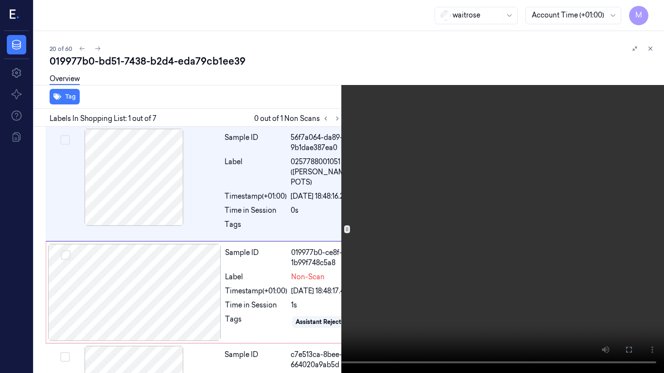
click at [411, 201] on video at bounding box center [332, 186] width 664 height 373
click at [390, 213] on video at bounding box center [332, 186] width 664 height 373
click at [0, 0] on icon at bounding box center [0, 0] width 0 height 0
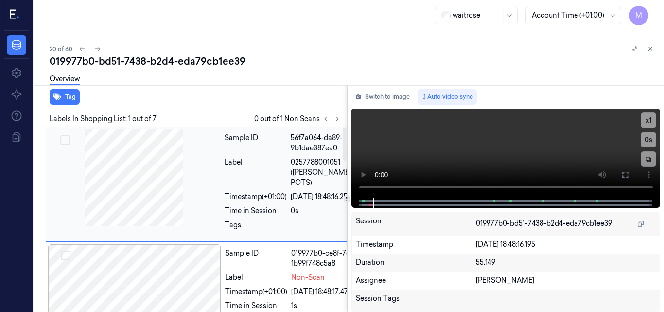
click at [157, 173] on div at bounding box center [134, 177] width 173 height 97
click at [619, 176] on button at bounding box center [625, 175] width 16 height 16
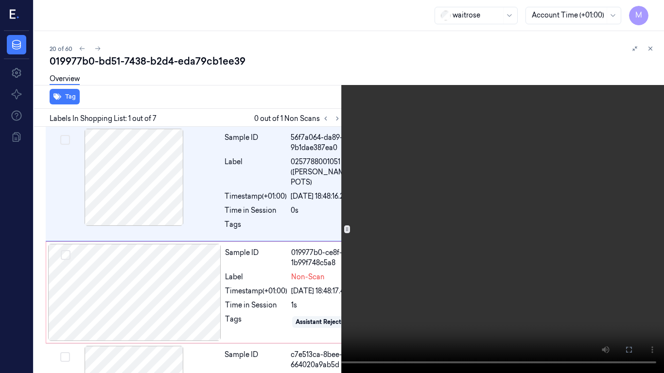
click at [454, 199] on video at bounding box center [332, 186] width 664 height 373
click at [461, 258] on video at bounding box center [332, 186] width 664 height 373
click at [0, 0] on icon at bounding box center [0, 0] width 0 height 0
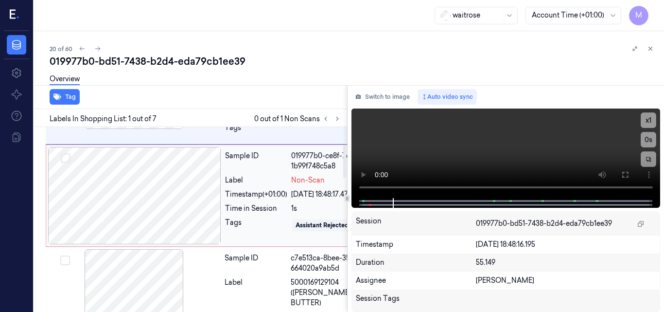
click at [120, 214] on div at bounding box center [134, 195] width 173 height 97
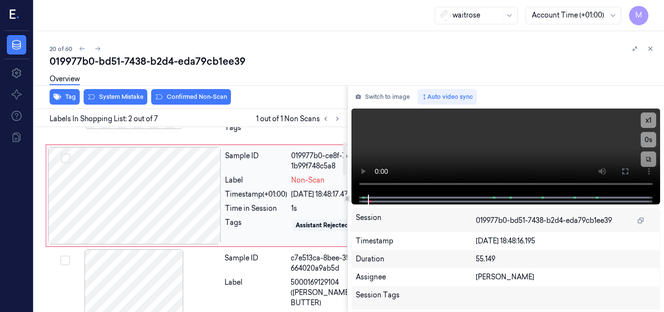
scroll to position [78, 0]
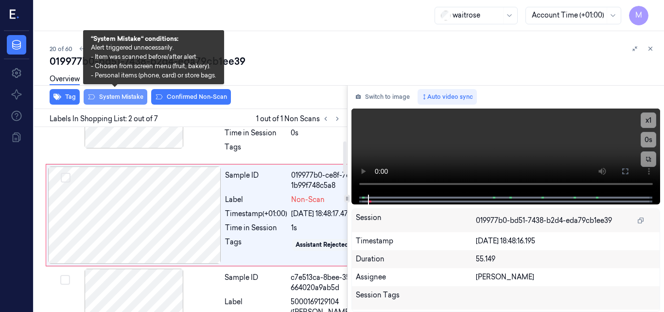
click at [121, 98] on button "System Mistake" at bounding box center [116, 97] width 64 height 16
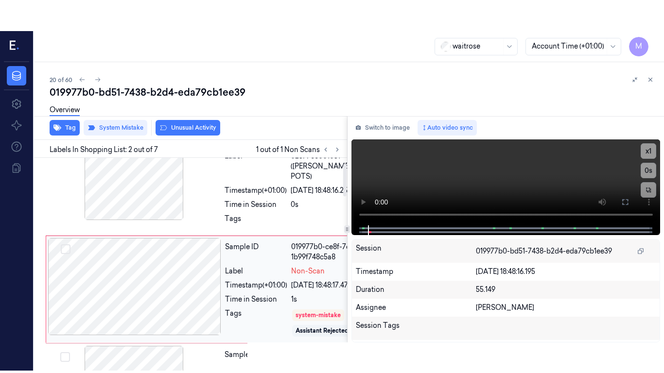
scroll to position [31, 0]
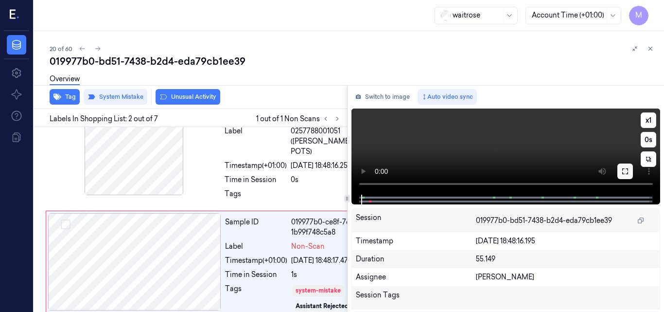
click at [624, 170] on icon at bounding box center [625, 171] width 8 height 8
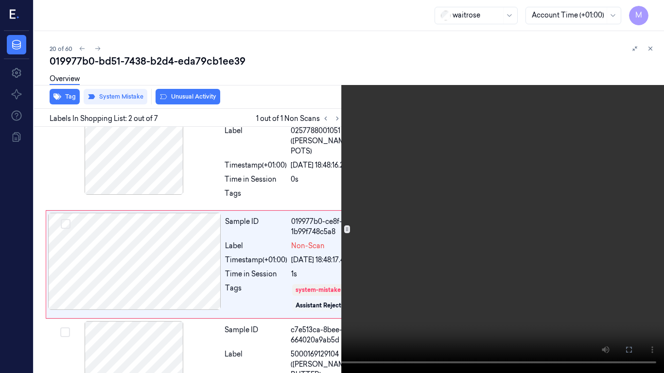
click at [406, 223] on video at bounding box center [332, 186] width 664 height 373
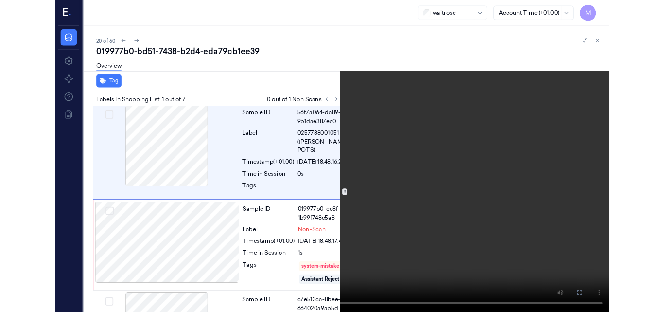
scroll to position [0, 0]
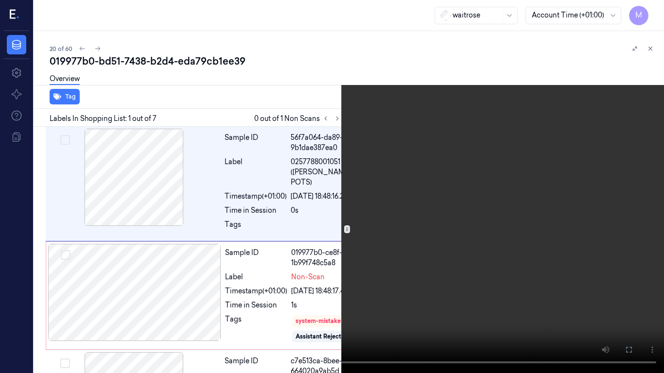
click at [406, 223] on video at bounding box center [332, 186] width 664 height 373
click at [0, 0] on icon at bounding box center [0, 0] width 0 height 0
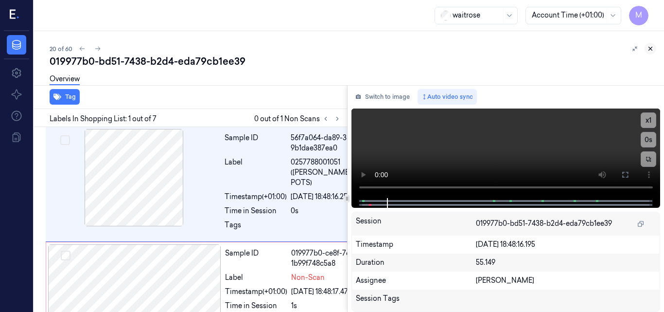
click at [650, 49] on icon at bounding box center [650, 48] width 3 height 3
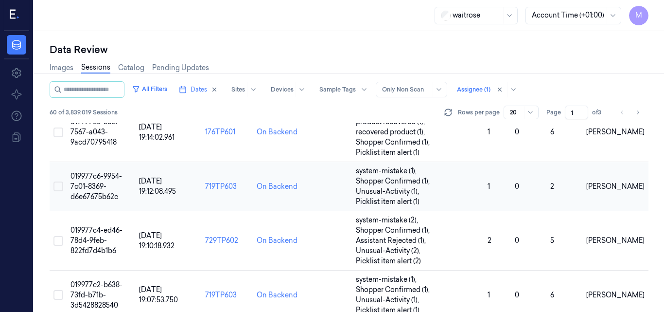
scroll to position [791, 0]
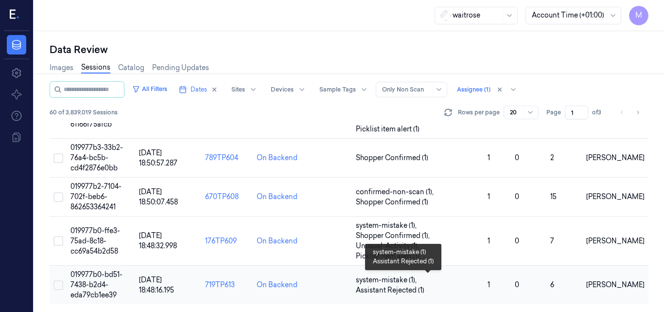
click at [401, 279] on span "system-mistake (1) ," at bounding box center [387, 280] width 63 height 10
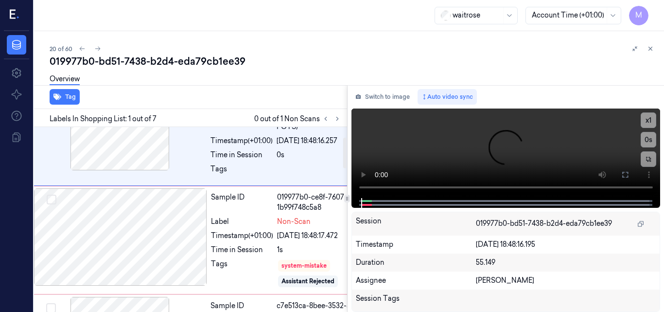
scroll to position [61, 0]
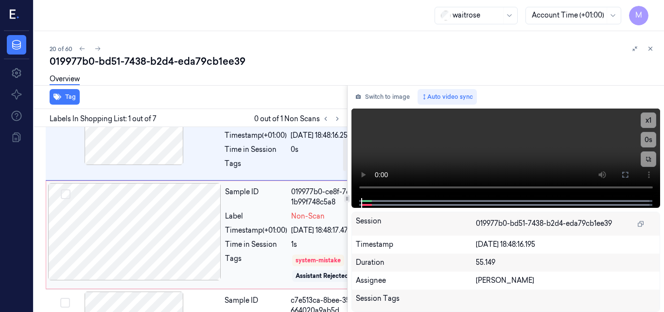
click at [126, 232] on div at bounding box center [134, 231] width 173 height 97
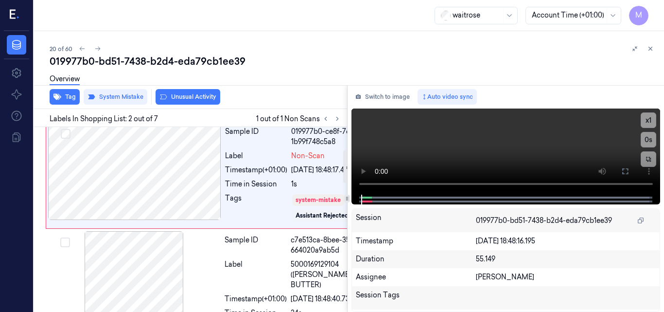
scroll to position [128, 0]
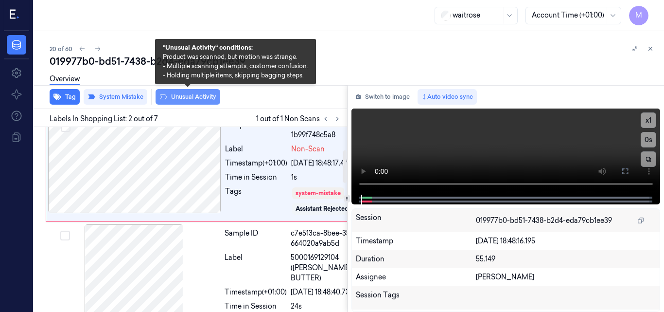
click at [190, 95] on button "Unusual Activity" at bounding box center [188, 97] width 65 height 16
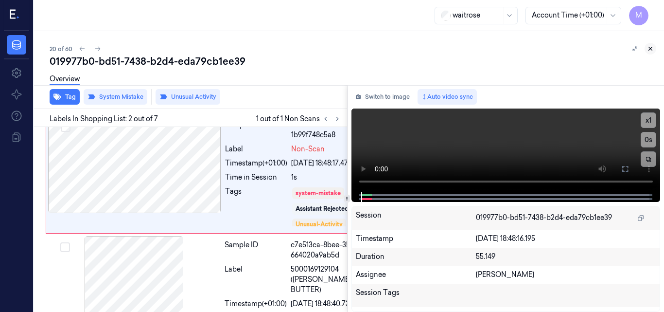
click at [651, 49] on icon at bounding box center [650, 48] width 3 height 3
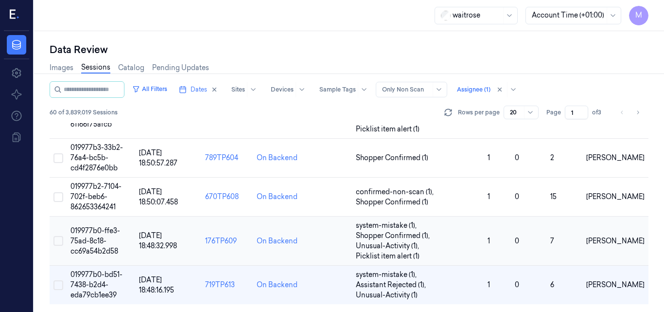
scroll to position [791, 0]
